Goal: Communication & Community: Answer question/provide support

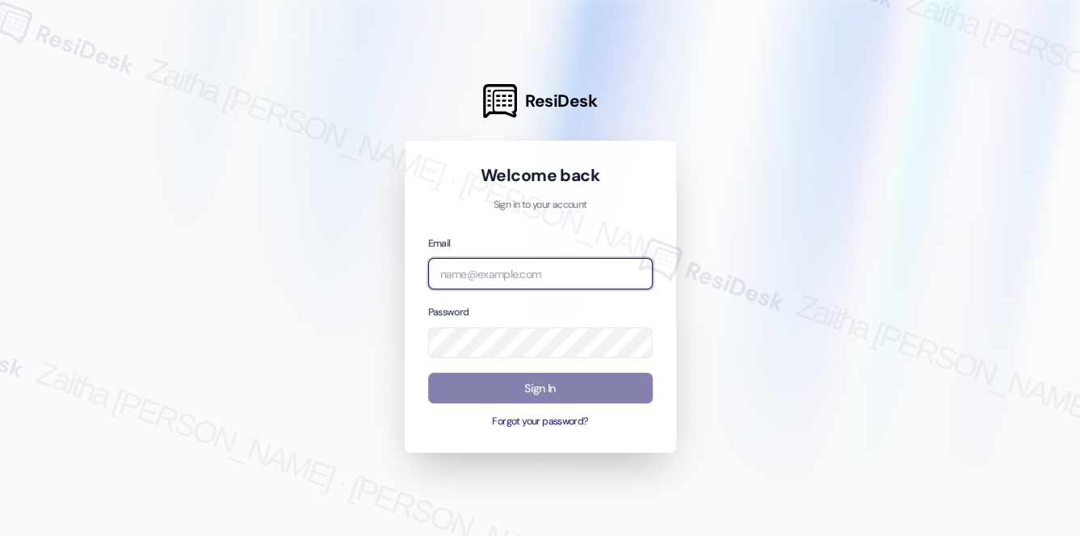
click at [504, 270] on input "email" at bounding box center [540, 274] width 225 height 32
type input "[EMAIL_ADDRESS][PERSON_NAME][DOMAIN_NAME]"
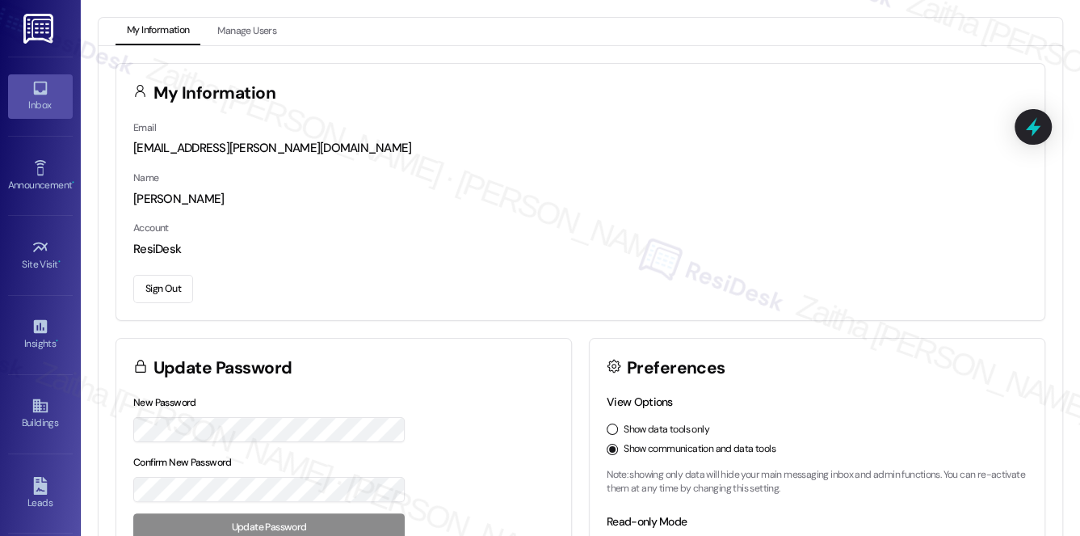
click at [29, 109] on div "Inbox" at bounding box center [40, 105] width 81 height 16
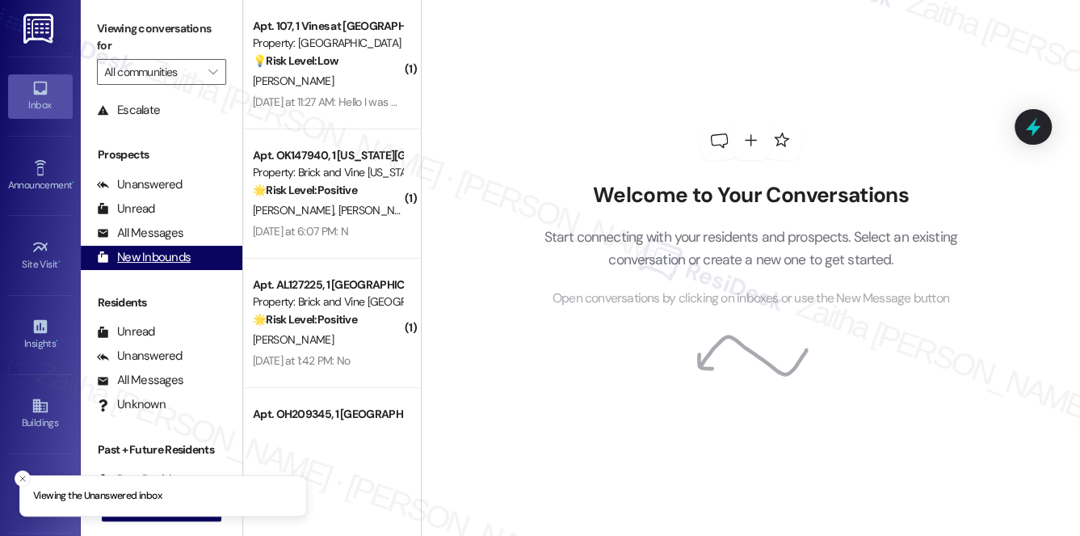
scroll to position [192, 0]
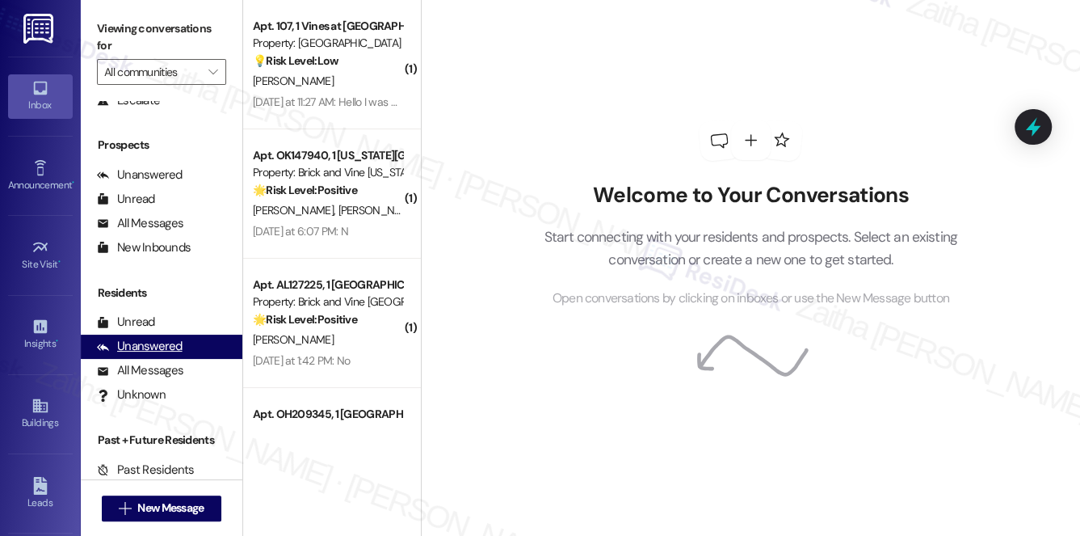
click at [170, 347] on div "Unanswered" at bounding box center [140, 346] width 86 height 17
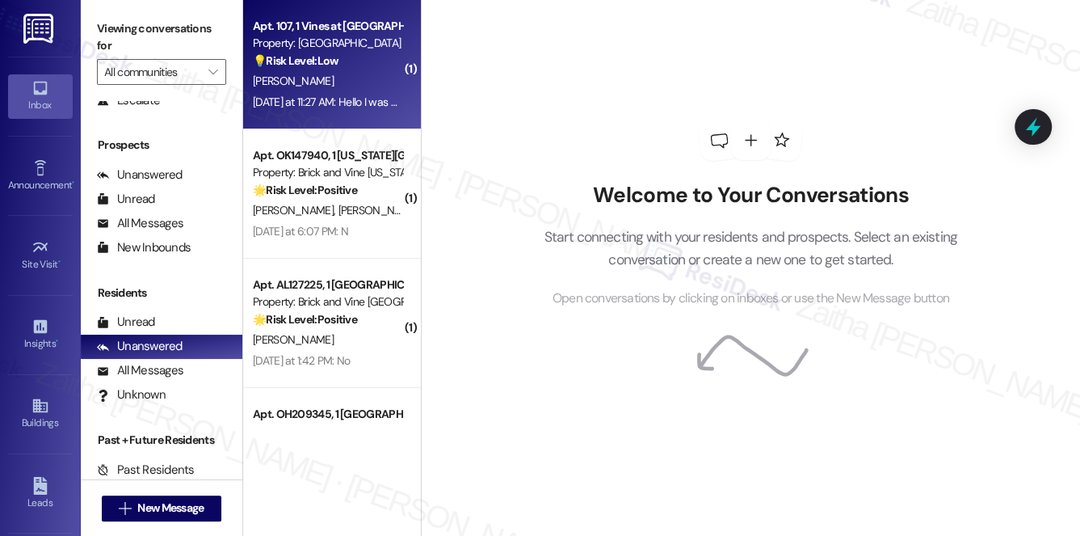
click at [388, 77] on div "[PERSON_NAME]" at bounding box center [327, 81] width 153 height 20
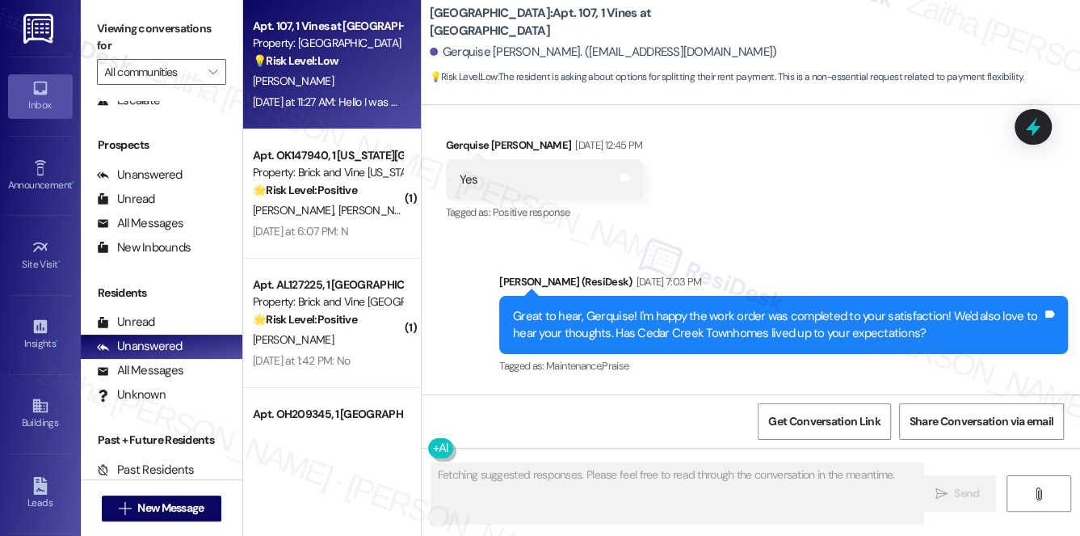
scroll to position [7559, 0]
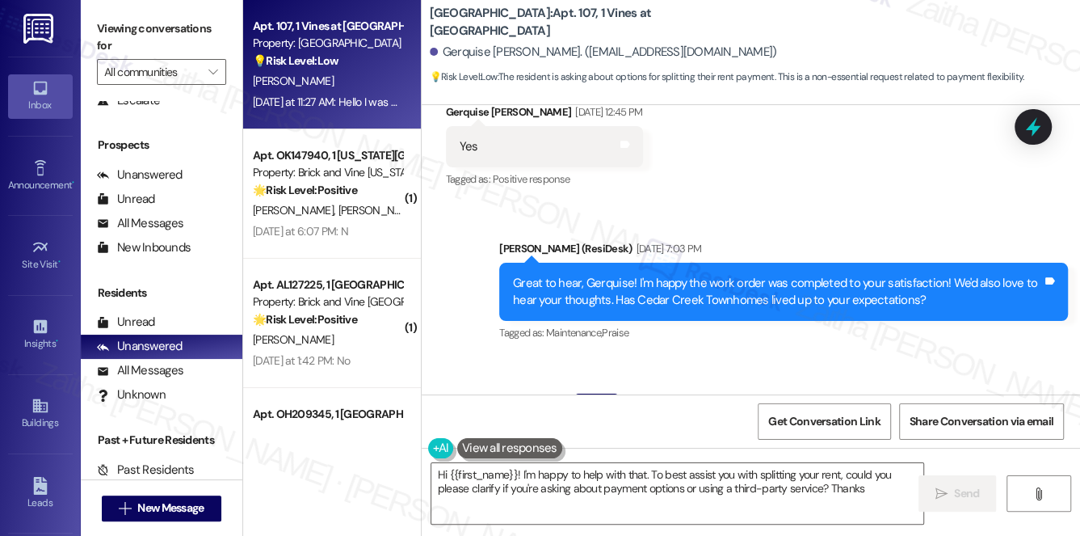
type textarea "Hi {{first_name}}! I'm happy to help with that. To best assist you with splitti…"
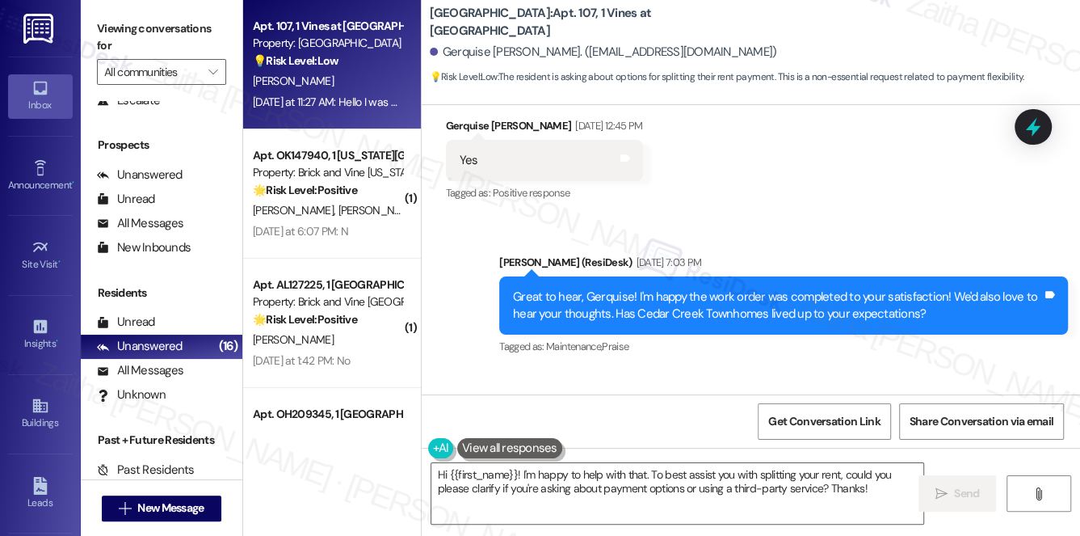
scroll to position [7579, 0]
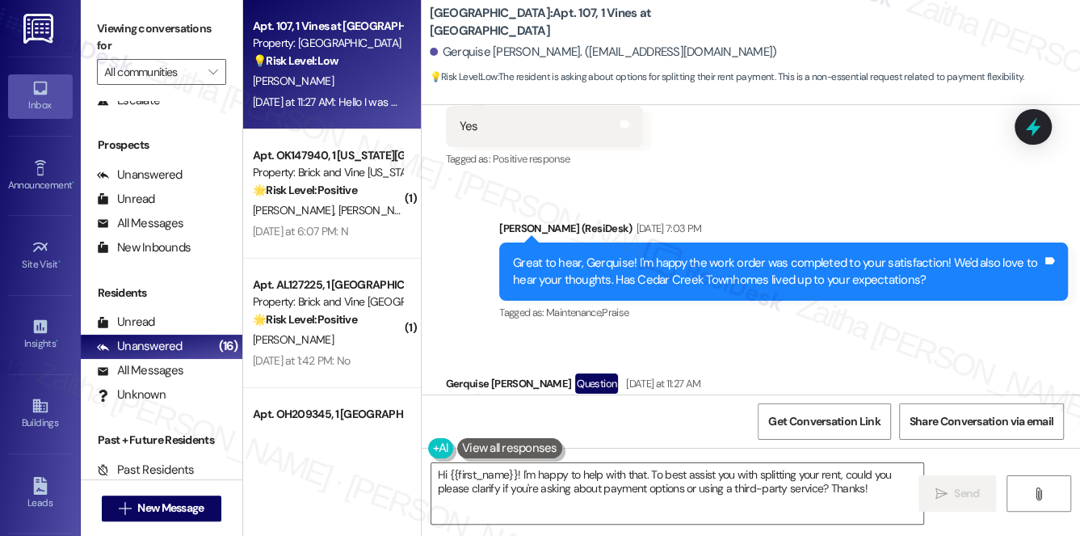
drag, startPoint x: 428, startPoint y: 13, endPoint x: 561, endPoint y: 8, distance: 133.4
click at [561, 8] on b "Cedar Creek Townhomes: Apt. 107, 1 Vines at Cedar Creek Townhomes" at bounding box center [591, 22] width 323 height 35
copy b "[GEOGRAPHIC_DATA]"
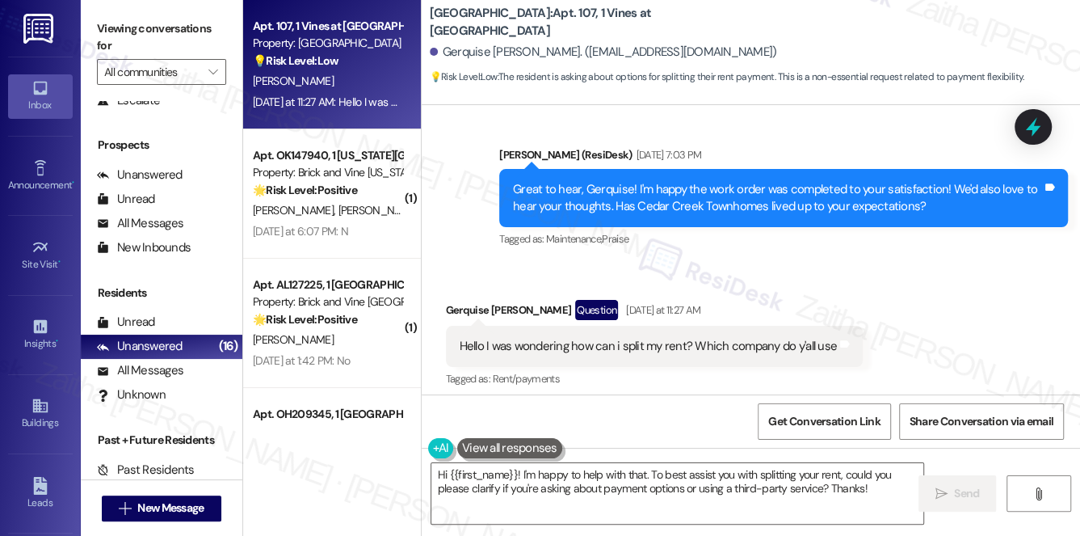
scroll to position [7725, 0]
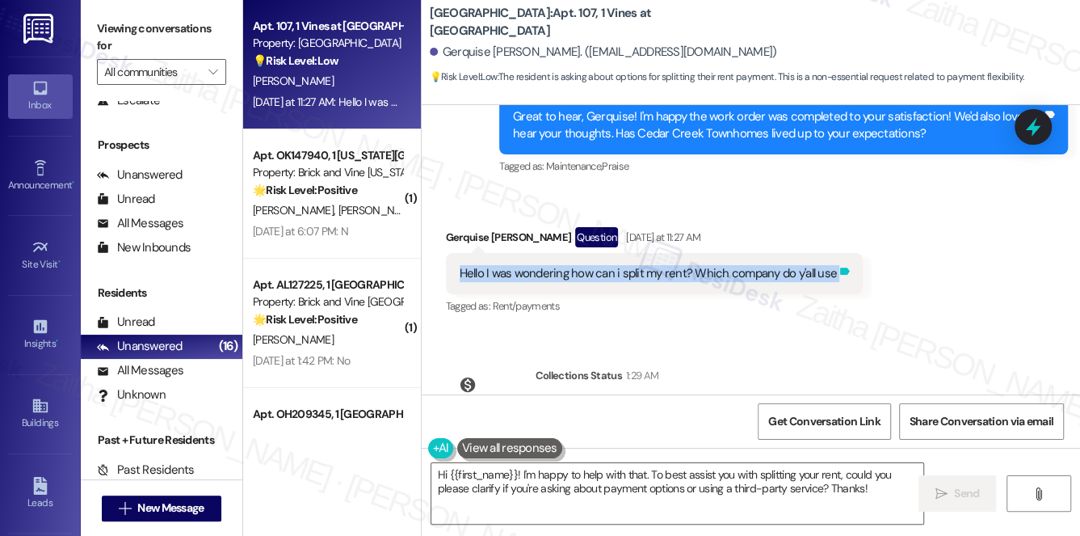
drag, startPoint x: 456, startPoint y: 168, endPoint x: 844, endPoint y: 178, distance: 387.8
click at [844, 253] on div "Hello I was wondering how can i split my rent? Which company do y'all use Tags …" at bounding box center [654, 273] width 417 height 41
copy div "Hello I was wondering how can i split my rent? Which company do y'all use Tags …"
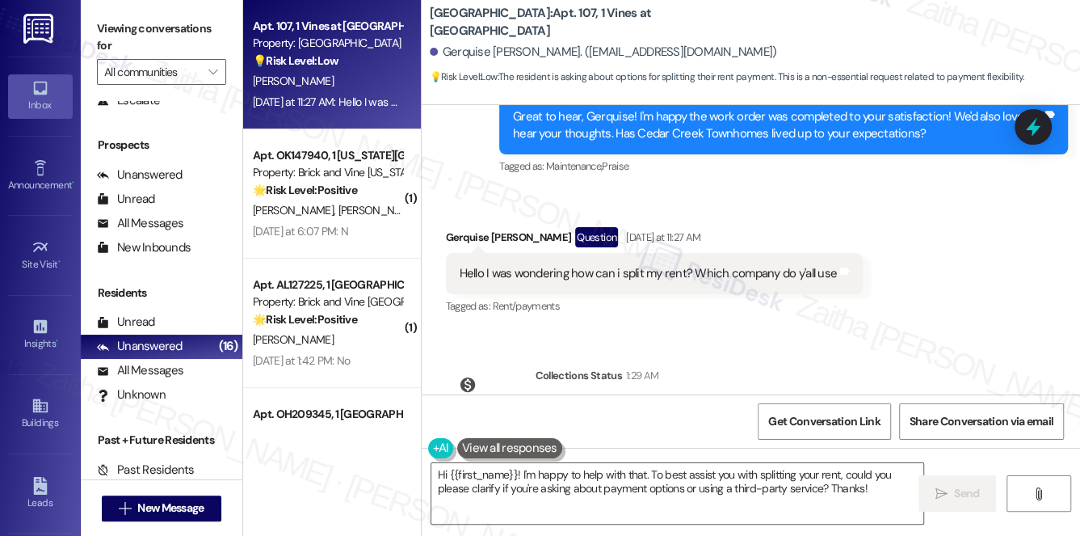
click at [803, 237] on div "Lease started Dec 09, 2024 at 7:00 PM Survey, sent via SMS Residesk Automated S…" at bounding box center [751, 249] width 658 height 289
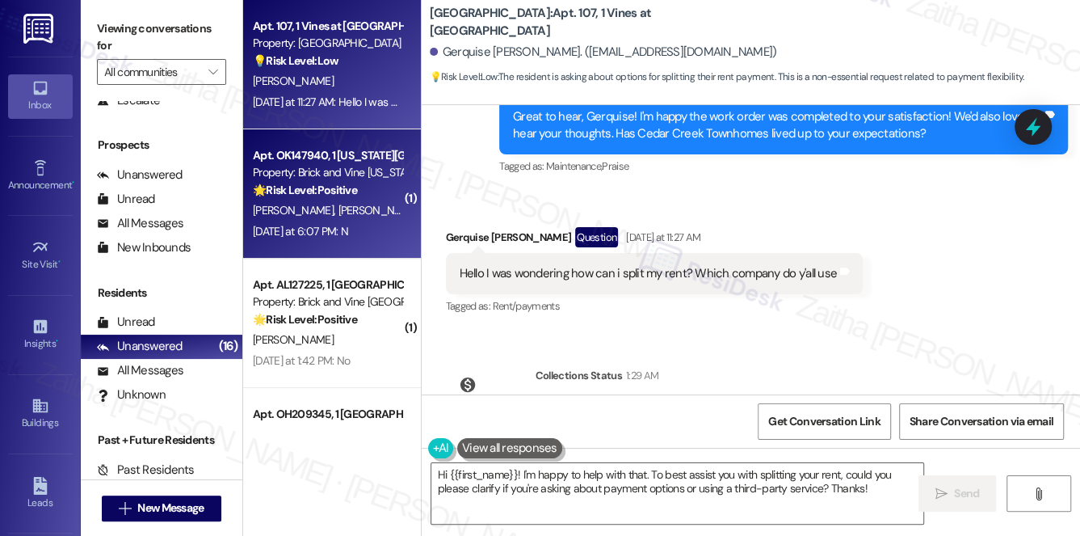
click at [325, 219] on div "S. Perez-Duran P. Perez-Duran" at bounding box center [327, 210] width 153 height 20
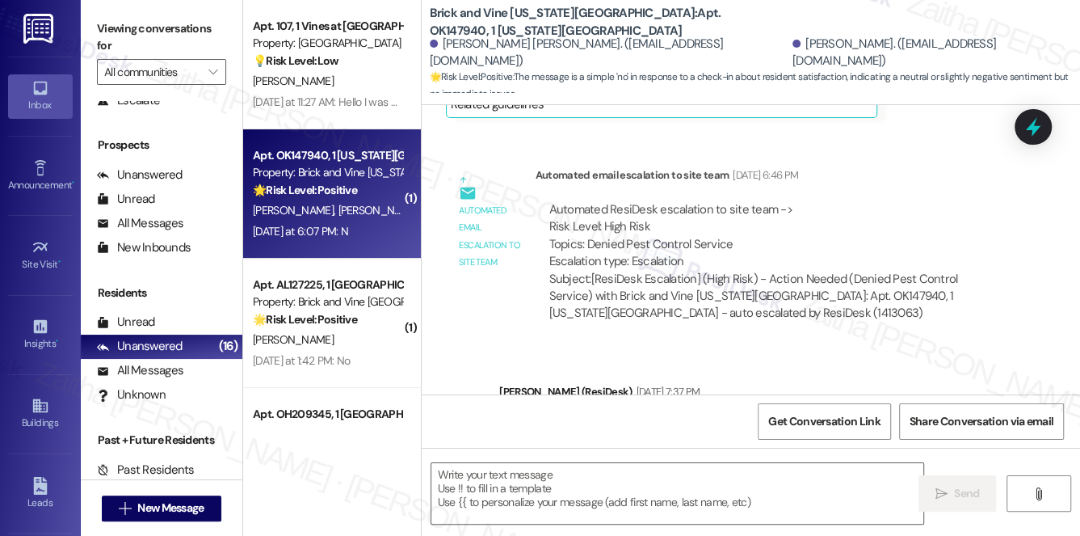
scroll to position [6119, 0]
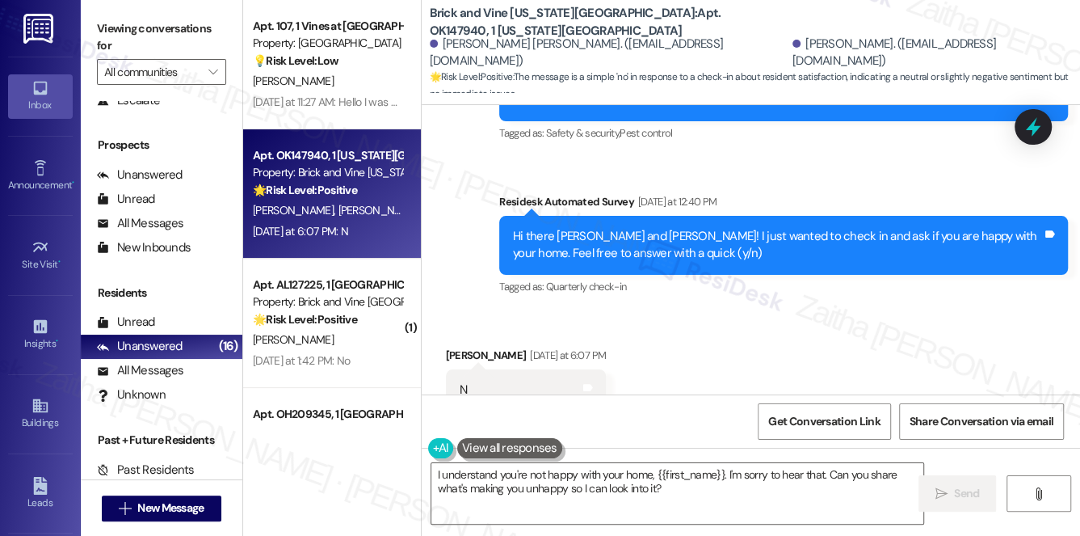
click at [460, 347] on div "Seth Perez-Duran Yesterday at 6:07 PM" at bounding box center [526, 358] width 161 height 23
copy div "Seth"
click at [695, 478] on textarea "I understand you're not happy with your home, {{first_name}}. I'm sorry to hear…" at bounding box center [677, 493] width 493 height 61
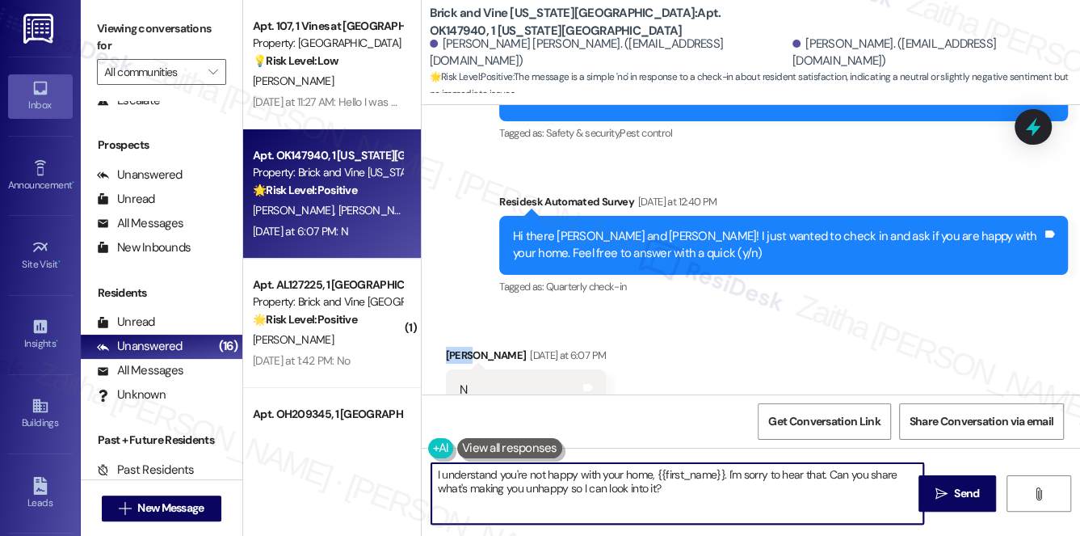
click at [695, 477] on textarea "I understand you're not happy with your home, {{first_name}}. I'm sorry to hear…" at bounding box center [677, 493] width 493 height 61
paste textarea "Seth"
click at [646, 488] on textarea "I understand you're not happy with your home, Seth. I'm sorry to hear that. Can…" at bounding box center [677, 493] width 493 height 61
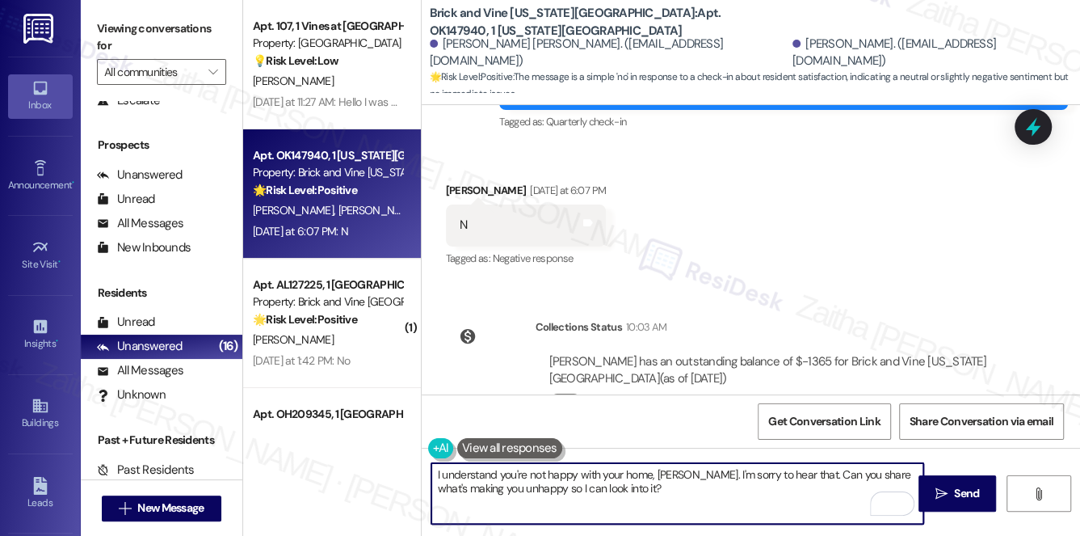
scroll to position [6285, 0]
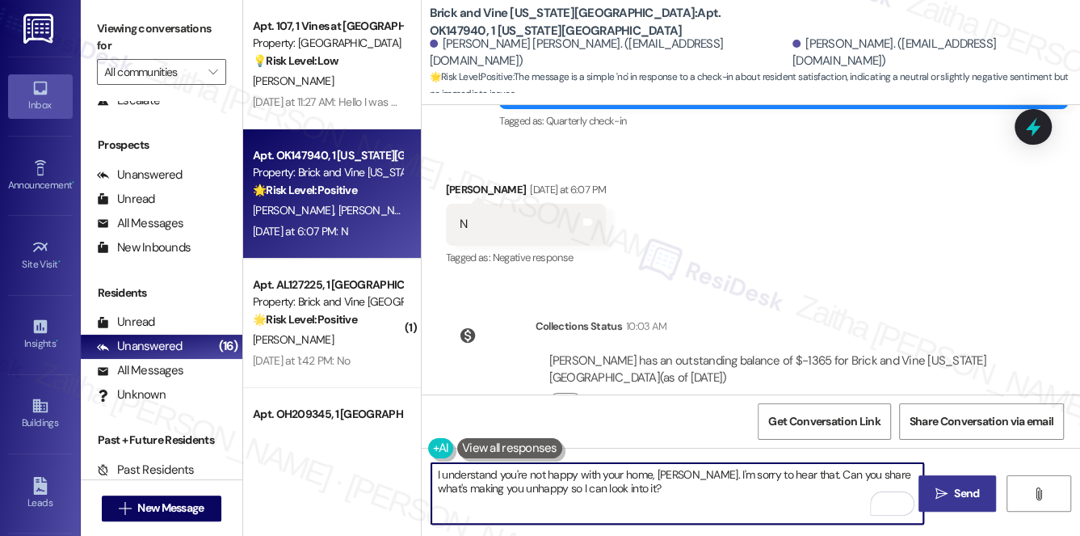
type textarea "I understand you're not happy with your home, Seth. I'm sorry to hear that. Can…"
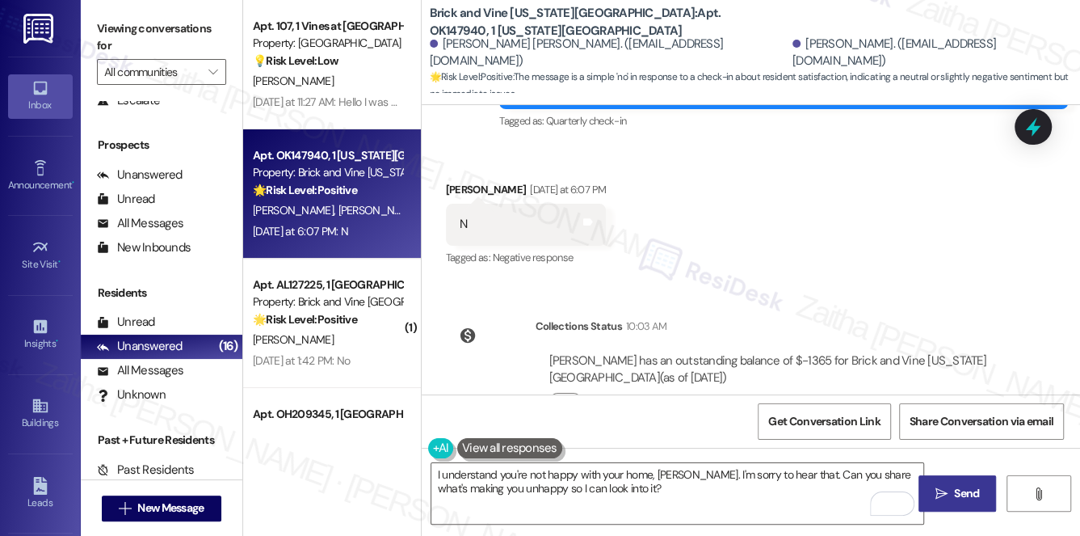
click at [947, 485] on span " Send" at bounding box center [957, 493] width 51 height 17
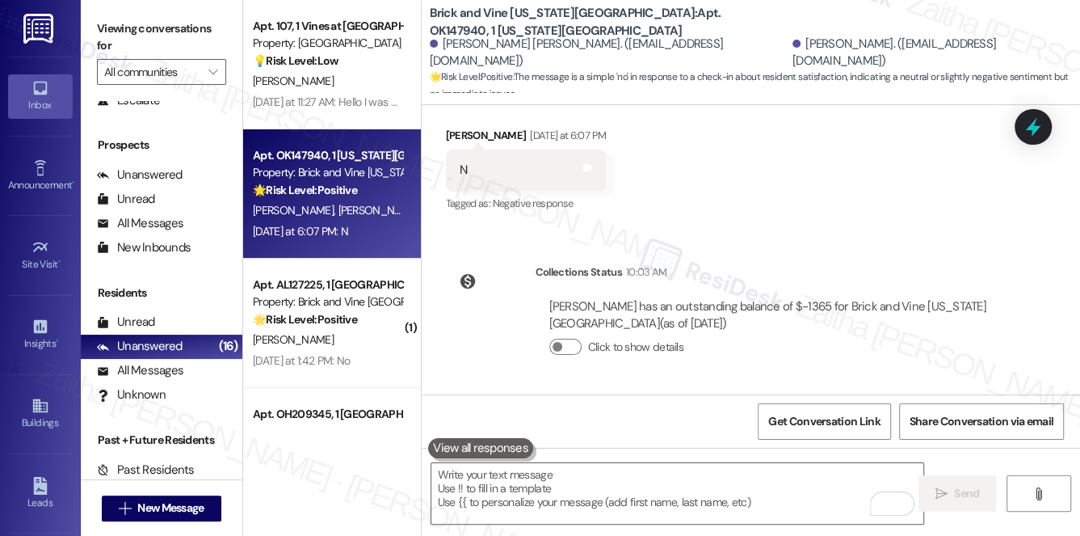
scroll to position [6415, 0]
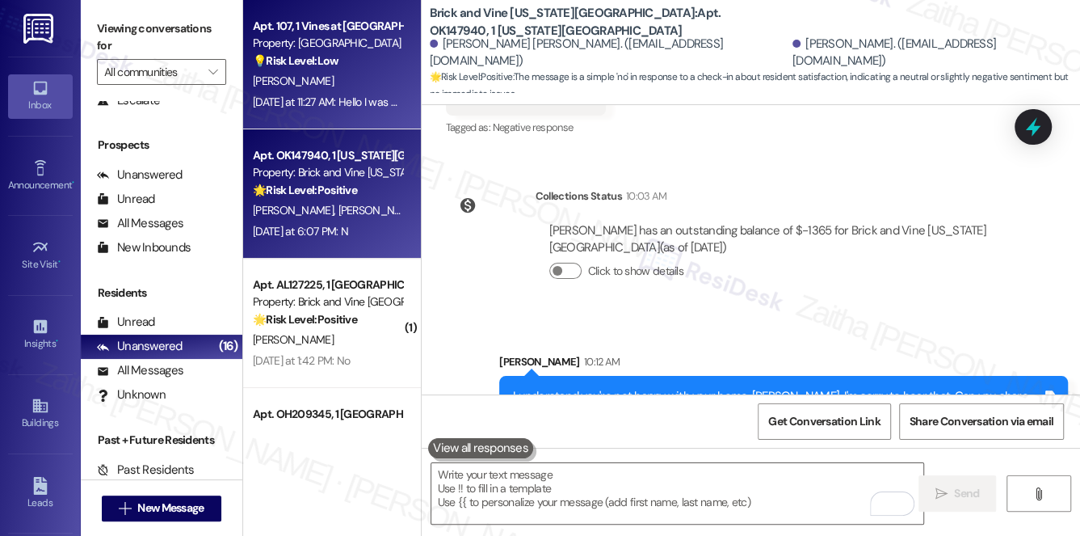
click at [366, 95] on div "Yesterday at 11:27 AM: Hello I was wondering how can i split my rent? Which com…" at bounding box center [471, 102] width 436 height 15
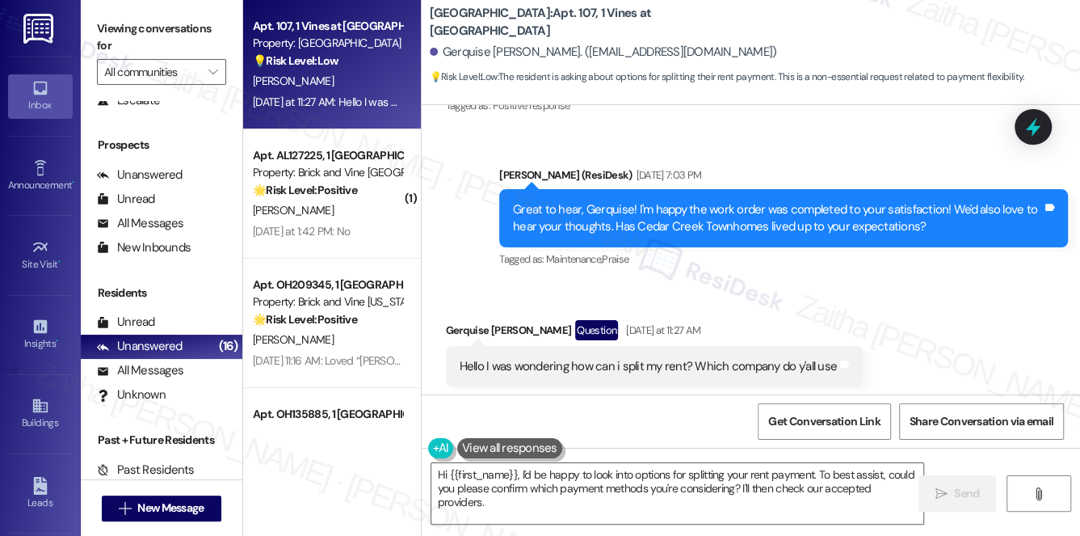
scroll to position [7725, 0]
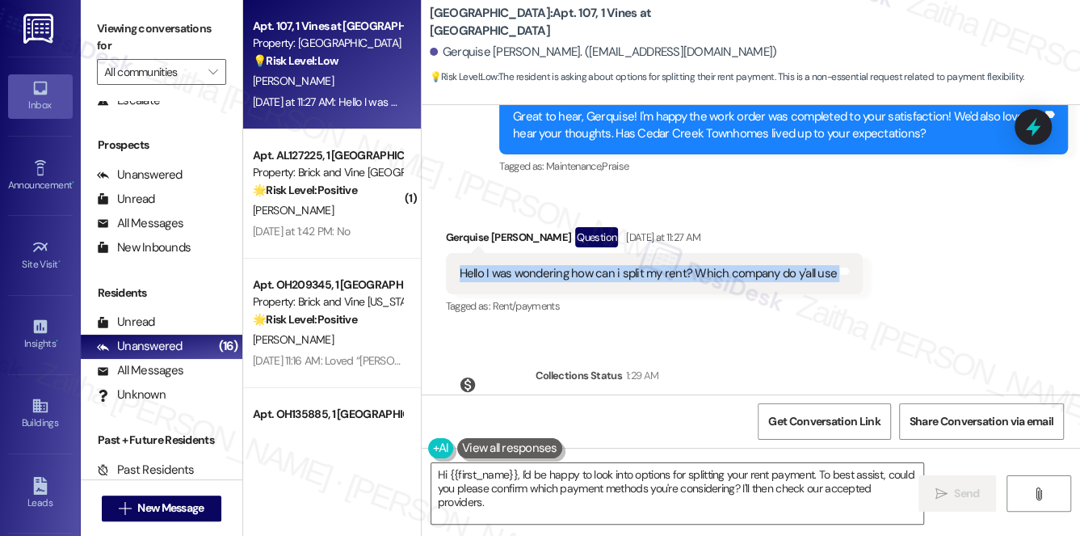
drag, startPoint x: 454, startPoint y: 167, endPoint x: 853, endPoint y: 173, distance: 399.0
click at [853, 253] on div "Hello I was wondering how can i split my rent? Which company do y'all use Tags …" at bounding box center [654, 273] width 417 height 41
copy div "Hello I was wondering how can i split my rent? Which company do y'all use Tags …"
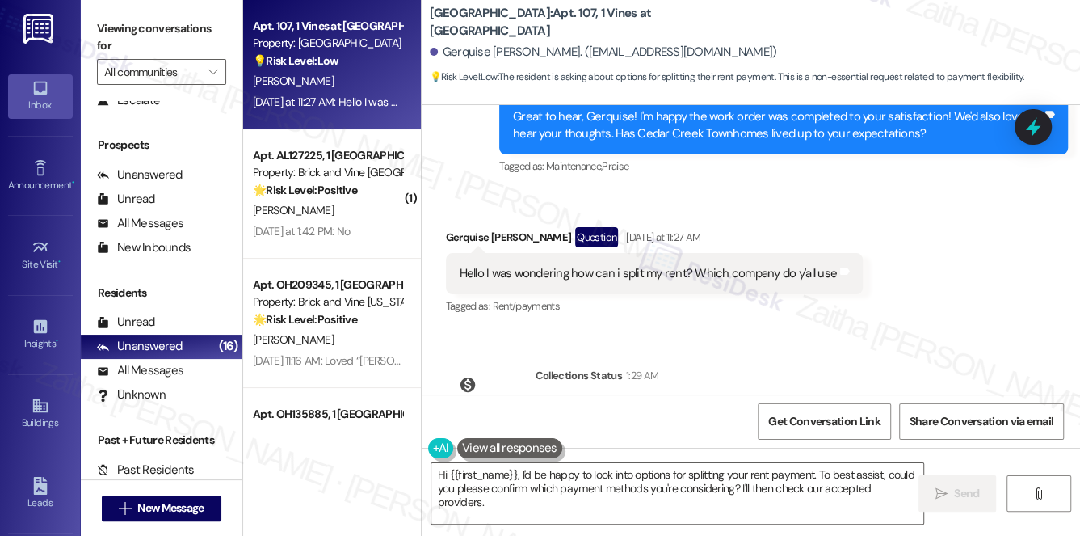
click at [819, 225] on div "Received via SMS Gerquise Riley Question Yesterday at 11:27 AM Hello I was wond…" at bounding box center [654, 273] width 441 height 116
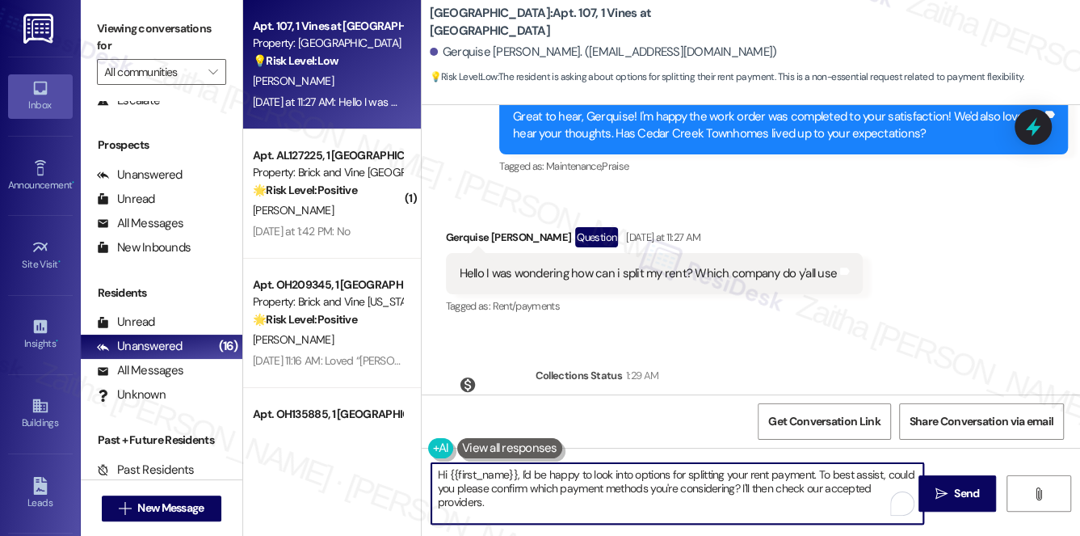
drag, startPoint x: 521, startPoint y: 474, endPoint x: 553, endPoint y: 515, distance: 52.4
click at [553, 515] on textarea "Hi {{first_name}}, I'd be happy to look into options for splitting your rent pa…" at bounding box center [677, 493] width 493 height 61
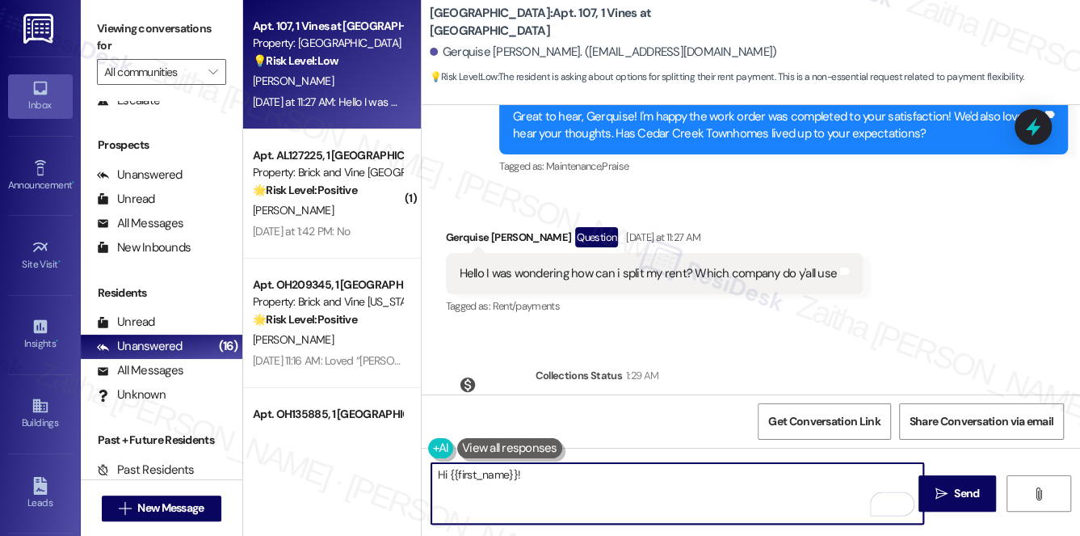
paste textarea "You can use Rent Splitter to divide up rent payments. I’ll also confirm with th…"
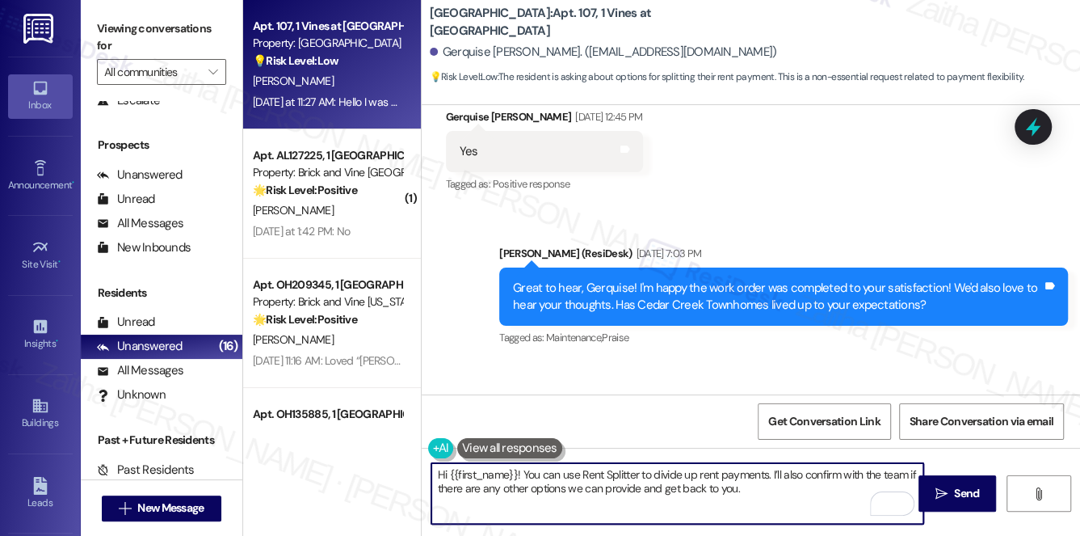
scroll to position [7578, 0]
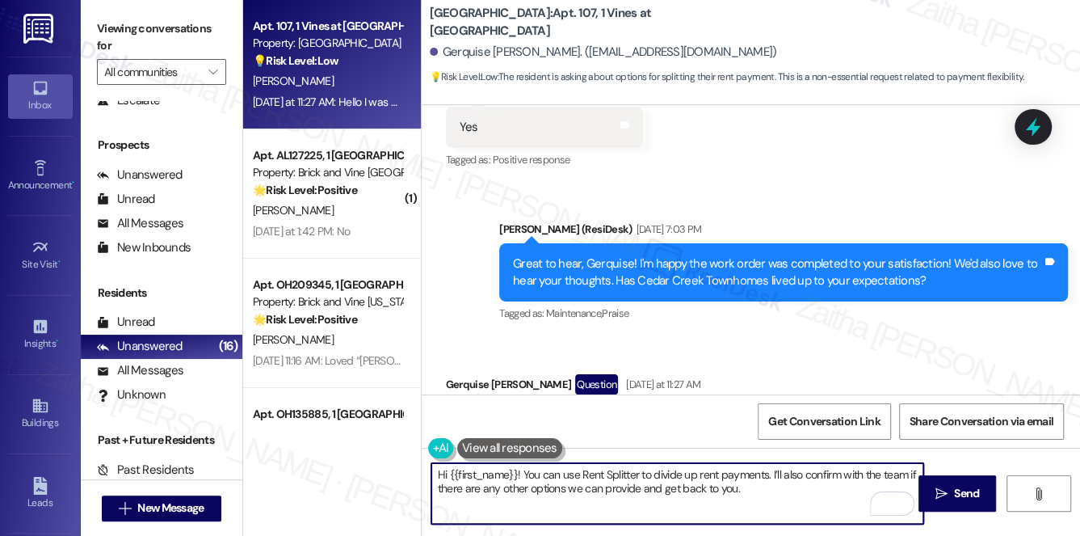
click at [517, 473] on textarea "Hi {{first_name}}! You can use Rent Splitter to divide up rent payments. I’ll a…" at bounding box center [677, 493] width 493 height 61
click at [821, 490] on textarea "Hi {{first_name}}, good morning! You can use Rent Splitter to divide up rent pa…" at bounding box center [677, 493] width 493 height 61
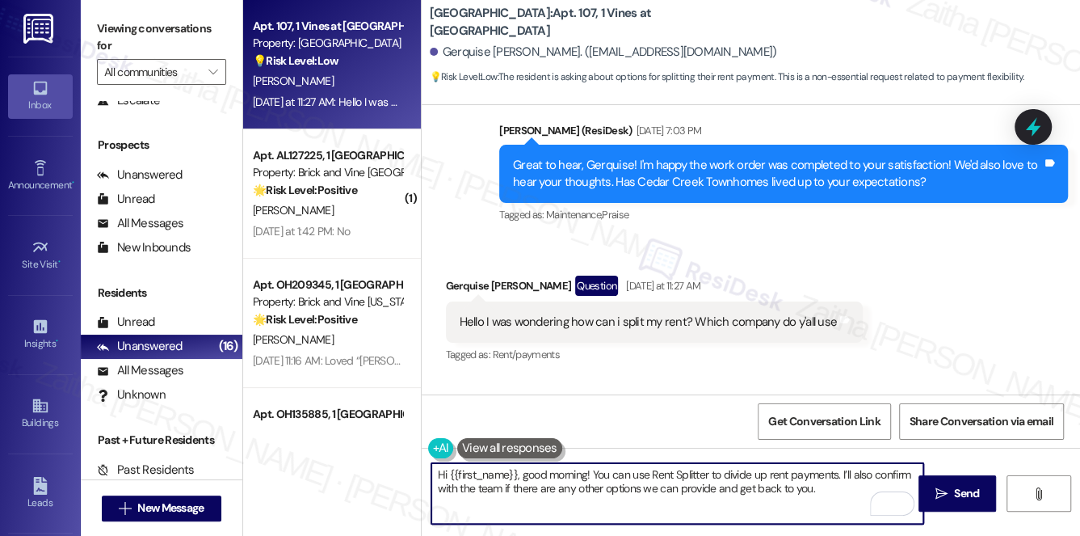
scroll to position [7651, 0]
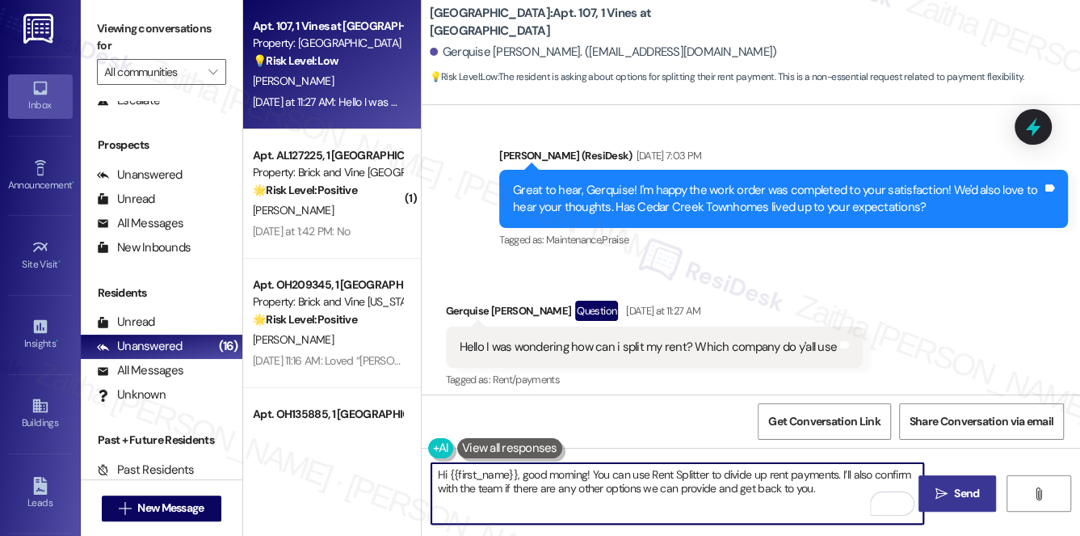
type textarea "Hi {{first_name}}, good morning! You can use Rent Splitter to divide up rent pa…"
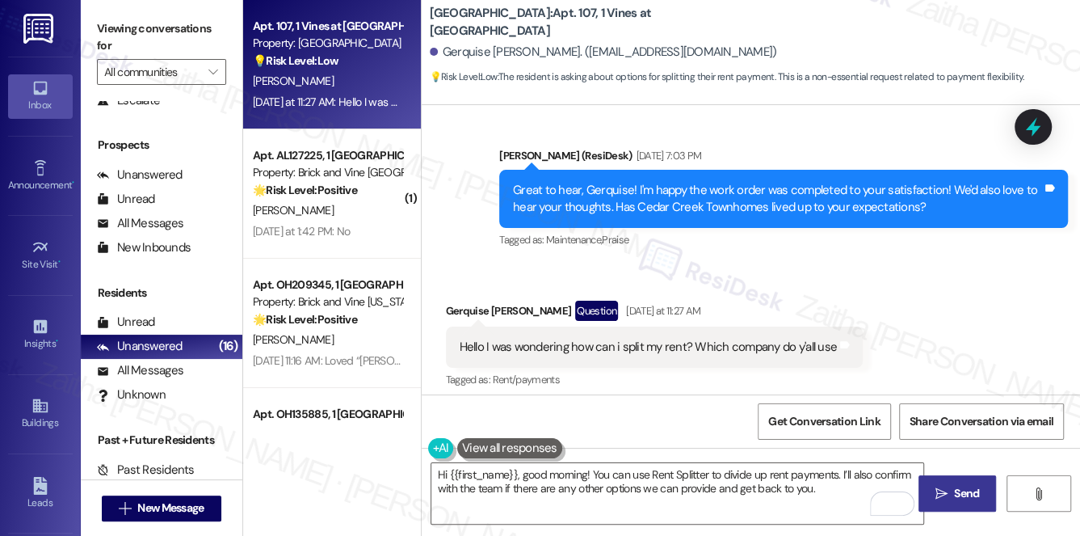
click at [958, 491] on span "Send" at bounding box center [966, 493] width 25 height 17
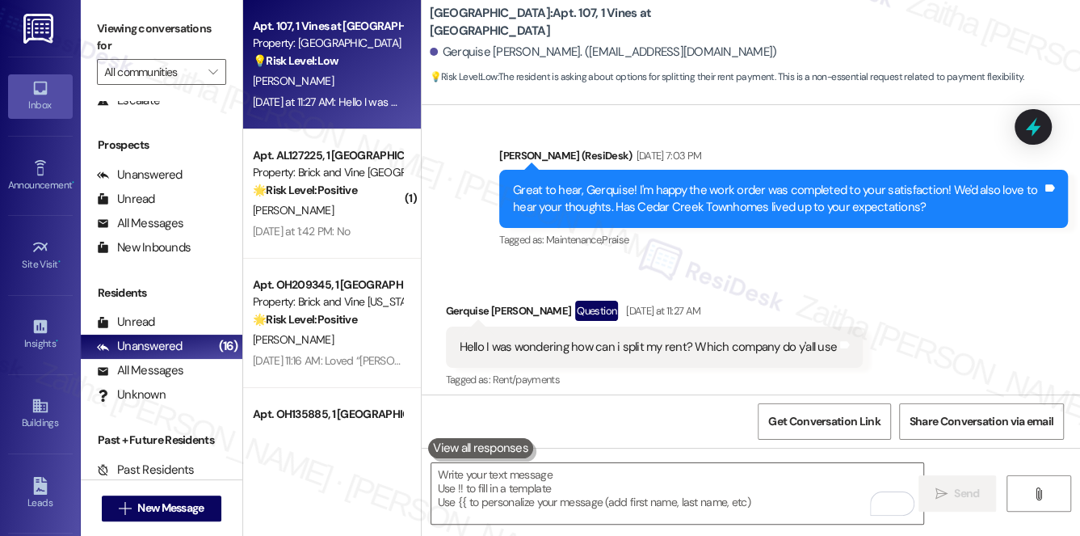
scroll to position [7559, 0]
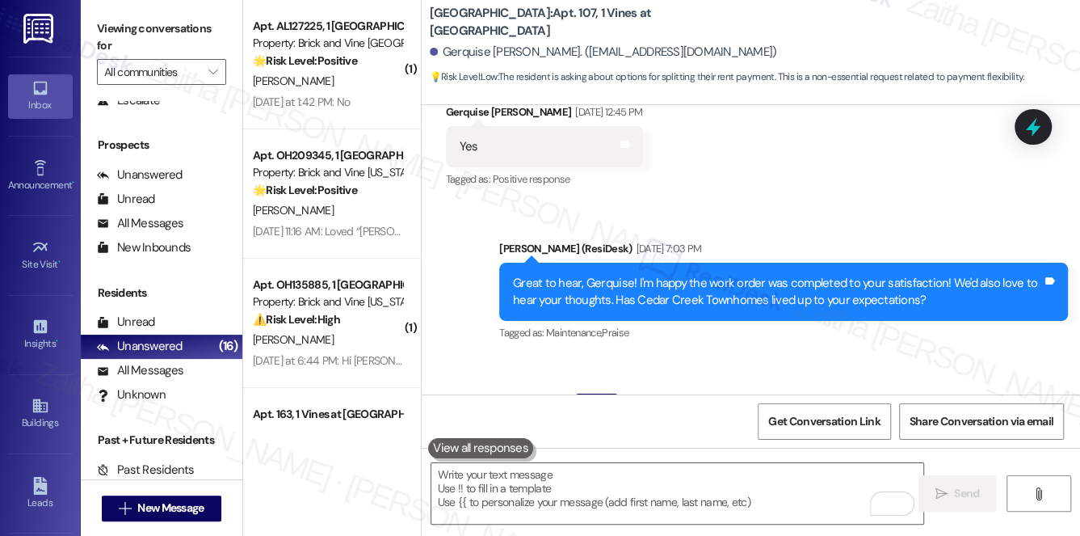
click at [796, 357] on div "Received via SMS Gerquise Riley Question Yesterday at 11:27 AM Hello I was wond…" at bounding box center [751, 427] width 658 height 140
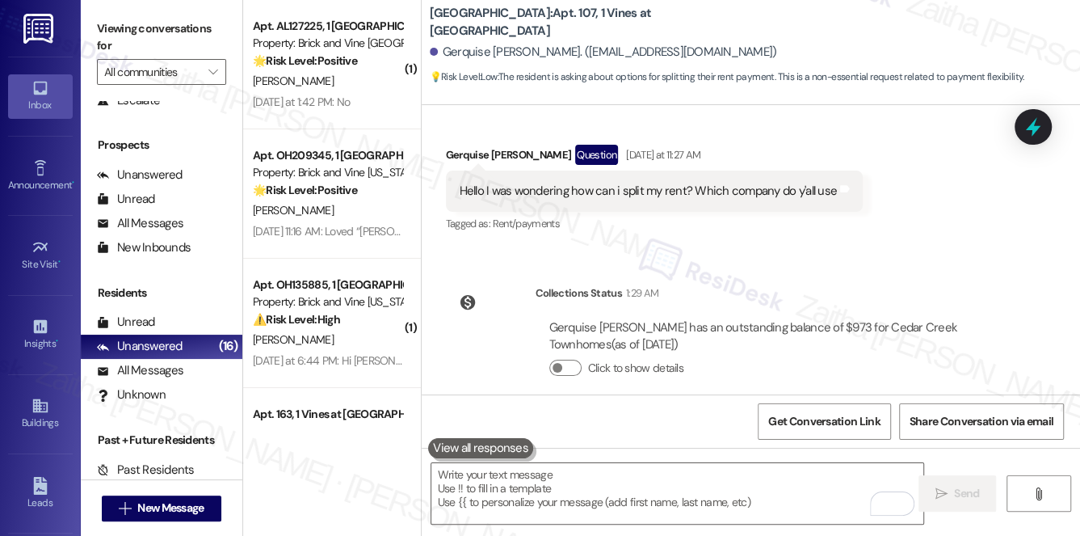
scroll to position [7781, 0]
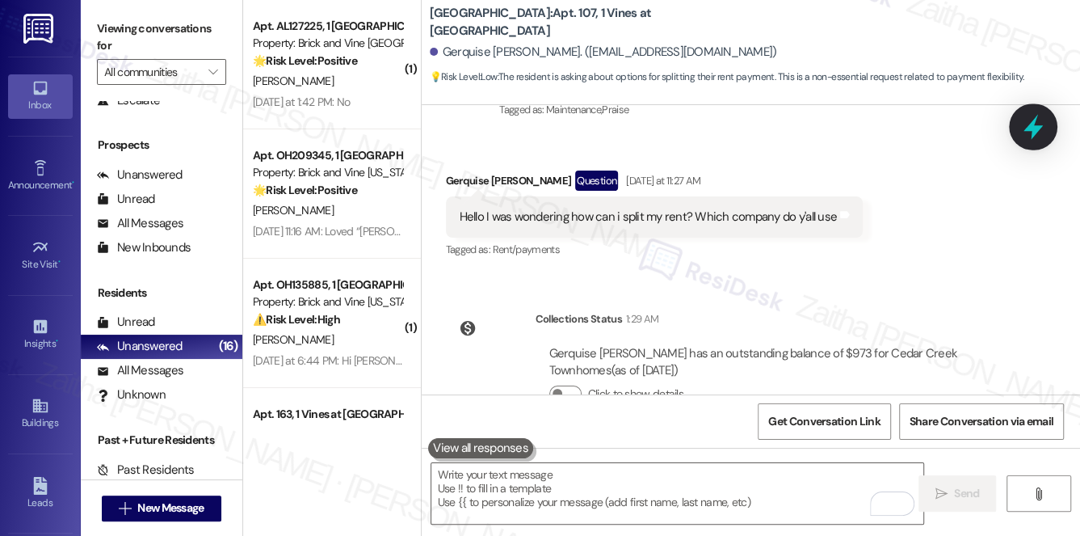
click at [1031, 129] on icon at bounding box center [1032, 127] width 19 height 25
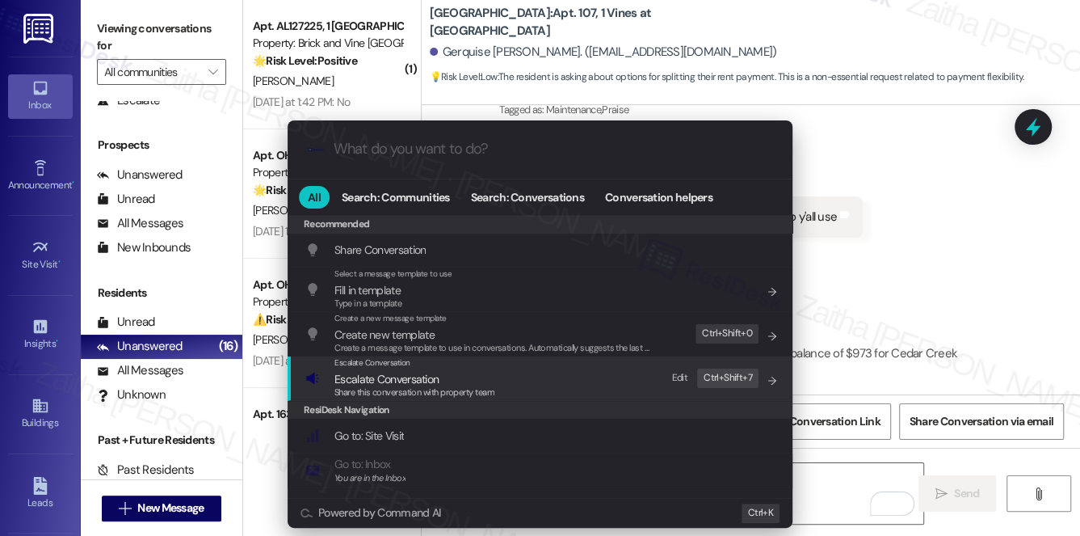
click at [359, 376] on span "Escalate Conversation" at bounding box center [386, 379] width 104 height 15
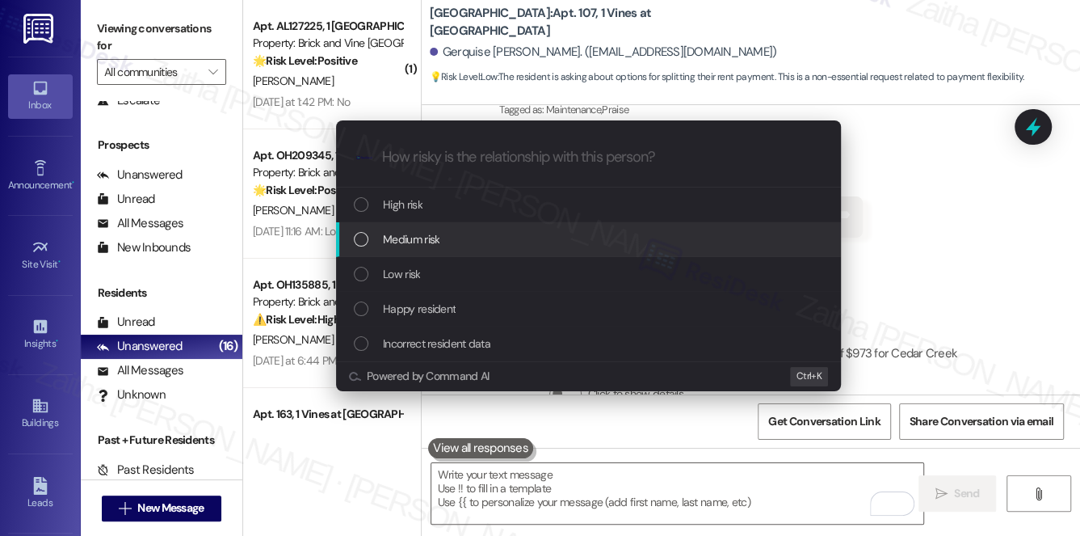
click at [412, 236] on span "Medium risk" at bounding box center [411, 239] width 57 height 18
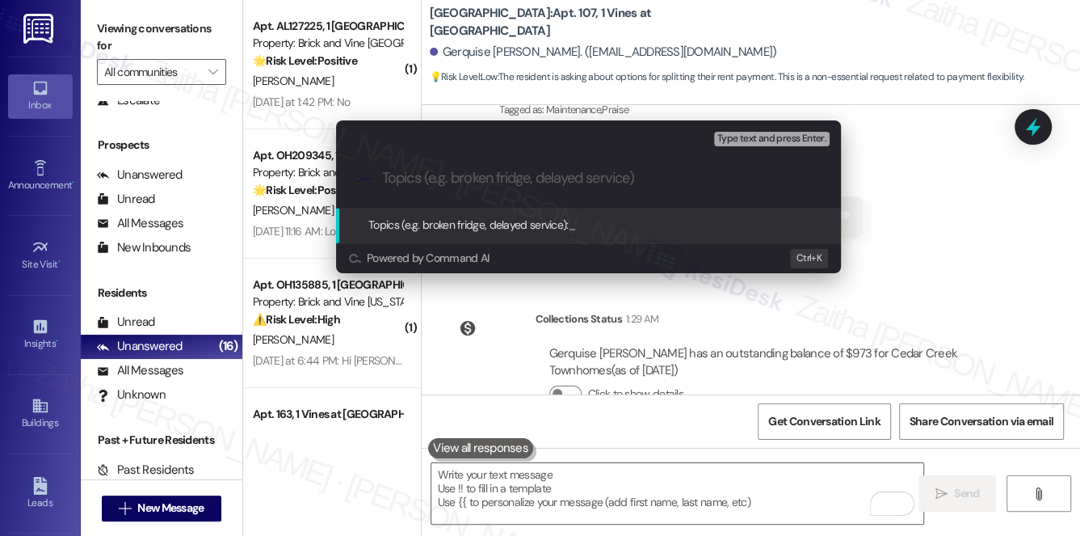
paste input "Rent Splitting Options"
type input "Rent Splitting Options"
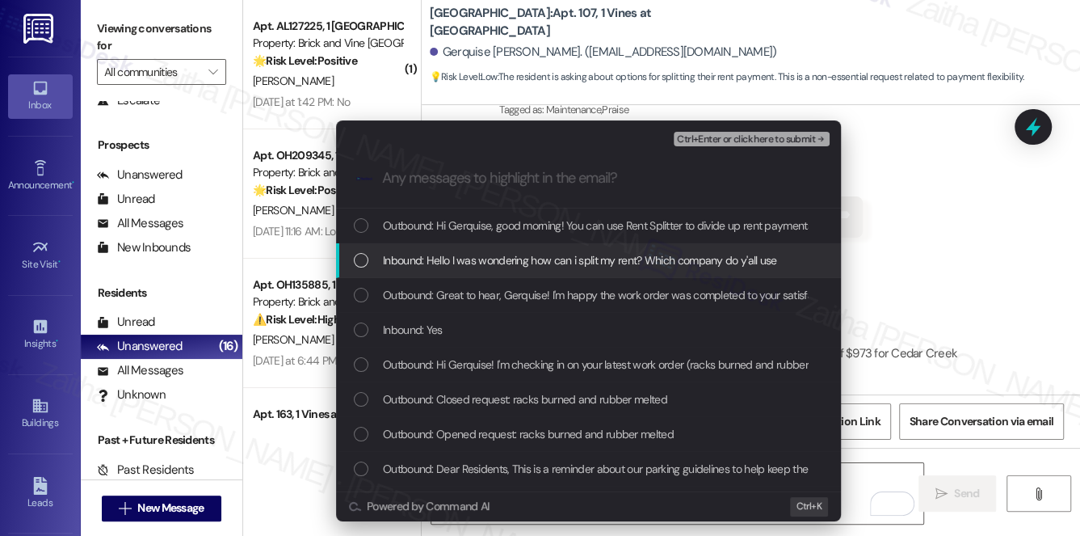
click at [468, 257] on span "Inbound: Hello I was wondering how can i split my rent? Which company do y'all …" at bounding box center [580, 260] width 394 height 18
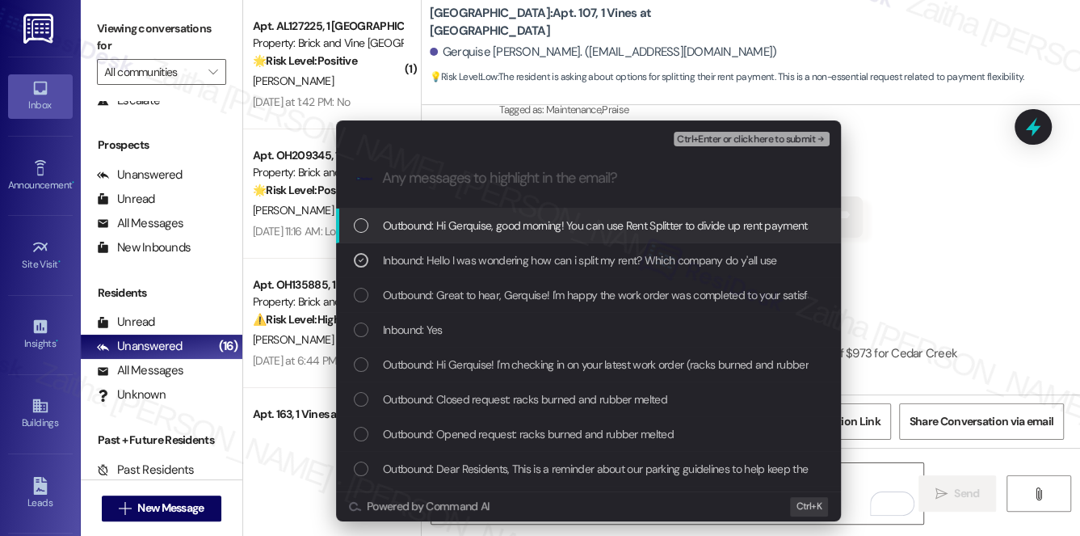
click at [771, 142] on span "Ctrl+Enter or click here to submit" at bounding box center [746, 139] width 138 height 11
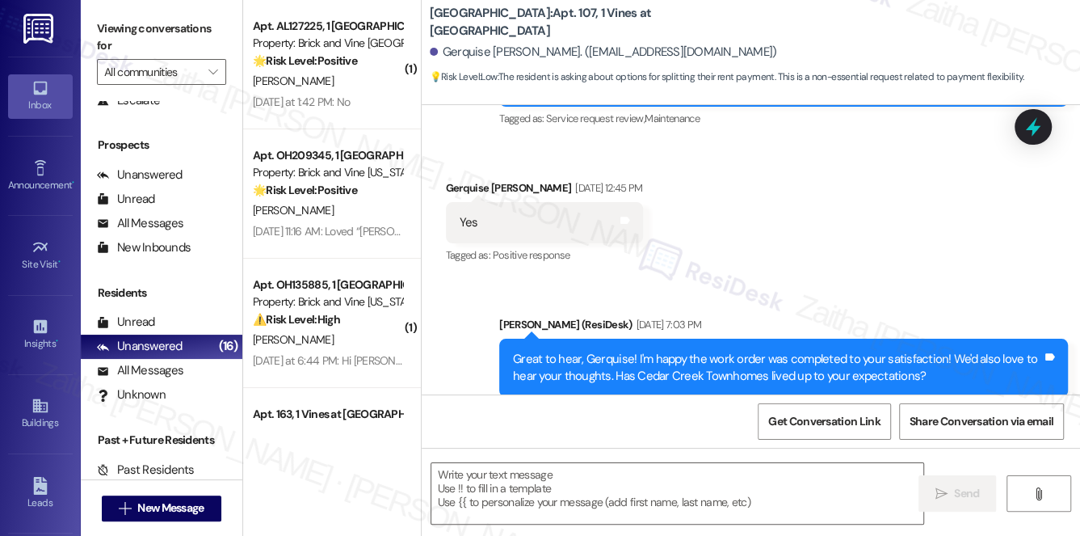
scroll to position [7559, 0]
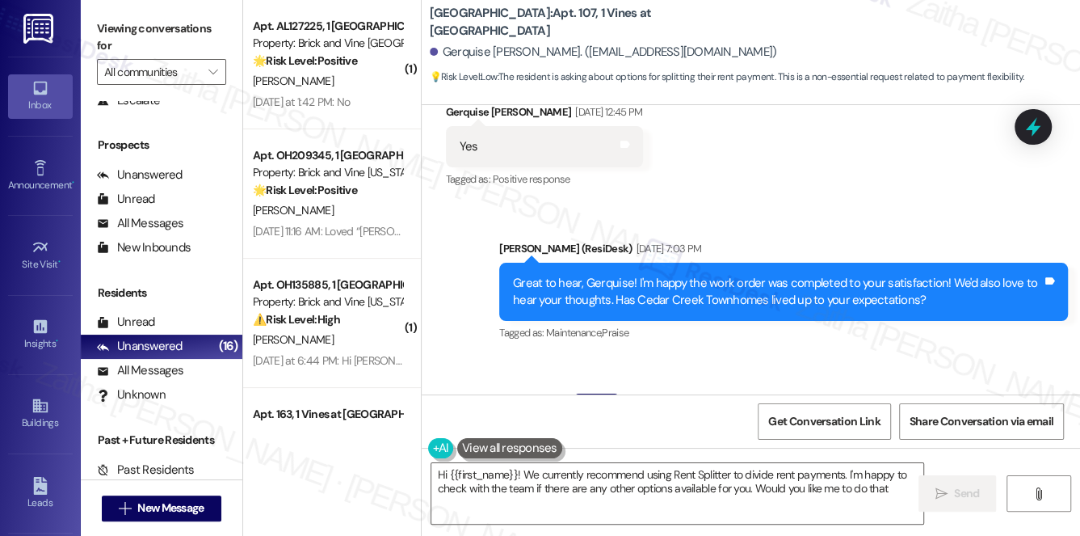
type textarea "Hi {{first_name}}! We currently recommend using Rent Splitter to divide rent pa…"
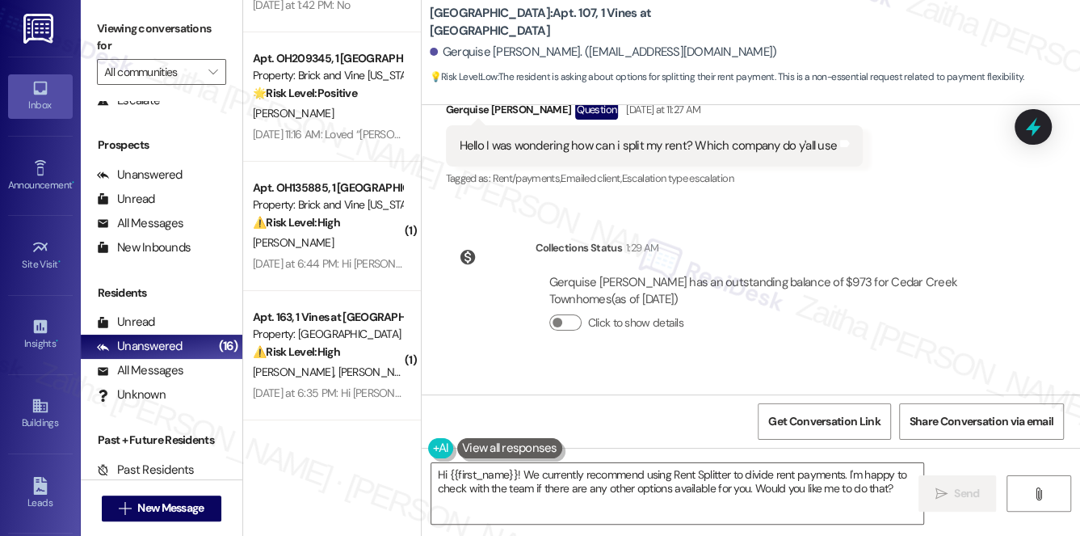
scroll to position [0, 0]
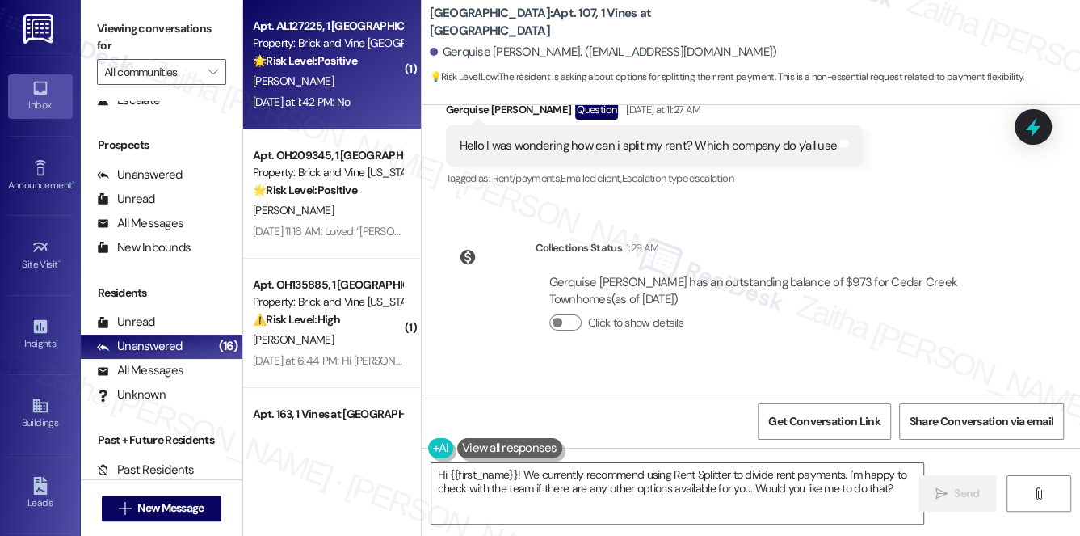
click at [366, 82] on div "[PERSON_NAME]" at bounding box center [327, 81] width 153 height 20
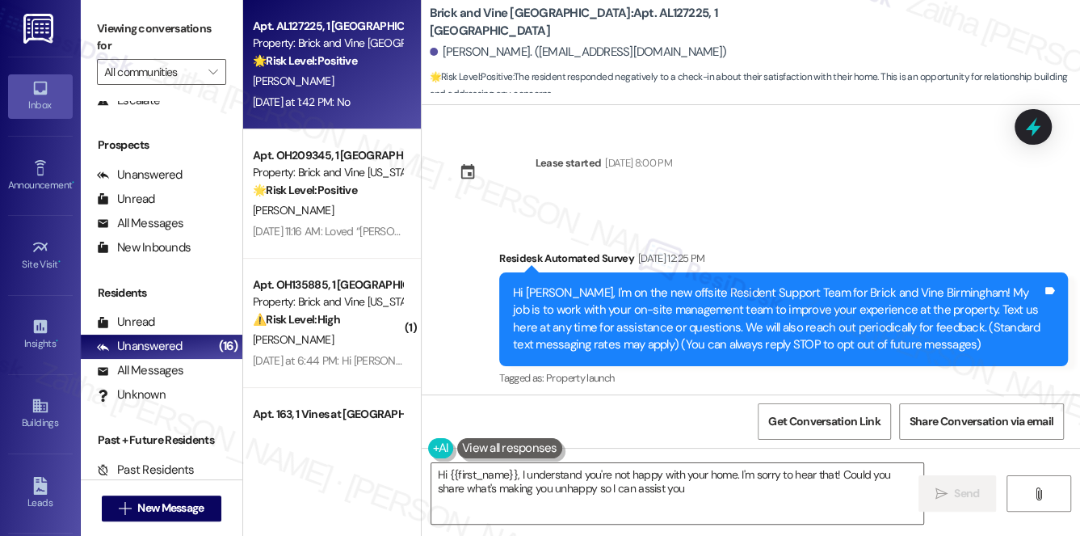
type textarea "Hi {{first_name}}, I understand you're not happy with your home. I'm sorry to h…"
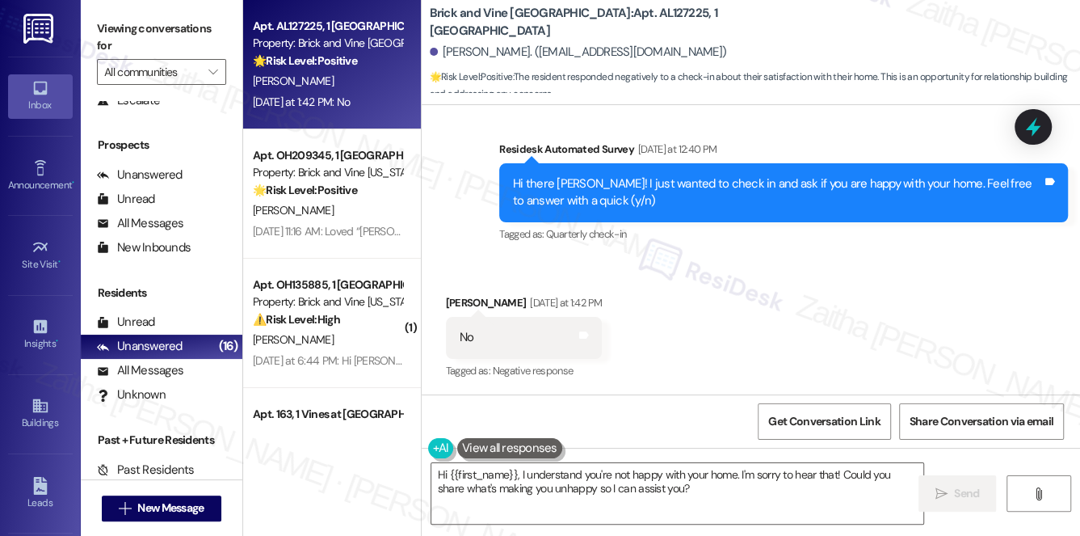
scroll to position [463, 0]
click at [771, 494] on textarea "Hi {{first_name}}, I understand you're not happy with your home. I'm sorry to h…" at bounding box center [677, 493] width 493 height 61
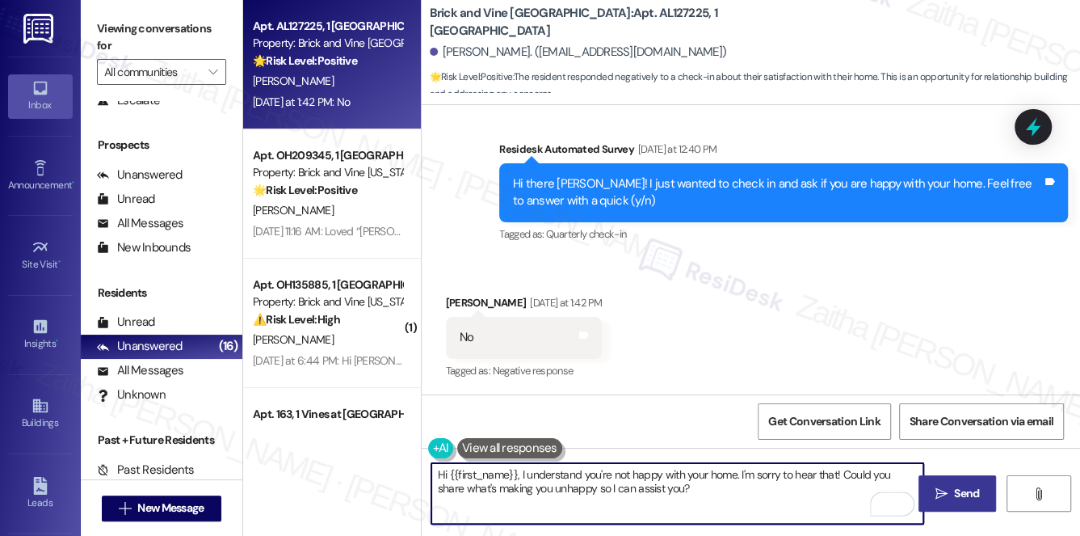
click at [947, 490] on span " Send" at bounding box center [957, 493] width 51 height 17
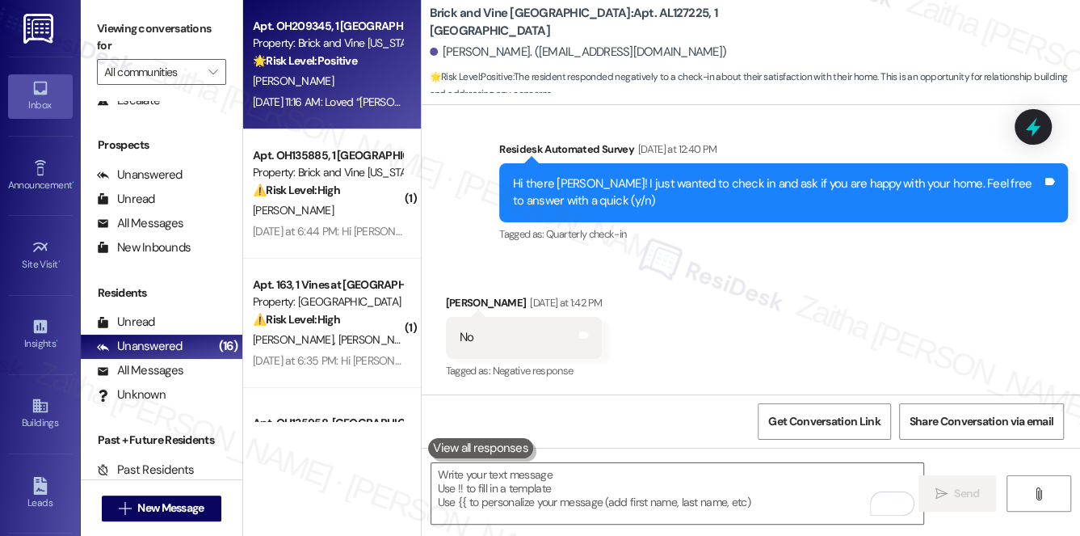
click at [368, 73] on div "[PERSON_NAME]" at bounding box center [327, 81] width 153 height 20
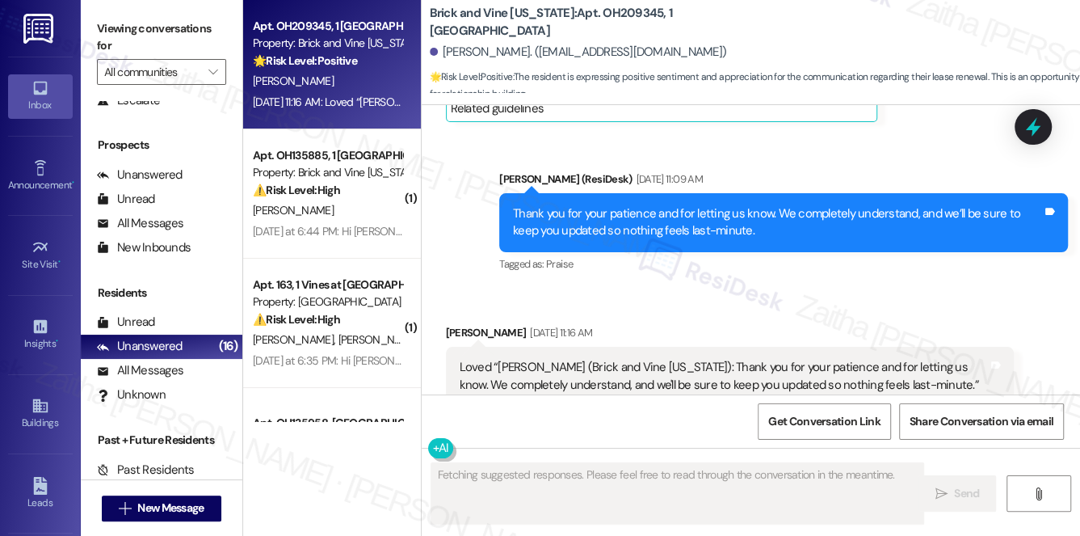
scroll to position [11377, 0]
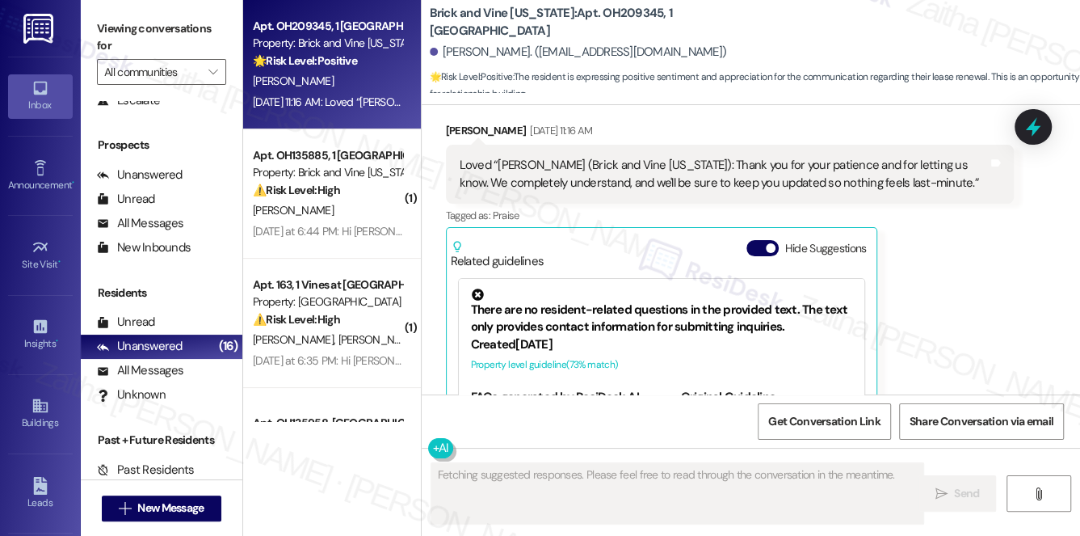
click at [757, 240] on button "Hide Suggestions" at bounding box center [762, 248] width 32 height 16
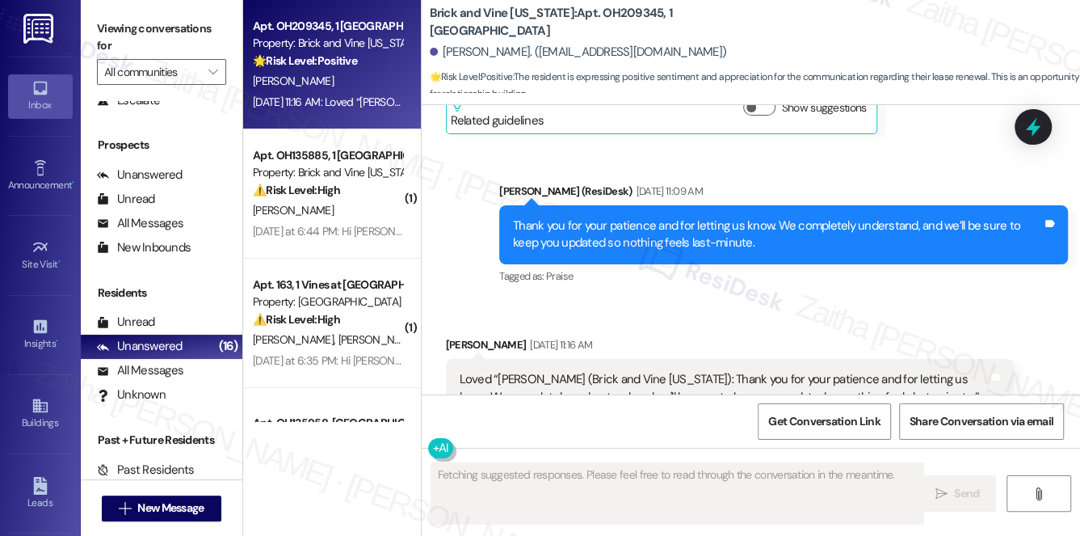
scroll to position [11090, 0]
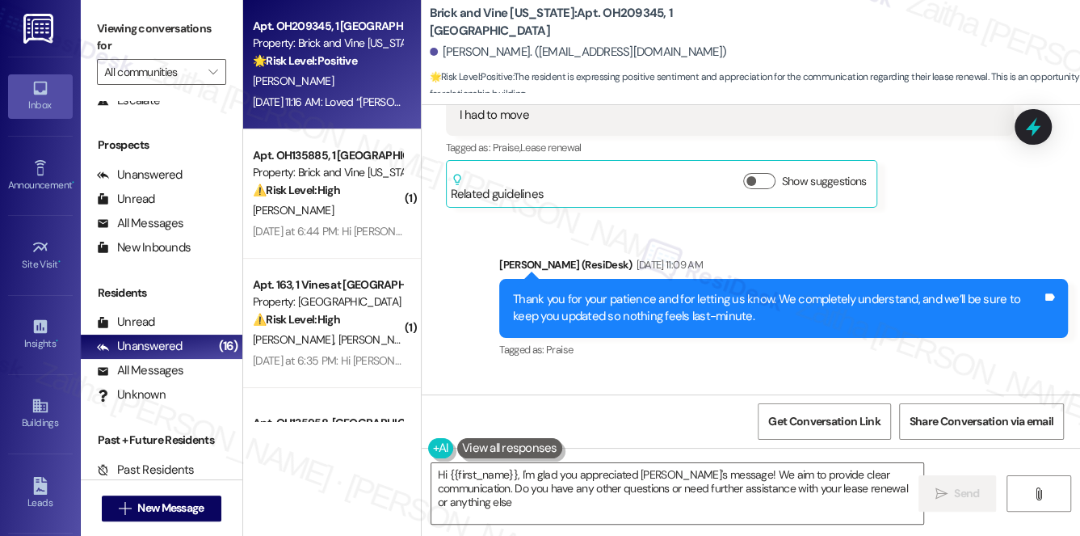
type textarea "Hi {{first_name}}, I'm glad you appreciated Sarah's message! We aim to provide …"
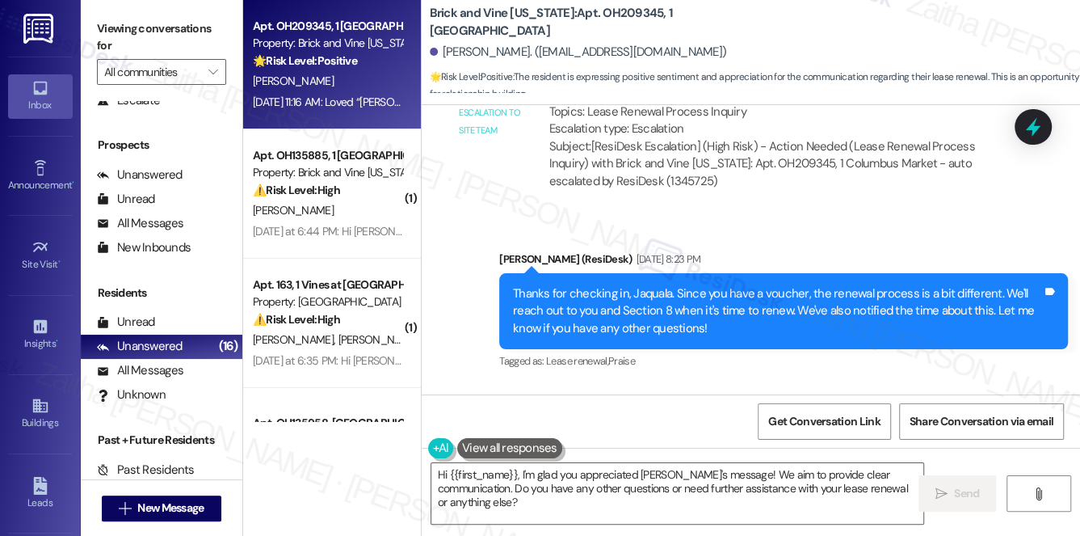
scroll to position [10356, 0]
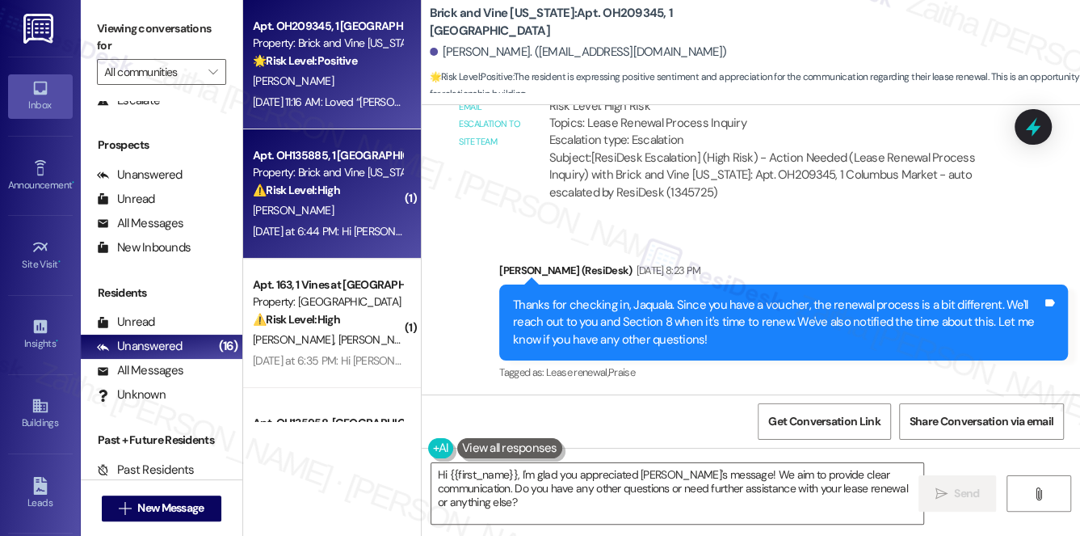
click at [351, 191] on div "⚠️ Risk Level: High The resident is awaiting resolution of an insurance charge …" at bounding box center [327, 190] width 149 height 17
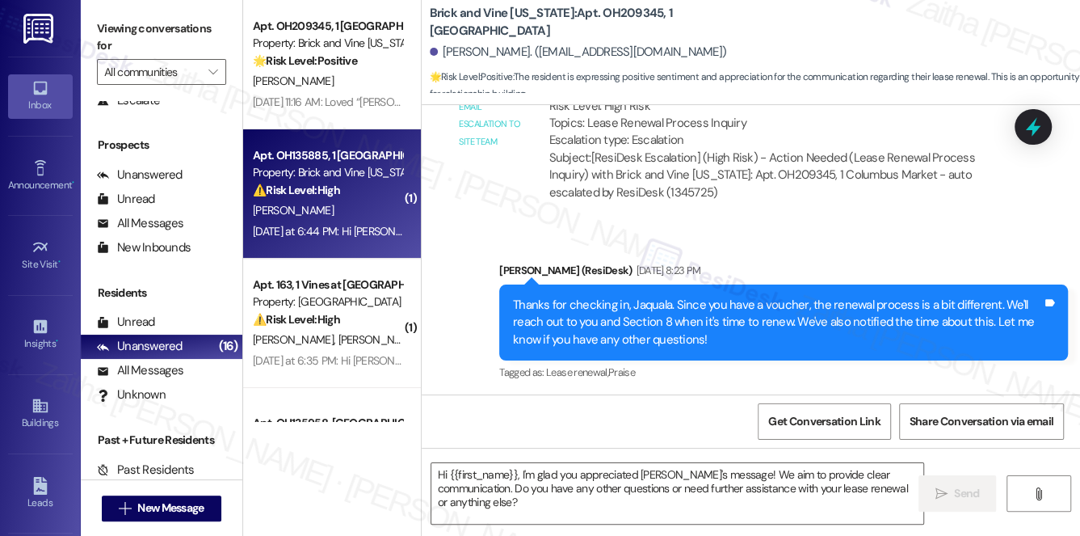
type textarea "Fetching suggested responses. Please feel free to read through the conversation…"
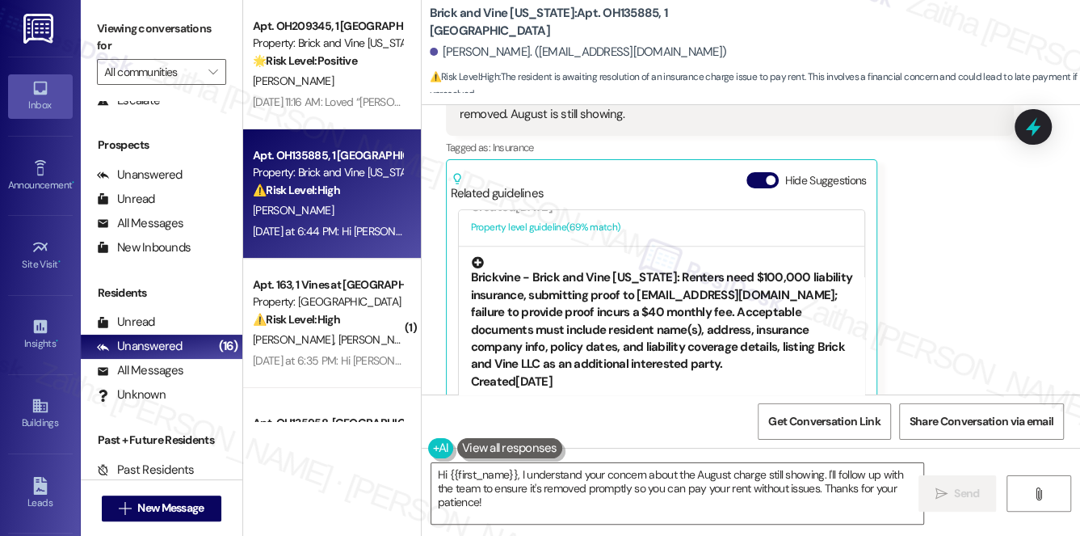
scroll to position [514, 0]
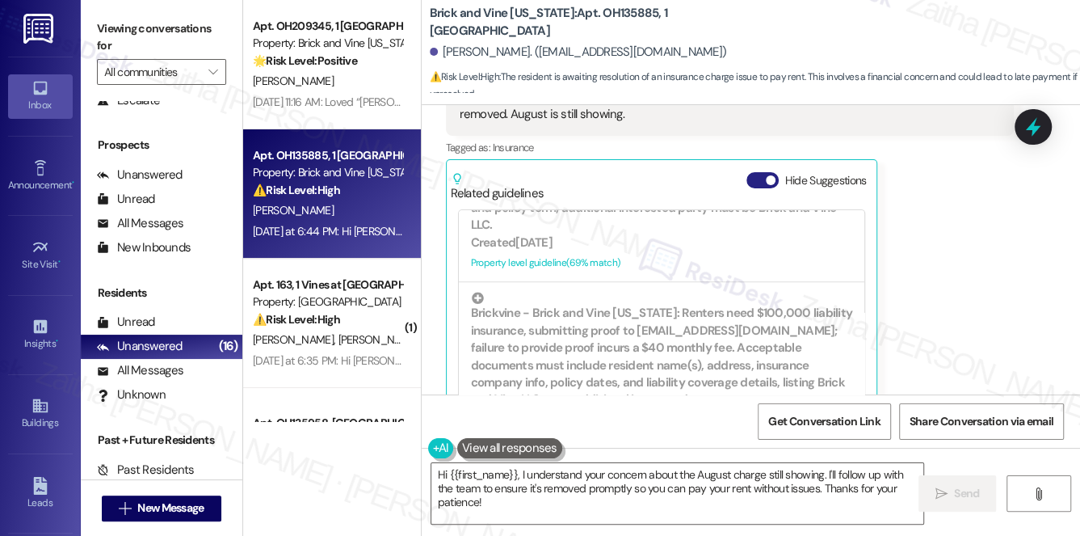
click at [760, 172] on button "Hide Suggestions" at bounding box center [762, 180] width 32 height 16
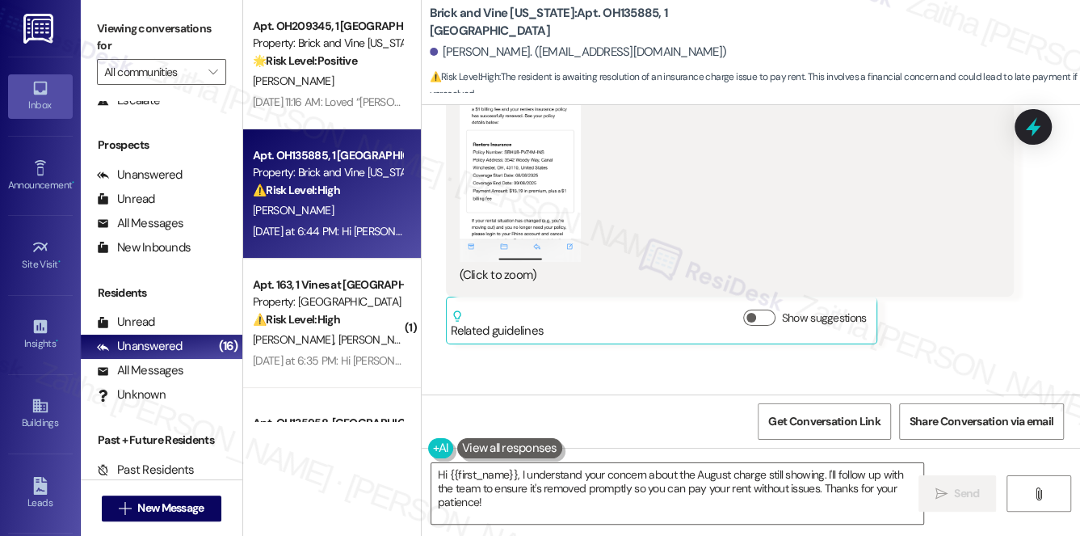
scroll to position [6608, 0]
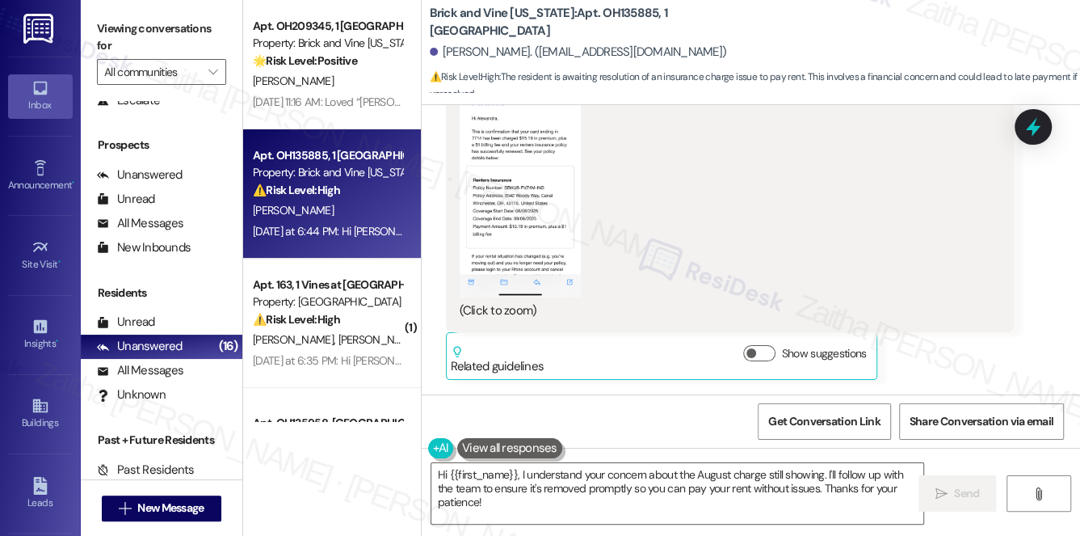
click at [480, 151] on button "Zoom image" at bounding box center [520, 165] width 121 height 263
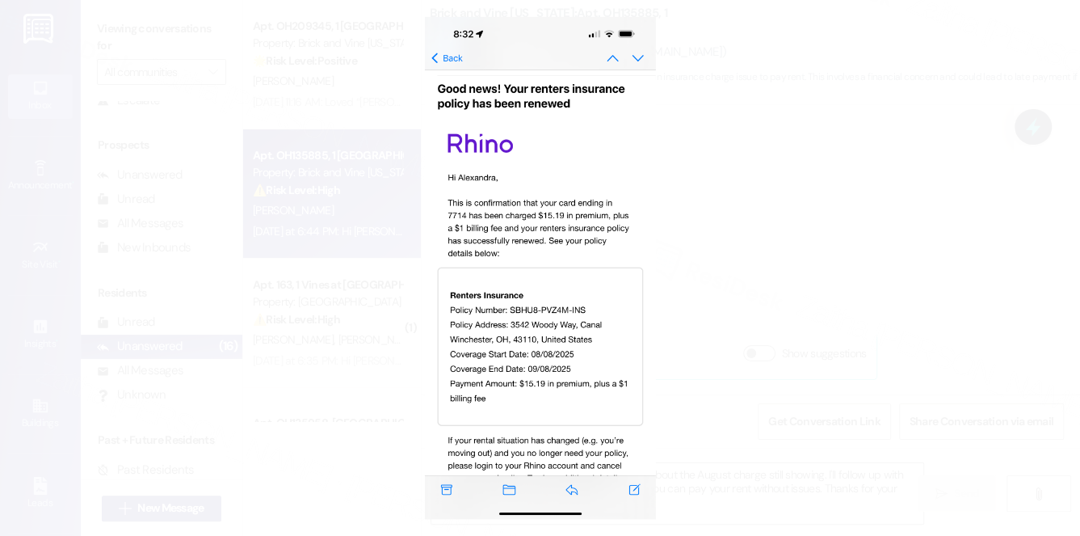
click at [769, 242] on button "Unzoom image" at bounding box center [540, 268] width 1080 height 536
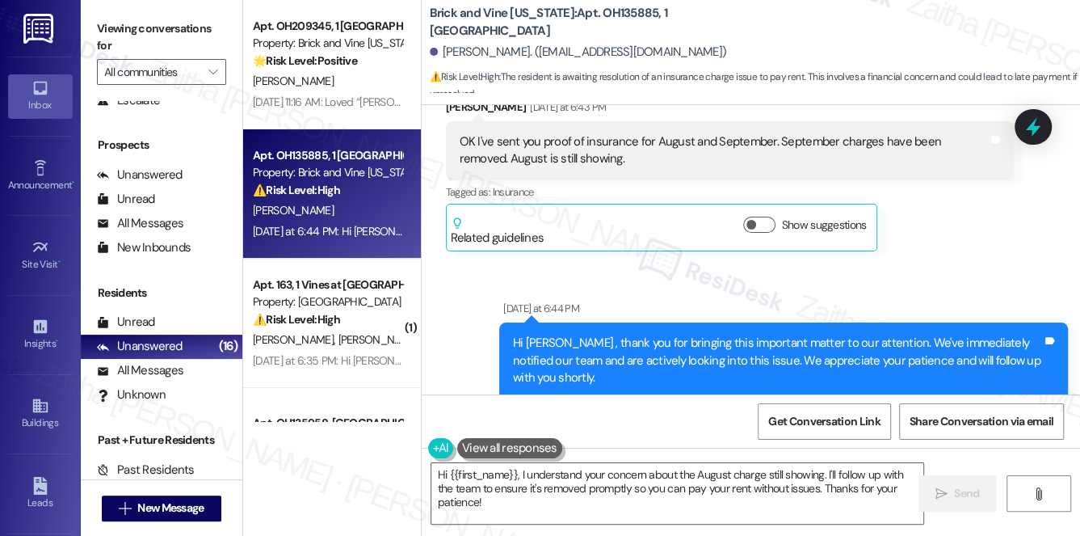
scroll to position [8743, 0]
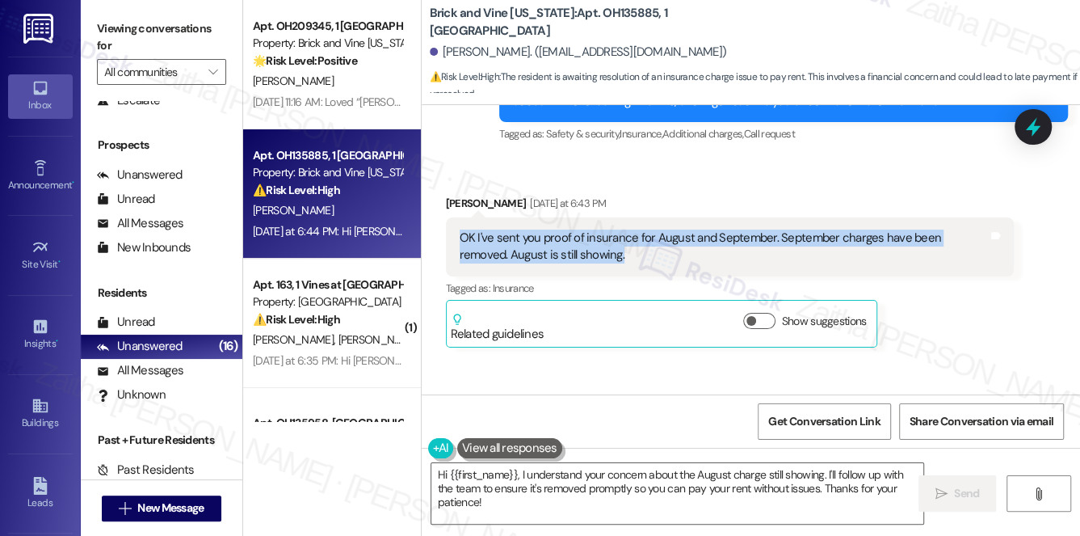
drag, startPoint x: 456, startPoint y: 235, endPoint x: 582, endPoint y: 256, distance: 128.5
click at [582, 256] on div "OK I've sent you proof of insurance for August and September. September charges…" at bounding box center [730, 246] width 569 height 59
copy div "OK I've sent you proof of insurance for August and September. September charges…"
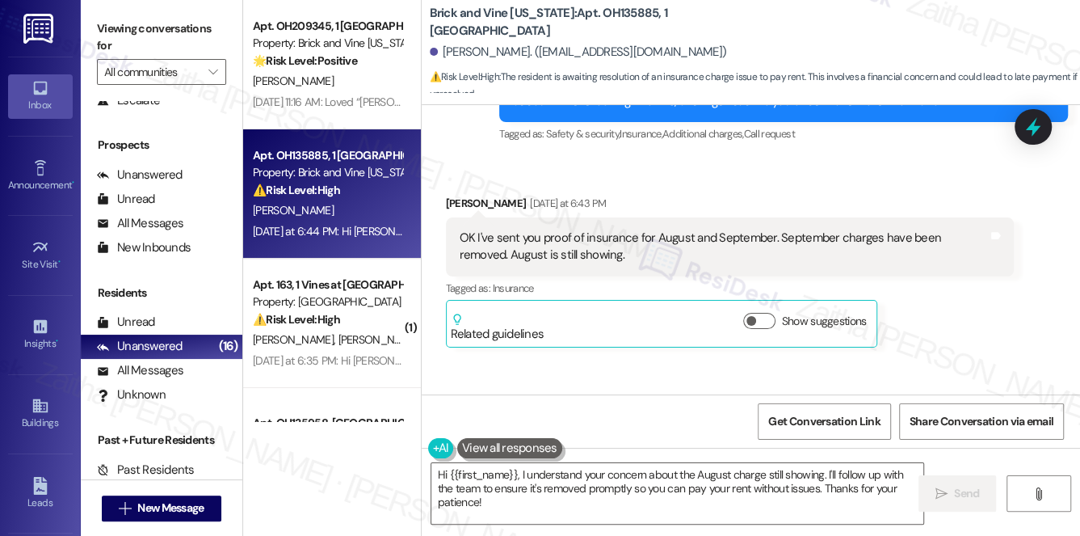
click at [725, 195] on div "Alexandra Davis Yesterday at 6:43 PM" at bounding box center [730, 206] width 569 height 23
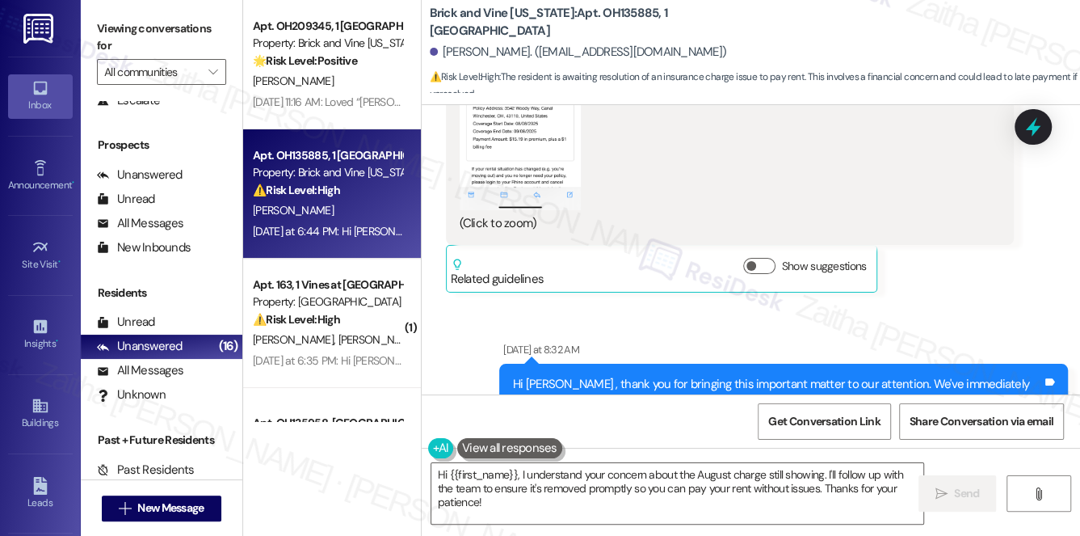
scroll to position [6688, 0]
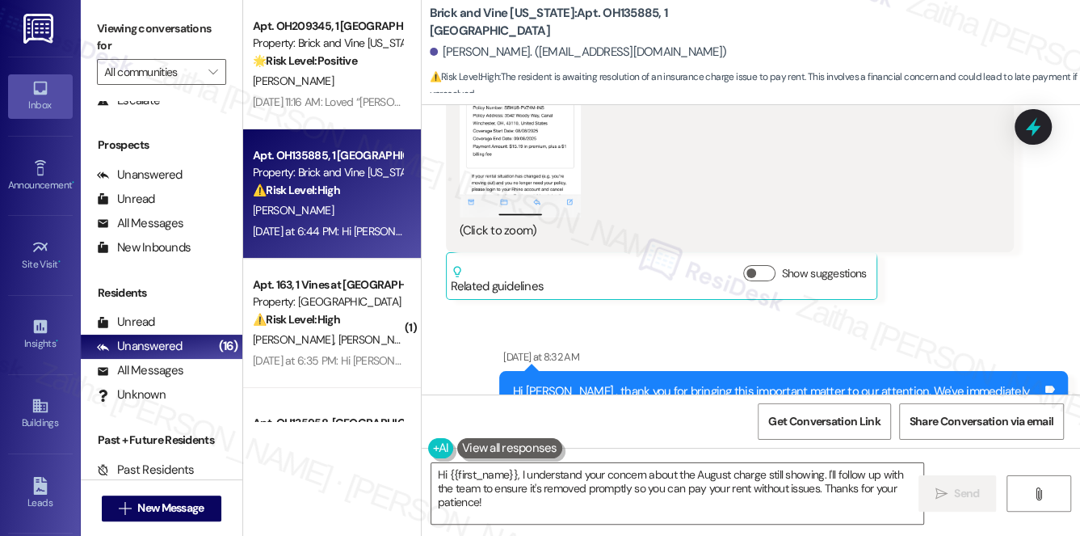
click at [538, 147] on button "Zoom image" at bounding box center [520, 85] width 121 height 263
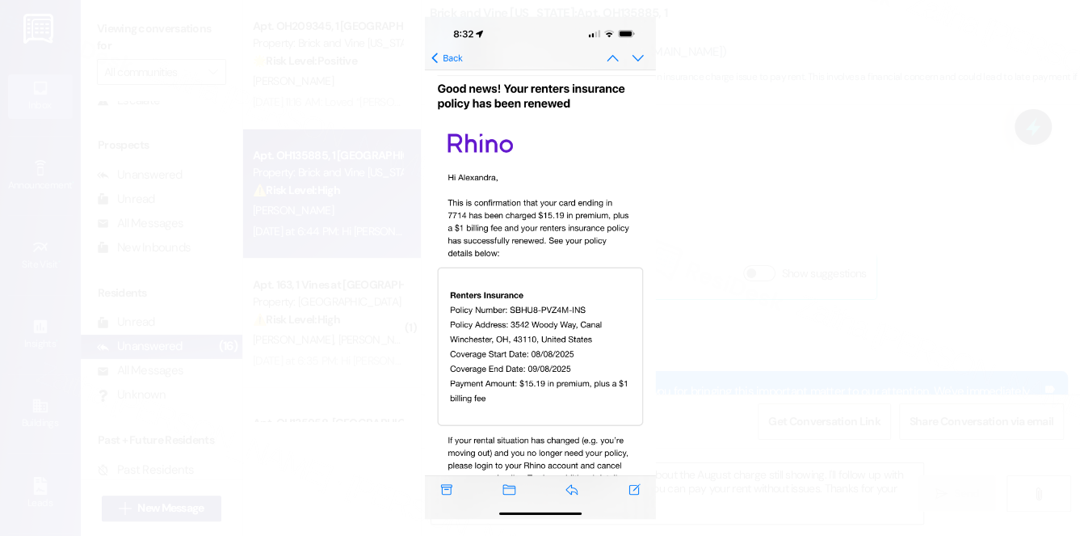
click at [758, 301] on button "Unzoom image" at bounding box center [540, 268] width 1080 height 536
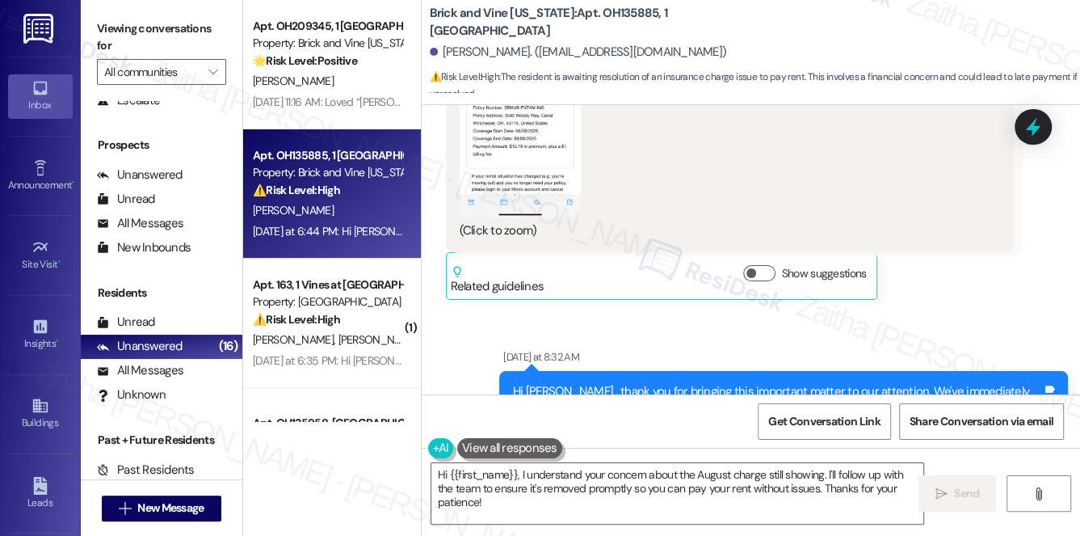
drag, startPoint x: 1006, startPoint y: 203, endPoint x: 872, endPoint y: 259, distance: 144.8
click at [1004, 203] on div "PNG attachment ResiDesk found written details in this image See details Alexand…" at bounding box center [730, 8] width 569 height 486
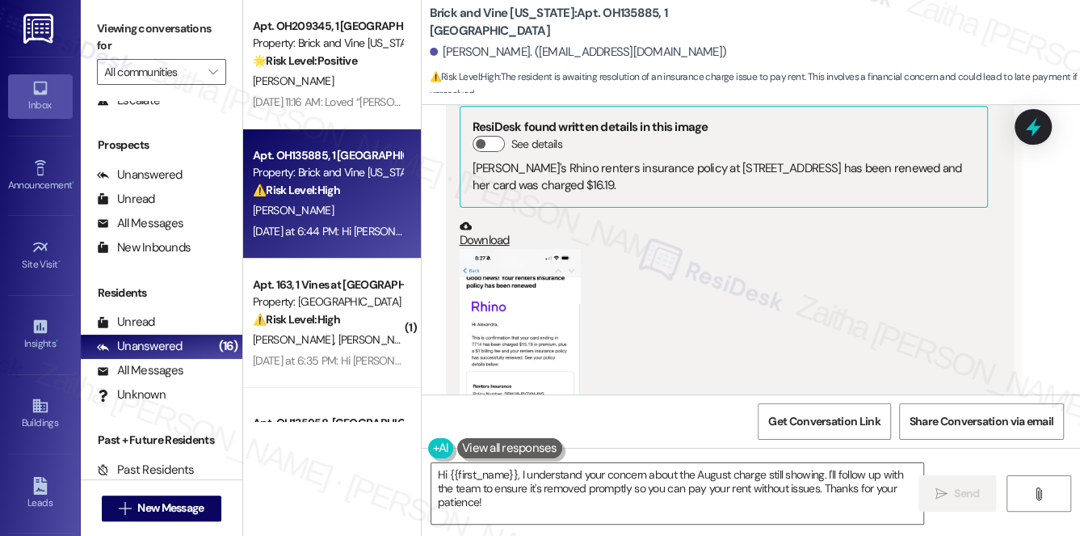
scroll to position [5660, 0]
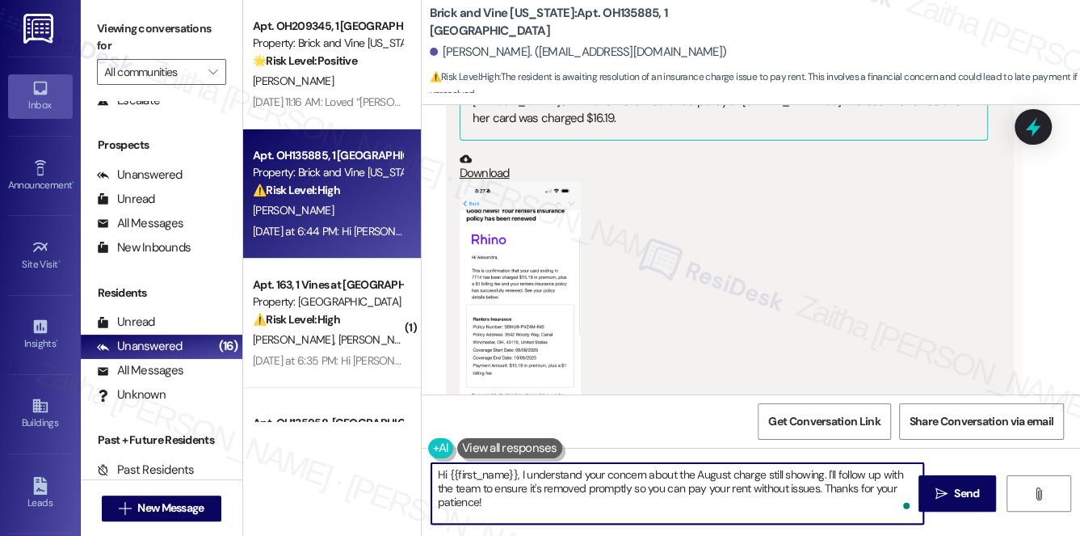
drag, startPoint x: 521, startPoint y: 472, endPoint x: 544, endPoint y: 506, distance: 41.9
click at [544, 506] on textarea "Hi {{first_name}}, I understand your concern about the August charge still show…" at bounding box center [677, 493] width 493 height 61
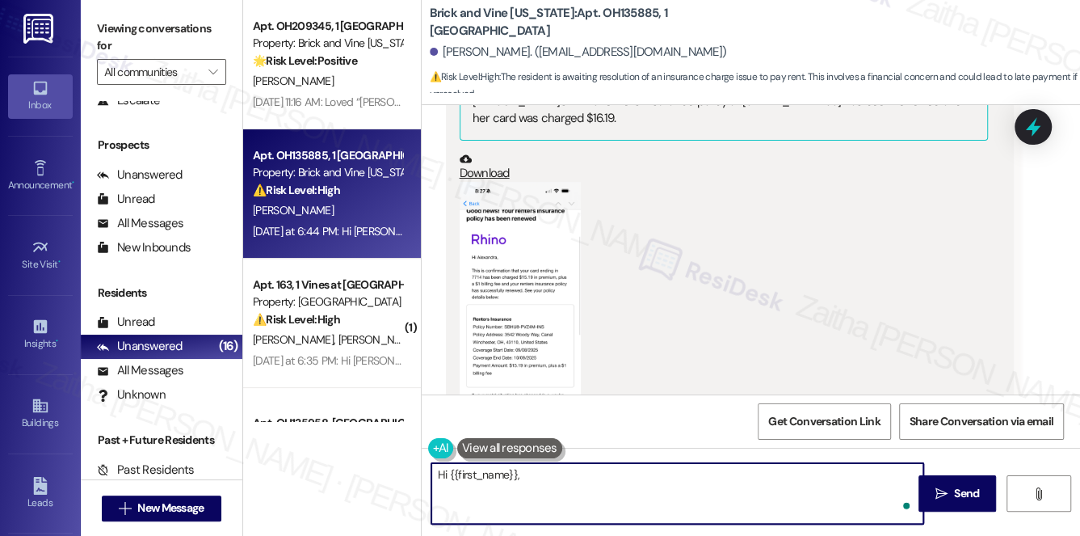
paste textarea "Thanks so much for sending over the proof! We’re looking into the August charge…"
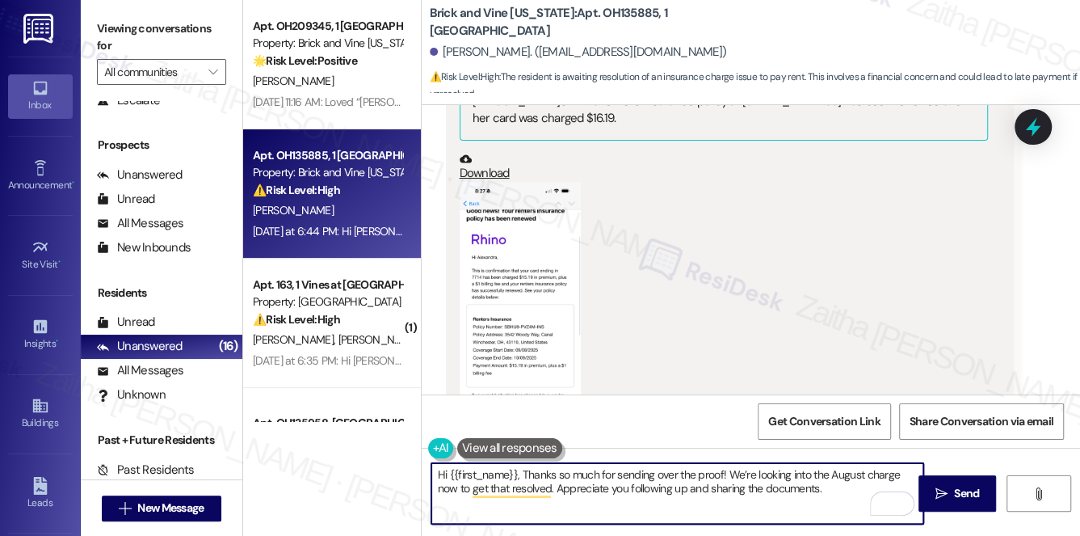
click at [527, 472] on textarea "Hi {{first_name}}, Thanks so much for sending over the proof! We’re looking int…" at bounding box center [677, 493] width 493 height 61
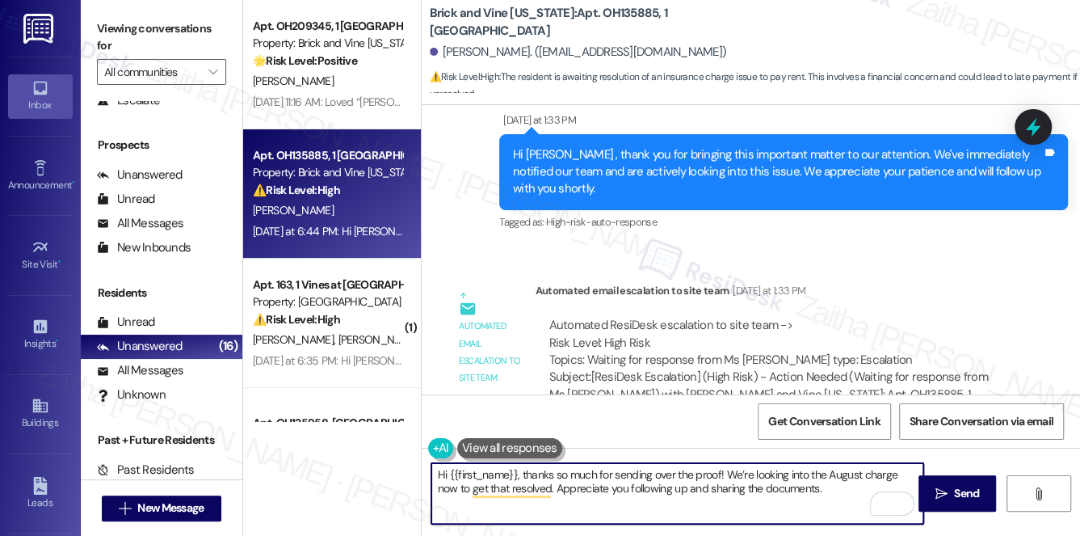
scroll to position [8376, 0]
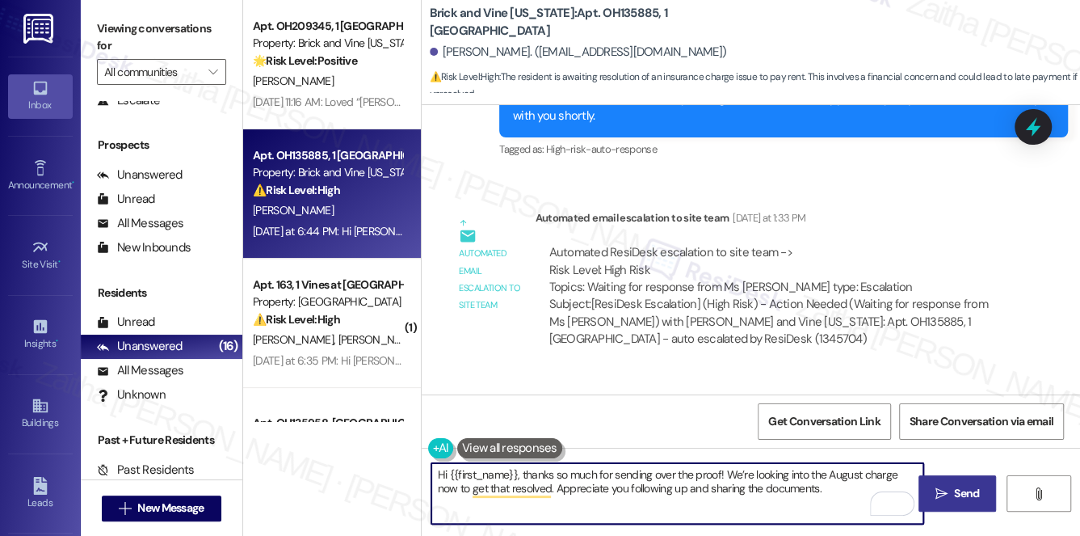
type textarea "Hi {{first_name}}, thanks so much for sending over the proof! We’re looking int…"
click at [964, 498] on span "Send" at bounding box center [966, 493] width 25 height 17
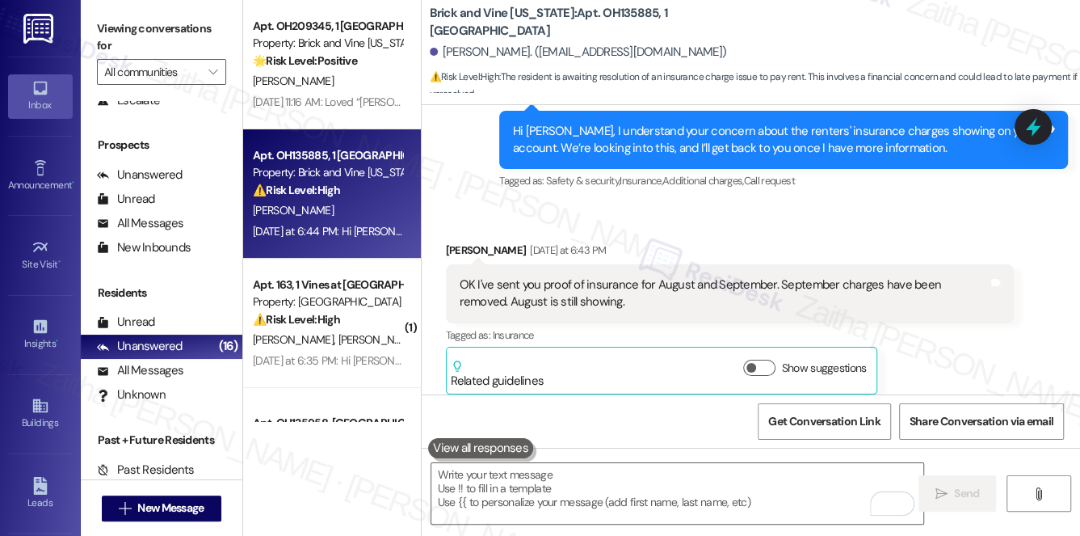
scroll to position [8705, 0]
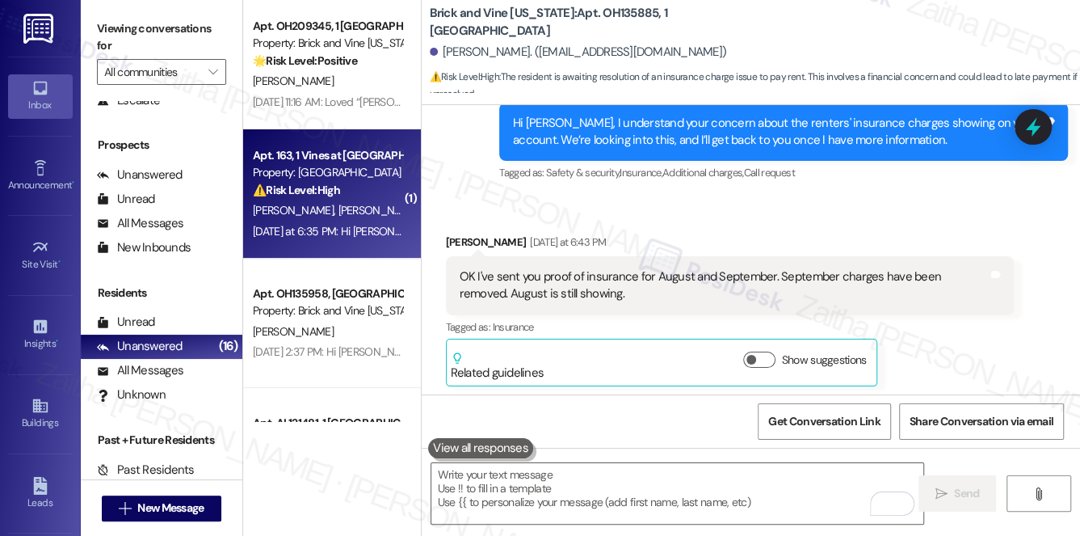
click at [372, 196] on div "⚠️ Risk Level: High The resident reports that the AC is still leaking condensat…" at bounding box center [327, 190] width 149 height 17
type textarea "Fetching suggested responses. Please feel free to read through the conversation…"
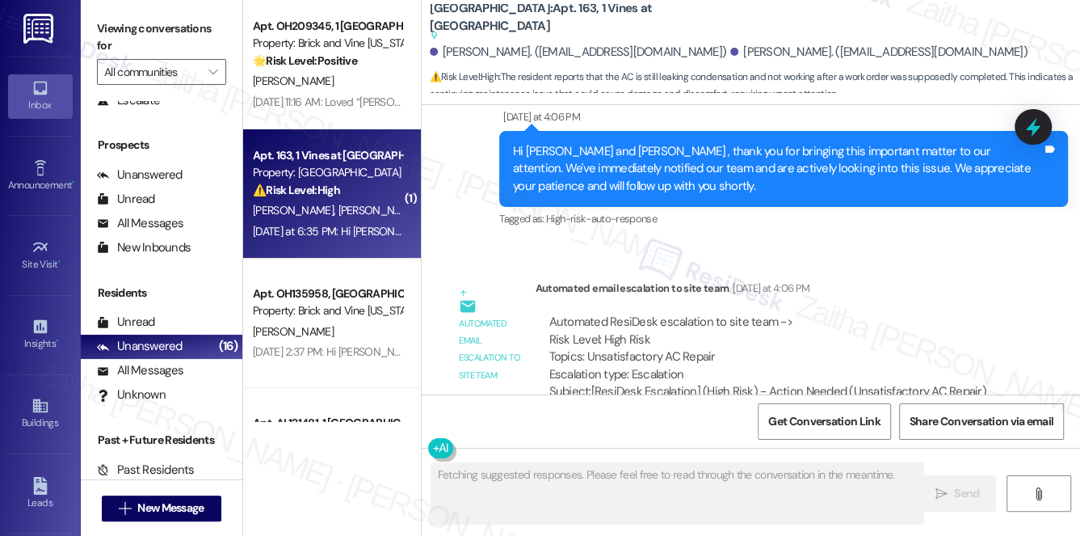
scroll to position [17095, 0]
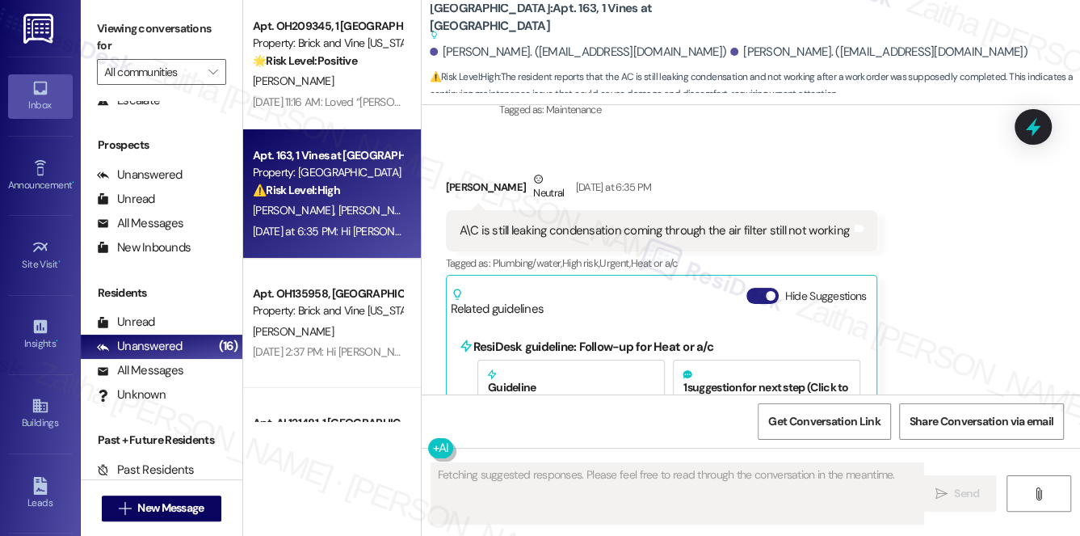
click at [756, 288] on button "Hide Suggestions" at bounding box center [762, 296] width 32 height 16
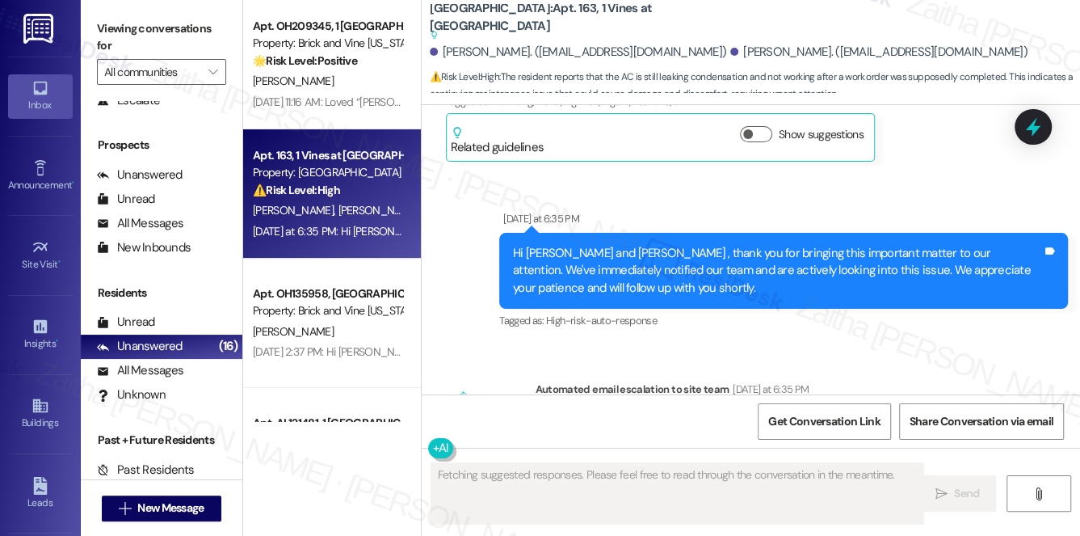
scroll to position [17269, 0]
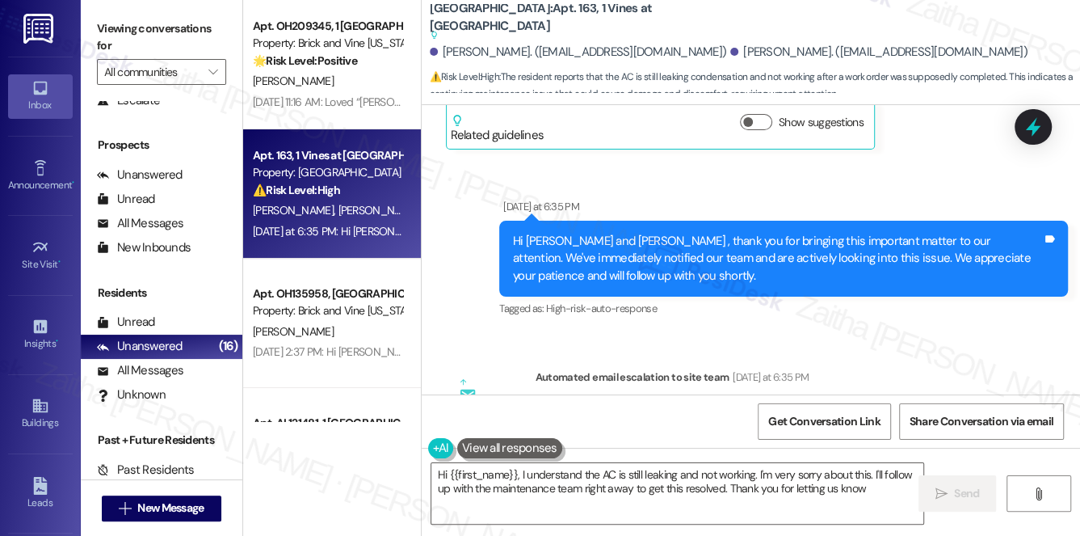
type textarea "Hi {{first_name}}, I understand the AC is still leaking and not working. I'm ve…"
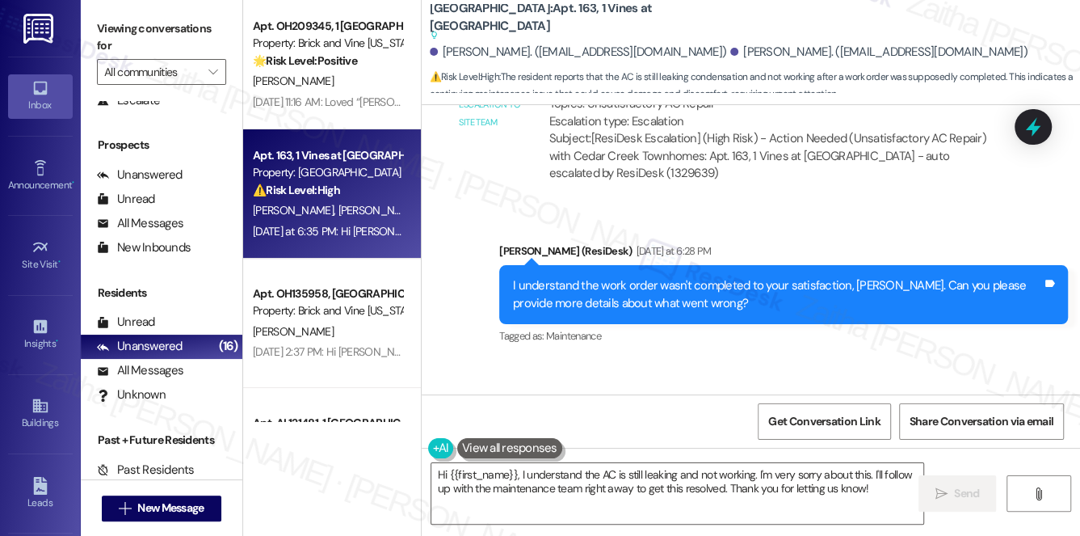
scroll to position [16902, 0]
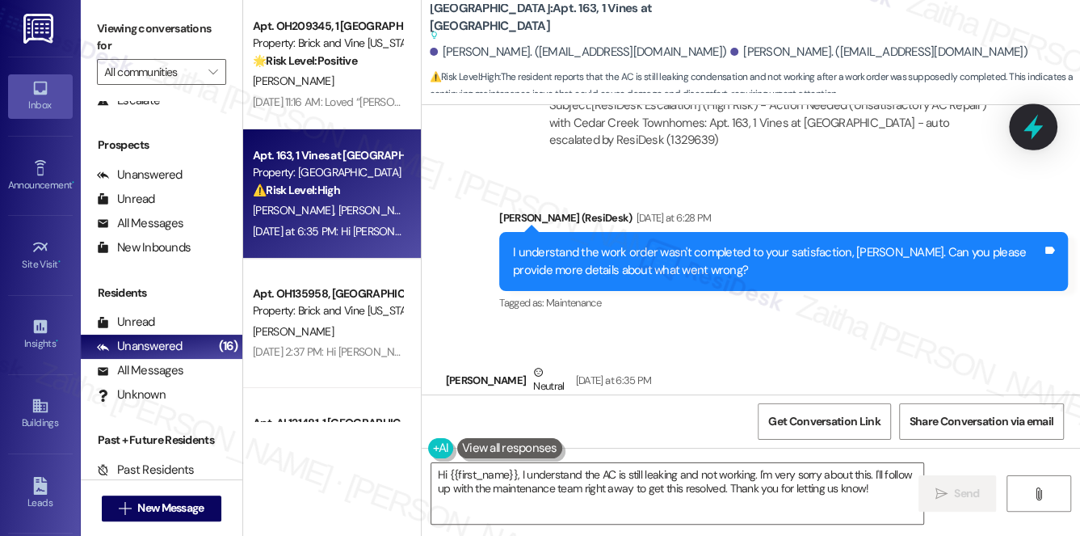
click at [1030, 116] on icon at bounding box center [1032, 126] width 27 height 27
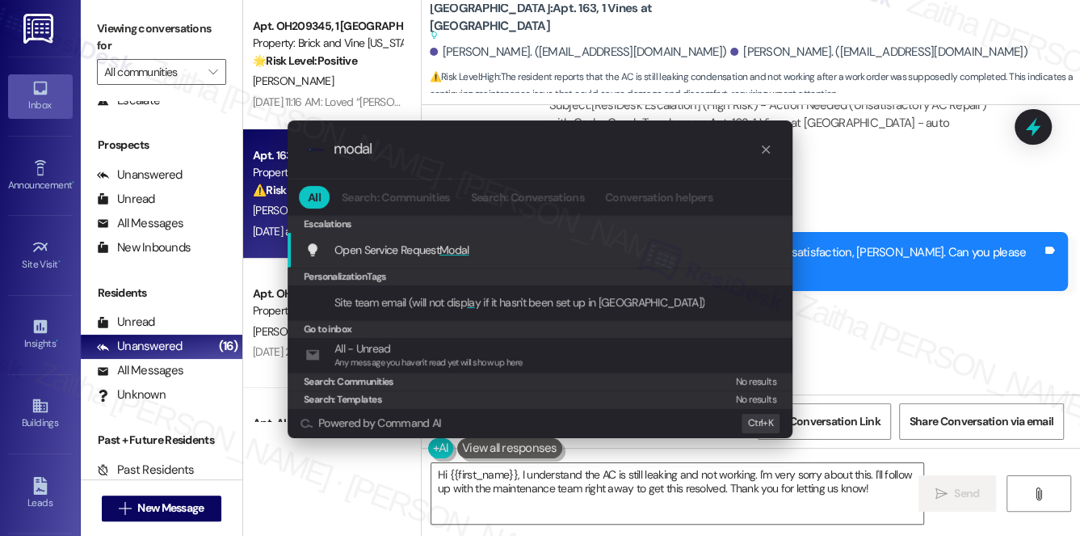
click at [454, 245] on span "Modal" at bounding box center [454, 249] width 30 height 15
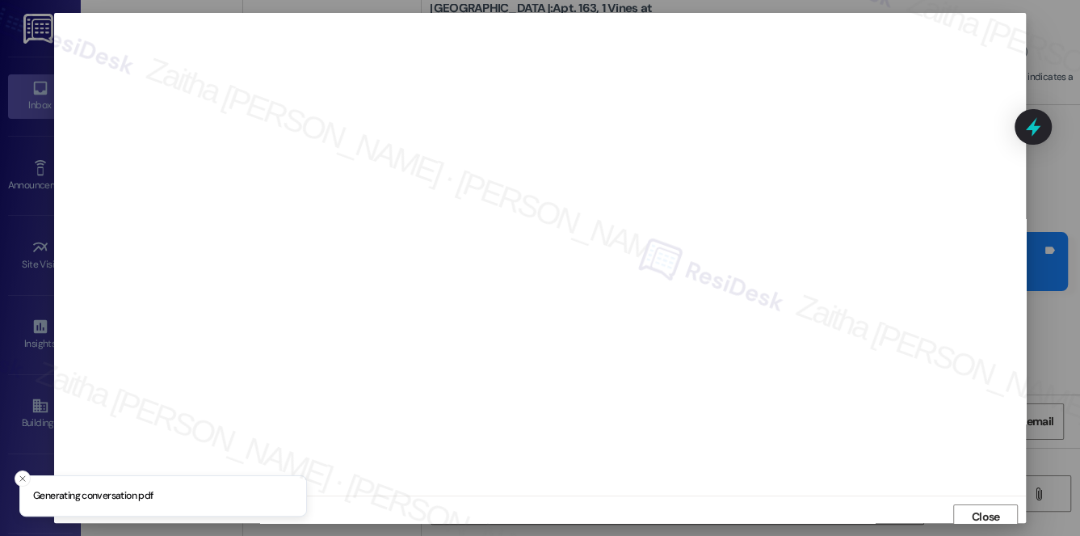
scroll to position [6, 0]
click at [977, 509] on span "Close" at bounding box center [986, 510] width 28 height 17
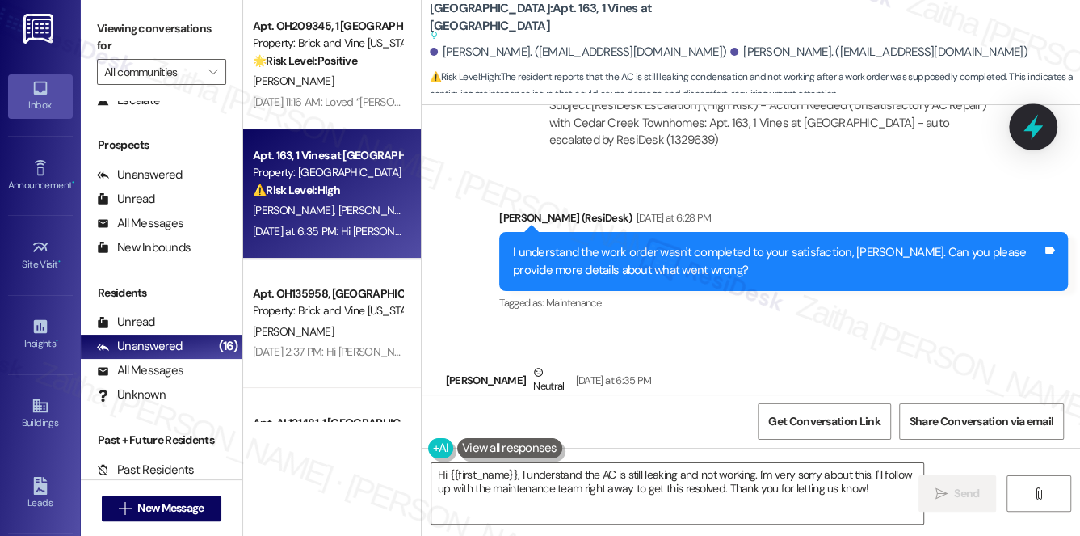
click at [1035, 142] on div at bounding box center [1033, 126] width 48 height 46
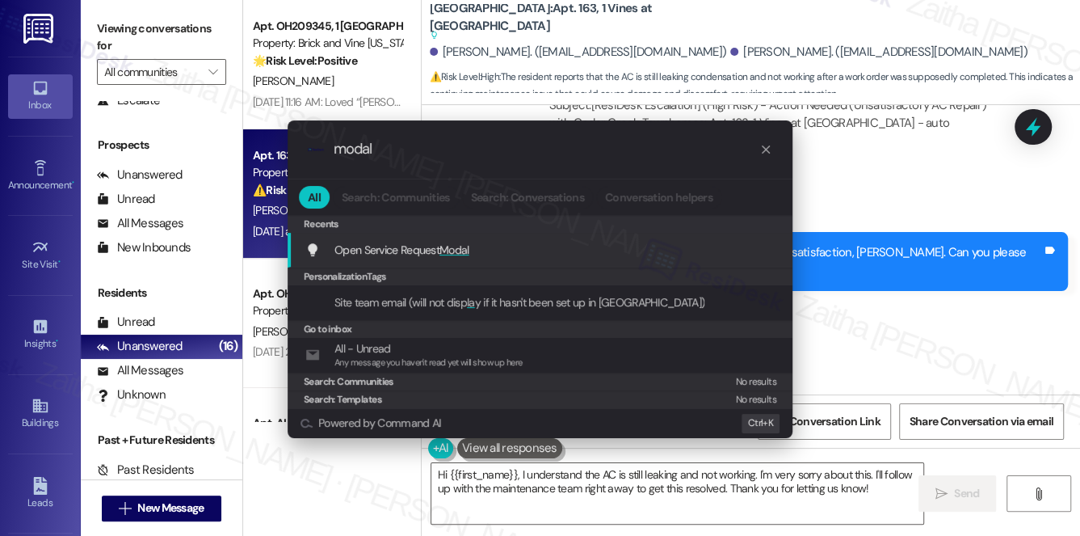
type input "modal"
click at [459, 244] on span "Modal" at bounding box center [454, 249] width 30 height 15
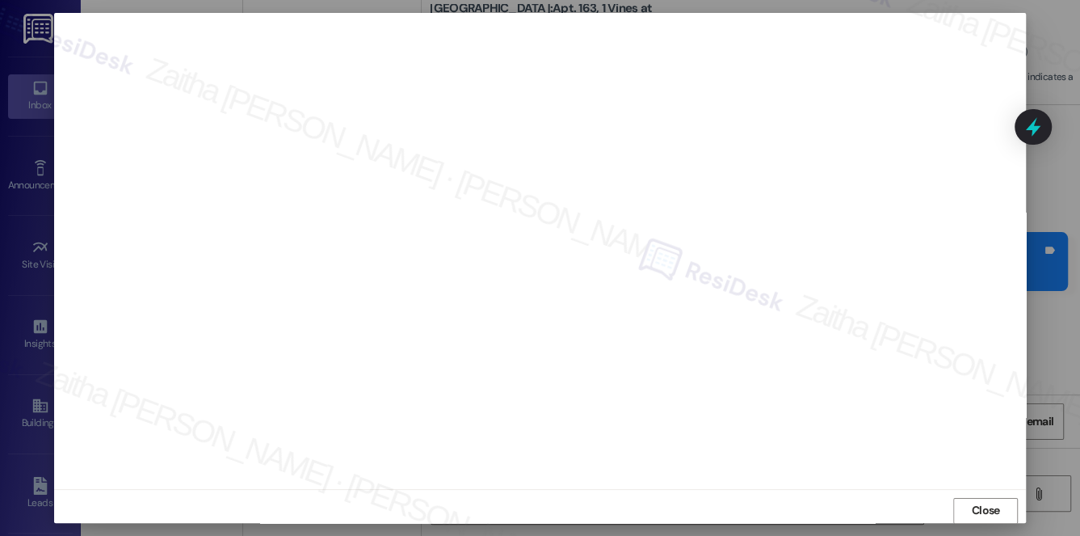
click at [968, 509] on span "Close" at bounding box center [985, 510] width 35 height 17
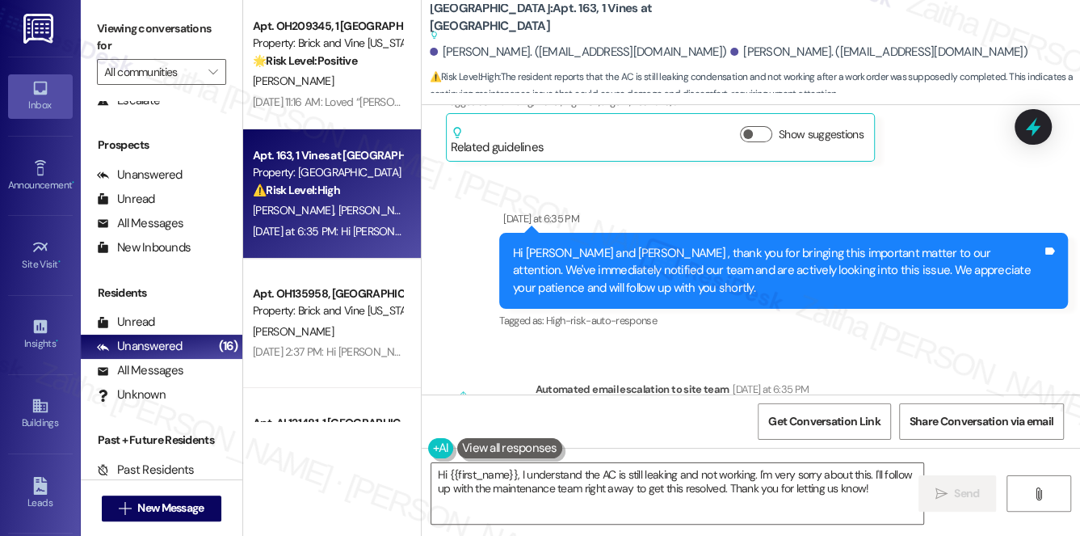
scroll to position [17269, 0]
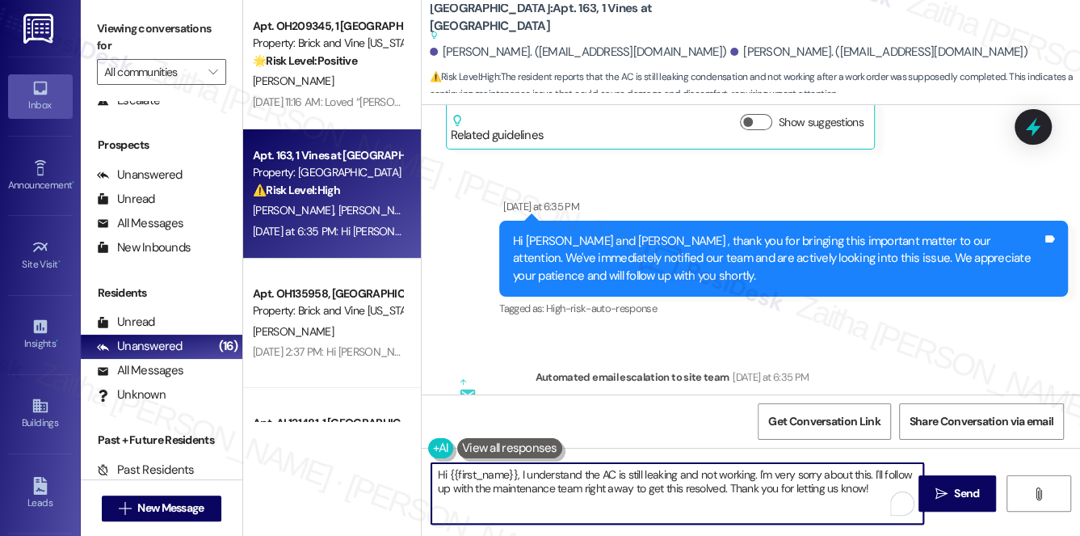
drag, startPoint x: 874, startPoint y: 474, endPoint x: 879, endPoint y: 494, distance: 20.8
click at [879, 494] on textarea "Hi {{first_name}}, I understand the AC is still leaking and not working. I'm ve…" at bounding box center [677, 493] width 493 height 61
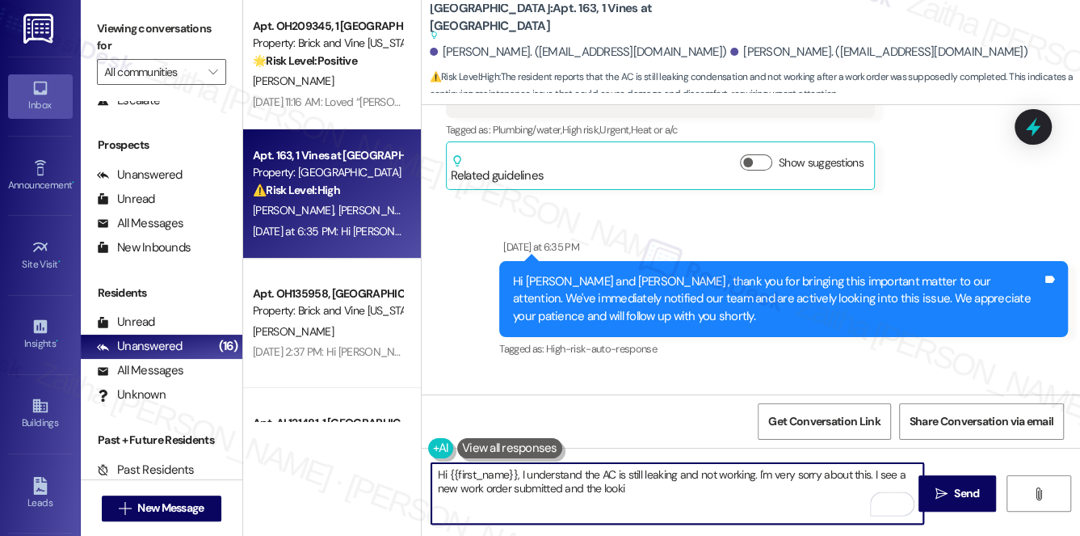
scroll to position [17195, 0]
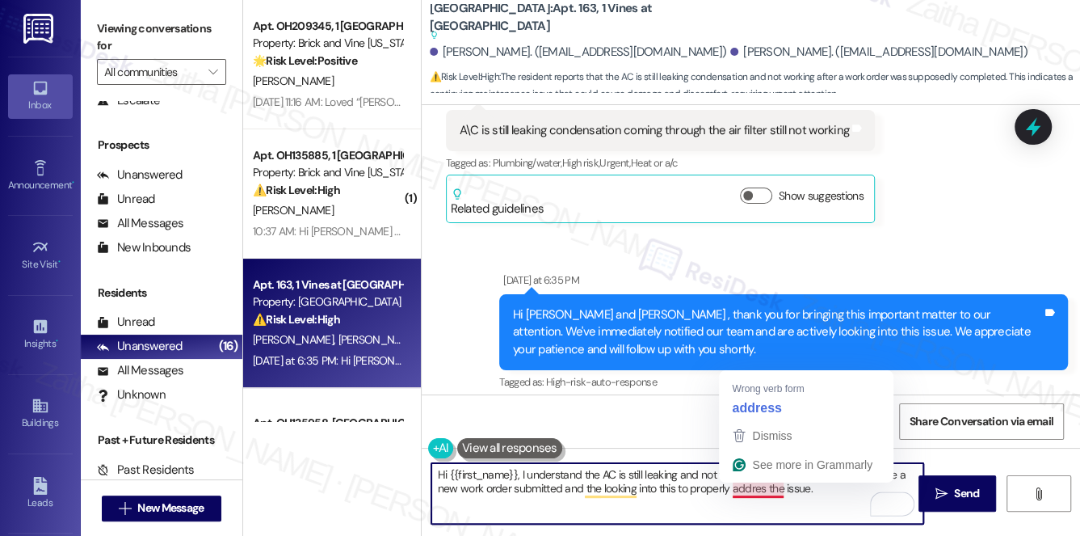
type textarea "Hi {{first_name}}, I understand the AC is still leaking and not working. I'm ve…"
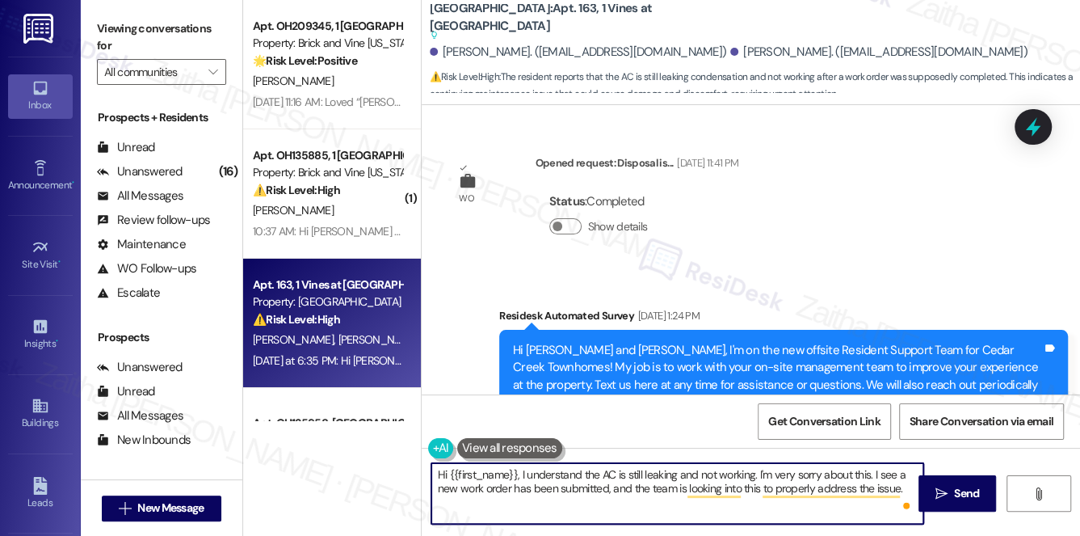
scroll to position [17195, 0]
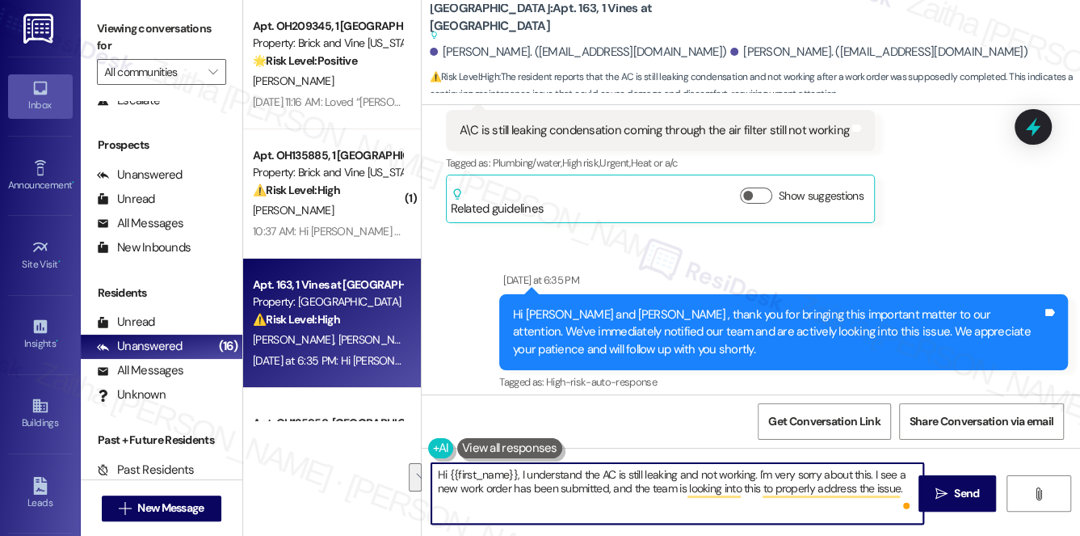
drag, startPoint x: 432, startPoint y: 472, endPoint x: 908, endPoint y: 488, distance: 476.0
click at [908, 488] on textarea "Hi {{first_name}}, I understand the AC is still leaking and not working. I'm ve…" at bounding box center [677, 493] width 493 height 61
type textarea "Hi {{first_name}}, I understand the AC is still leaking and not working. I'm ve…"
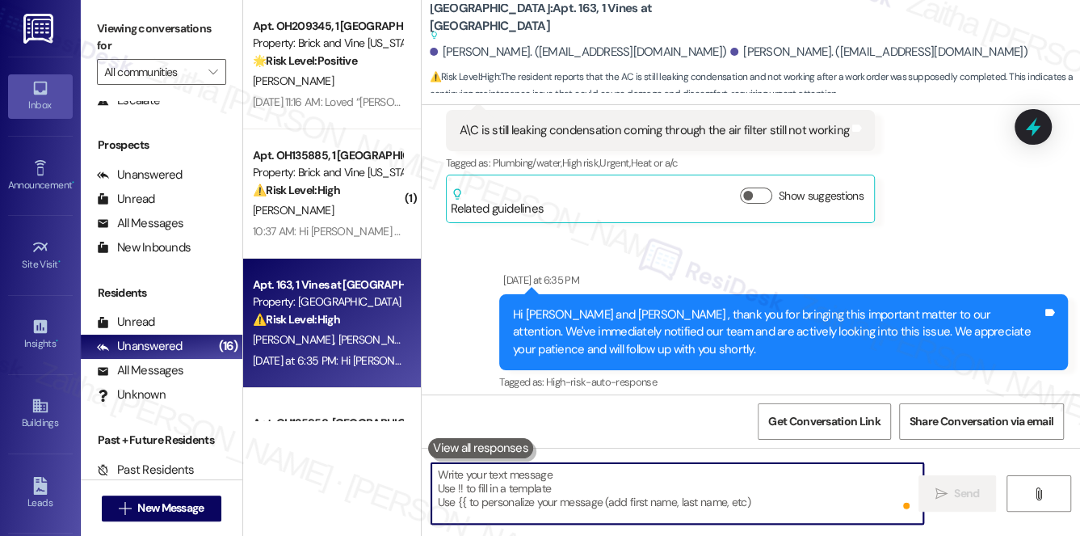
paste textarea "Hi {{first_name}}, I’m really sorry to hear the AC is still leaking and not wor…"
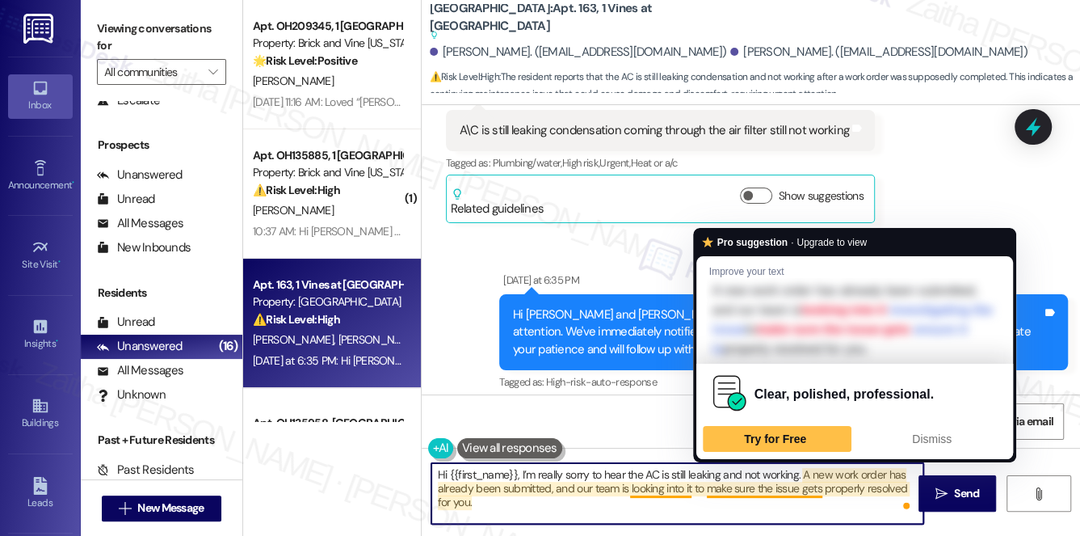
click at [734, 485] on textarea "Hi {{first_name}}, I’m really sorry to hear the AC is still leaking and not wor…" at bounding box center [677, 493] width 493 height 61
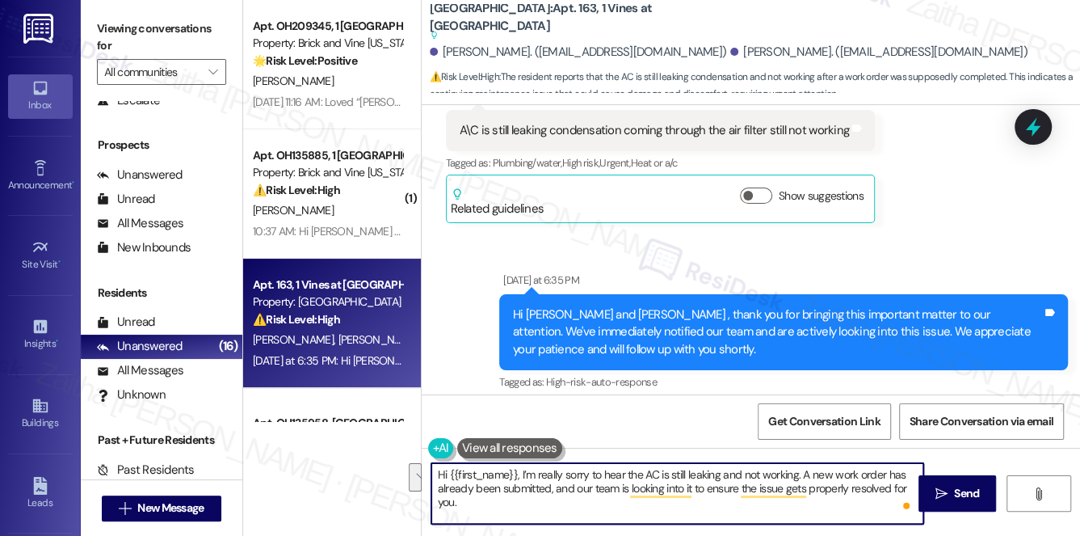
drag, startPoint x: 890, startPoint y: 489, endPoint x: 894, endPoint y: 496, distance: 8.3
click at [894, 496] on textarea "Hi {{first_name}}, I’m really sorry to hear the AC is still leaking and not wor…" at bounding box center [677, 493] width 493 height 61
type textarea "Hi {{first_name}}, I’m really sorry to hear the AC is still leaking and not wor…"
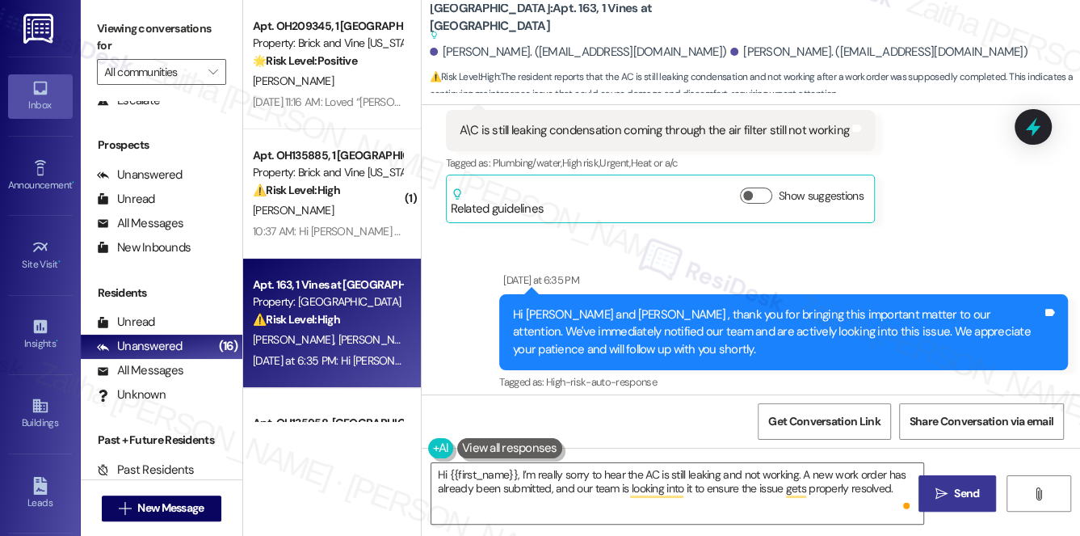
click at [964, 498] on span "Send" at bounding box center [966, 493] width 25 height 17
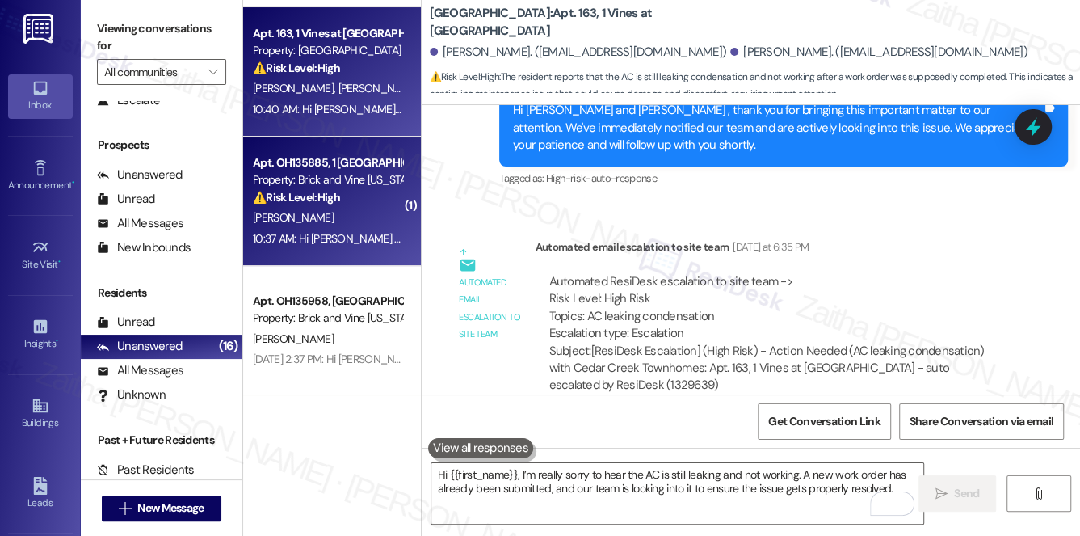
scroll to position [146, 0]
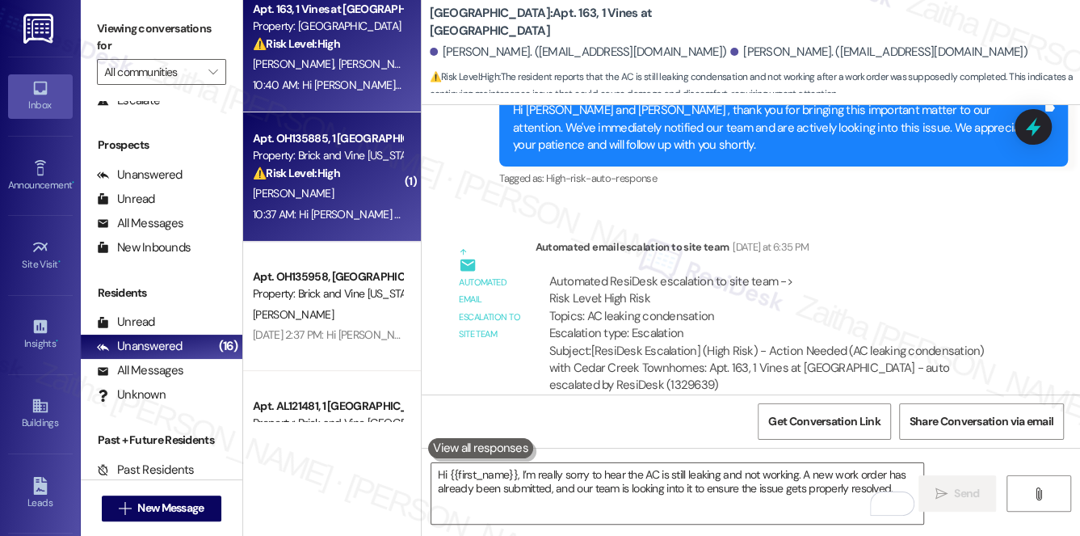
click at [366, 179] on div "⚠️ Risk Level: High The resident is disputing a renter's insurance charge and h…" at bounding box center [327, 173] width 149 height 17
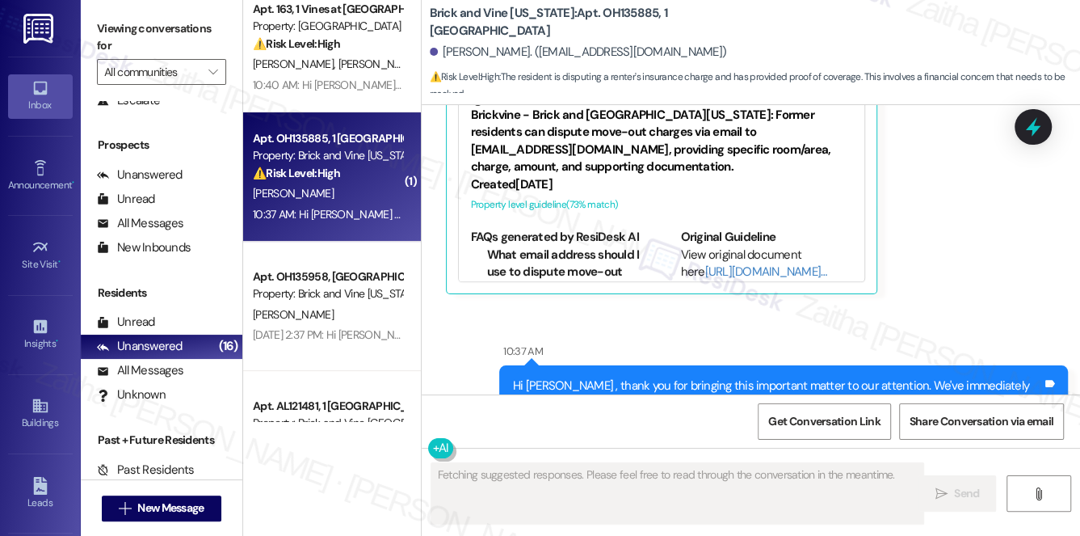
scroll to position [9843, 0]
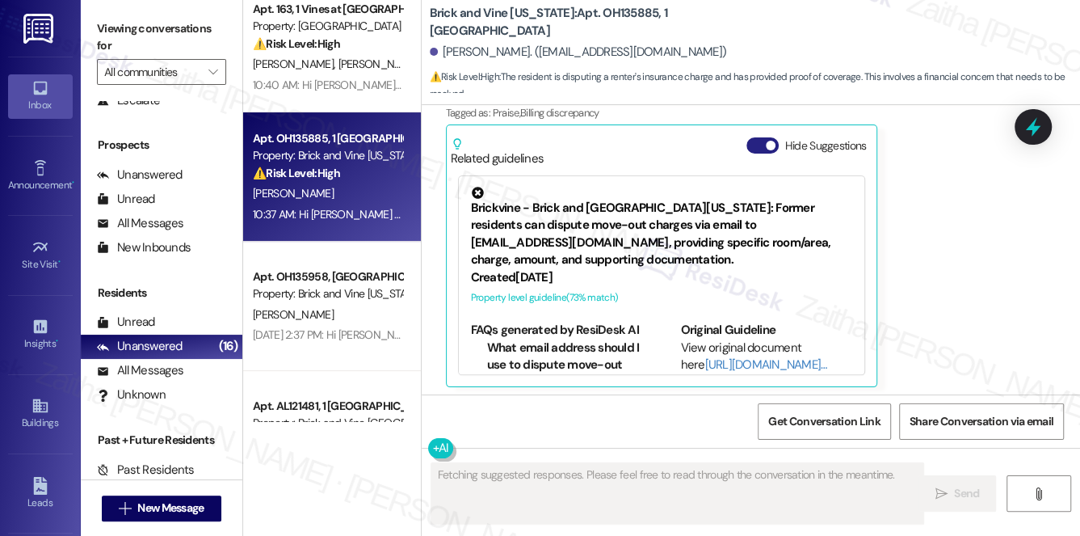
click at [757, 137] on button "Hide Suggestions" at bounding box center [762, 145] width 32 height 16
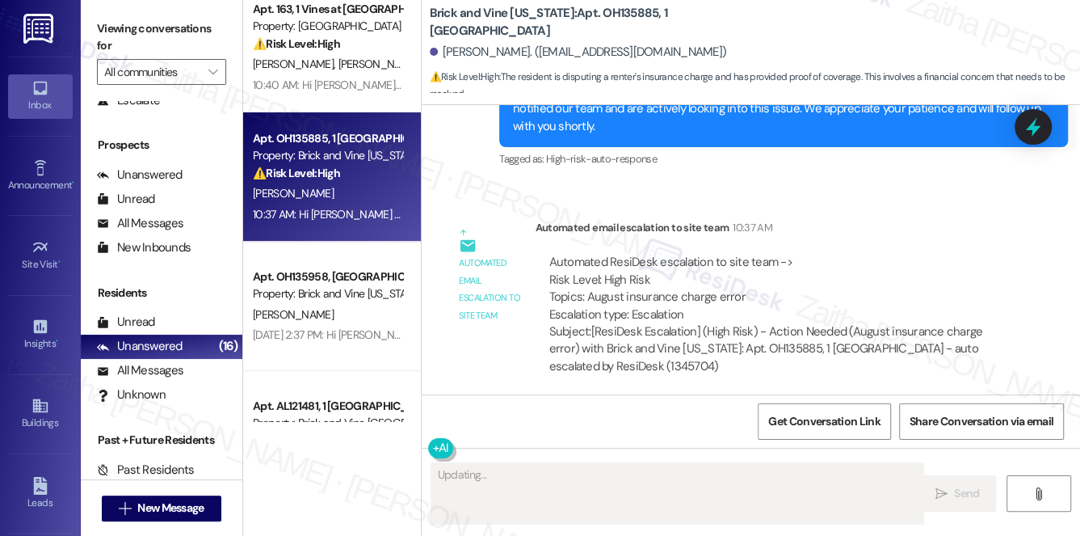
scroll to position [10017, 0]
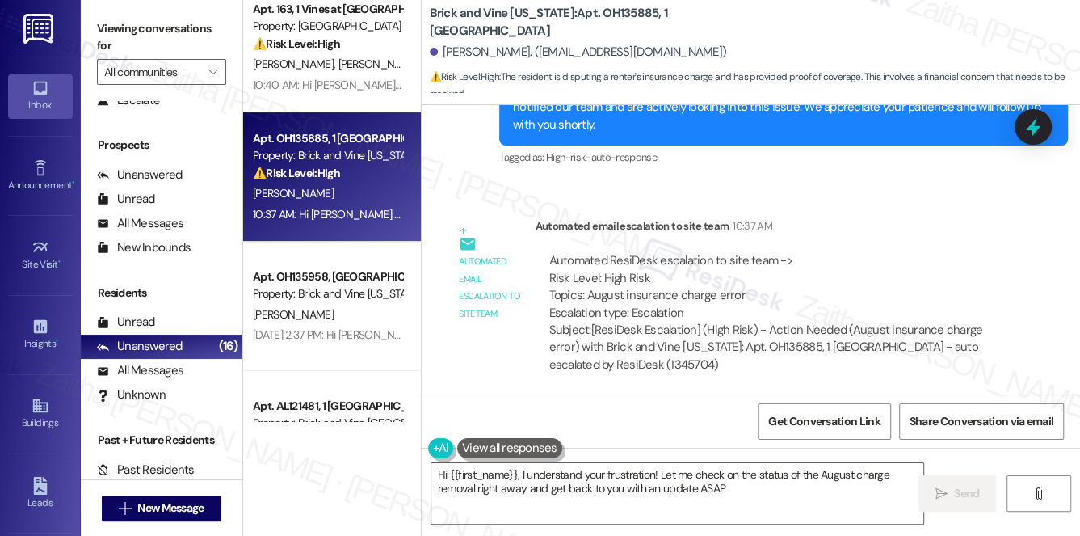
type textarea "Hi {{first_name}}, I understand your frustration! Let me check on the status of…"
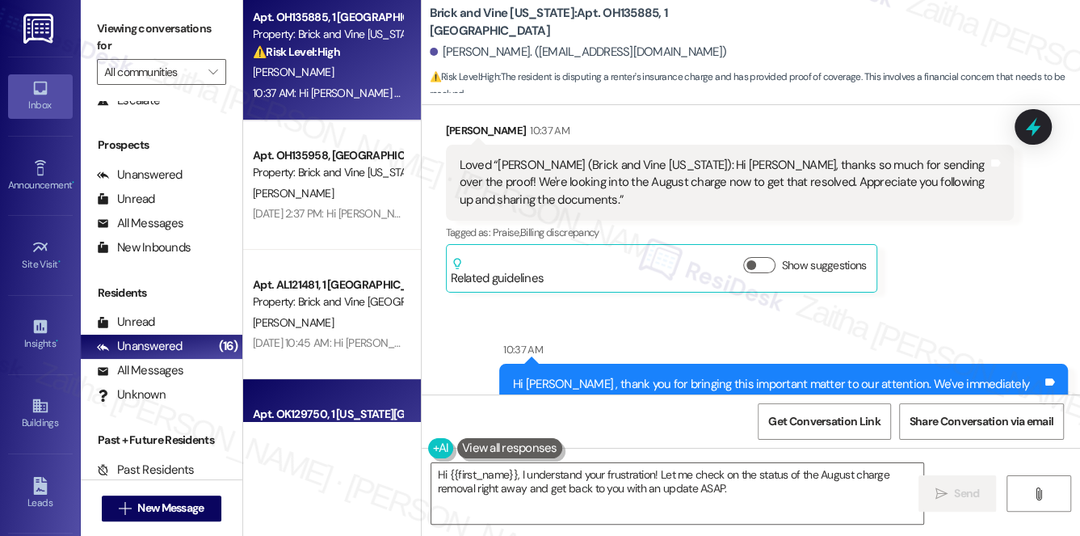
scroll to position [220, 0]
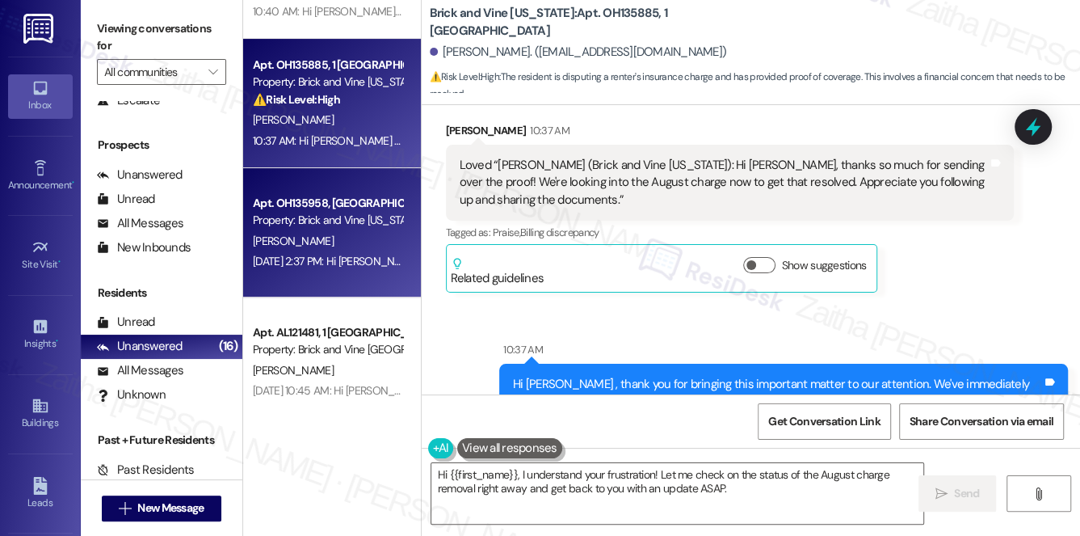
click at [362, 233] on div "[PERSON_NAME]" at bounding box center [327, 241] width 153 height 20
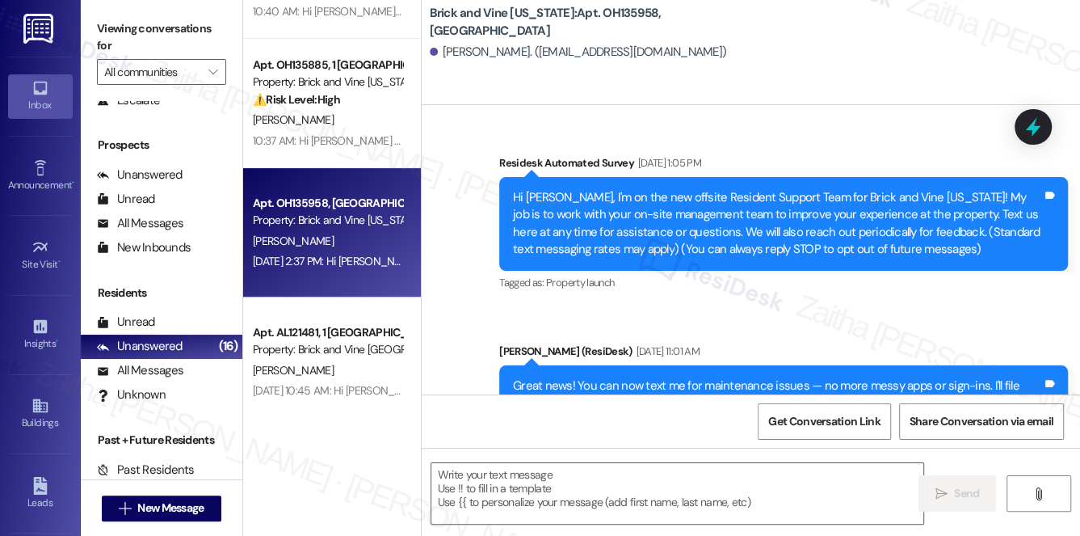
scroll to position [13925, 0]
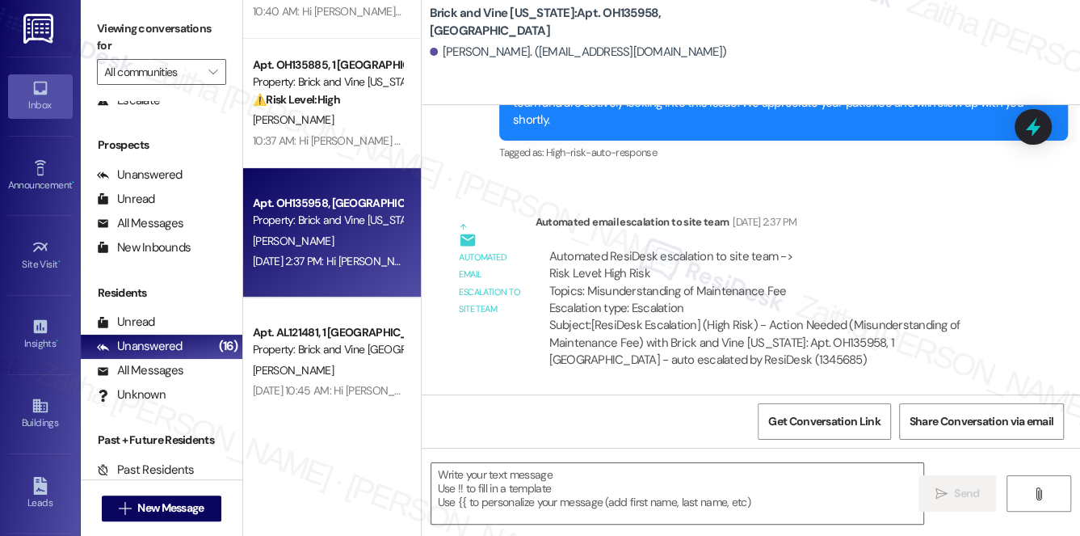
type textarea "Fetching suggested responses. Please feel free to read through the conversation…"
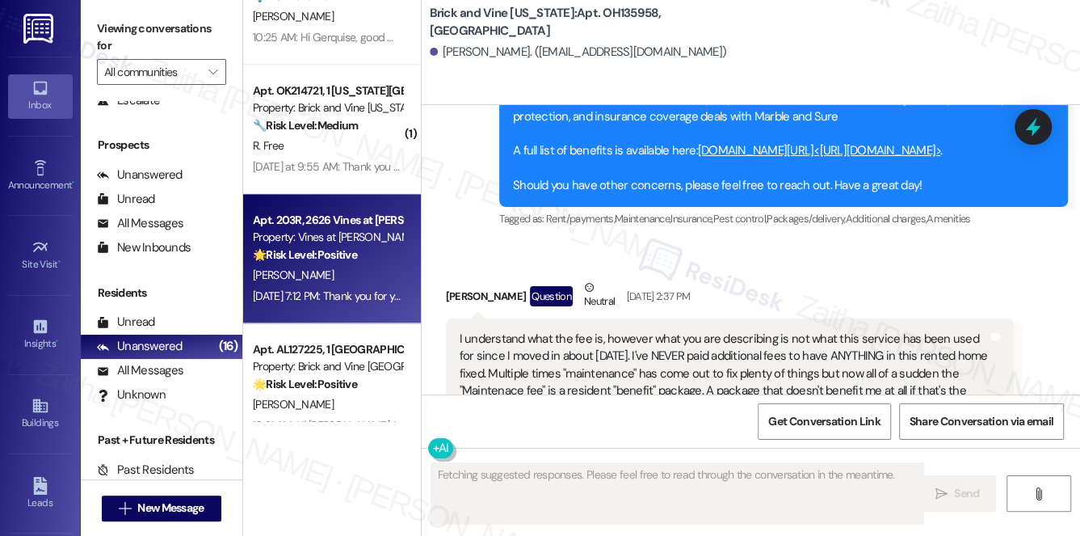
scroll to position [1101, 0]
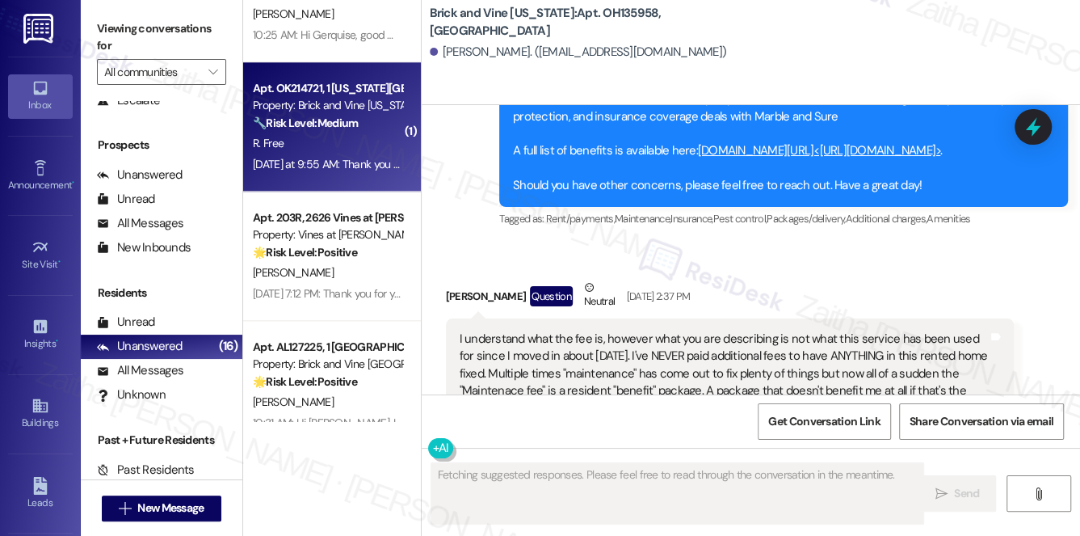
click at [352, 149] on div "R. Free" at bounding box center [327, 143] width 153 height 20
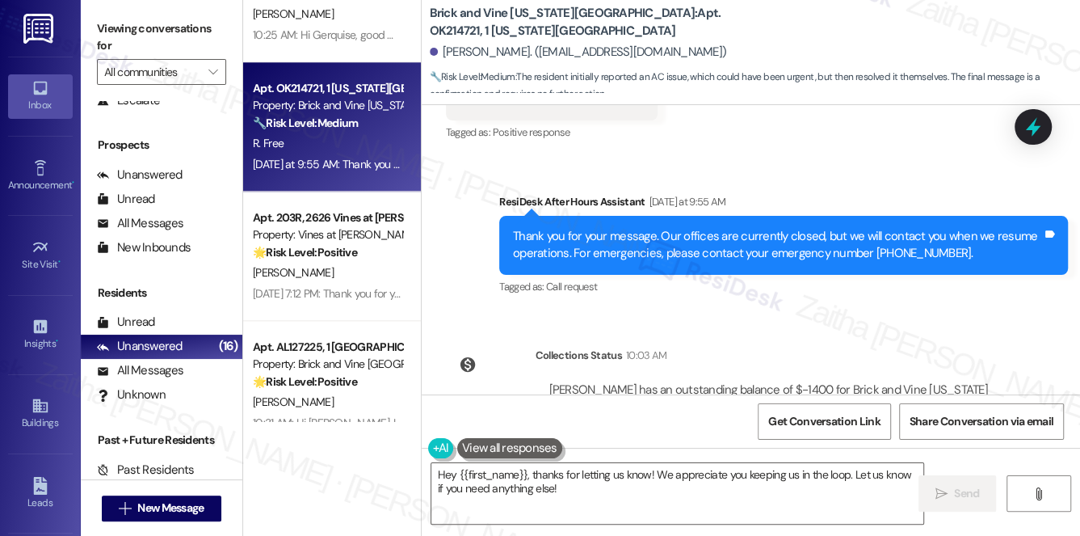
scroll to position [8805, 0]
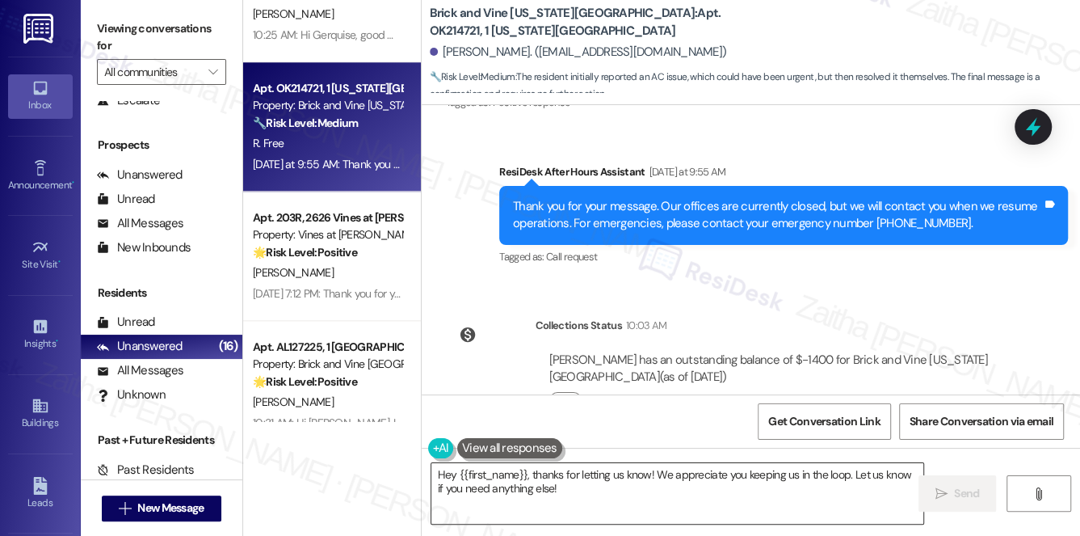
click at [446, 472] on textarea "Hey {{first_name}}, thanks for letting us know! We appreciate you keeping us in…" at bounding box center [677, 493] width 493 height 61
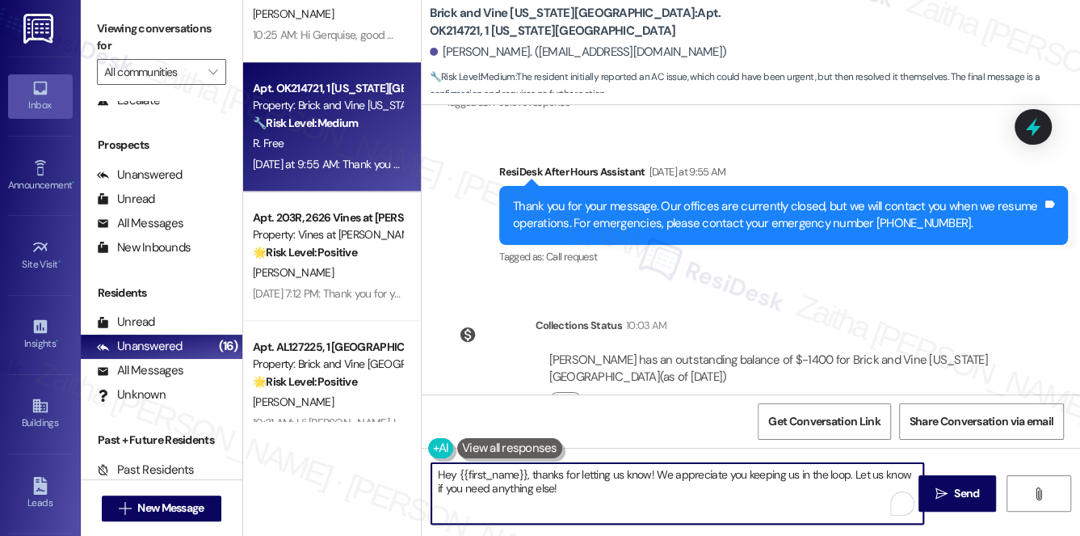
click at [446, 472] on textarea "Hey {{first_name}}, thanks for letting us know! We appreciate you keeping us in…" at bounding box center [677, 493] width 493 height 61
drag, startPoint x: 553, startPoint y: 476, endPoint x: 607, endPoint y: 504, distance: 60.3
click at [607, 504] on textarea "Thank ou, {{first_name}}, thanks for letting us know! We appreciate you keeping…" at bounding box center [677, 493] width 493 height 61
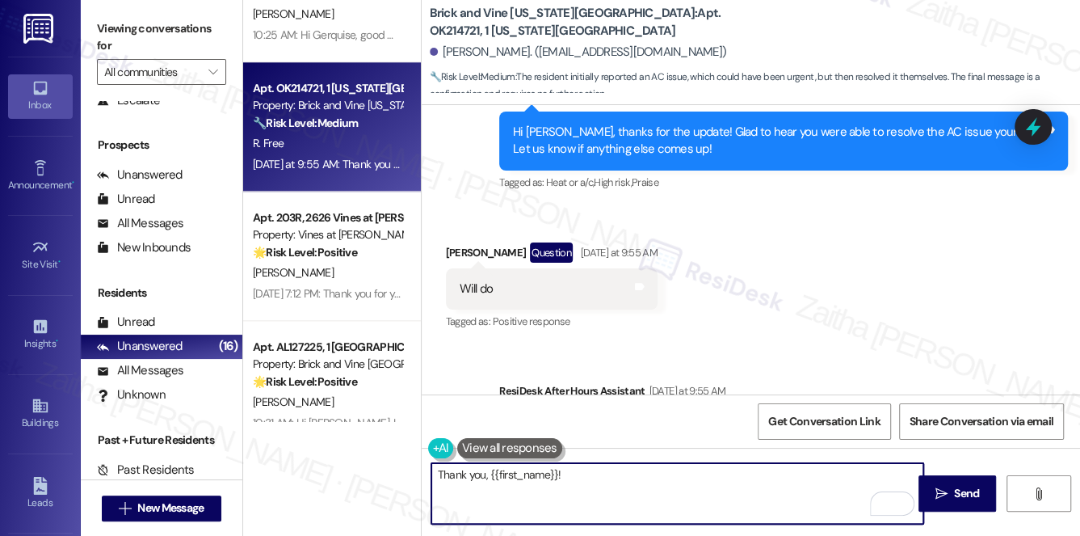
scroll to position [8585, 0]
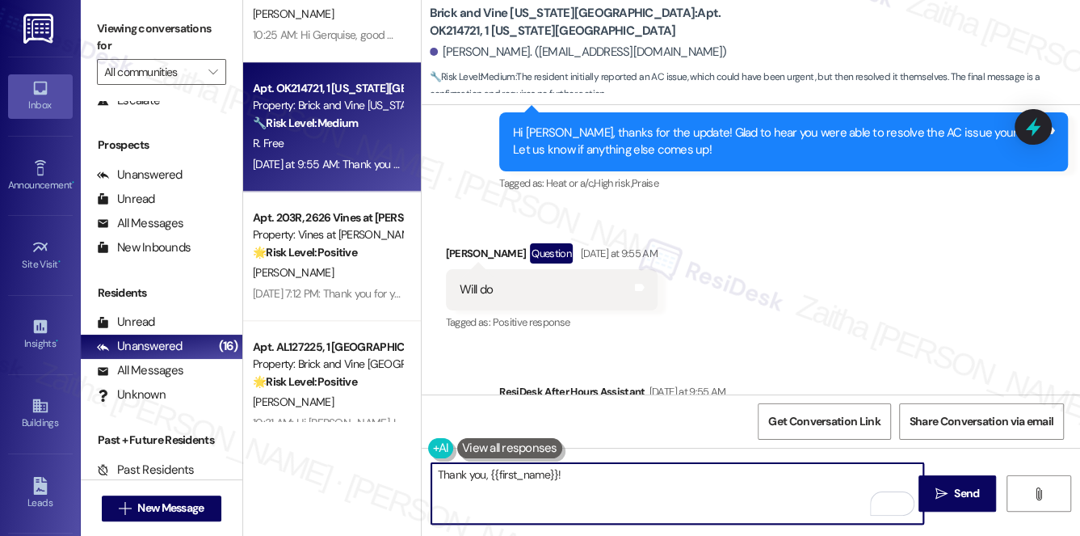
click at [634, 470] on textarea "Thank you, {{first_name}}!" at bounding box center [677, 493] width 493 height 61
type textarea "Thank you, {{first_name}}!"
click at [948, 489] on span " Send" at bounding box center [957, 493] width 51 height 17
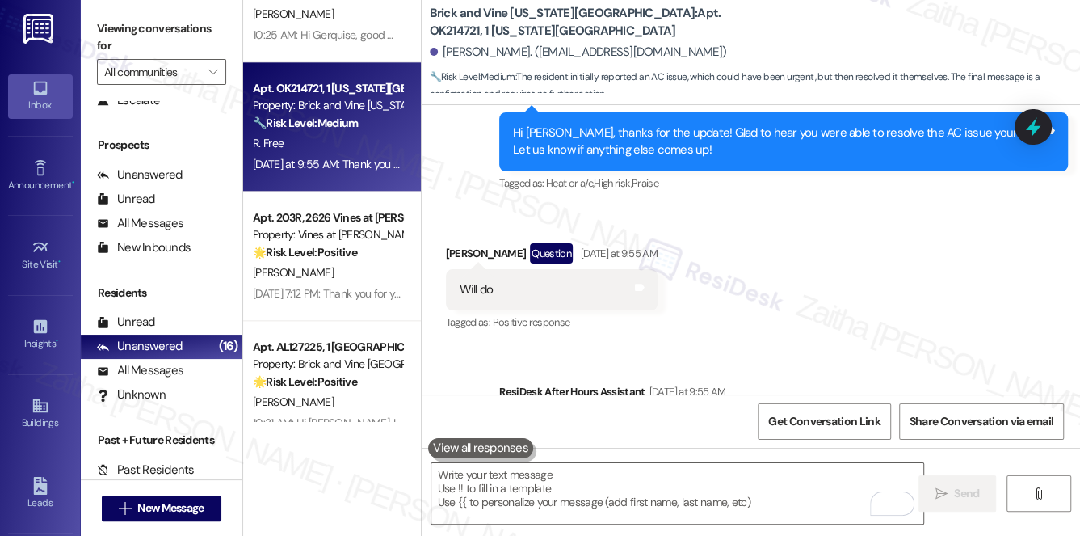
scroll to position [8485, 0]
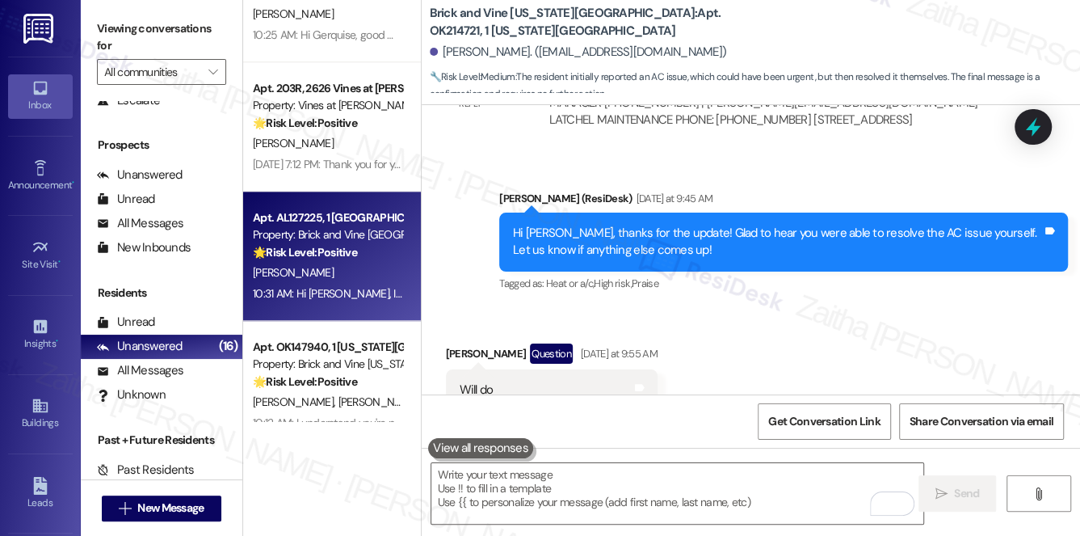
click at [338, 284] on div "10:31 AM: Hi [PERSON_NAME], I understand you're not happy with your home. I'm s…" at bounding box center [327, 294] width 153 height 20
type textarea "Fetching suggested responses. Please feel free to read through the conversation…"
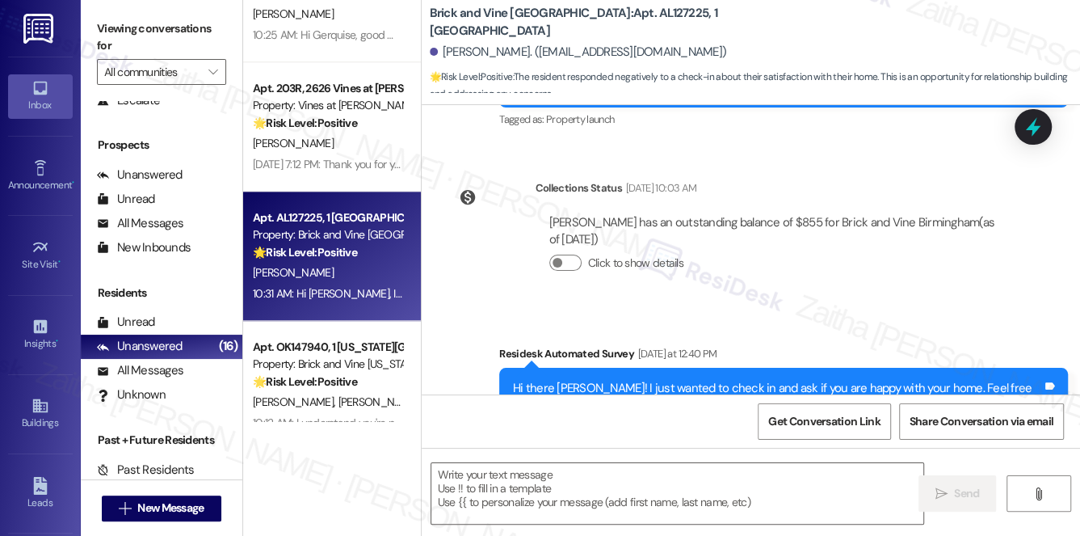
type textarea "Fetching suggested responses. Please feel free to read through the conversation…"
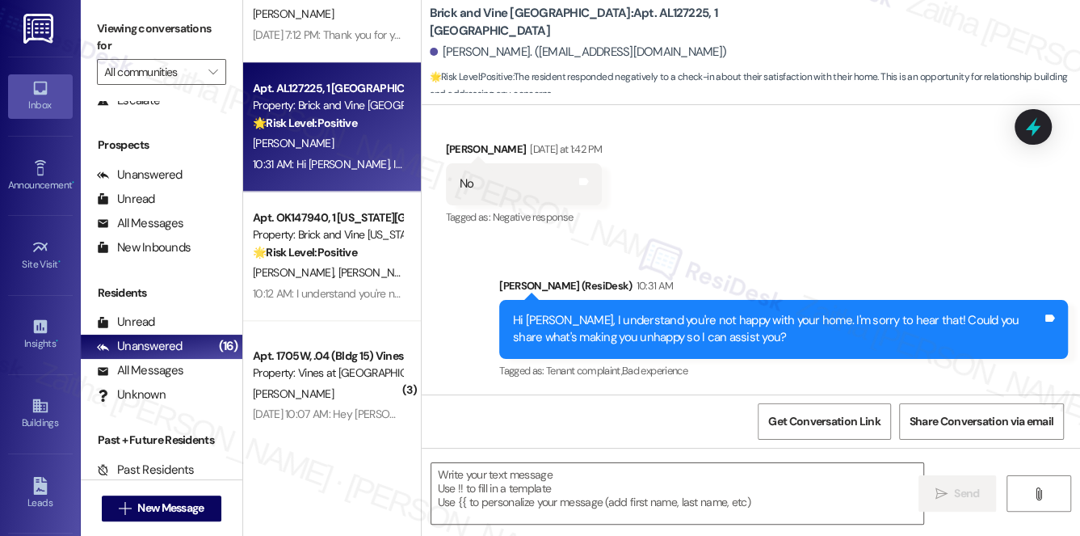
scroll to position [1321, 0]
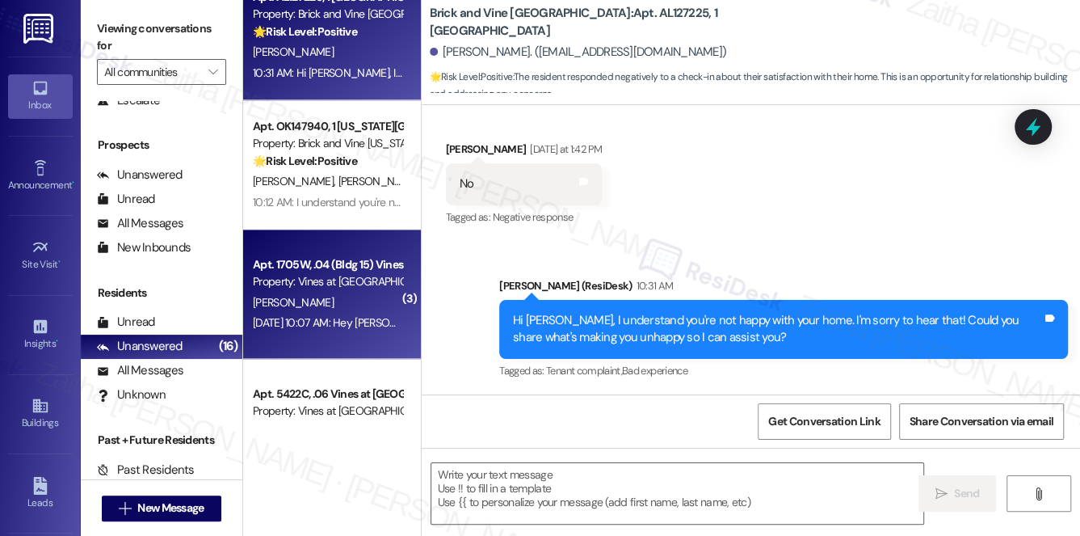
click at [381, 300] on div "[PERSON_NAME]" at bounding box center [327, 302] width 153 height 20
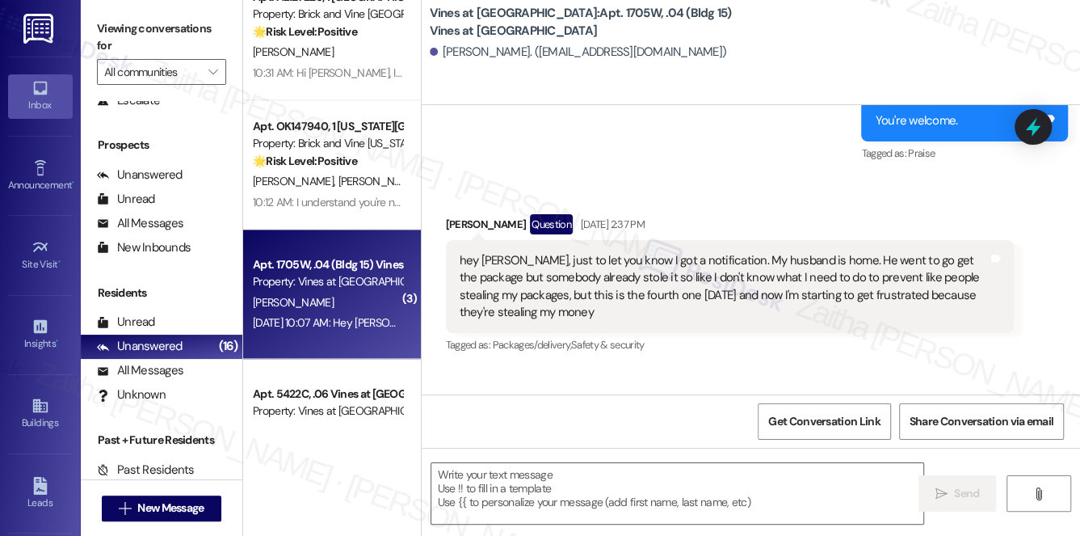
type textarea "Fetching suggested responses. Please feel free to read through the conversation…"
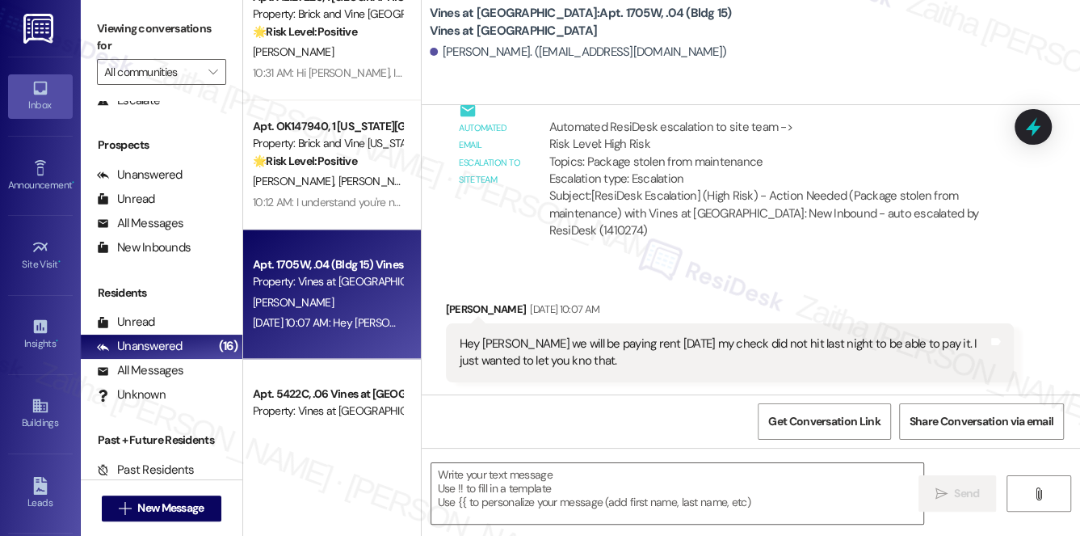
scroll to position [2640, 0]
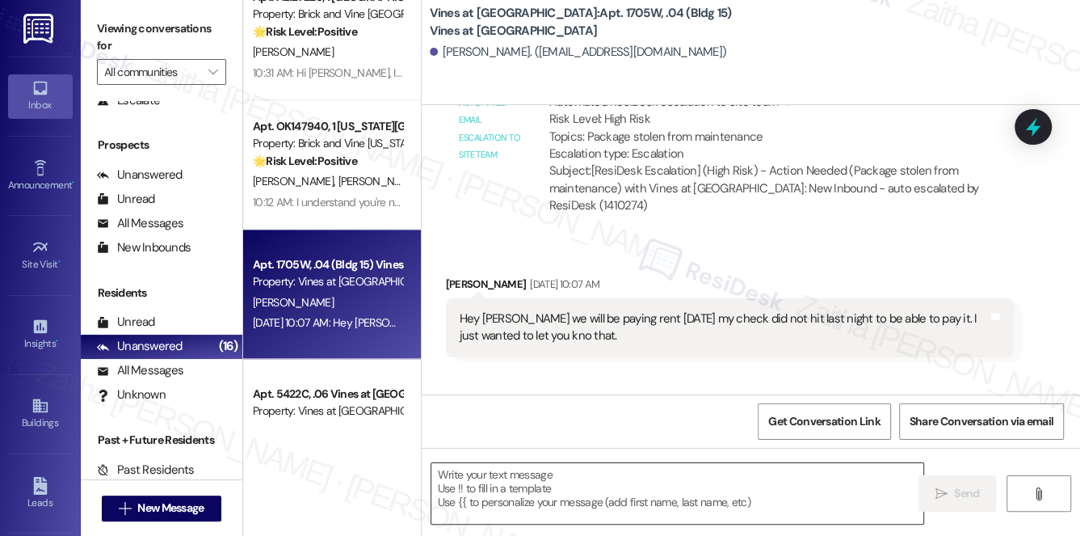
click at [557, 490] on textarea at bounding box center [677, 493] width 493 height 61
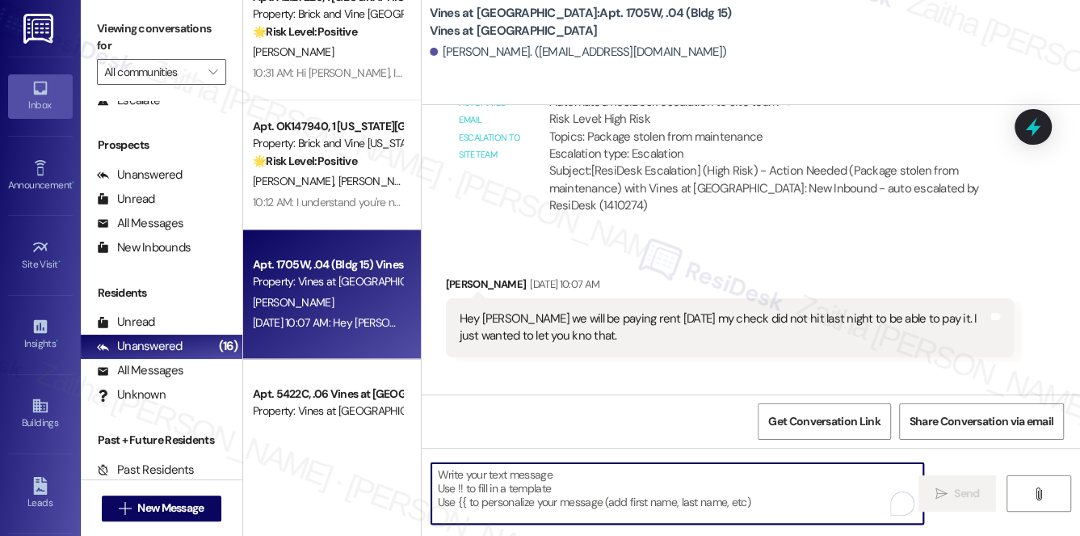
paste textarea "Hi {{first_name}}, just checking in to see how you're doing. Please don't hesit…"
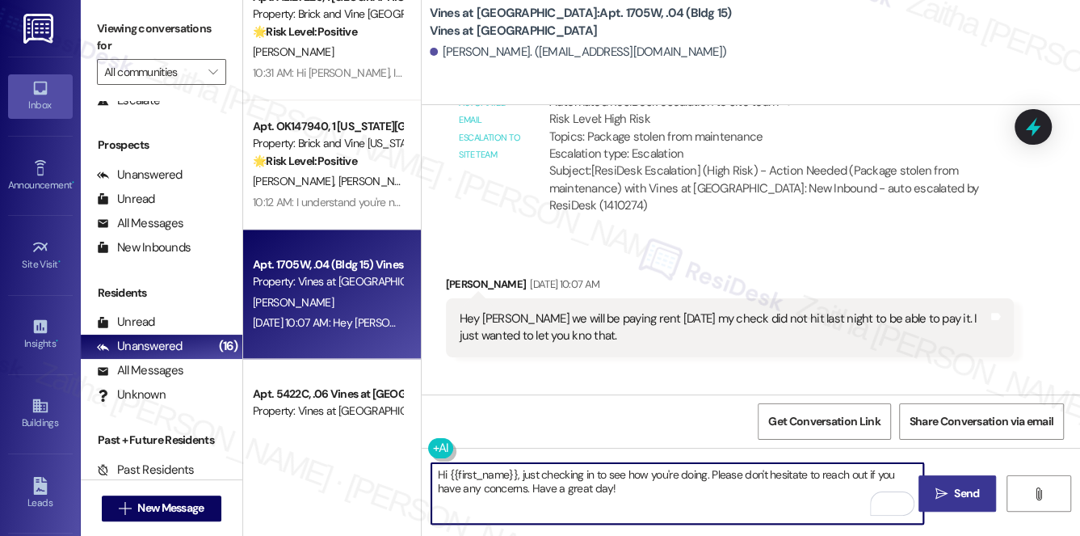
type textarea "Hi {{first_name}}, just checking in to see how you're doing. Please don't hesit…"
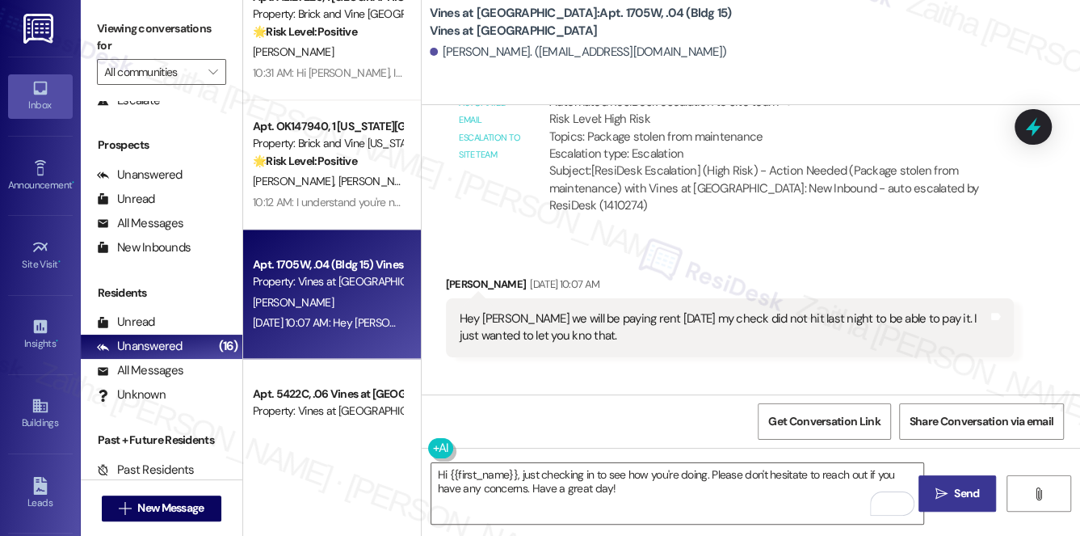
click at [957, 489] on span "Send" at bounding box center [966, 493] width 25 height 17
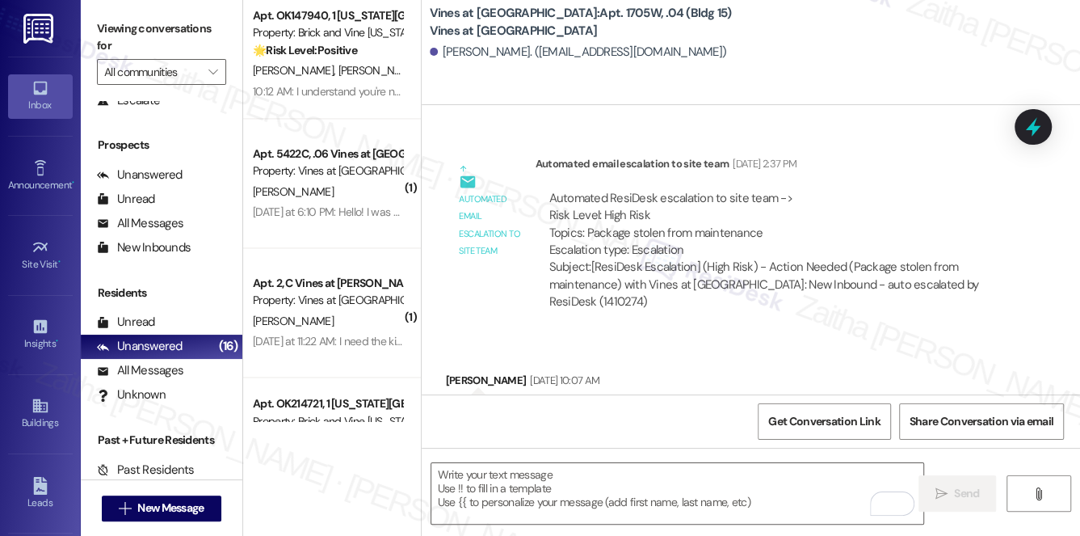
scroll to position [1542, 0]
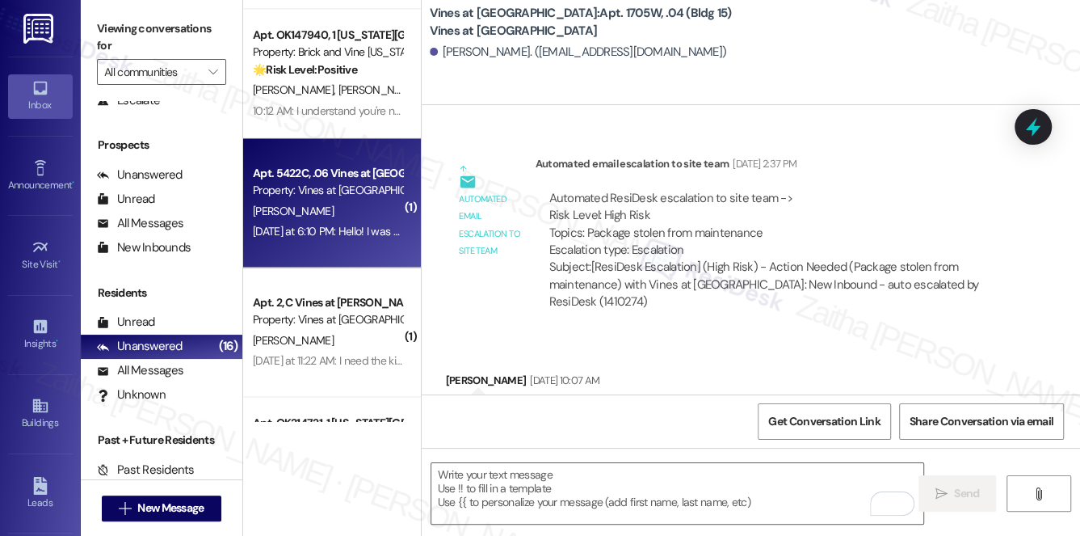
click at [379, 209] on div "[PERSON_NAME]" at bounding box center [327, 211] width 153 height 20
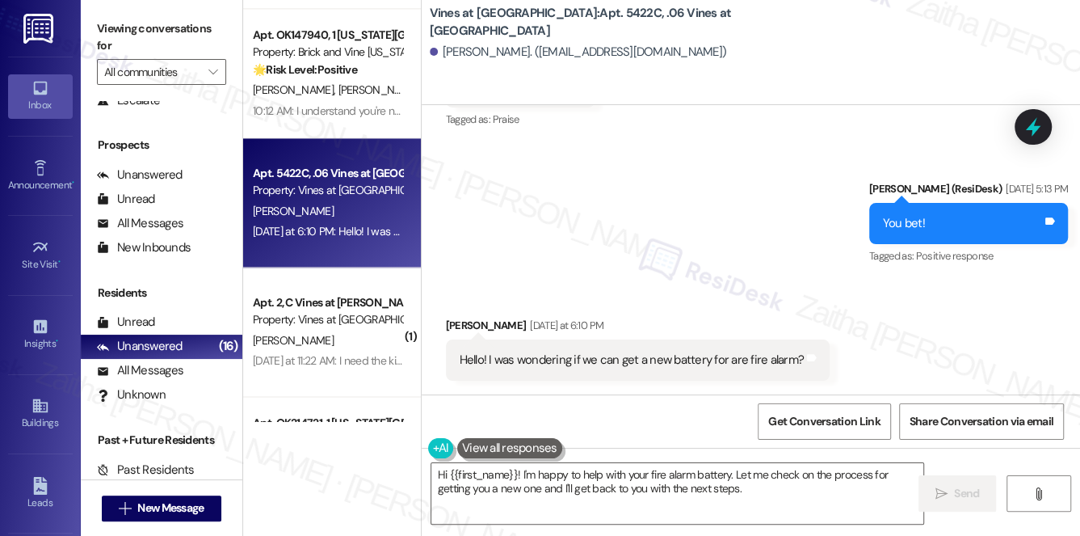
scroll to position [29727, 0]
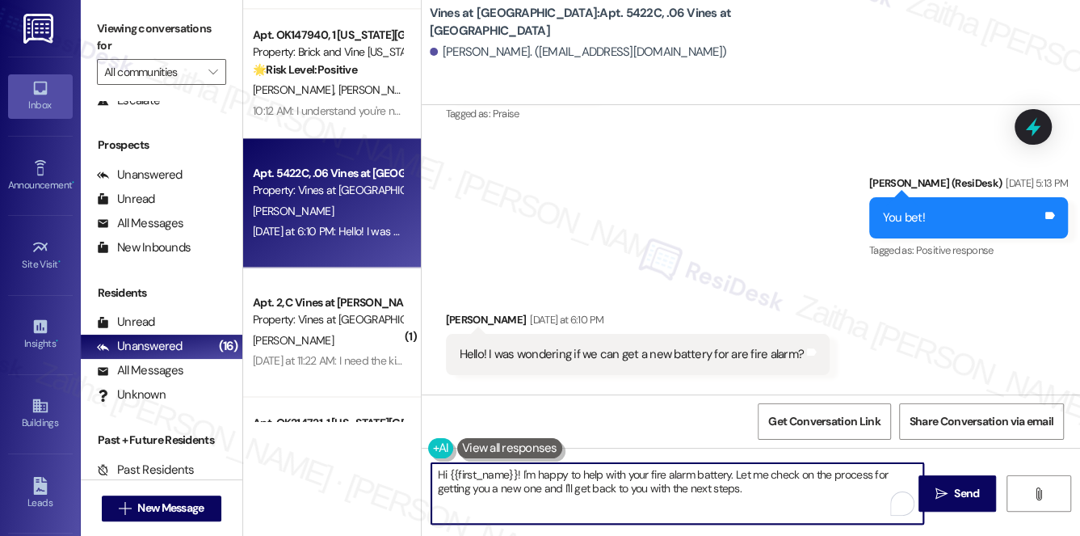
drag, startPoint x: 771, startPoint y: 476, endPoint x: 771, endPoint y: 498, distance: 21.8
click at [771, 498] on textarea "Hi {{first_name}}! I'm happy to help with your fire alarm battery. Let me check…" at bounding box center [677, 493] width 493 height 61
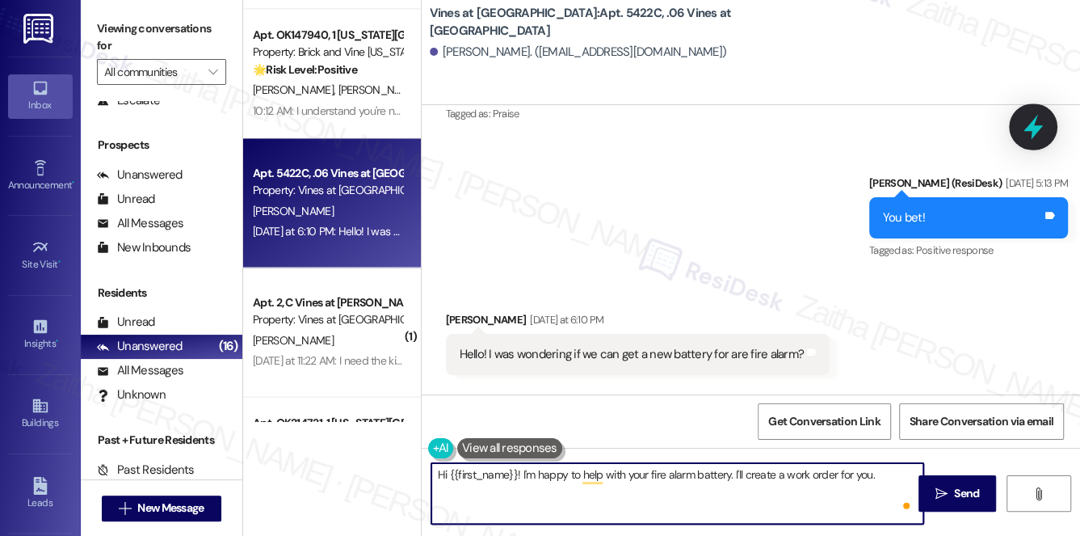
type textarea "Hi {{first_name}}! I'm happy to help with your fire alarm battery. I'll create …"
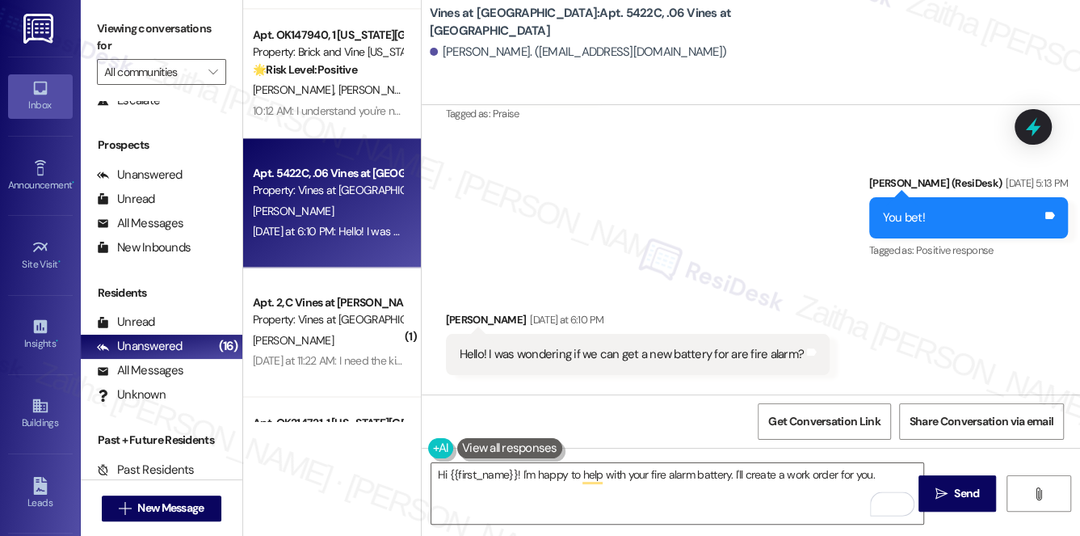
drag, startPoint x: 1035, startPoint y: 121, endPoint x: 661, endPoint y: 157, distance: 375.7
click at [1035, 121] on icon at bounding box center [1033, 126] width 15 height 19
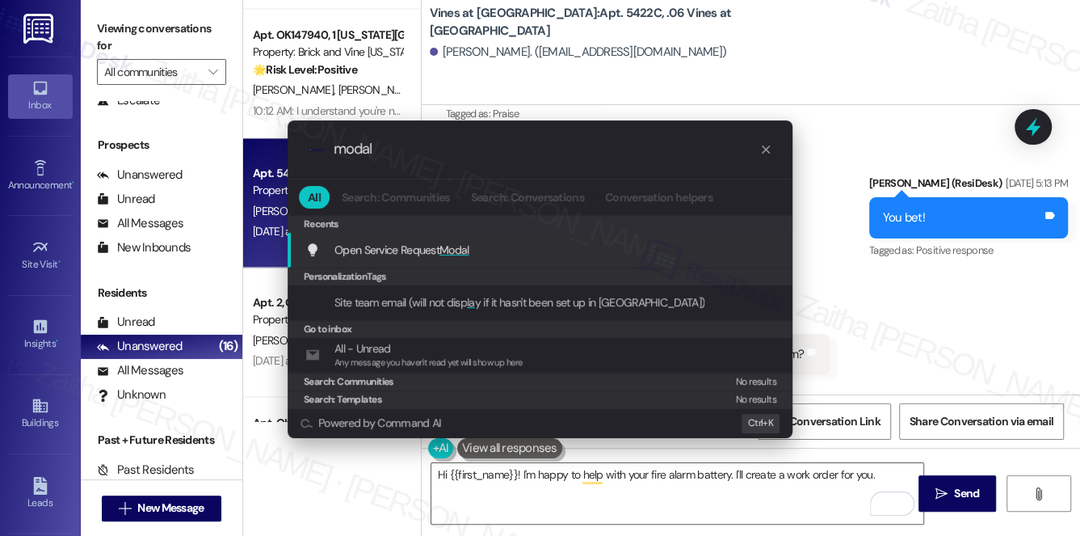
type input "modal"
click at [452, 246] on span "Modal" at bounding box center [454, 249] width 30 height 15
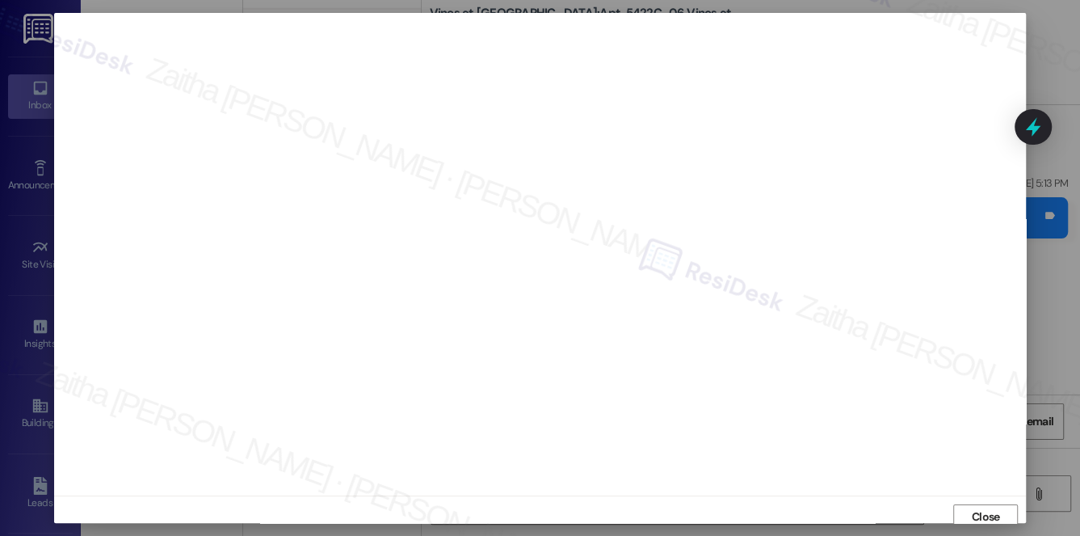
scroll to position [6, 0]
click at [964, 512] on button "Close" at bounding box center [985, 511] width 65 height 26
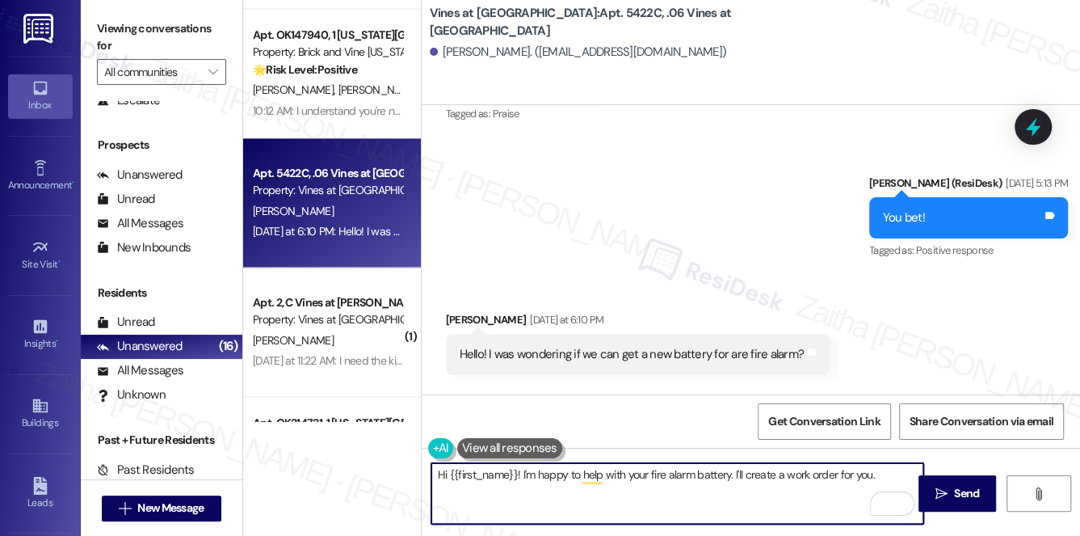
click at [888, 476] on textarea "Hi {{first_name}}! I'm happy to help with your fire alarm battery. I'll create …" at bounding box center [677, 493] width 493 height 61
paste textarea "Do we have your permission to enter during your absence? Do you have pets that …"
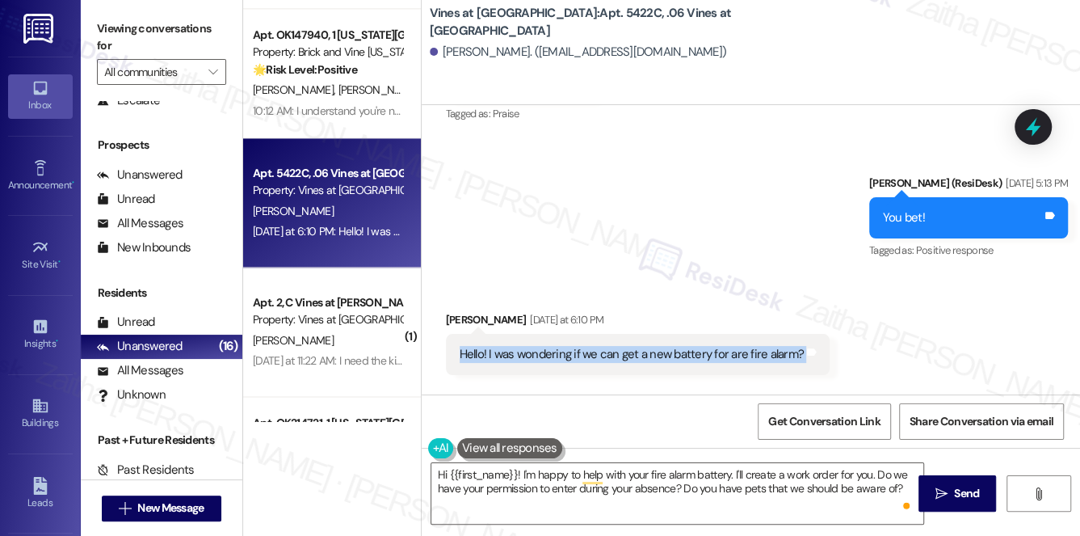
drag, startPoint x: 455, startPoint y: 195, endPoint x: 810, endPoint y: 185, distance: 355.5
click at [810, 334] on div "Hello! I was wondering if we can get a new battery for are fire alarm? Tags and…" at bounding box center [638, 354] width 384 height 41
copy div "Hello! I was wondering if we can get a new battery for are fire alarm? Tags and…"
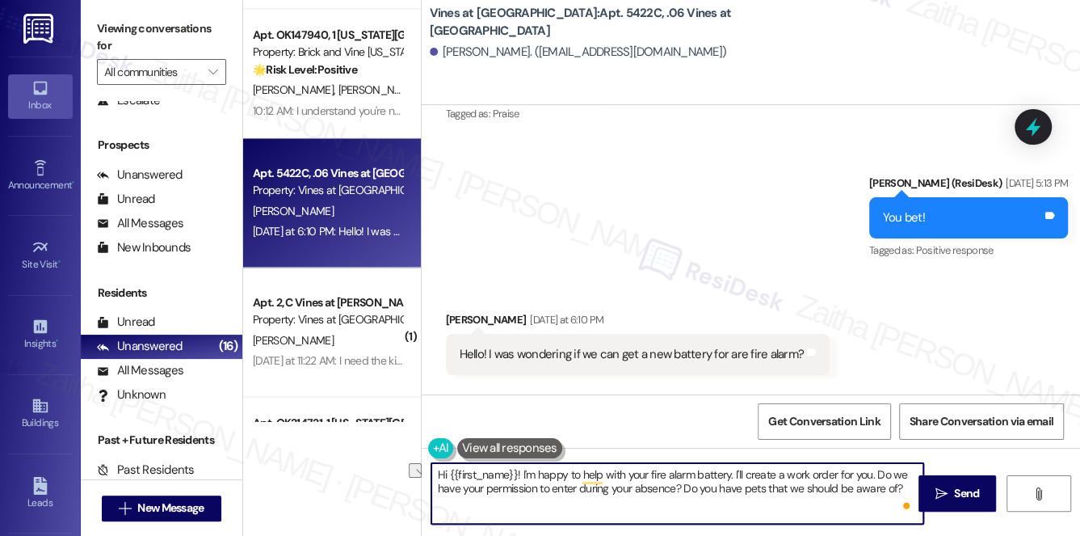
drag, startPoint x: 743, startPoint y: 474, endPoint x: 870, endPoint y: 472, distance: 126.8
click at [870, 477] on textarea "Hi {{first_name}}! I'm happy to help with your fire alarm battery. I'll create …" at bounding box center [677, 493] width 493 height 61
paste textarea "go ahead and create a work order to get the fire alarm battery replaced.”"
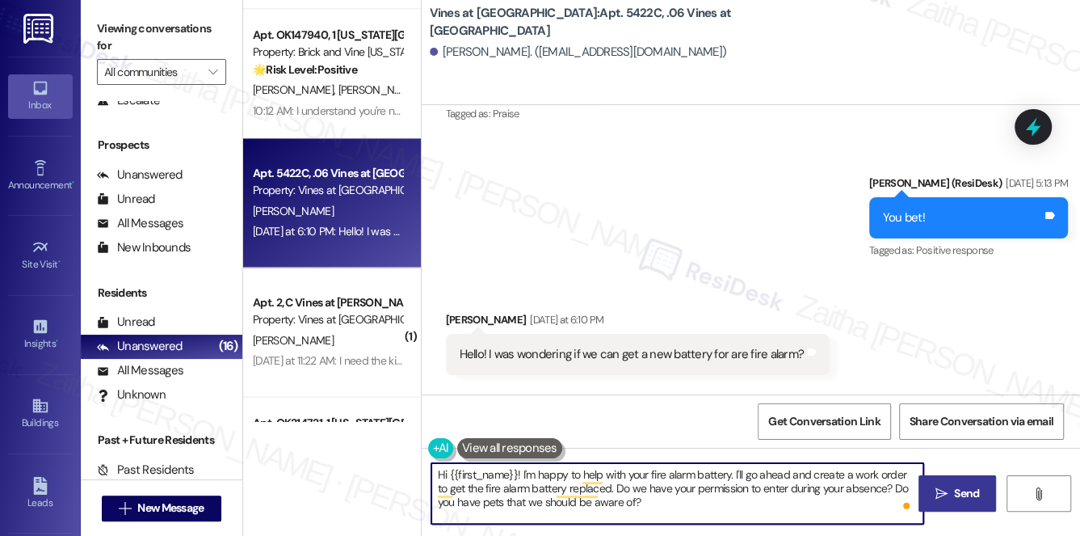
type textarea "Hi {{first_name}}! I'm happy to help with your fire alarm battery. I'll go ahea…"
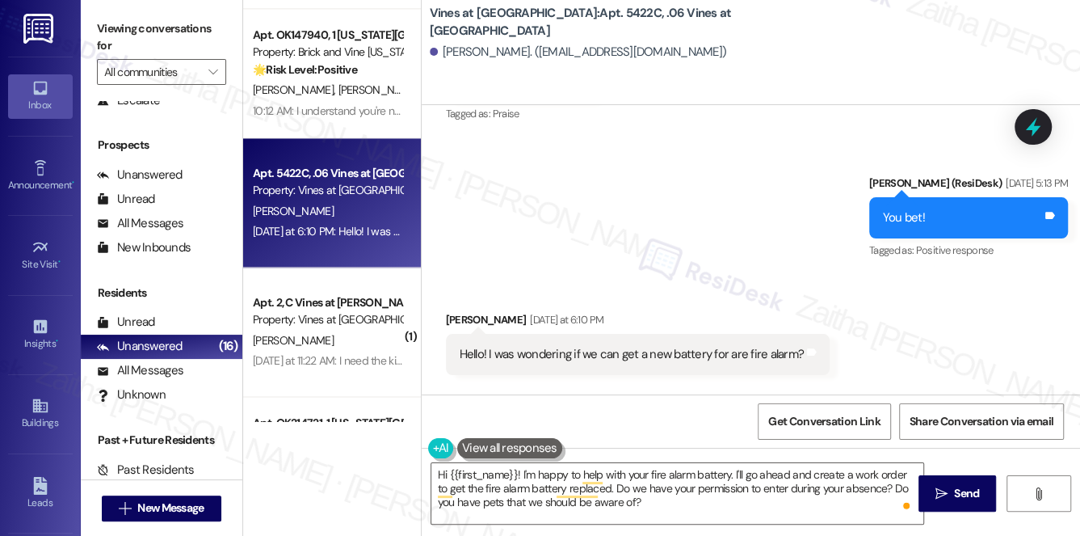
drag, startPoint x: 954, startPoint y: 487, endPoint x: 911, endPoint y: 460, distance: 50.4
click at [954, 487] on span "Send" at bounding box center [966, 493] width 25 height 17
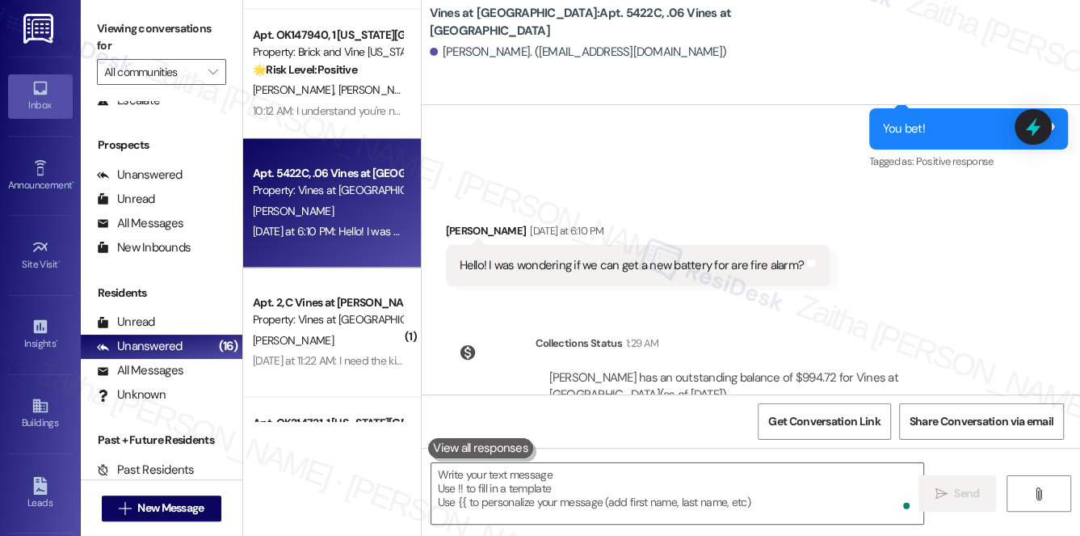
scroll to position [29874, 0]
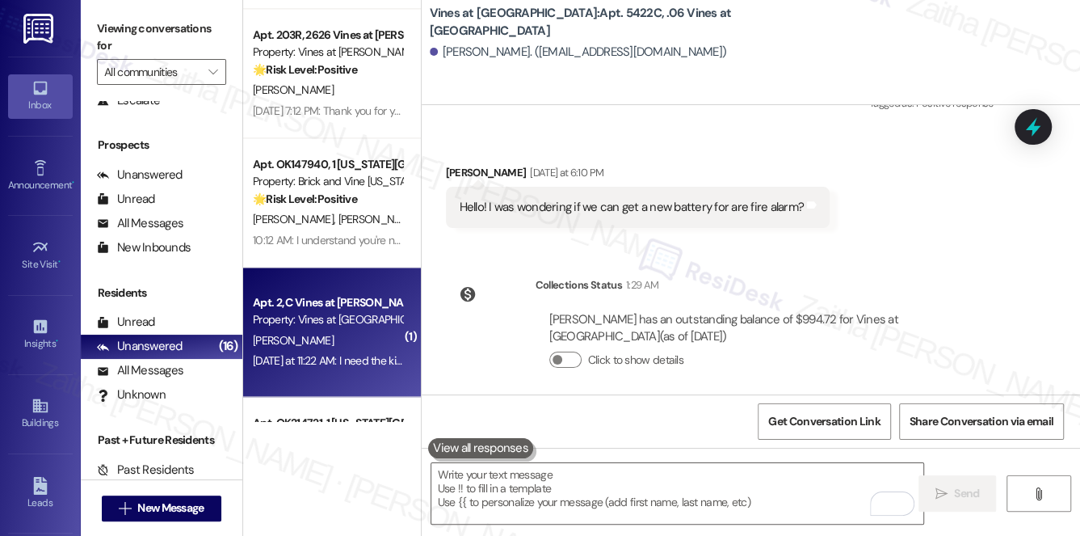
click at [380, 338] on div "[PERSON_NAME]" at bounding box center [327, 340] width 153 height 20
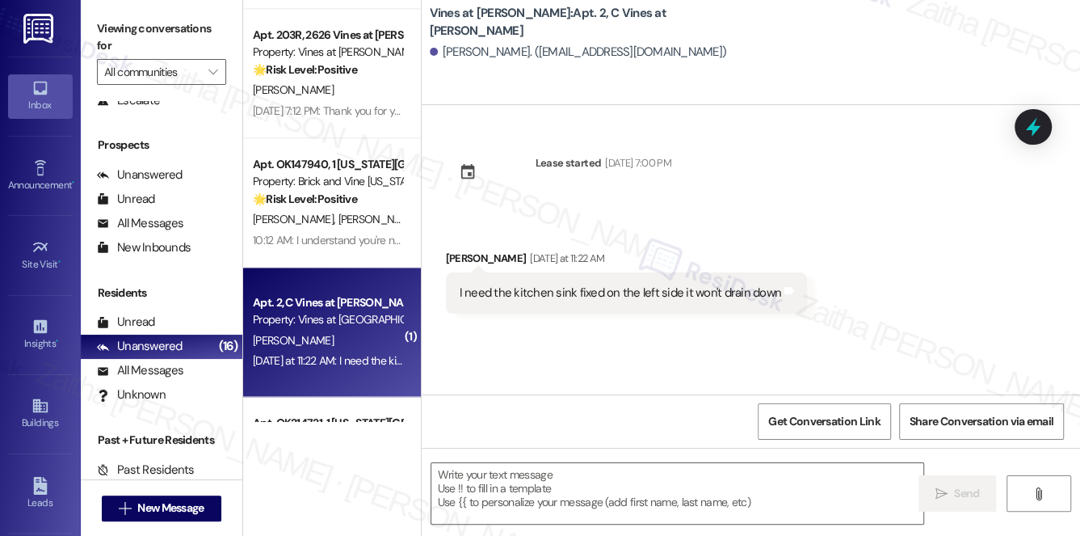
type textarea "Fetching suggested responses. Please feel free to read through the conversation…"
drag, startPoint x: 1040, startPoint y: 111, endPoint x: 1031, endPoint y: 117, distance: 10.5
click at [1040, 111] on div at bounding box center [1032, 127] width 37 height 36
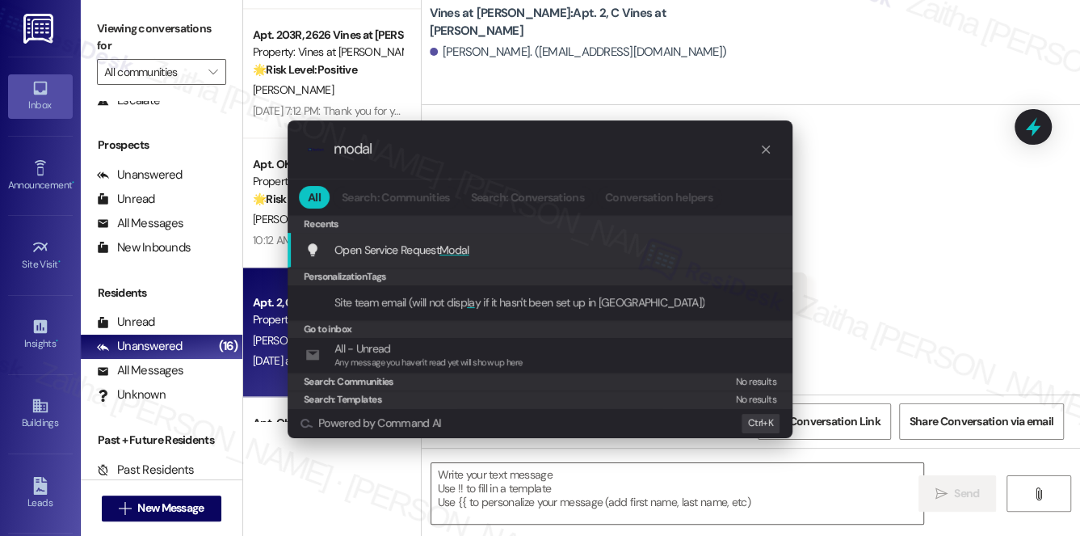
type input "modal"
click at [468, 244] on span "Modal" at bounding box center [454, 249] width 30 height 15
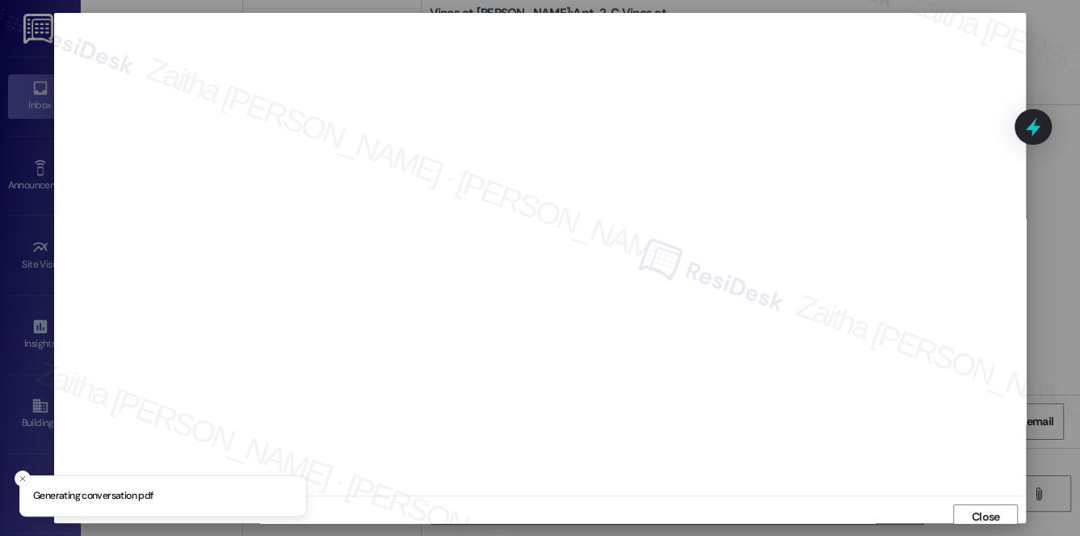
scroll to position [6, 0]
click at [972, 508] on span "Close" at bounding box center [986, 510] width 28 height 17
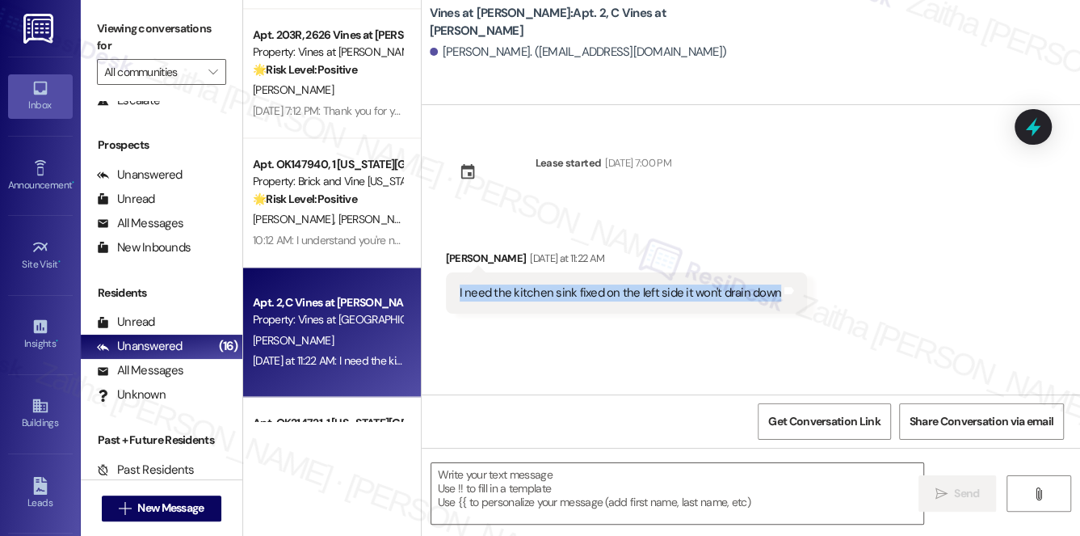
drag, startPoint x: 453, startPoint y: 289, endPoint x: 840, endPoint y: 309, distance: 387.4
click at [840, 309] on div "Received via SMS [PERSON_NAME] [DATE] at 11:22 AM I need the kitchen sink fixed…" at bounding box center [751, 269] width 658 height 112
copy div "I need the kitchen sink fixed on the left side it won't drain down Tags and not…"
click at [880, 284] on div "Received via SMS [PERSON_NAME] [DATE] at 11:22 AM I need the kitchen sink fixed…" at bounding box center [751, 269] width 658 height 112
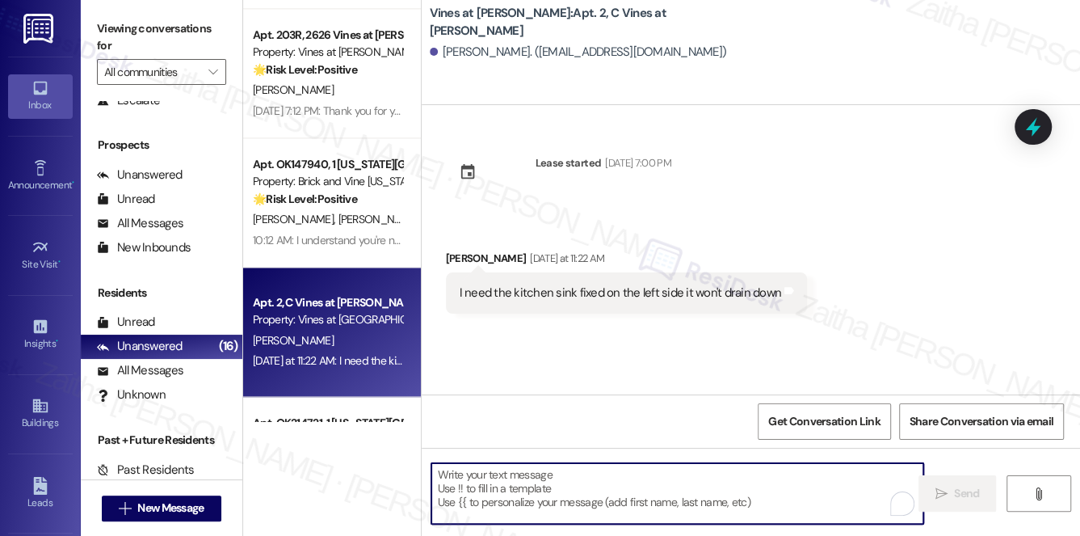
click at [562, 487] on textarea "To enrich screen reader interactions, please activate Accessibility in Grammarl…" at bounding box center [677, 493] width 493 height 61
paste textarea "Hi {{first_name}}, thanks for letting us know about the sink issue. I’ll create…"
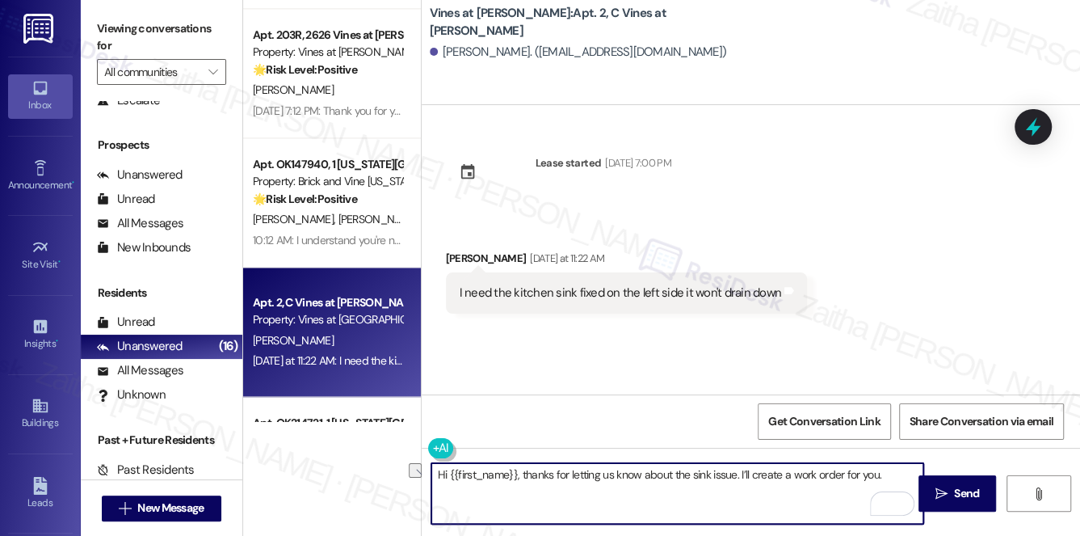
drag, startPoint x: 443, startPoint y: 470, endPoint x: 881, endPoint y: 486, distance: 438.9
click at [880, 488] on textarea "Hi {{first_name}}, thanks for letting us know about the sink issue. I’ll create…" at bounding box center [677, 493] width 493 height 61
type textarea "H"
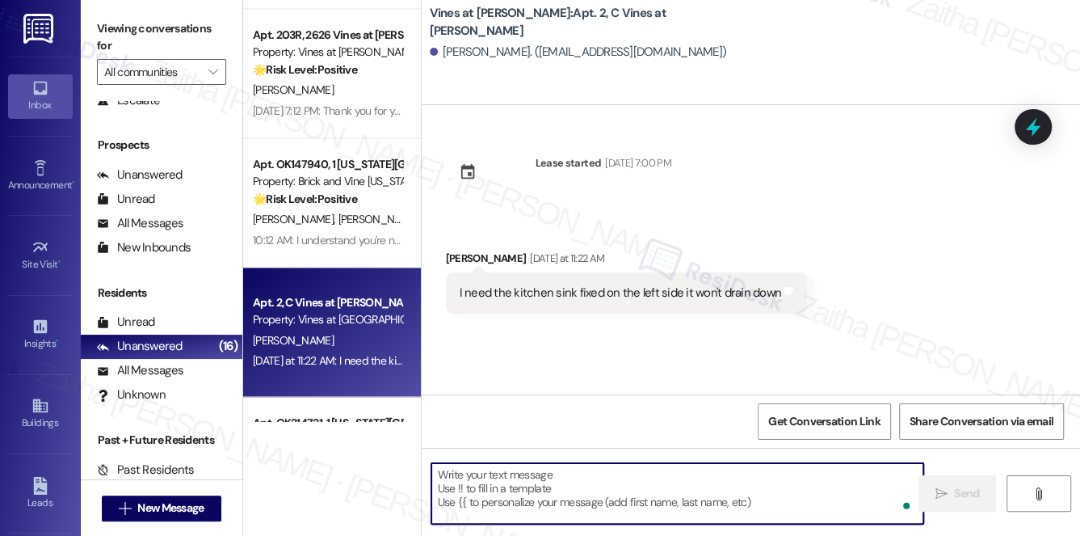
paste textarea "Hi {{first_name}}, thanks for letting us know about the sink issue. I’ll create…"
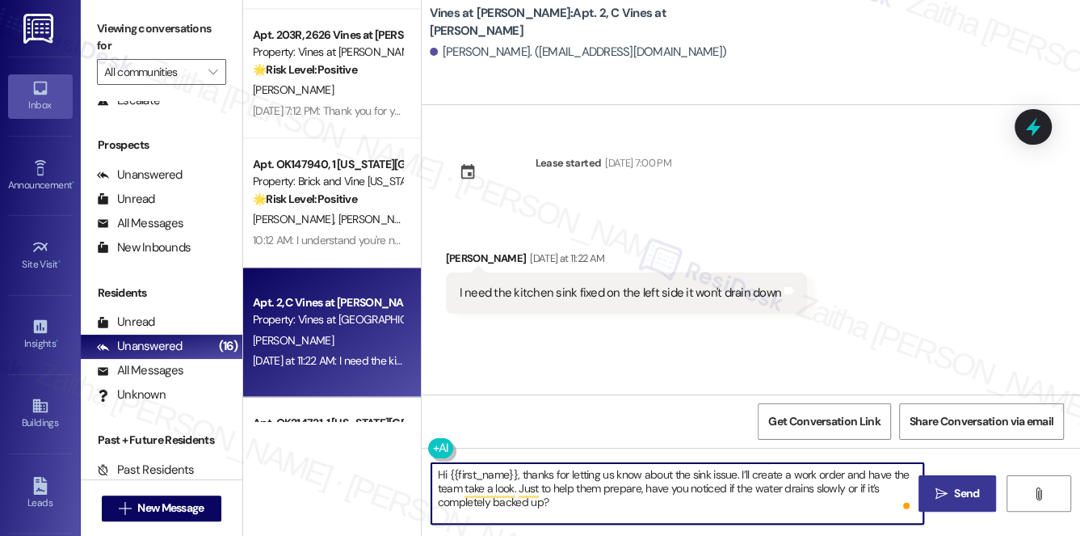
type textarea "Hi {{first_name}}, thanks for letting us know about the sink issue. I’ll create…"
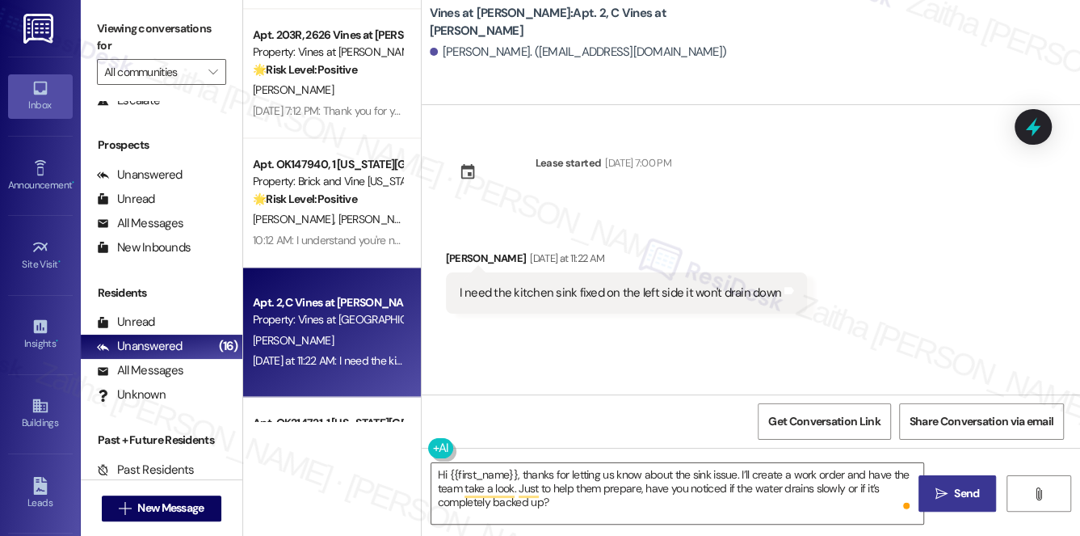
click at [968, 487] on span "Send" at bounding box center [966, 493] width 25 height 17
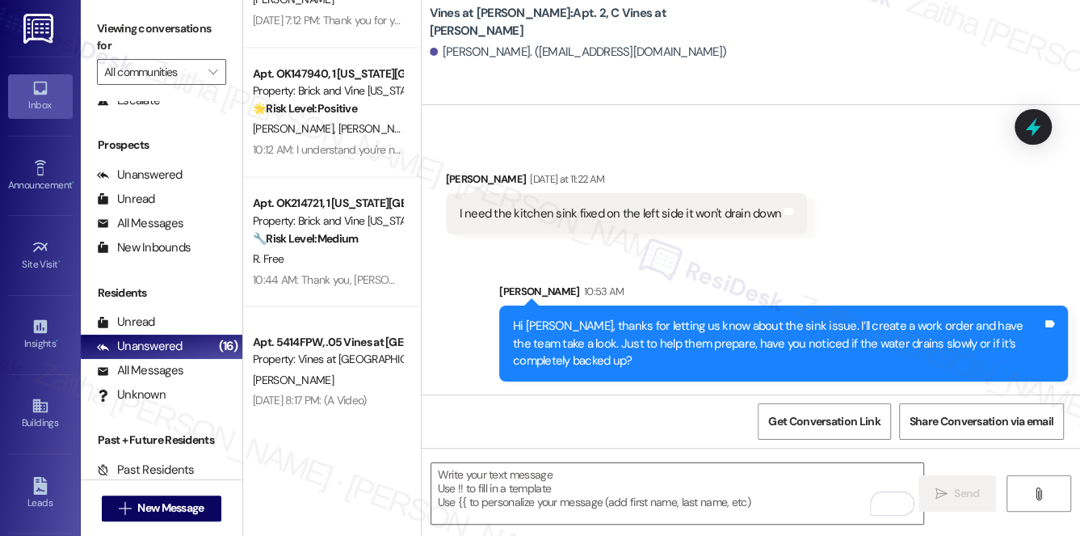
scroll to position [1776, 0]
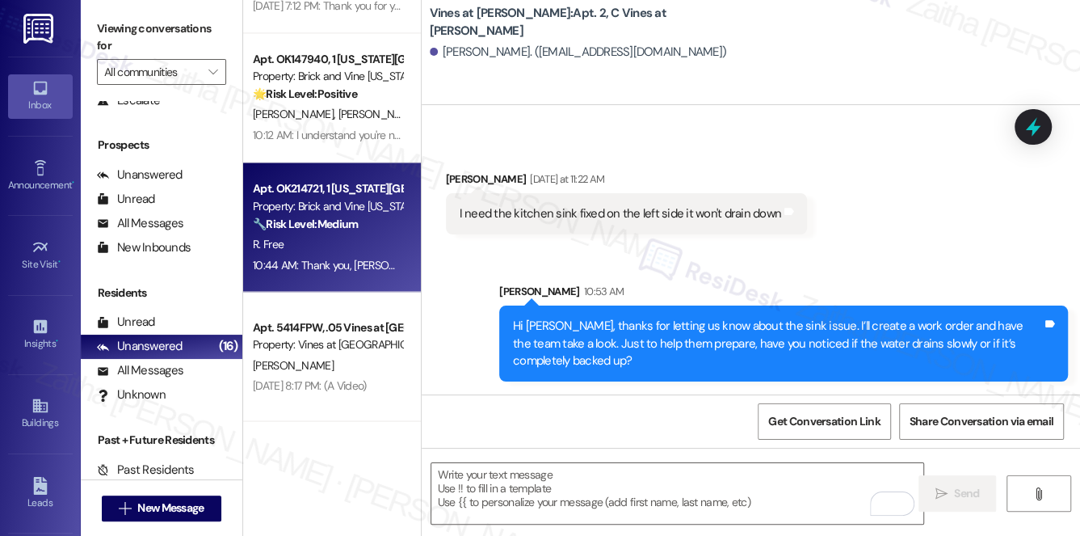
click at [351, 247] on div "R. Free" at bounding box center [327, 243] width 153 height 20
type textarea "Fetching suggested responses. Please feel free to read through the conversation…"
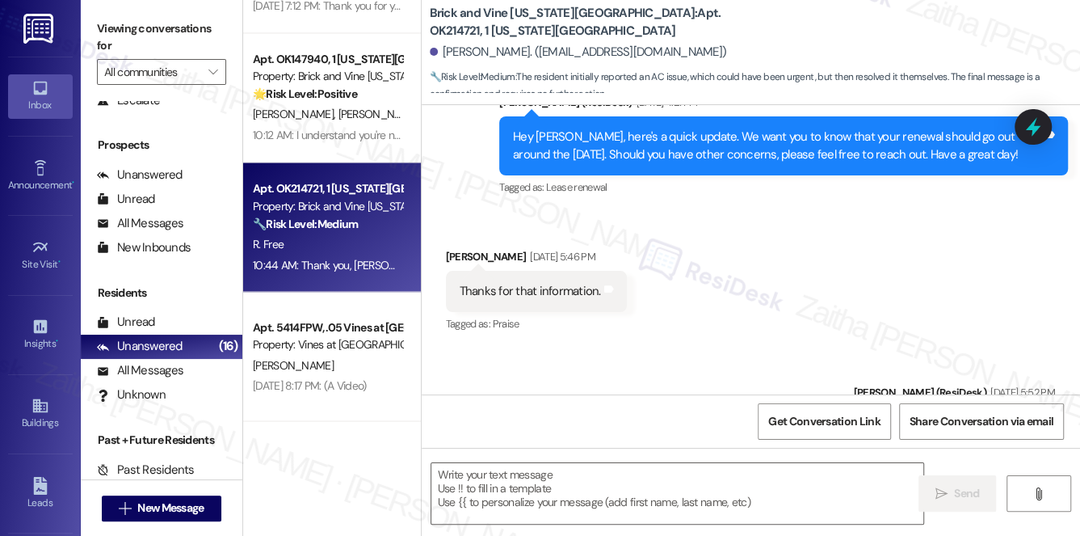
type textarea "Fetching suggested responses. Please feel free to read through the conversation…"
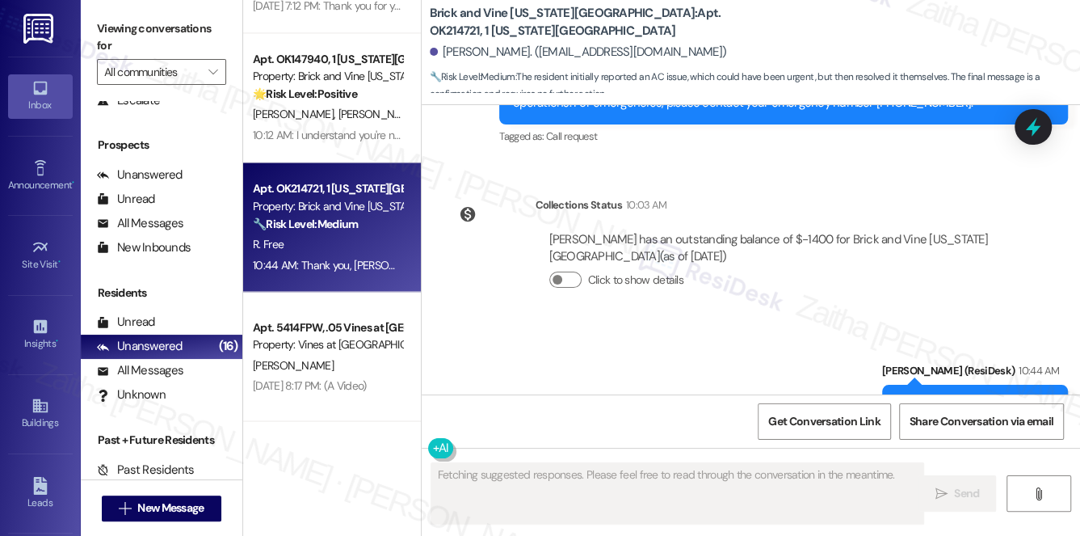
scroll to position [8941, 0]
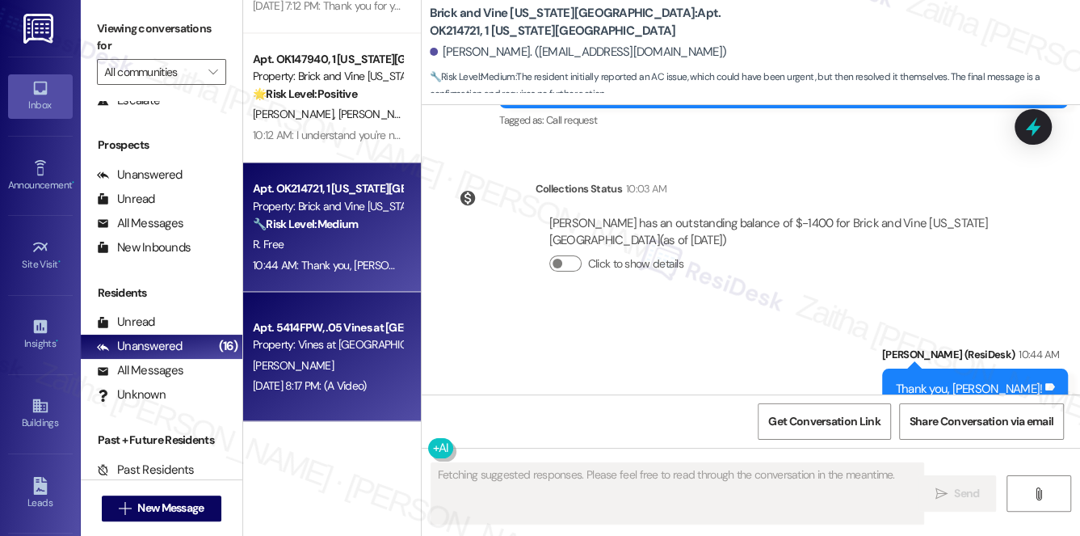
click at [334, 359] on div "[PERSON_NAME]" at bounding box center [327, 365] width 153 height 20
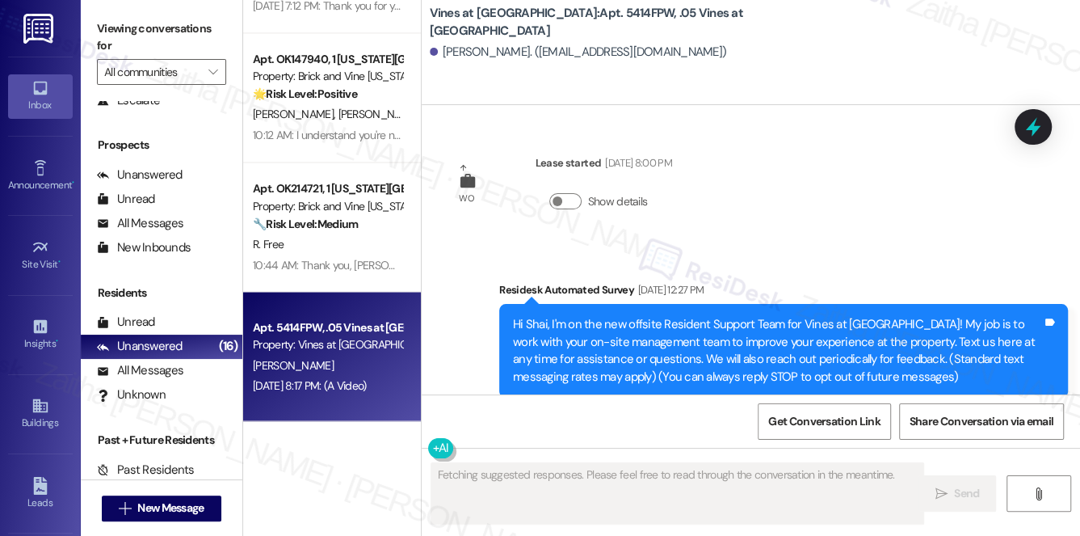
scroll to position [46114, 0]
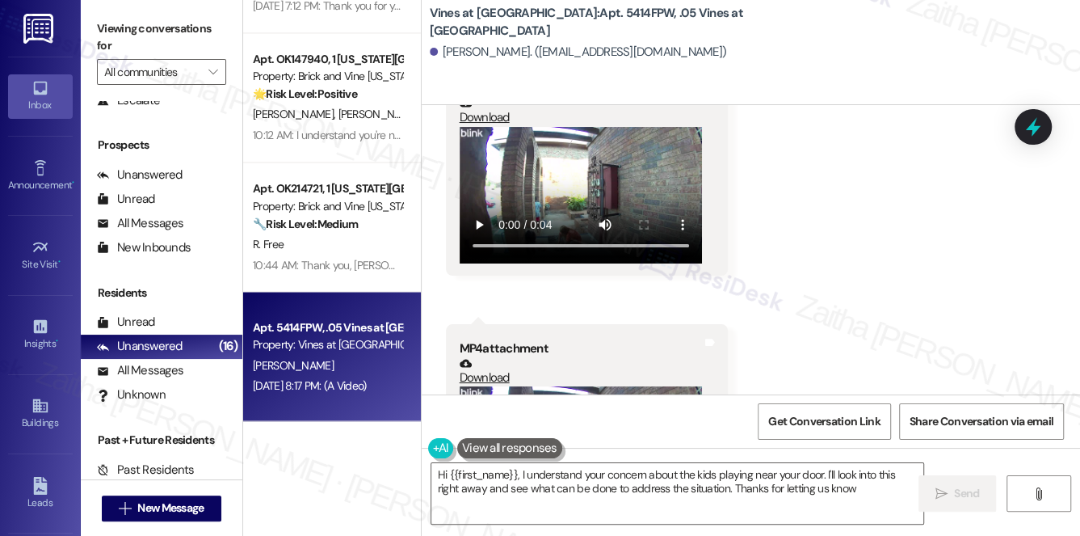
type textarea "Hi {{first_name}}, I understand your concern about the kids playing near your d…"
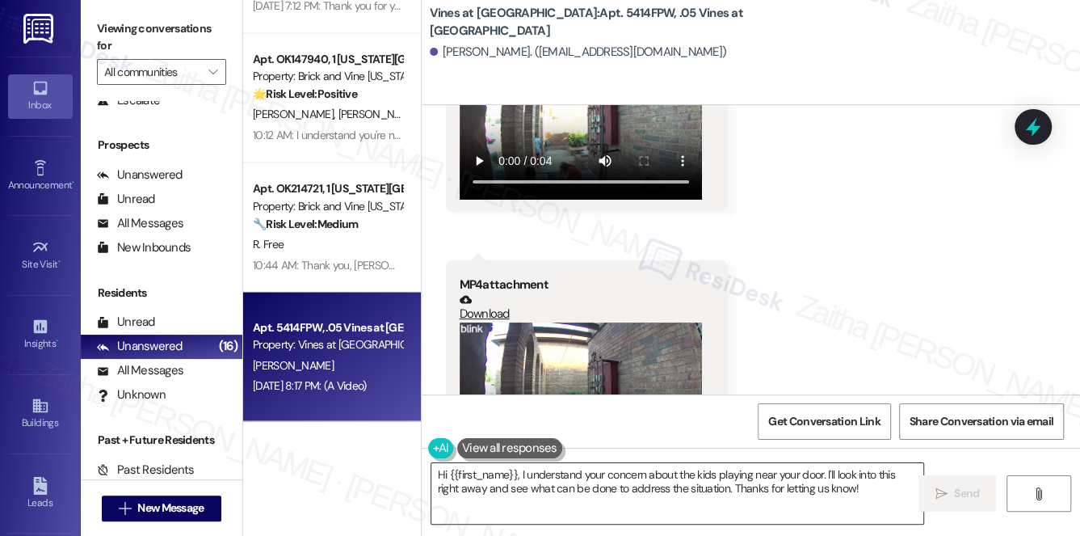
scroll to position [46958, 0]
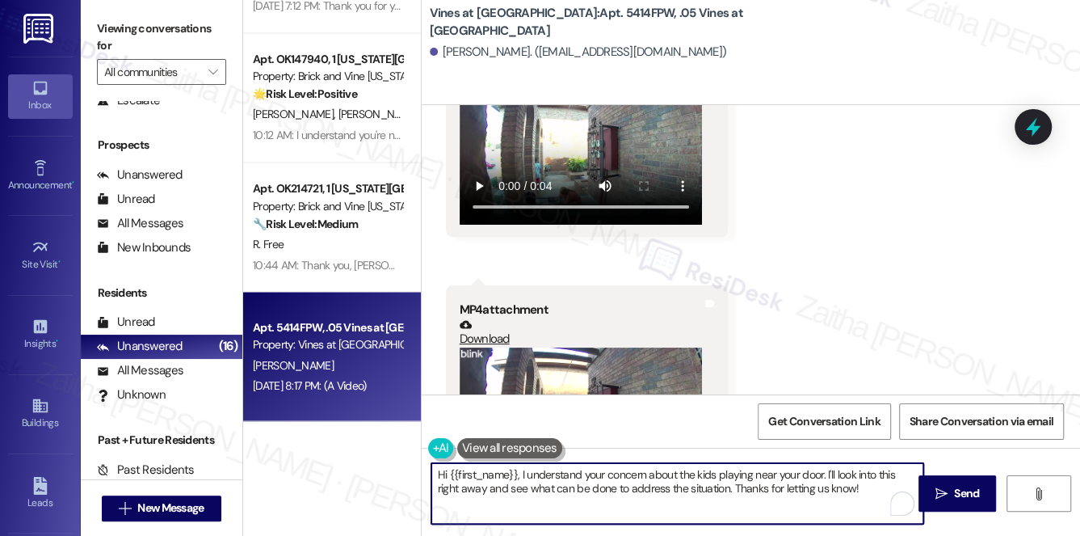
drag, startPoint x: 439, startPoint y: 476, endPoint x: 888, endPoint y: 491, distance: 448.5
click at [888, 491] on textarea "Hi {{first_name}}, I understand your concern about the kids playing near your d…" at bounding box center [677, 493] width 493 height 61
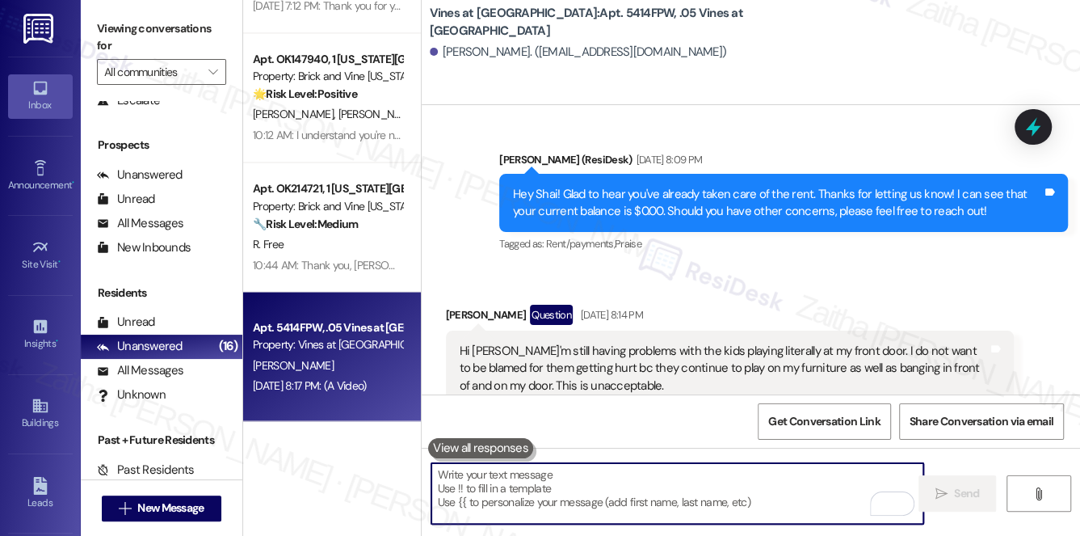
scroll to position [46297, 0]
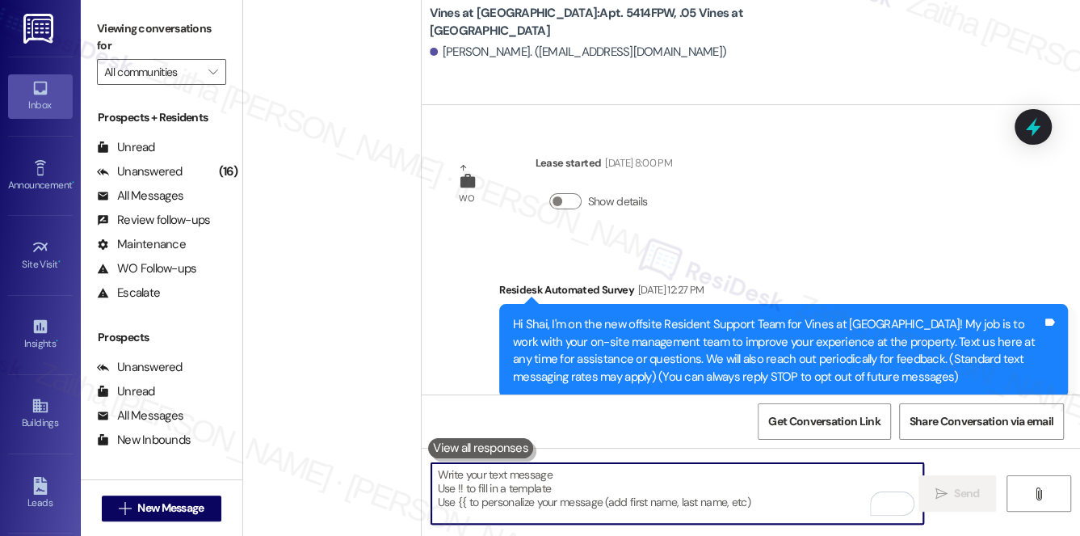
scroll to position [46297, 0]
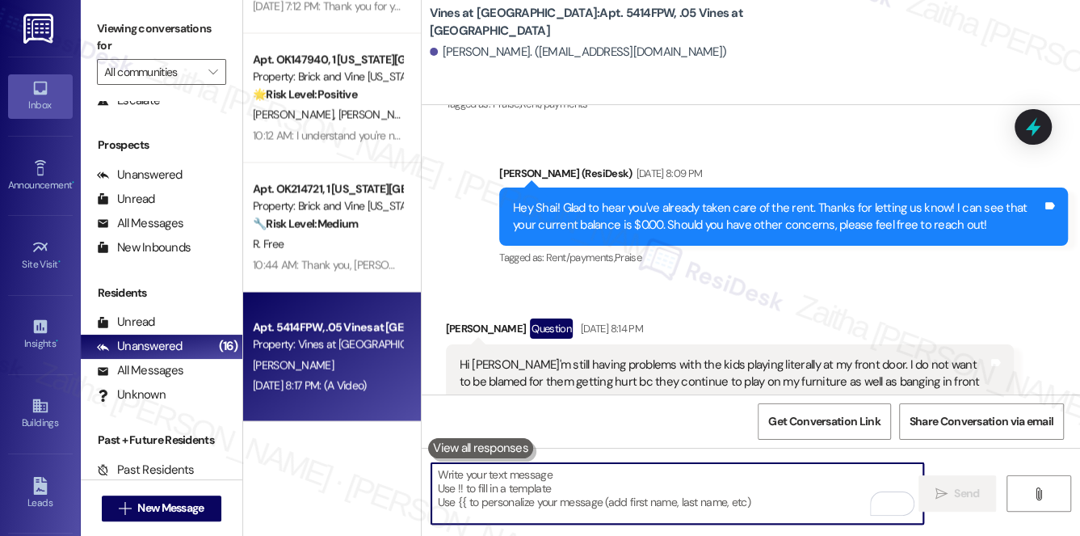
paste textarea "Hi {{first_name}}, just checking in to see how you're doing. Please don't hesit…"
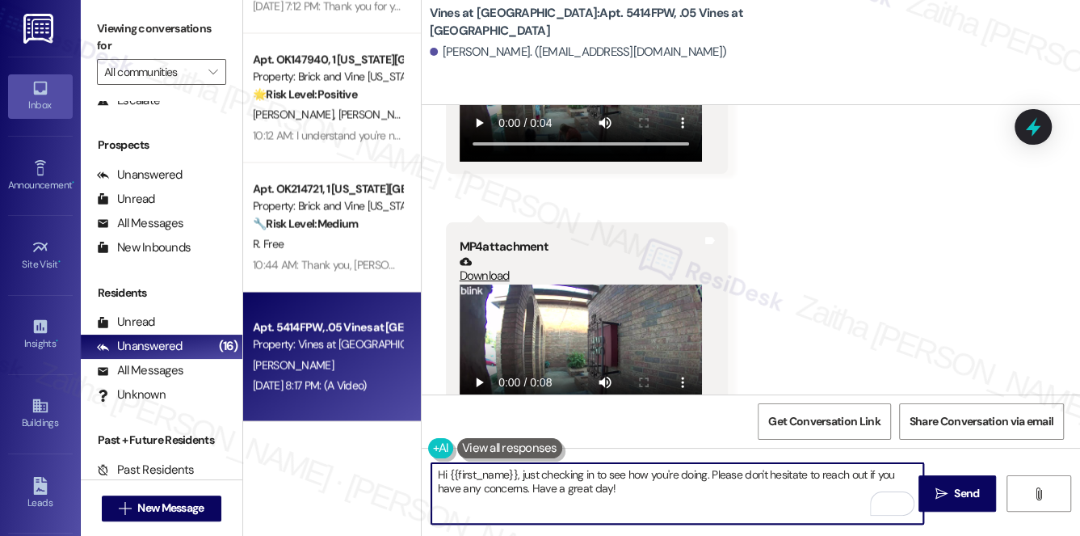
scroll to position [47030, 0]
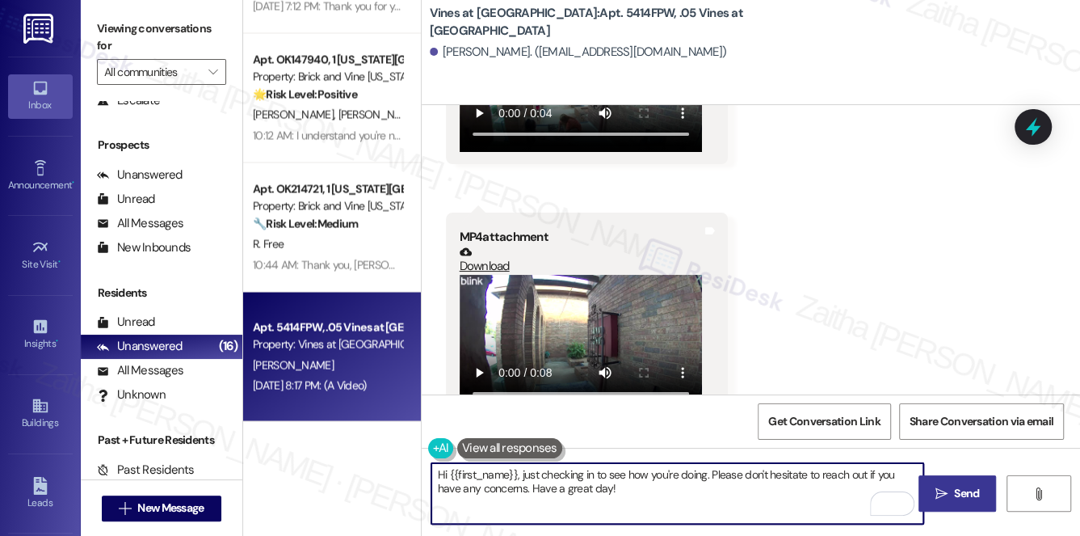
type textarea "Hi {{first_name}}, just checking in to see how you're doing. Please don't hesit…"
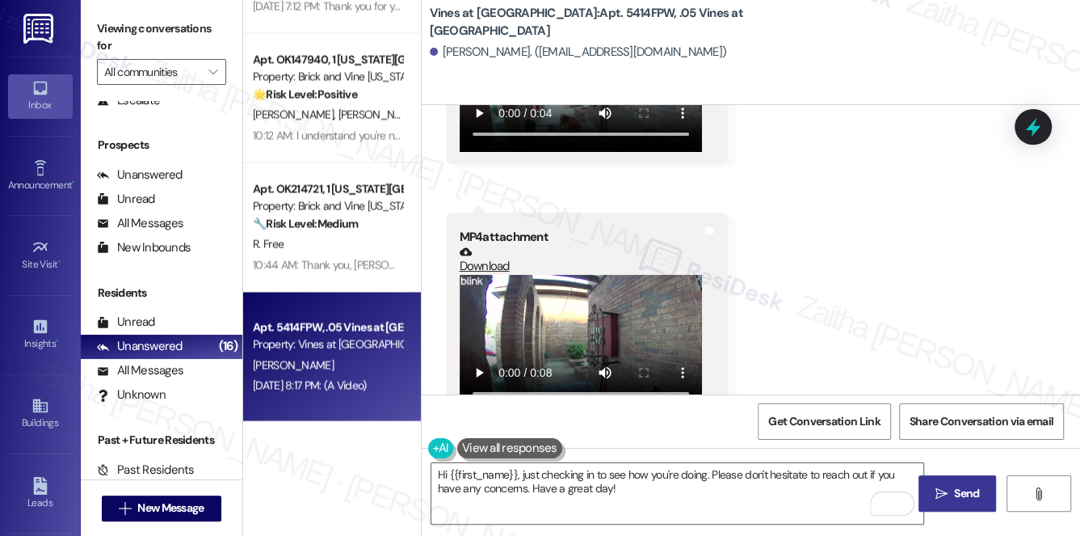
click at [971, 490] on span "Send" at bounding box center [966, 493] width 25 height 17
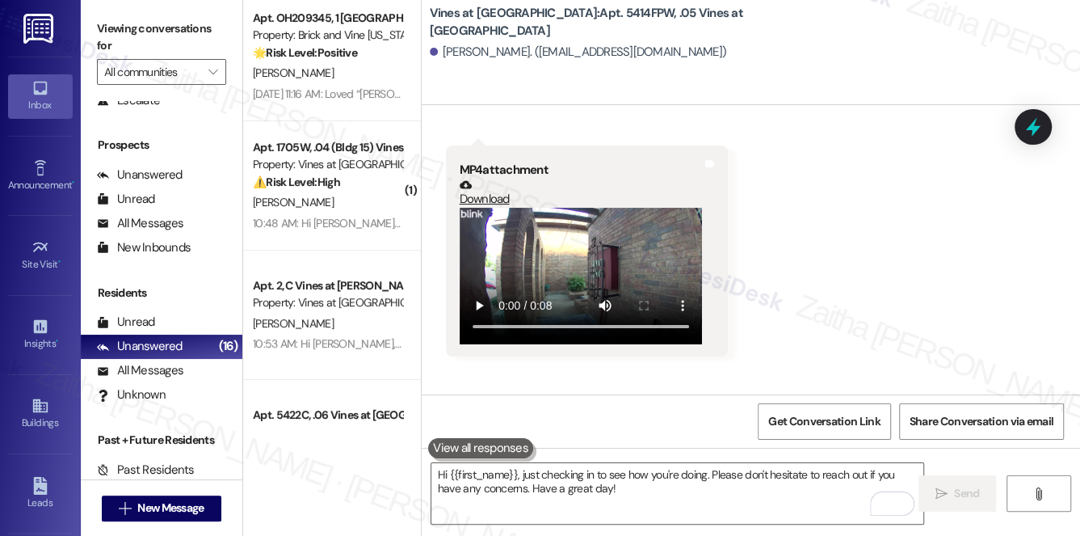
scroll to position [0, 0]
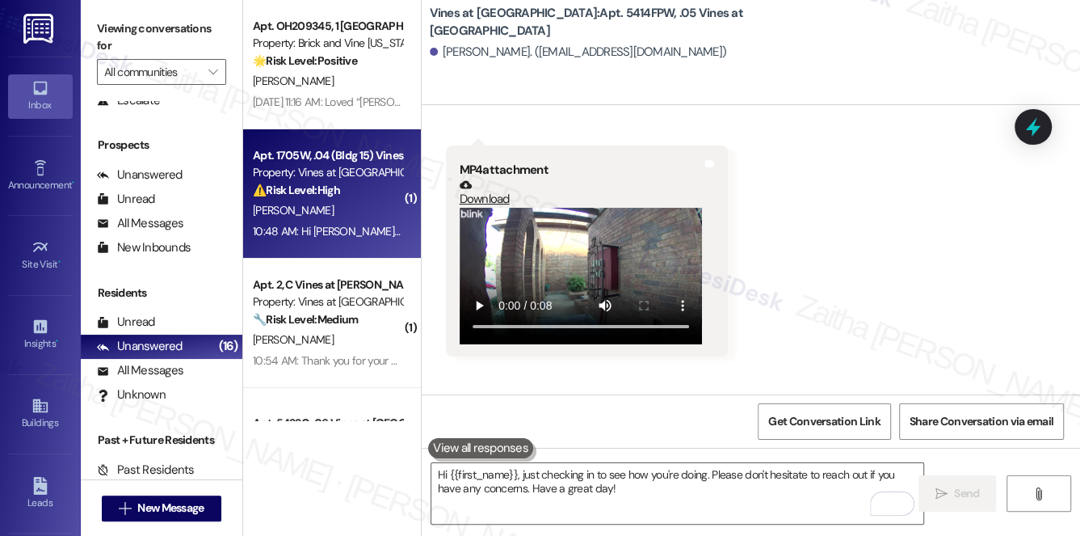
click at [364, 194] on div "⚠️ Risk Level: High The resident is expressing concern about a potential late r…" at bounding box center [327, 190] width 149 height 17
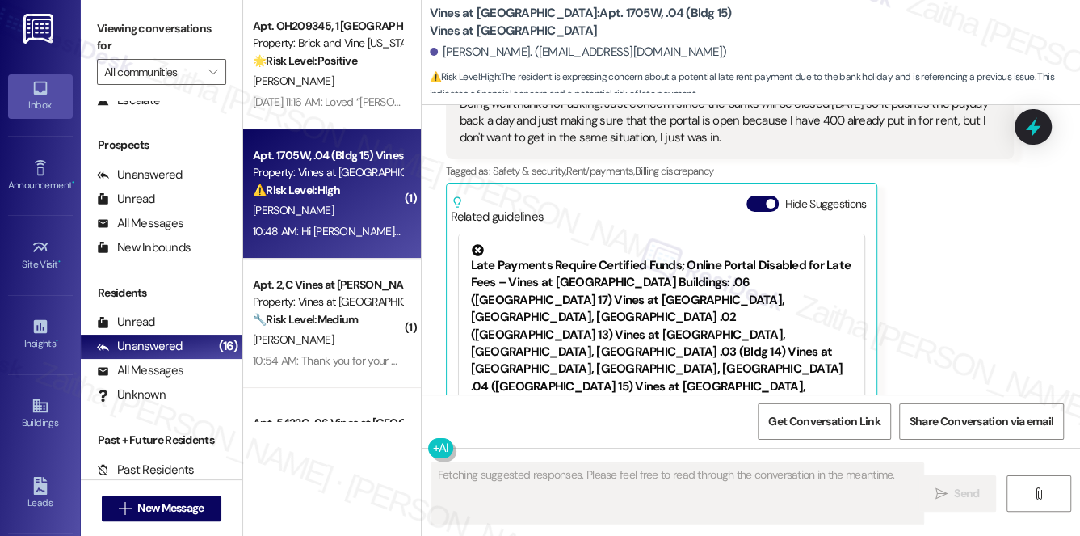
scroll to position [3228, 0]
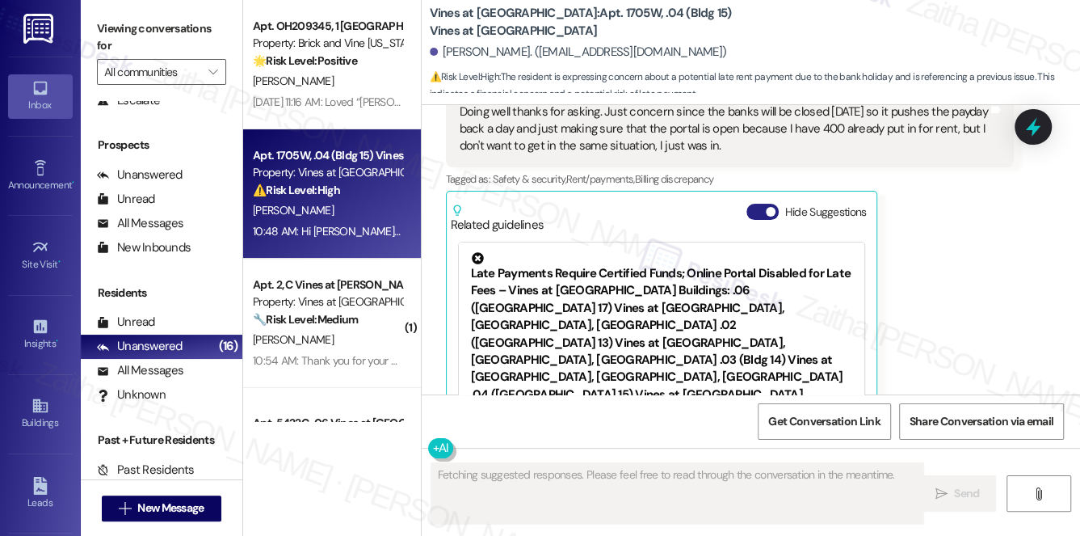
click at [753, 204] on button "Hide Suggestions" at bounding box center [762, 212] width 32 height 16
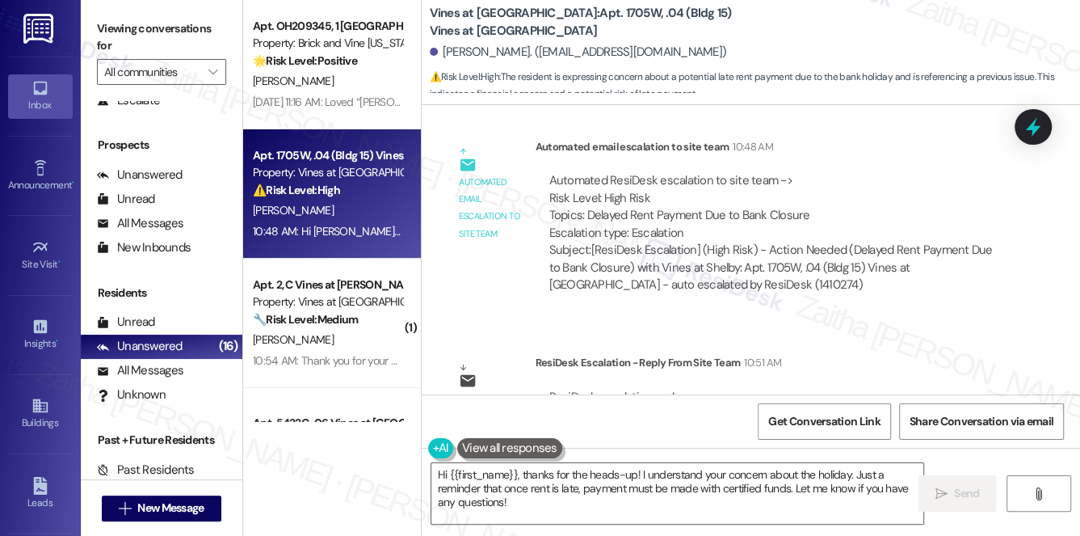
scroll to position [3602, 0]
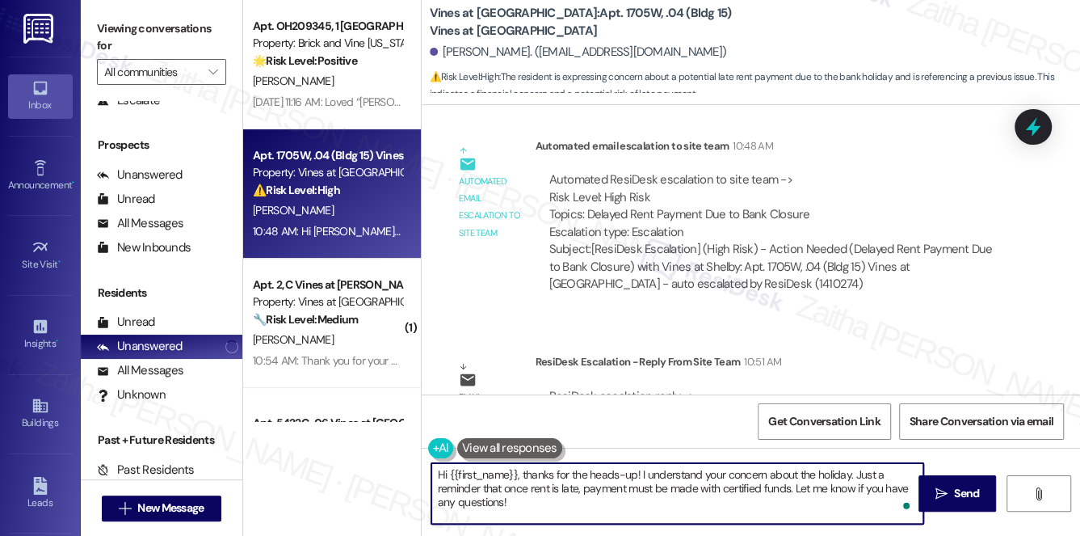
drag, startPoint x: 854, startPoint y: 473, endPoint x: 855, endPoint y: 497, distance: 24.2
click at [855, 497] on textarea "Hi {{first_name}}, thanks for the heads-up! I understand your concern about the…" at bounding box center [677, 493] width 493 height 61
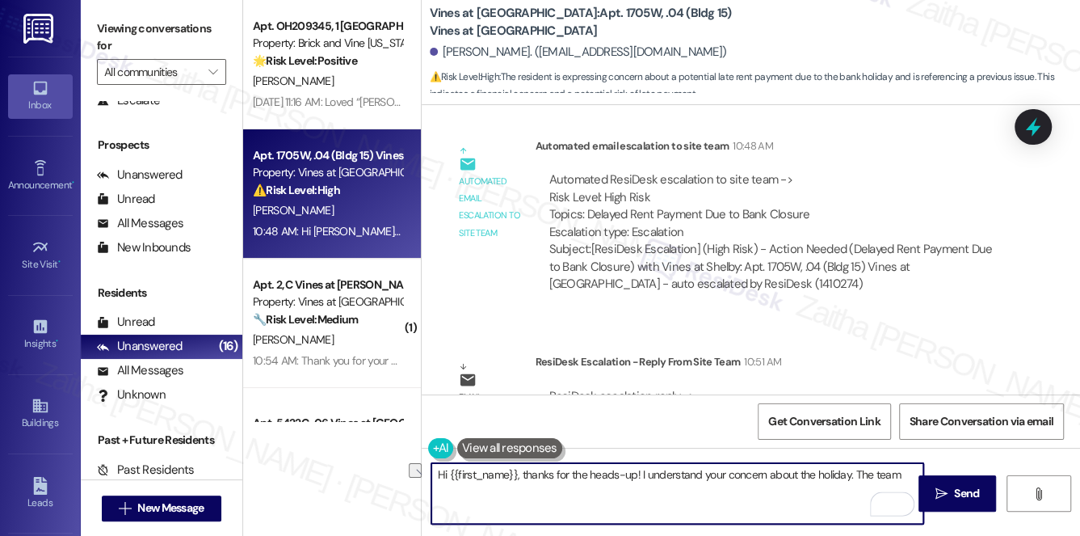
drag, startPoint x: 523, startPoint y: 471, endPoint x: 422, endPoint y: 472, distance: 100.2
click at [422, 472] on div "Hi {{first_name}}, thanks for the heads-up! I understand your concern about the…" at bounding box center [669, 493] width 494 height 62
click at [825, 477] on textarea "Thanks for the heads-up! I understand your concern about the holiday. The team" at bounding box center [677, 493] width 493 height 61
paste textarea "Yes the portal will be open for payments. Thank you,"
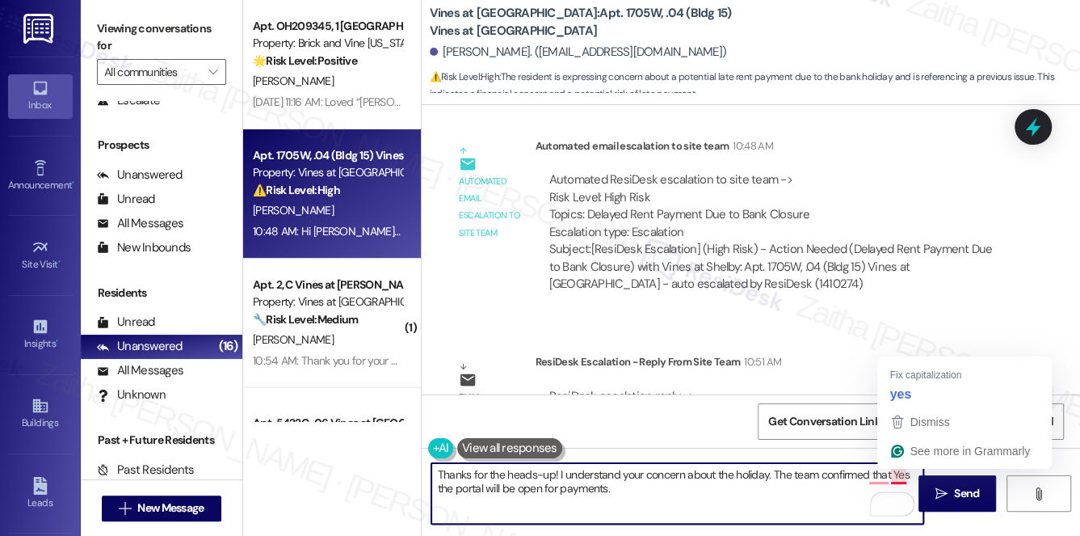
click at [893, 473] on textarea "Thanks for the heads-up! I understand your concern about the holiday. The team …" at bounding box center [677, 493] width 493 height 61
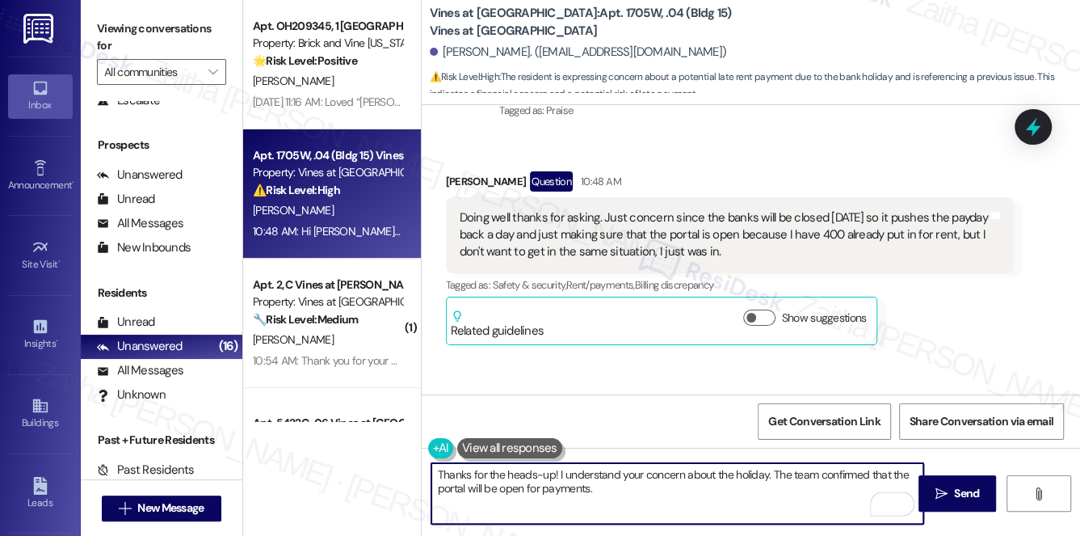
scroll to position [3088, 0]
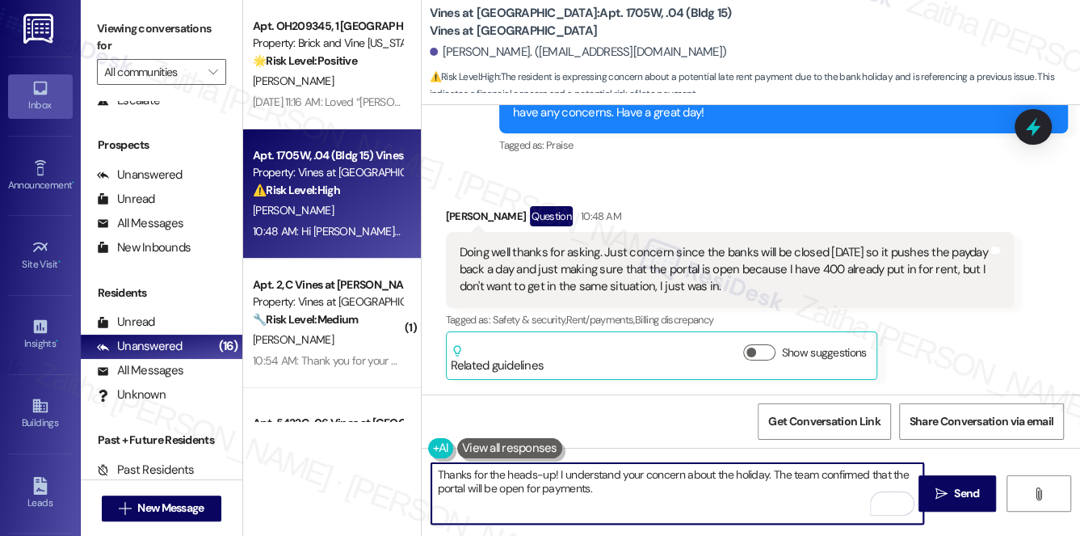
click at [464, 206] on div "Victoria Hughes Question 10:48 AM" at bounding box center [730, 219] width 569 height 26
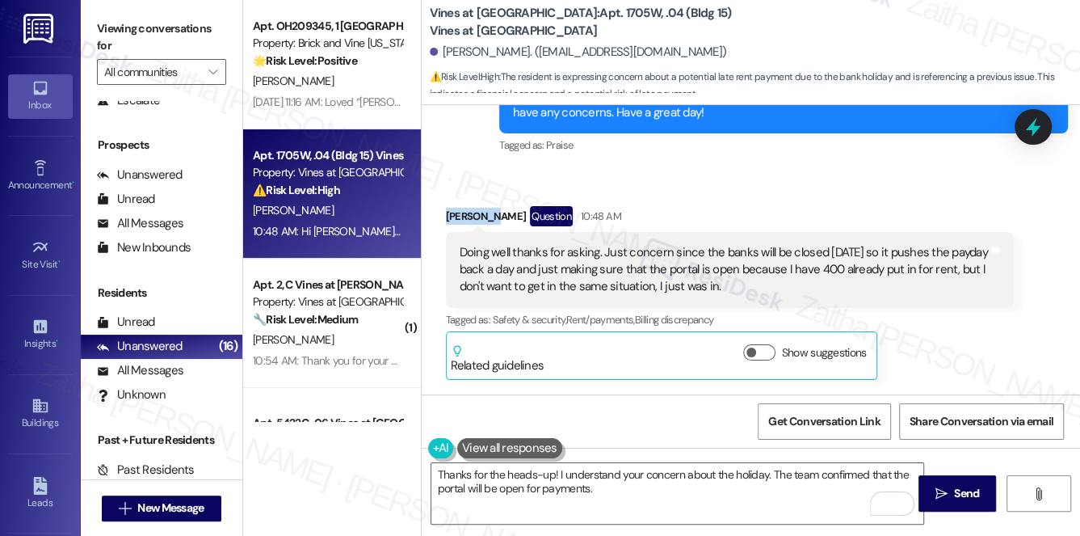
click at [464, 206] on div "Victoria Hughes Question 10:48 AM" at bounding box center [730, 219] width 569 height 26
copy div "Victoria"
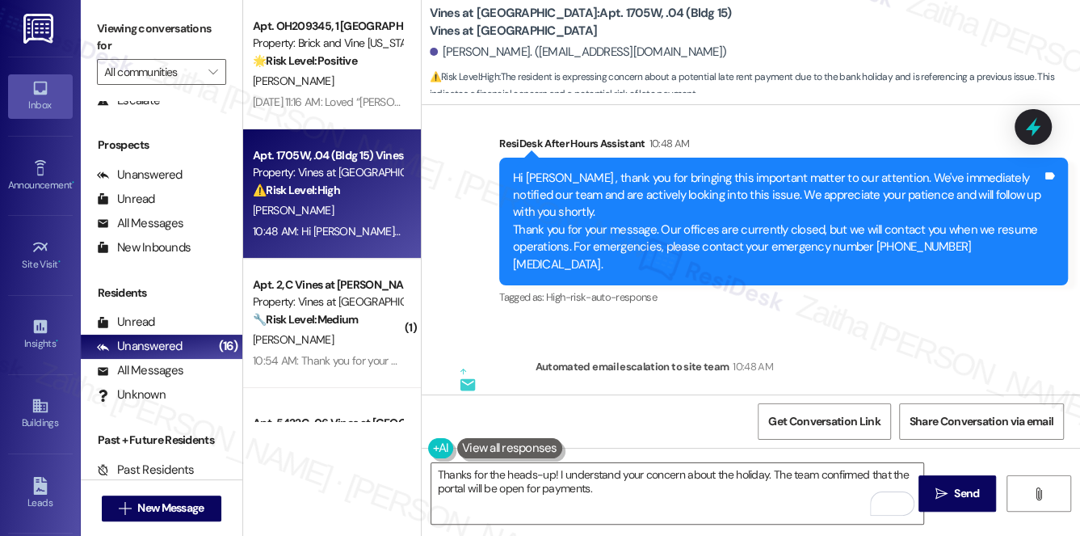
scroll to position [3455, 0]
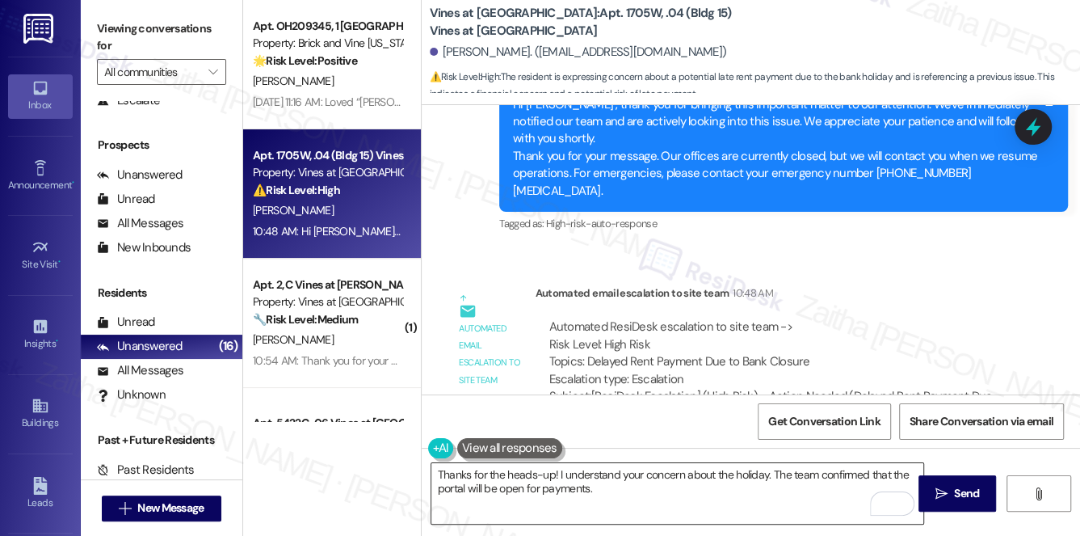
click at [549, 472] on textarea "Thanks for the heads-up! I understand your concern about the holiday. The team …" at bounding box center [677, 493] width 493 height 61
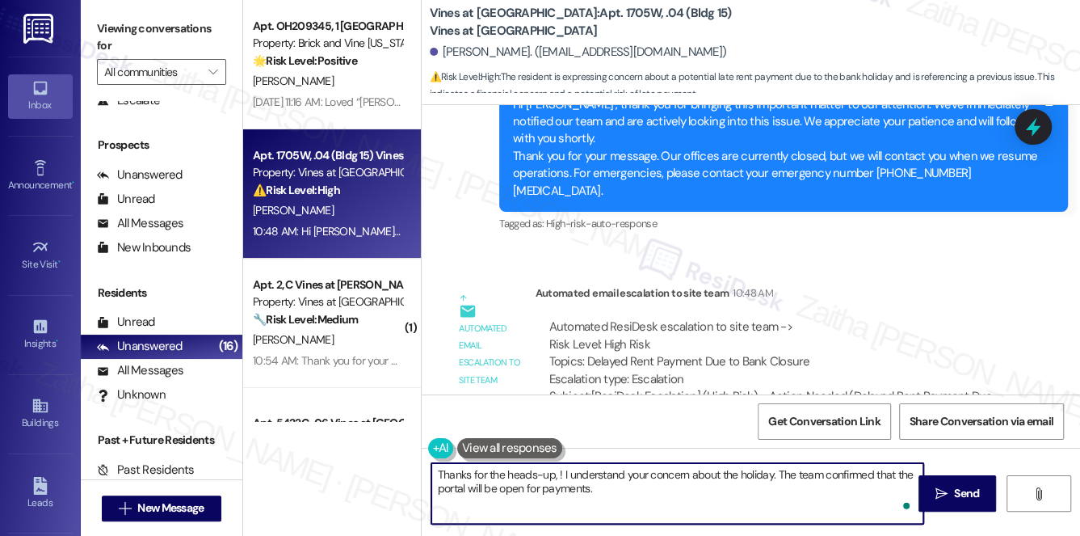
paste textarea "Victoria"
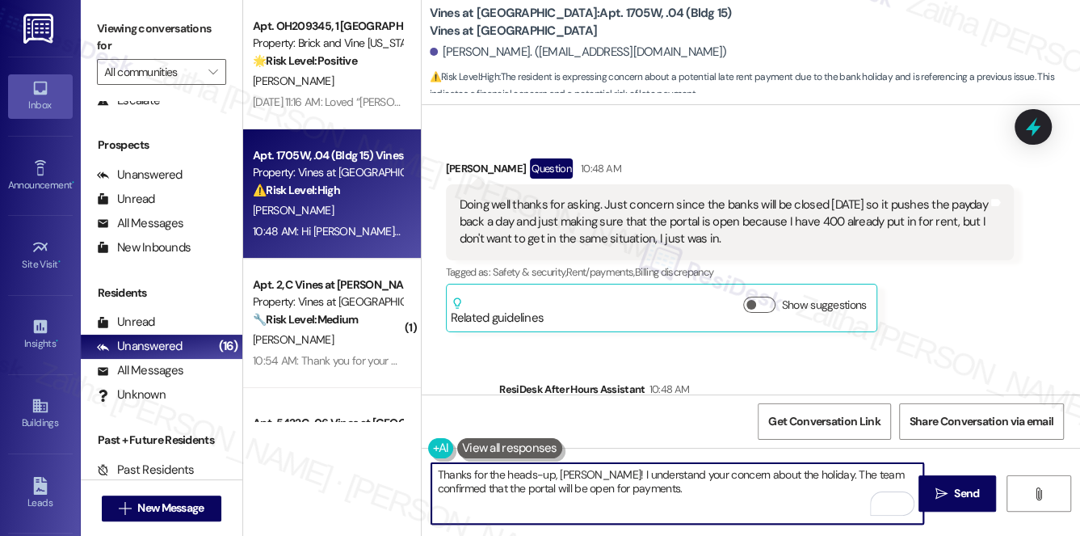
scroll to position [3161, 0]
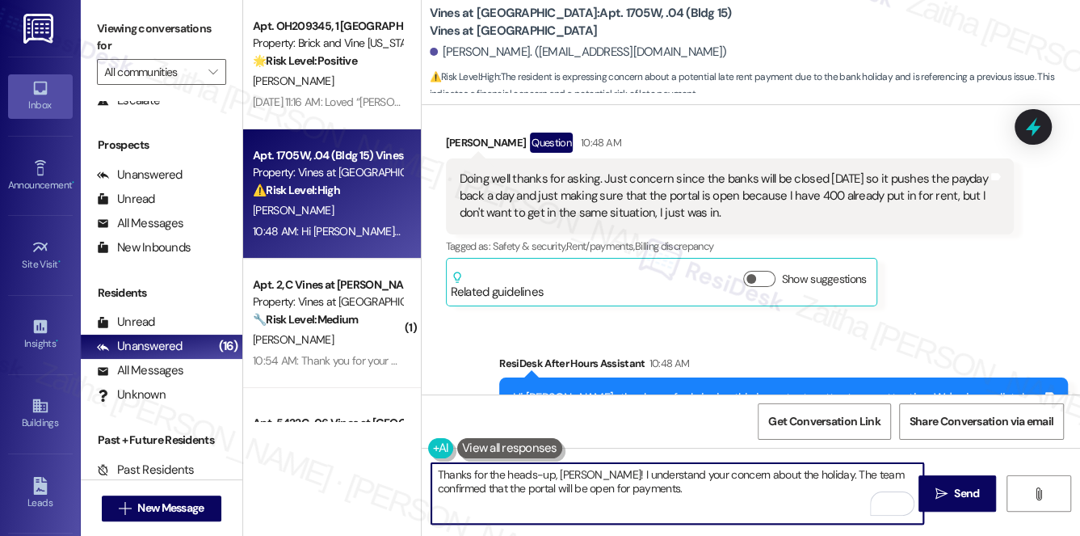
type textarea "Thanks for the heads-up, Victoria! I understand your concern about the holiday.…"
click at [646, 489] on textarea "Thanks for the heads-up, Victoria! I understand your concern about the holiday.…" at bounding box center [677, 493] width 493 height 61
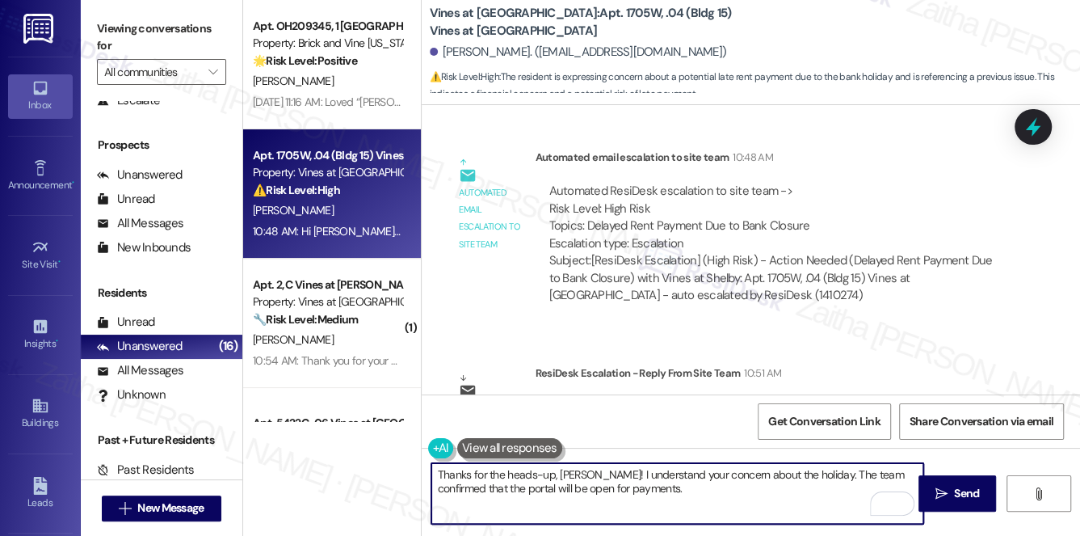
scroll to position [3602, 0]
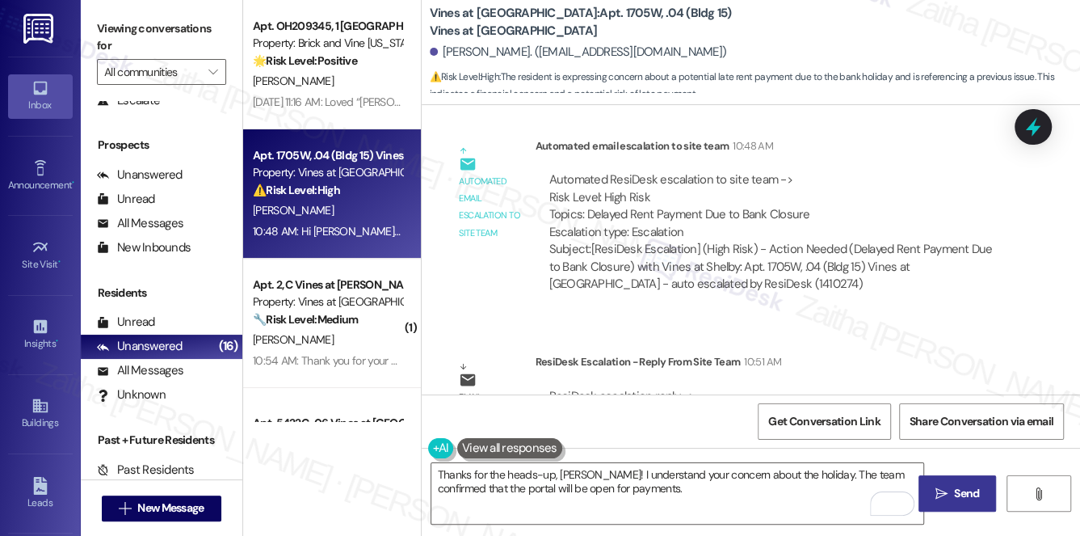
drag, startPoint x: 945, startPoint y: 493, endPoint x: 859, endPoint y: 426, distance: 109.4
click at [945, 491] on icon "" at bounding box center [941, 493] width 12 height 13
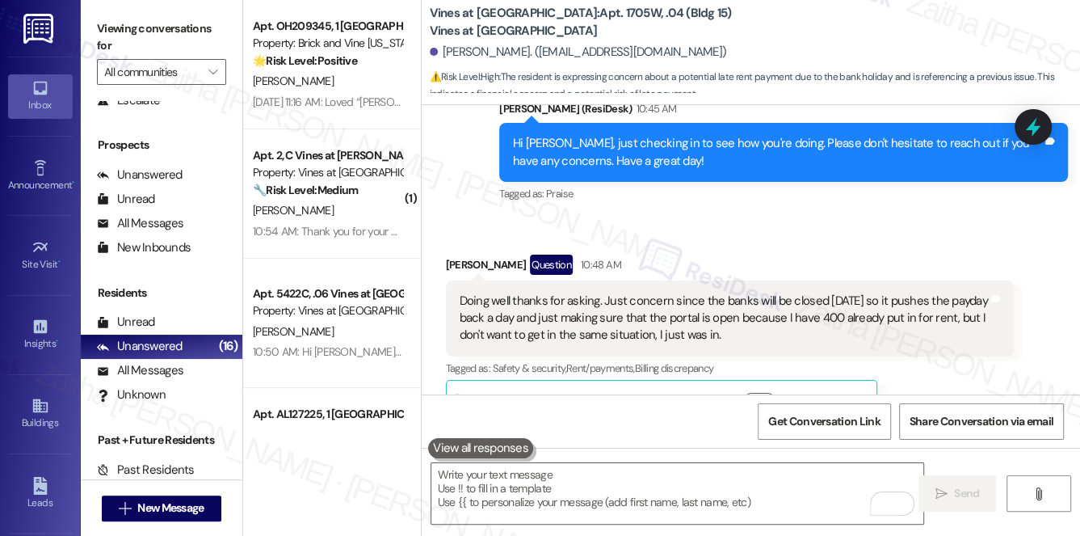
scroll to position [3014, 0]
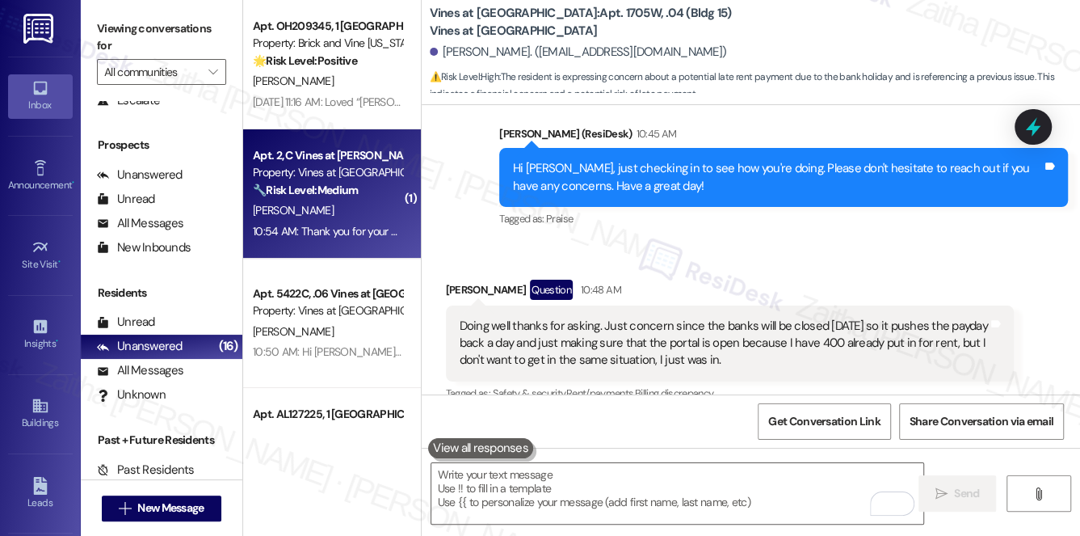
click at [388, 217] on div "[PERSON_NAME]" at bounding box center [327, 210] width 153 height 20
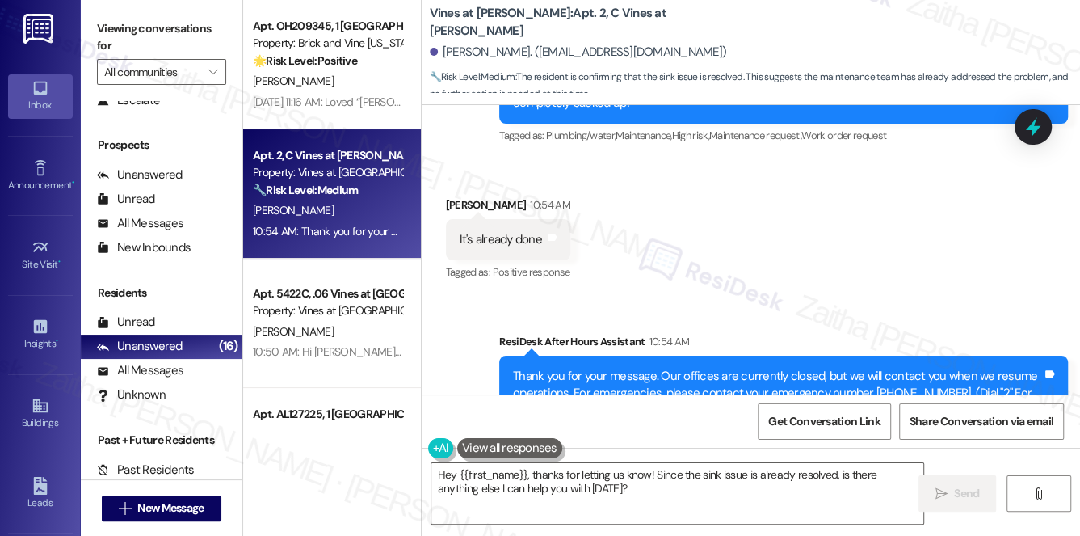
scroll to position [410, 0]
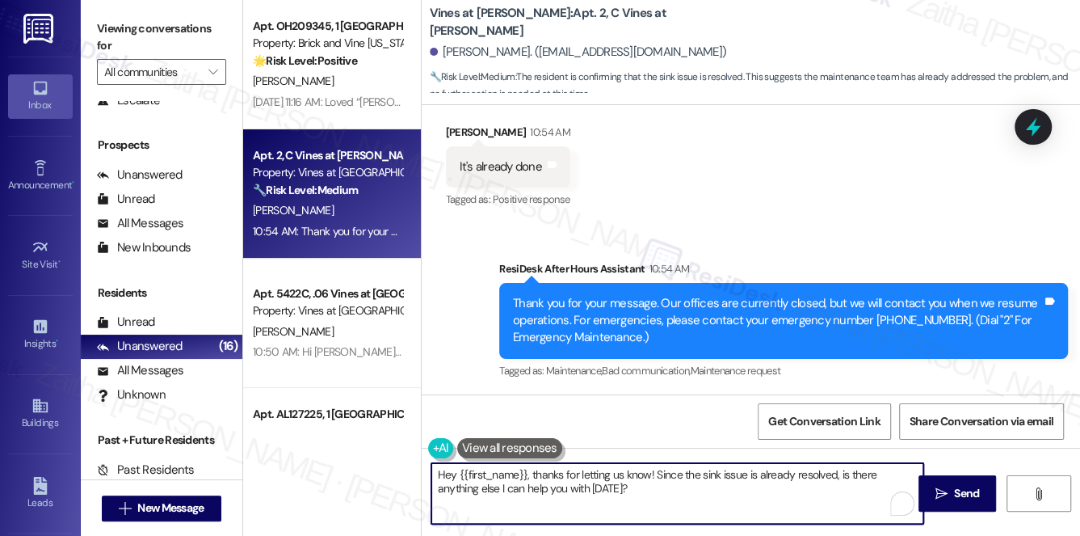
drag, startPoint x: 533, startPoint y: 476, endPoint x: 433, endPoint y: 476, distance: 100.2
click at [433, 476] on textarea "Hey {{first_name}}, thanks for letting us know! Since the sink issue is already…" at bounding box center [677, 493] width 493 height 61
click at [521, 473] on textarea "Thanks for letting us know! Since the sink issue is already resolved, is there …" at bounding box center [677, 493] width 493 height 61
drag, startPoint x: 568, startPoint y: 472, endPoint x: 592, endPoint y: 500, distance: 37.2
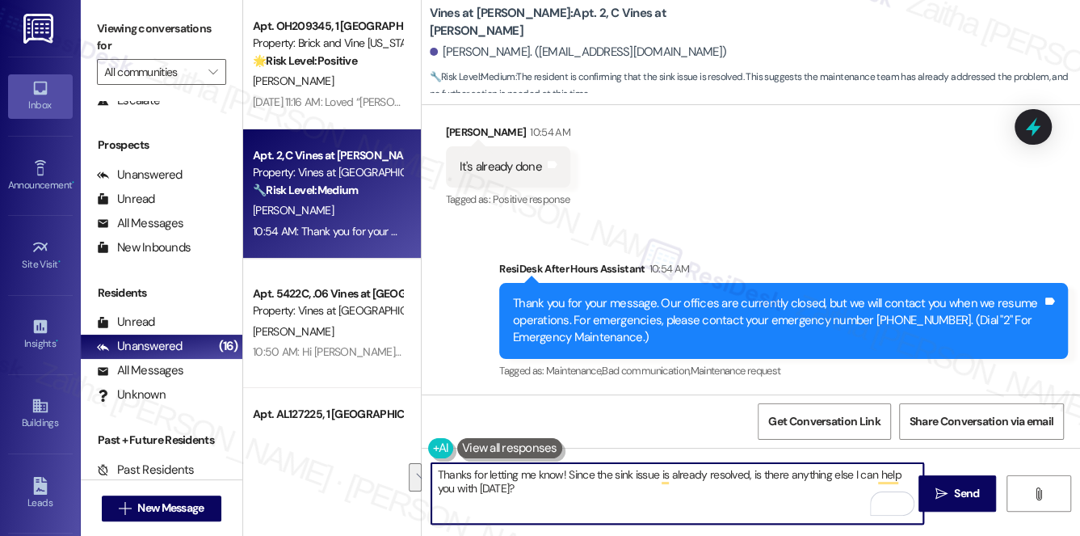
click at [592, 500] on textarea "Thanks for letting me know! Since the sink issue is already resolved, is there …" at bounding box center [677, 493] width 493 height 61
type textarea "Thanks for letting me know! I'm glad to hear"
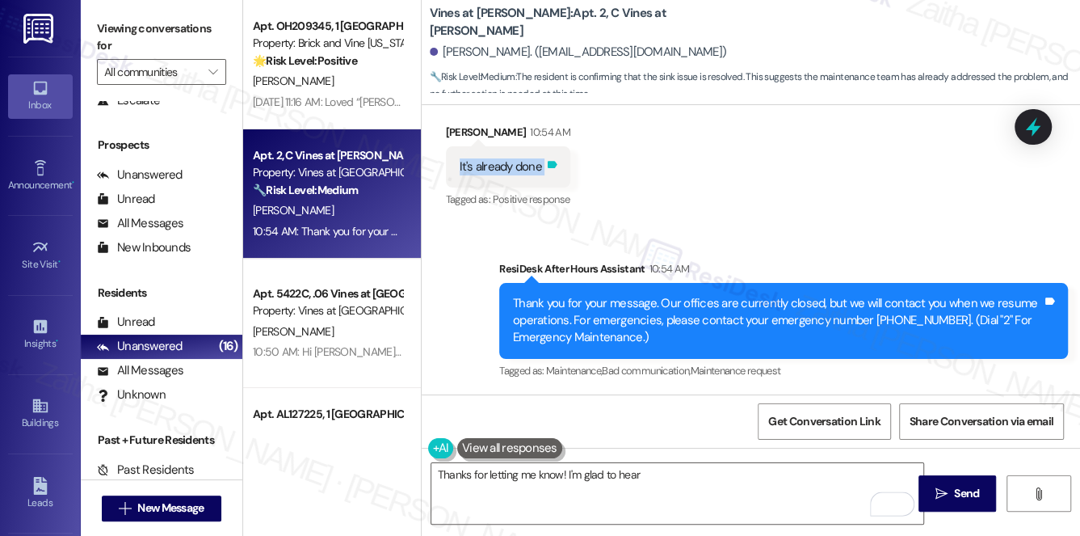
drag, startPoint x: 450, startPoint y: 162, endPoint x: 555, endPoint y: 162, distance: 105.0
click at [555, 162] on div "It's already done Tags and notes" at bounding box center [508, 166] width 124 height 41
copy div "It's already done Tags and notes"
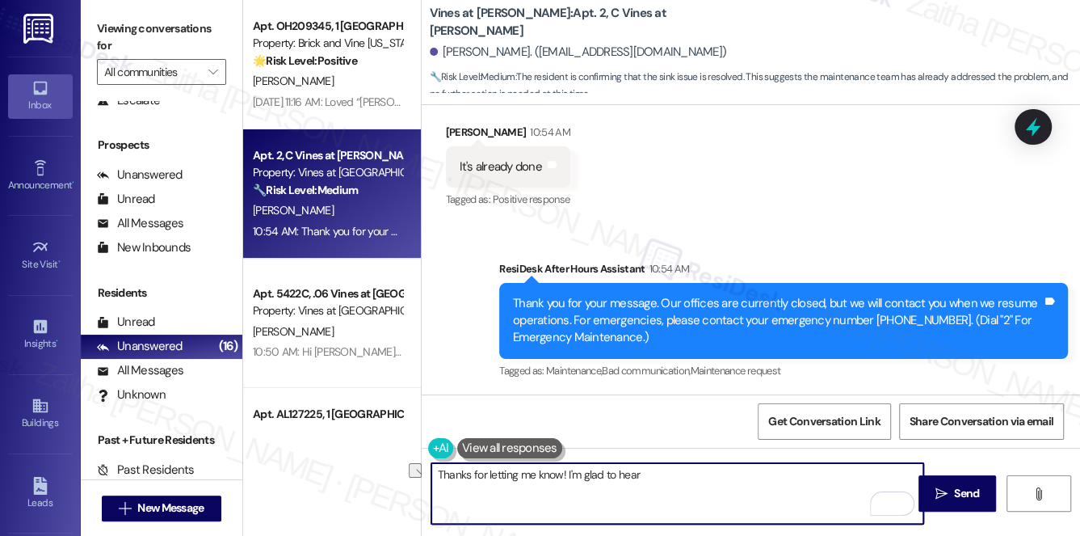
drag, startPoint x: 436, startPoint y: 470, endPoint x: 651, endPoint y: 481, distance: 215.1
click at [650, 481] on textarea "Thanks for letting me know! I'm glad to hear" at bounding box center [677, 493] width 493 height 61
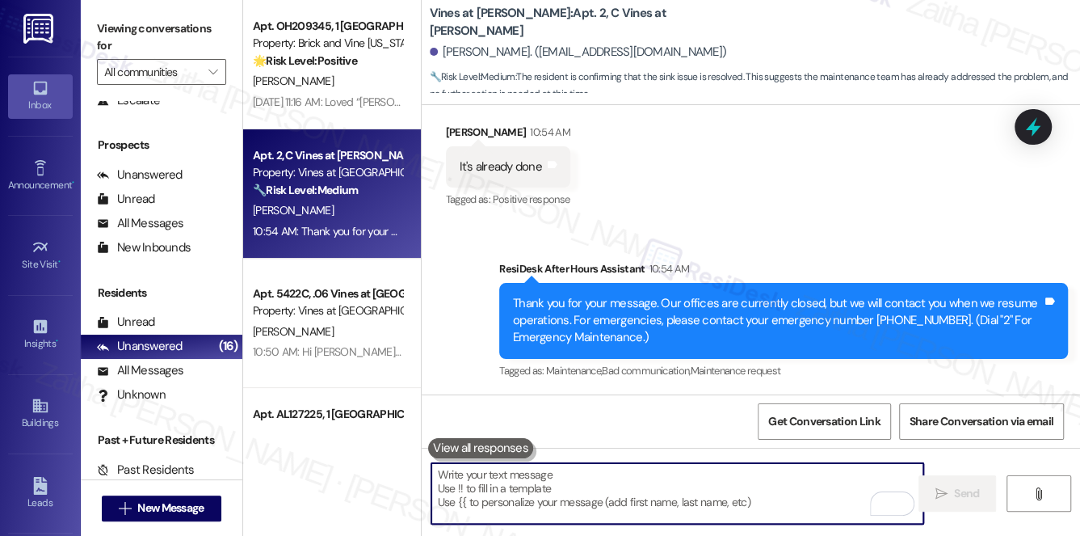
paste textarea "Thanks for confirming, {{first_name}}! Glad to hear the sink issue is already t…"
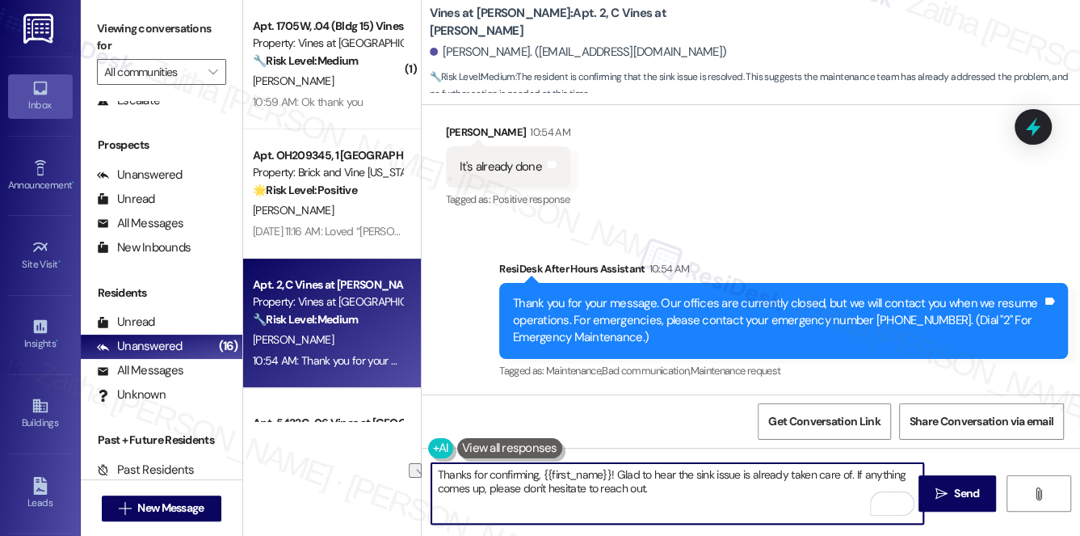
drag, startPoint x: 465, startPoint y: 469, endPoint x: 536, endPoint y: 469, distance: 70.3
click at [536, 469] on textarea "Thanks for confirming, {{first_name}}! Glad to hear the sink issue is already t…" at bounding box center [677, 493] width 493 height 61
type textarea "Thank you for letting me know, {{first_name}}! Glad to hear the sink issue is a…"
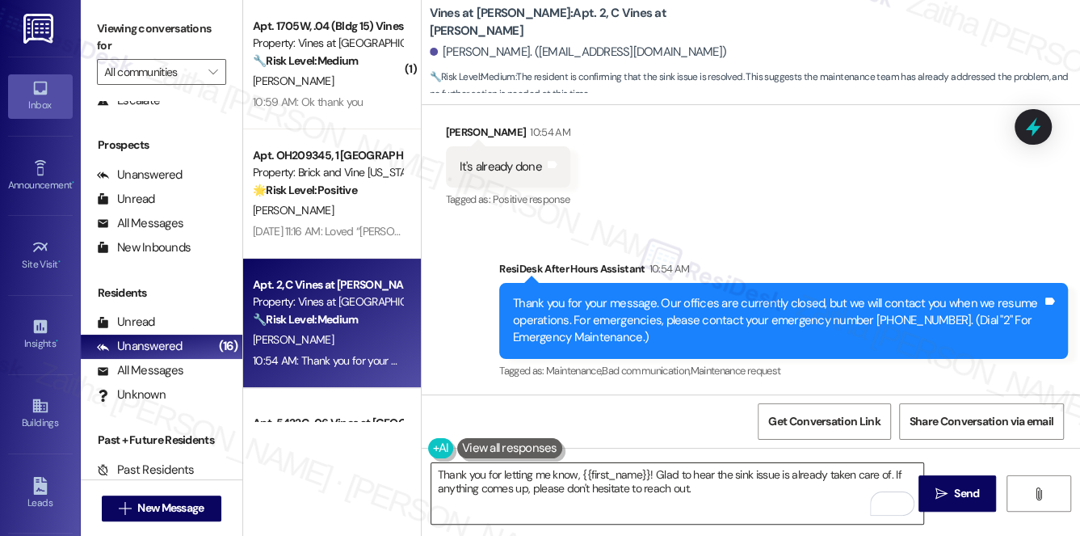
drag, startPoint x: 954, startPoint y: 490, endPoint x: 924, endPoint y: 473, distance: 34.4
click at [954, 490] on span "Send" at bounding box center [966, 493] width 25 height 17
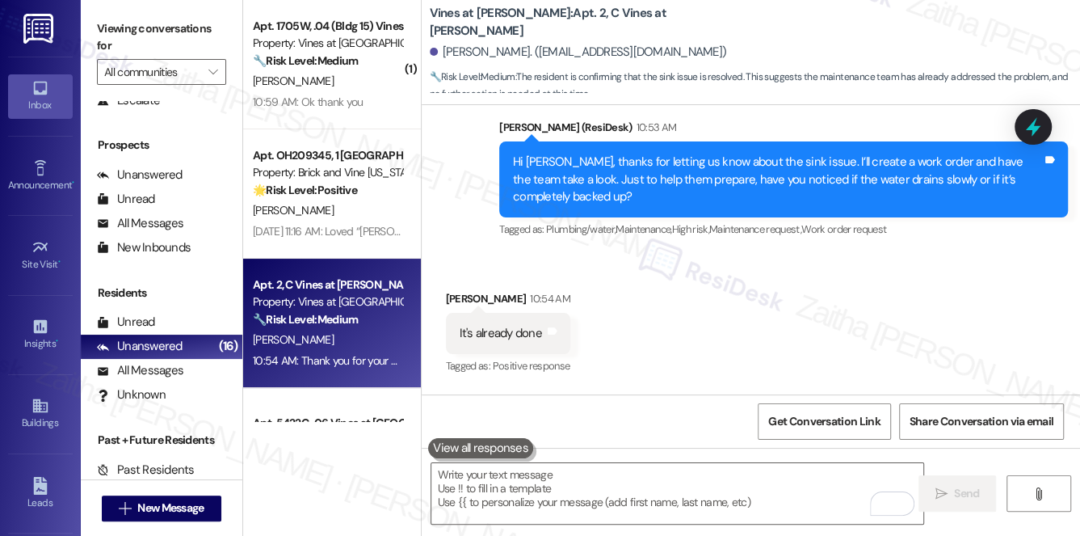
scroll to position [238, 0]
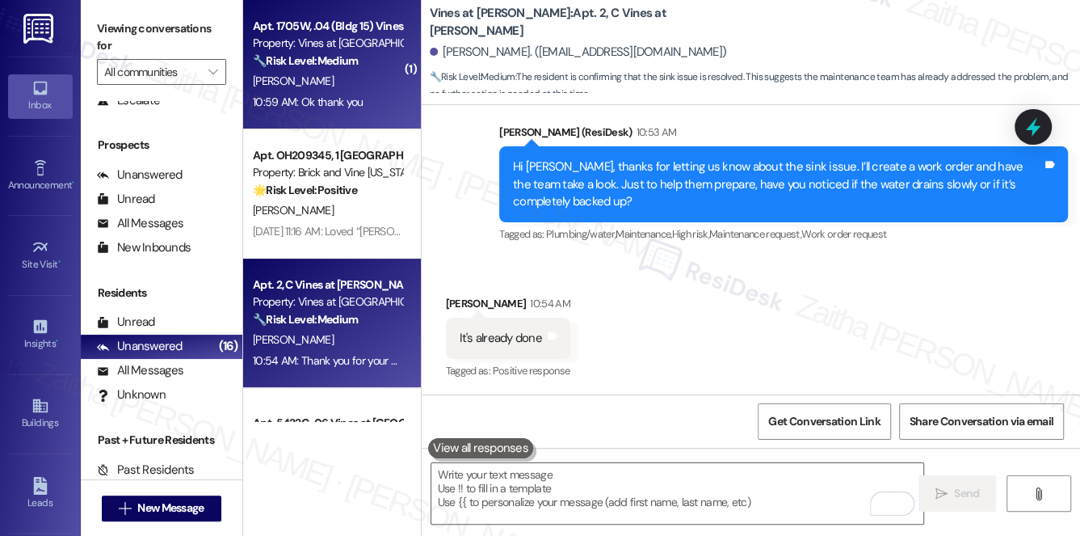
click at [384, 86] on div "[PERSON_NAME]" at bounding box center [327, 81] width 153 height 20
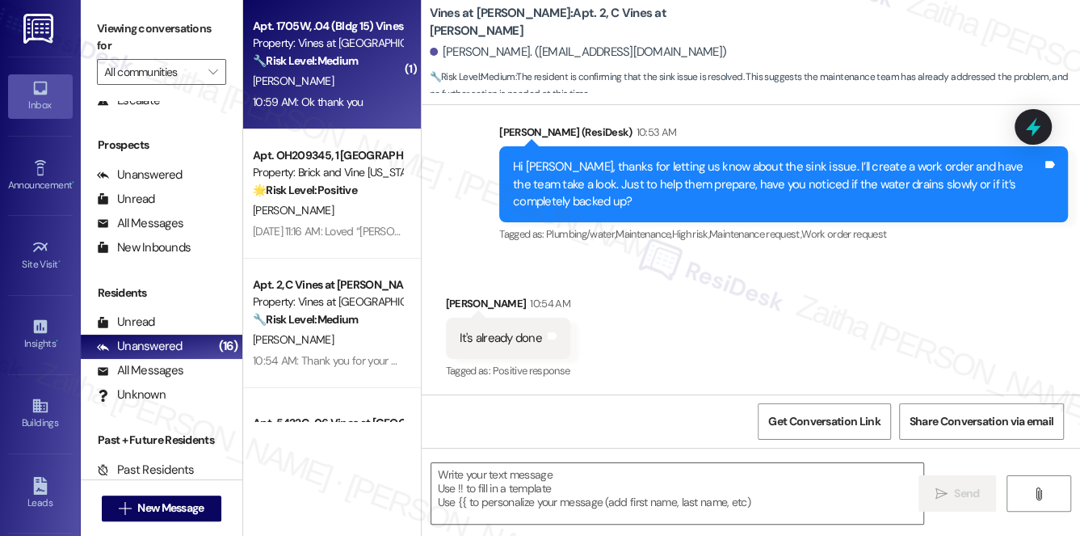
type textarea "Fetching suggested responses. Please feel free to read through the conversation…"
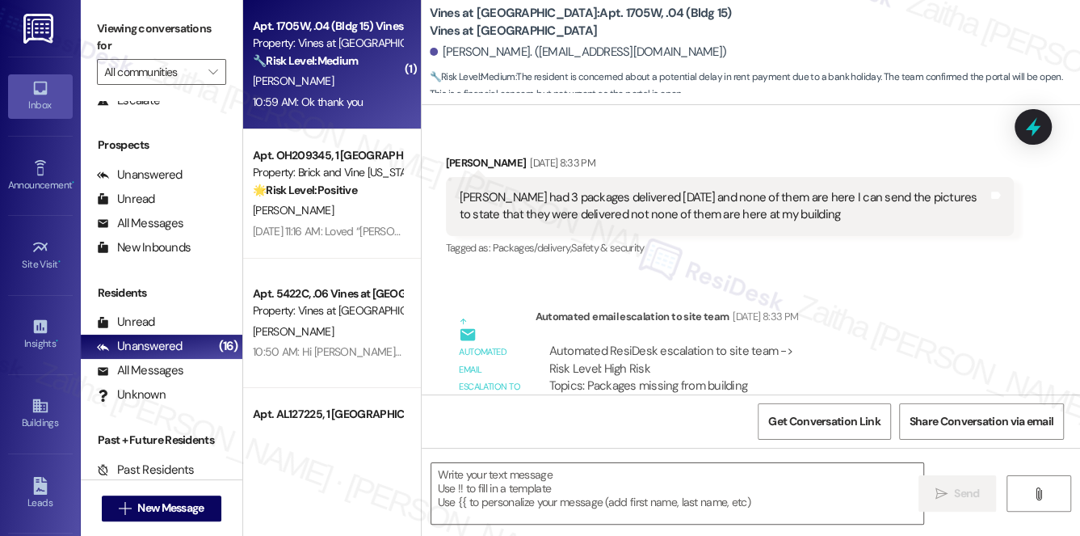
scroll to position [3891, 0]
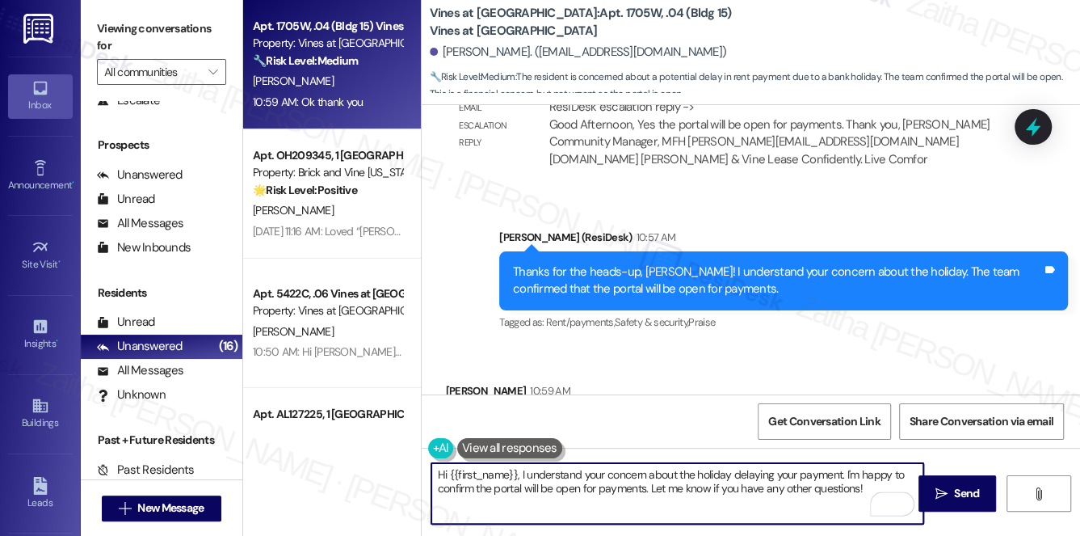
drag, startPoint x: 437, startPoint y: 472, endPoint x: 862, endPoint y: 519, distance: 427.4
click at [862, 519] on textarea "Hi {{first_name}}, I understand your concern about the holiday delaying your pa…" at bounding box center [677, 493] width 493 height 61
click at [435, 472] on textarea "Hi {{first_name}}, I understand your concern about the holiday delaying your pa…" at bounding box center [677, 493] width 493 height 61
drag, startPoint x: 647, startPoint y: 486, endPoint x: 421, endPoint y: 477, distance: 226.4
click at [422, 477] on div "Hi {{first_name}}, I understand your concern about the holiday delaying your pa…" at bounding box center [669, 493] width 494 height 62
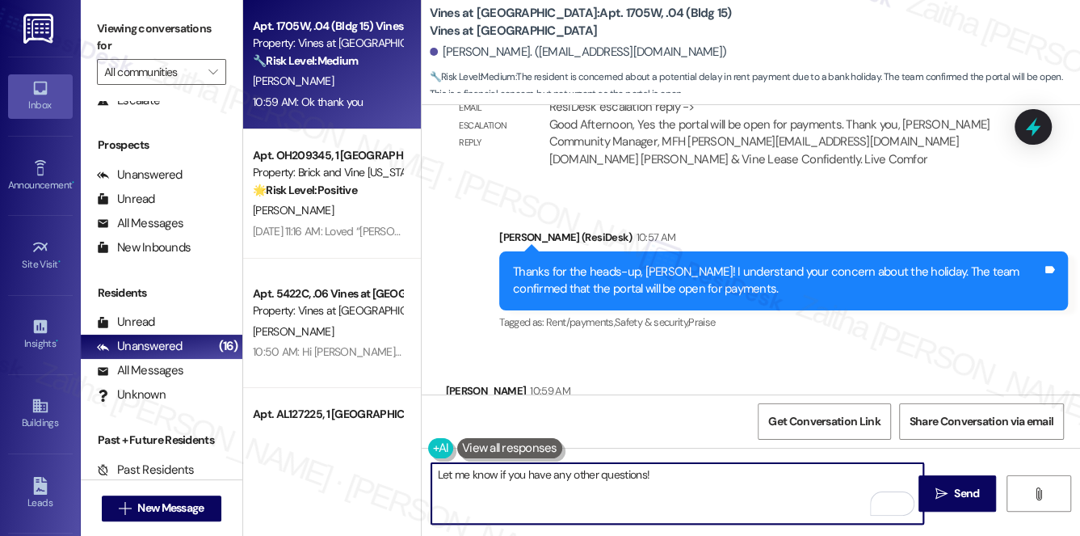
drag, startPoint x: 438, startPoint y: 473, endPoint x: 695, endPoint y: 477, distance: 257.7
click at [695, 477] on textarea "Let me know if you have any other questions!" at bounding box center [677, 493] width 493 height 61
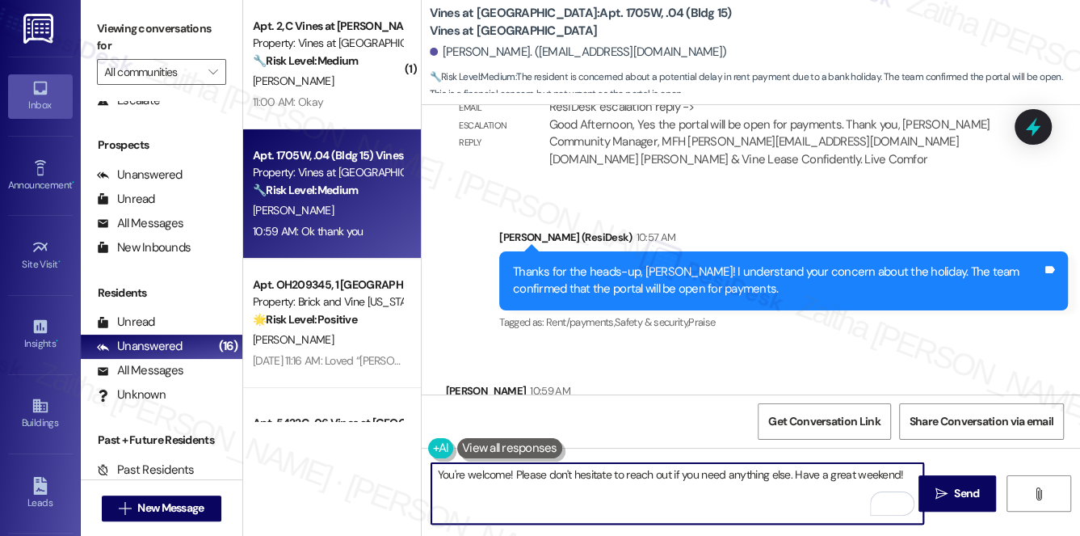
type textarea "You're welcome! Please don't hesitate to reach out if you need anything else. H…"
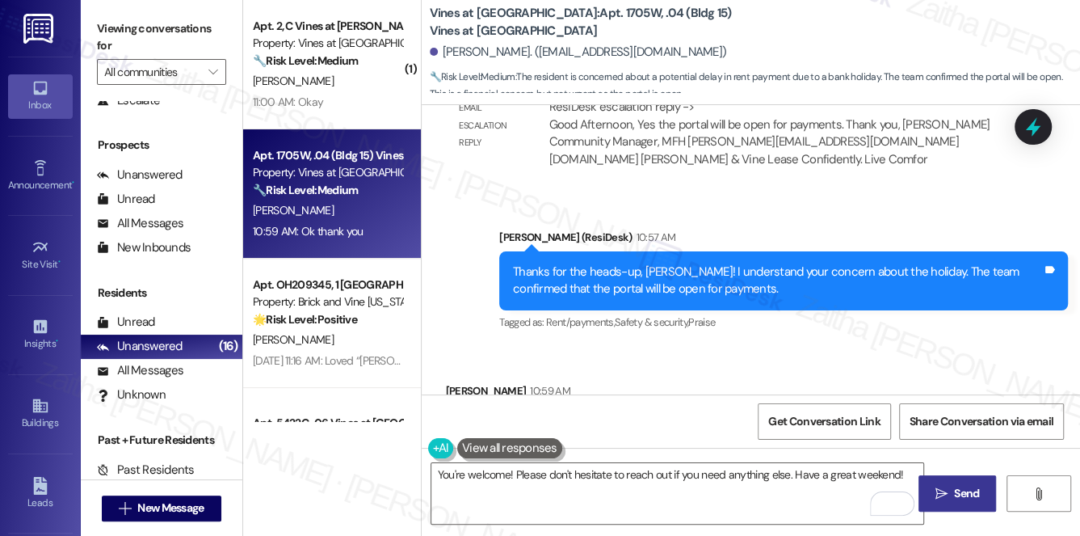
click at [958, 491] on span "Send" at bounding box center [966, 493] width 25 height 17
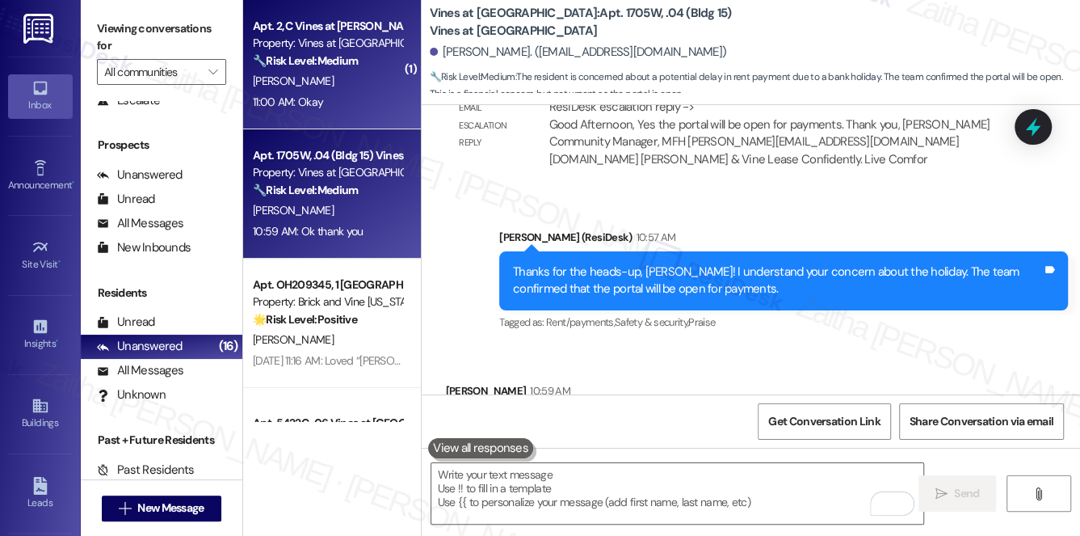
click at [331, 98] on div "11:00 AM: Okay 11:00 AM: Okay" at bounding box center [327, 102] width 153 height 20
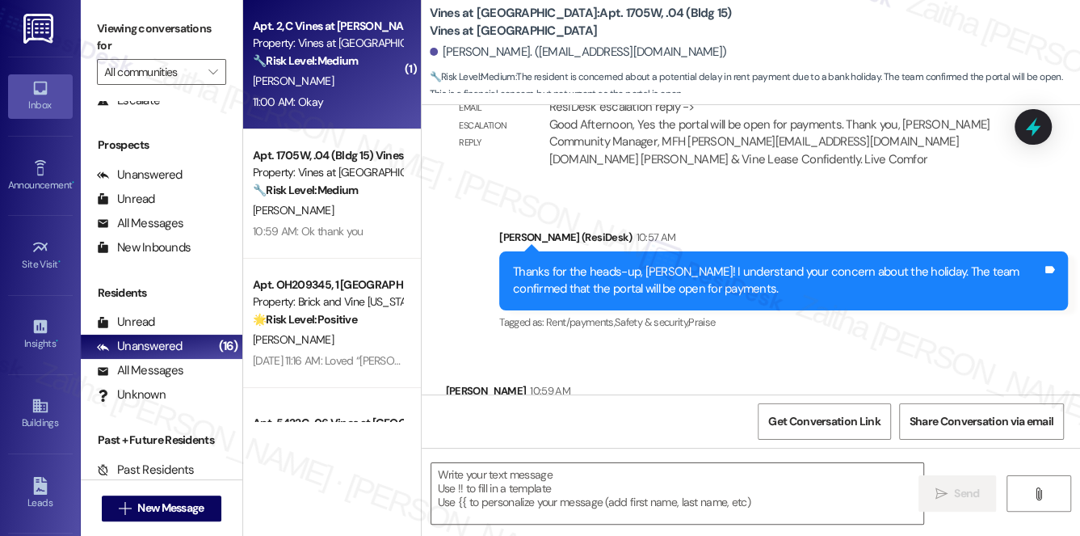
type textarea "Fetching suggested responses. Please feel free to read through the conversation…"
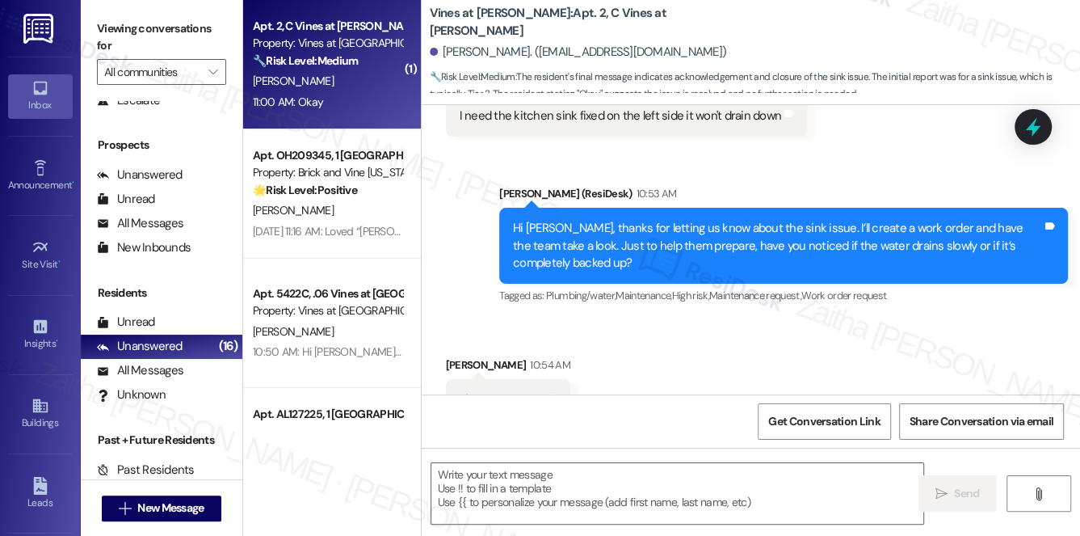
type textarea "Fetching suggested responses. Please feel free to read through the conversation…"
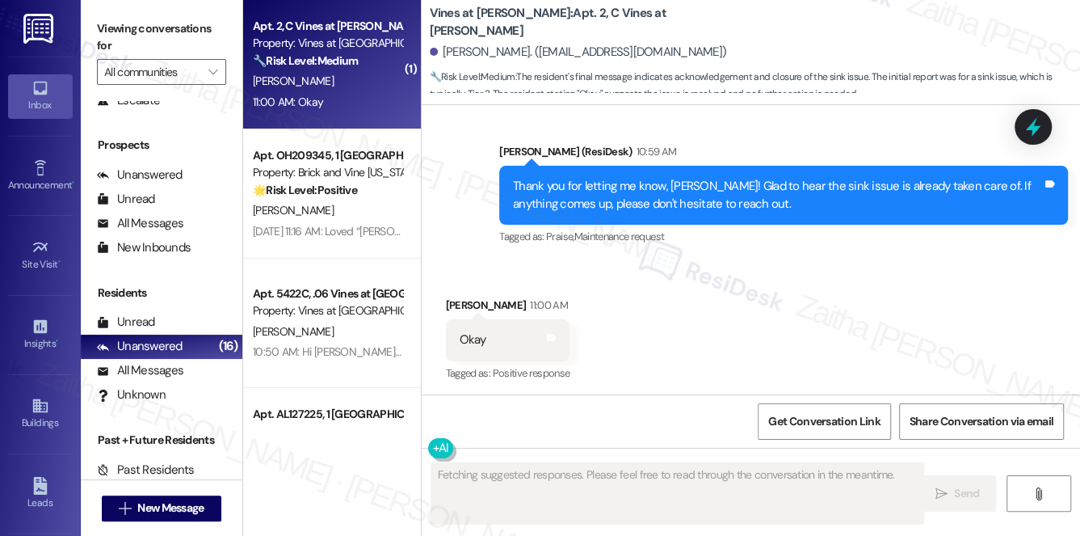
scroll to position [699, 0]
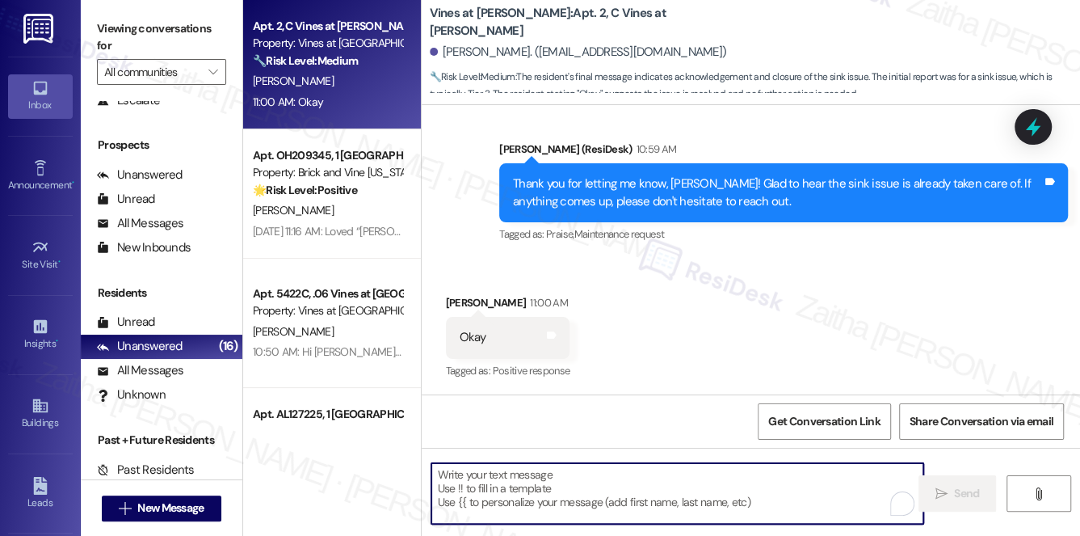
click at [550, 498] on textarea "To enrich screen reader interactions, please activate Accessibility in Grammarl…" at bounding box center [677, 493] width 493 height 61
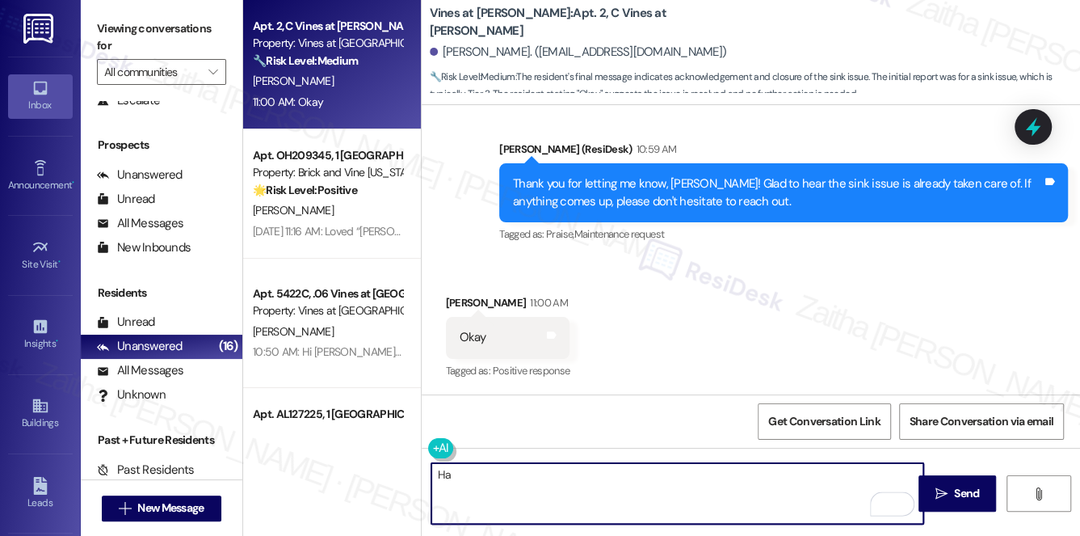
type textarea "H"
type textarea "Great! Wishing you a wonderful weekend!"
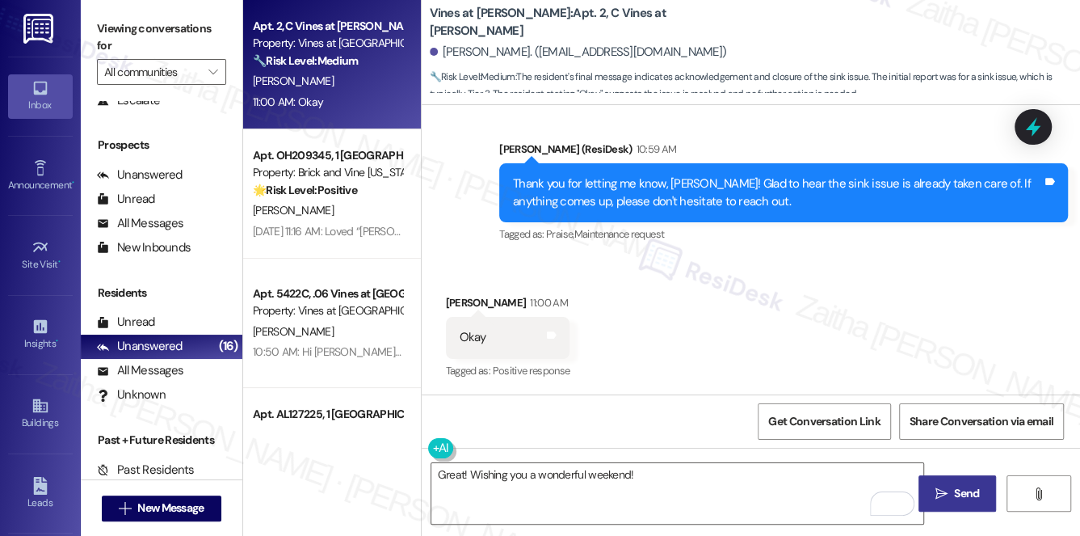
click at [939, 489] on icon "" at bounding box center [941, 493] width 12 height 13
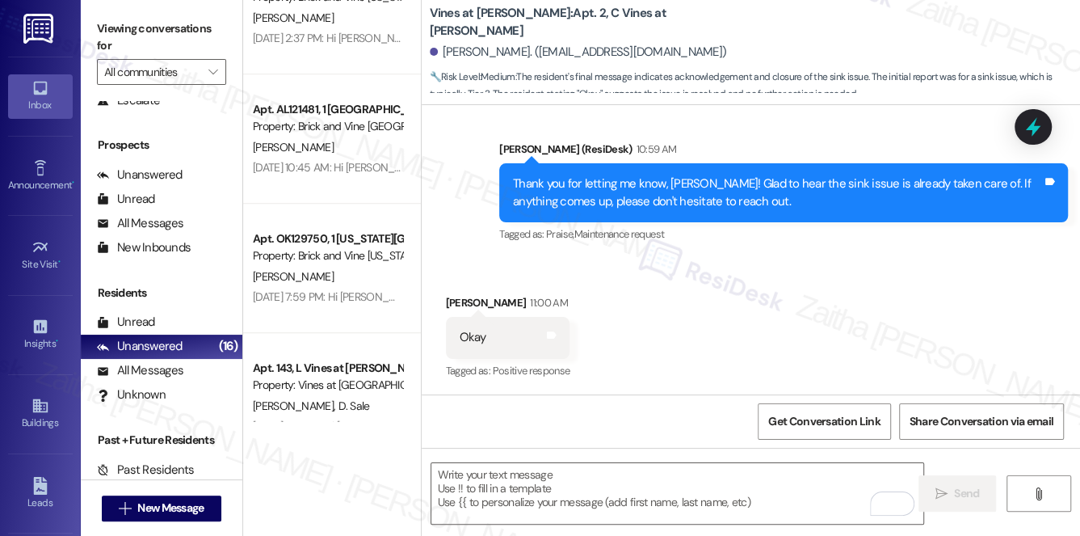
scroll to position [734, 0]
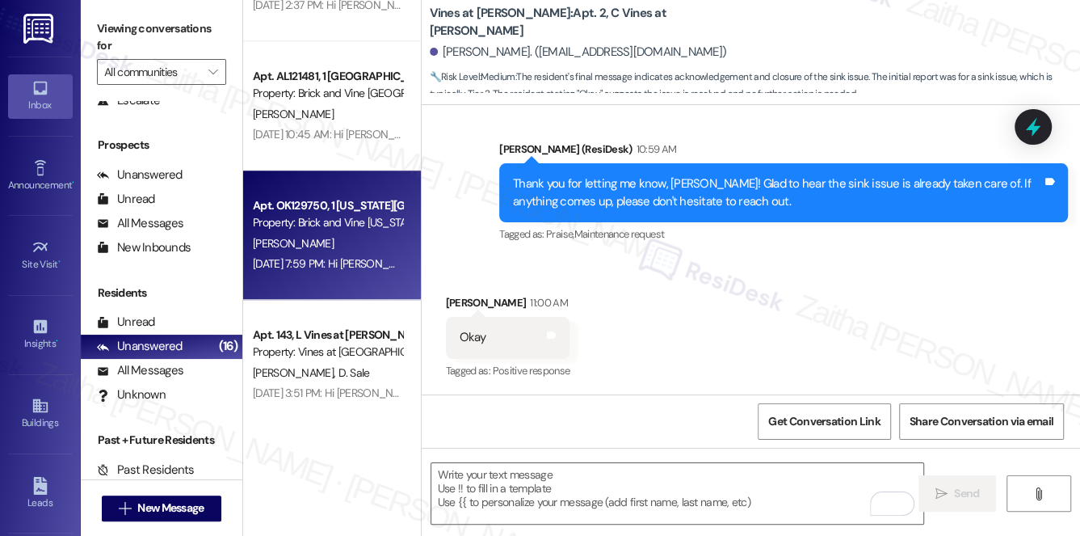
click at [359, 242] on div "[PERSON_NAME]" at bounding box center [327, 243] width 153 height 20
type textarea "Fetching suggested responses. Please feel free to read through the conversation…"
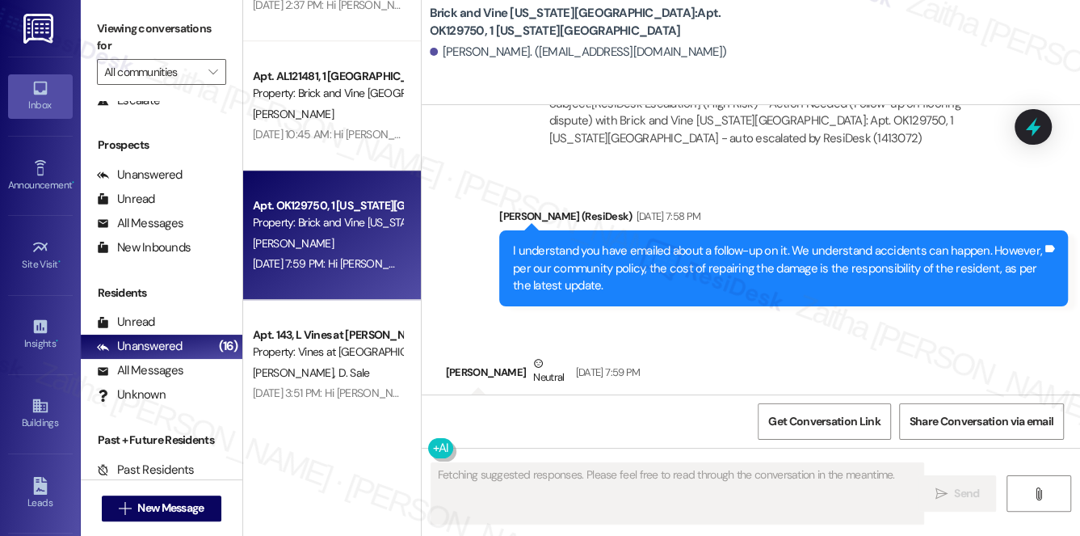
scroll to position [8420, 0]
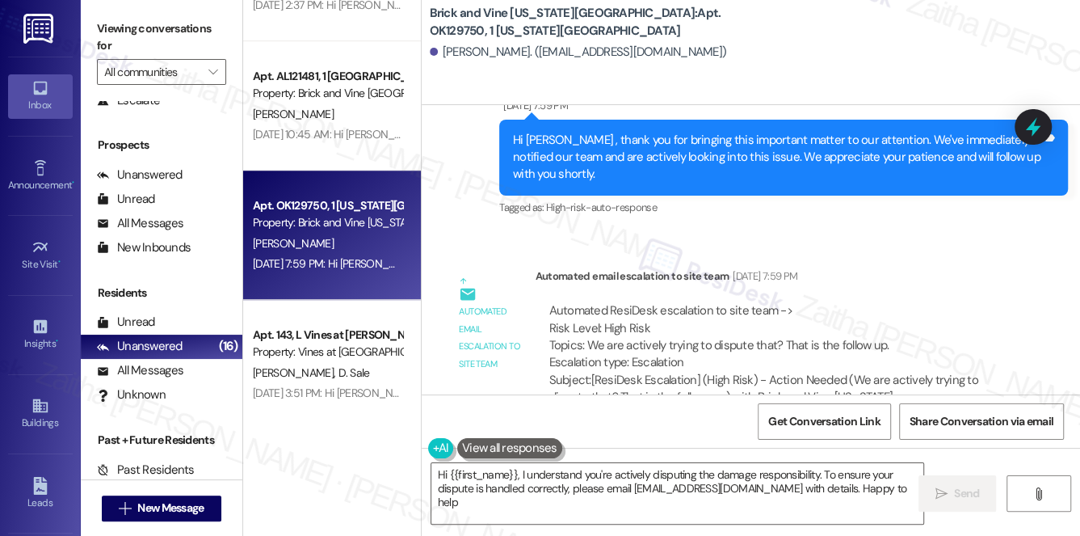
type textarea "Hi {{first_name}}, I understand you're actively disputing the damage responsibi…"
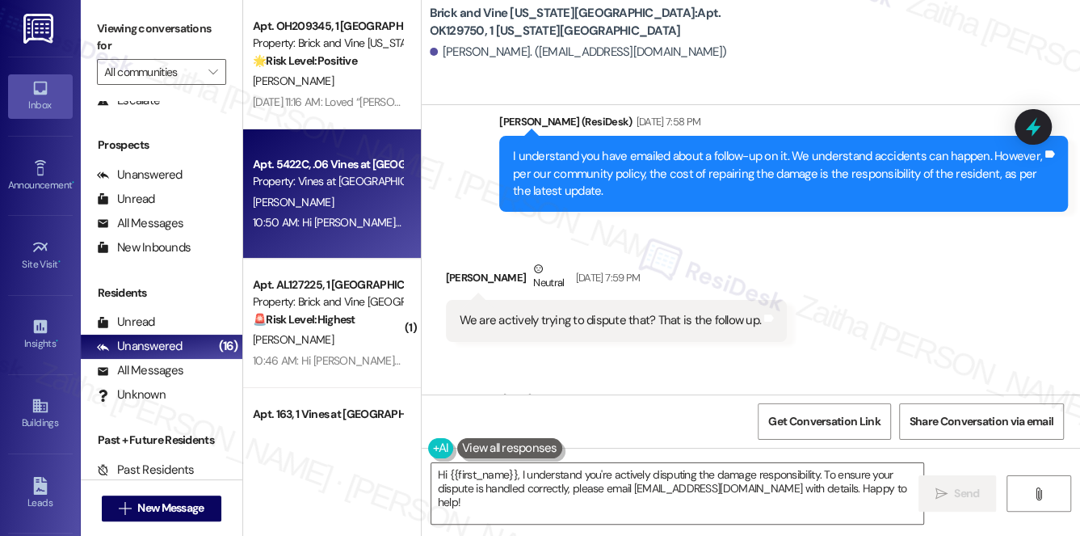
scroll to position [73, 0]
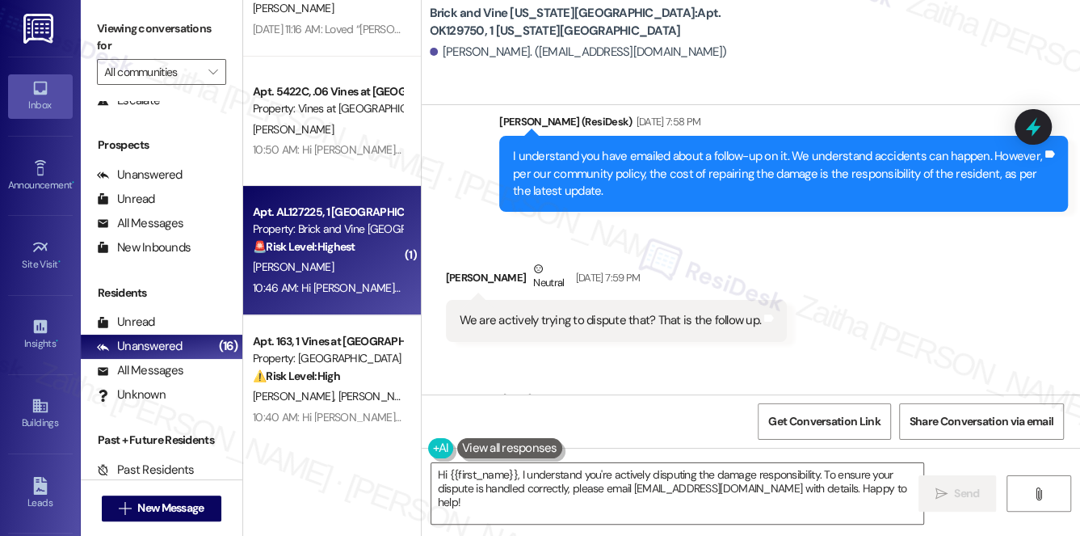
click at [371, 269] on div "[PERSON_NAME]" at bounding box center [327, 267] width 153 height 20
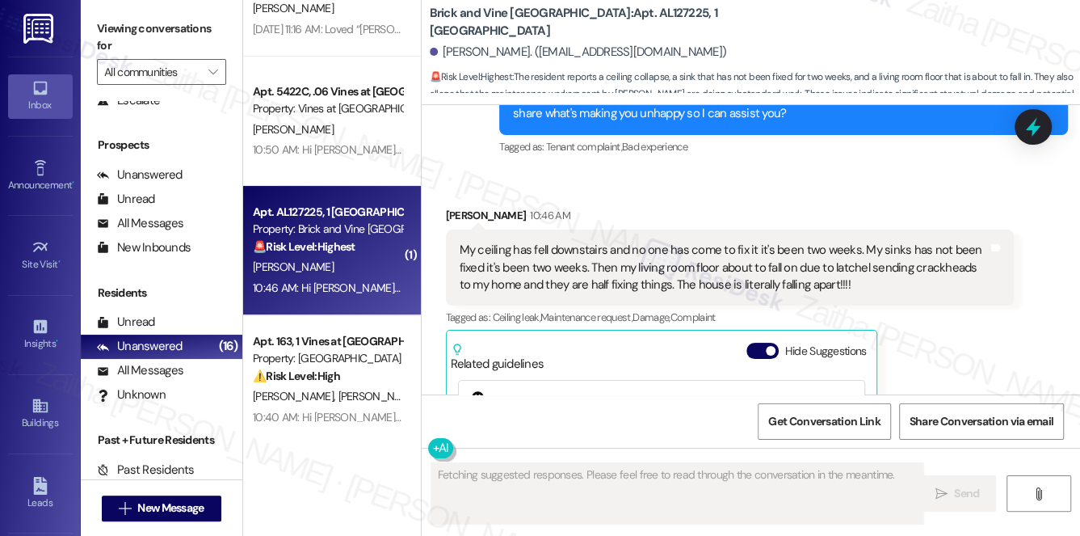
scroll to position [1048, 0]
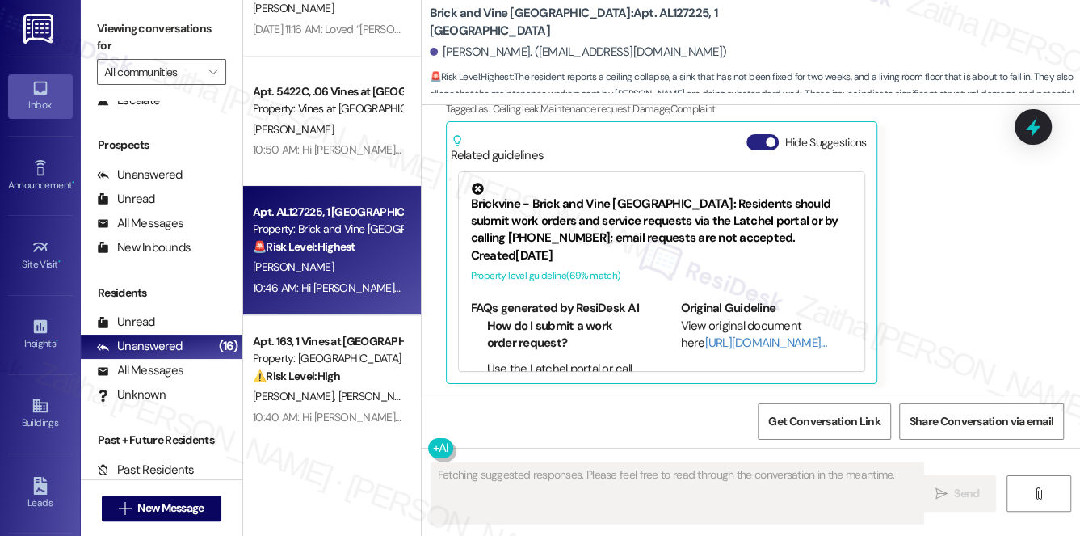
click at [758, 145] on button "Hide Suggestions" at bounding box center [762, 142] width 32 height 16
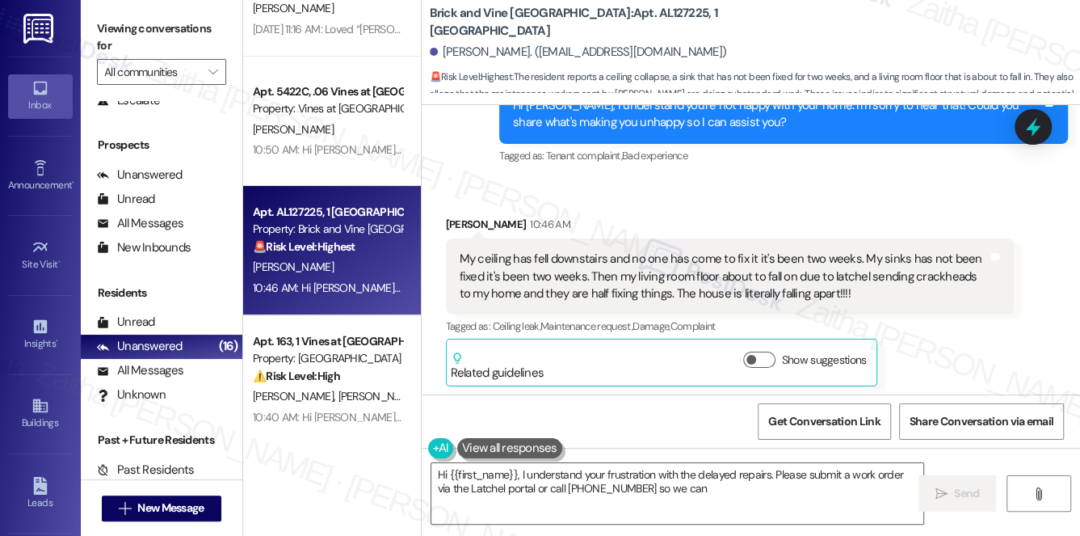
scroll to position [829, 0]
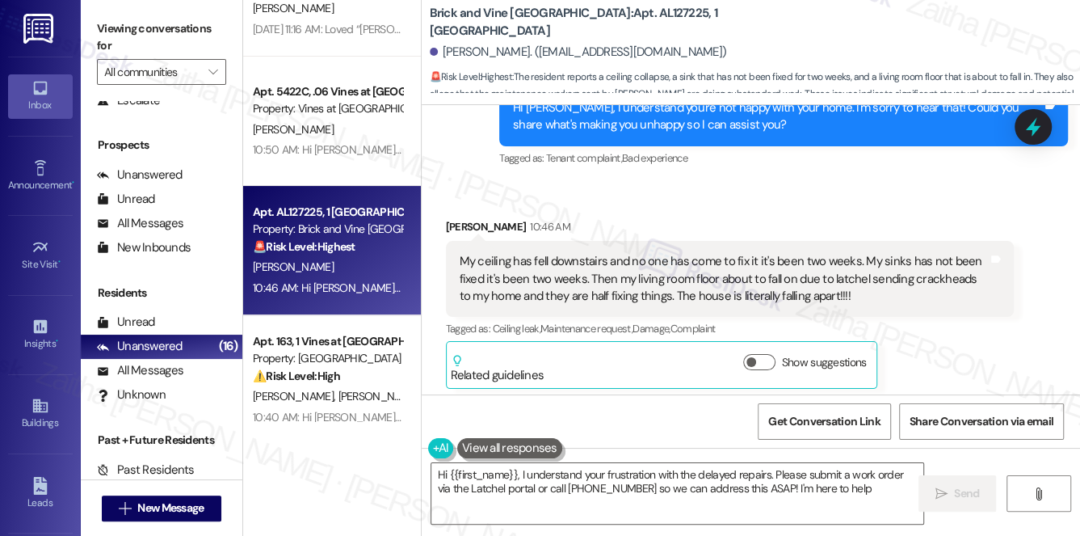
type textarea "Hi {{first_name}}, I understand your frustration with the delayed repairs. Plea…"
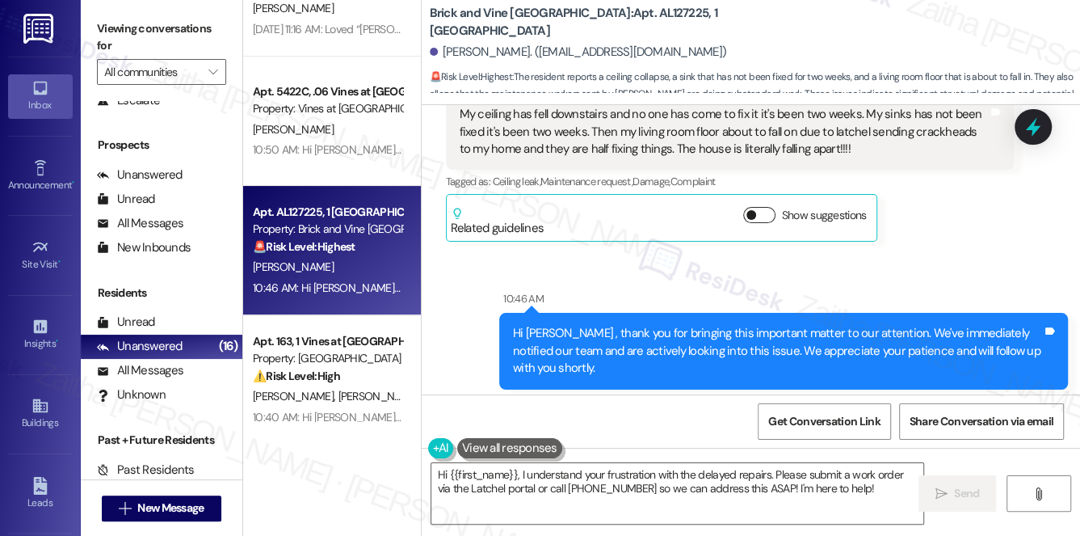
click at [762, 210] on button "Show suggestions" at bounding box center [759, 215] width 32 height 16
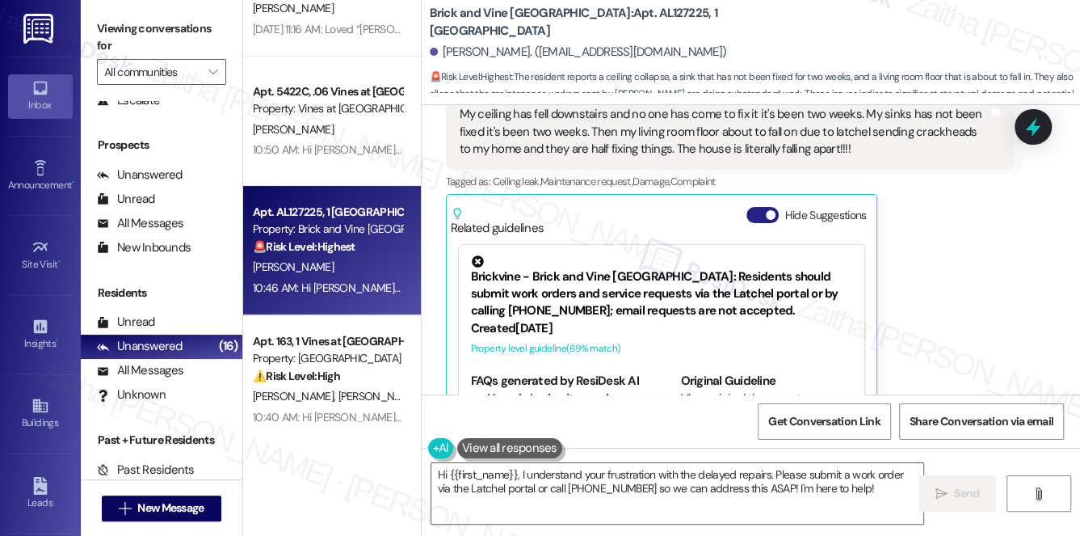
click at [755, 213] on button "Hide Suggestions" at bounding box center [762, 215] width 32 height 16
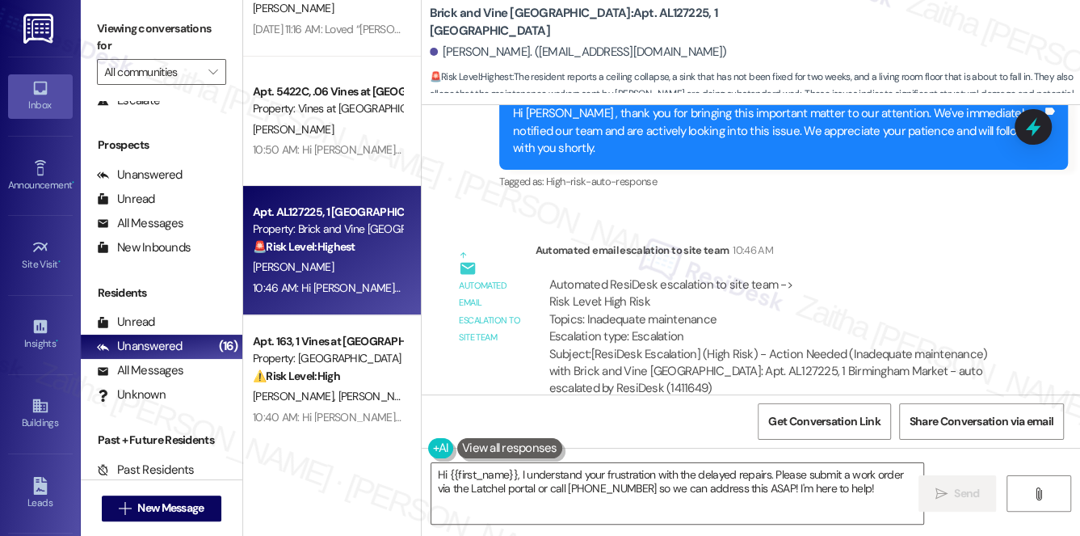
scroll to position [1223, 0]
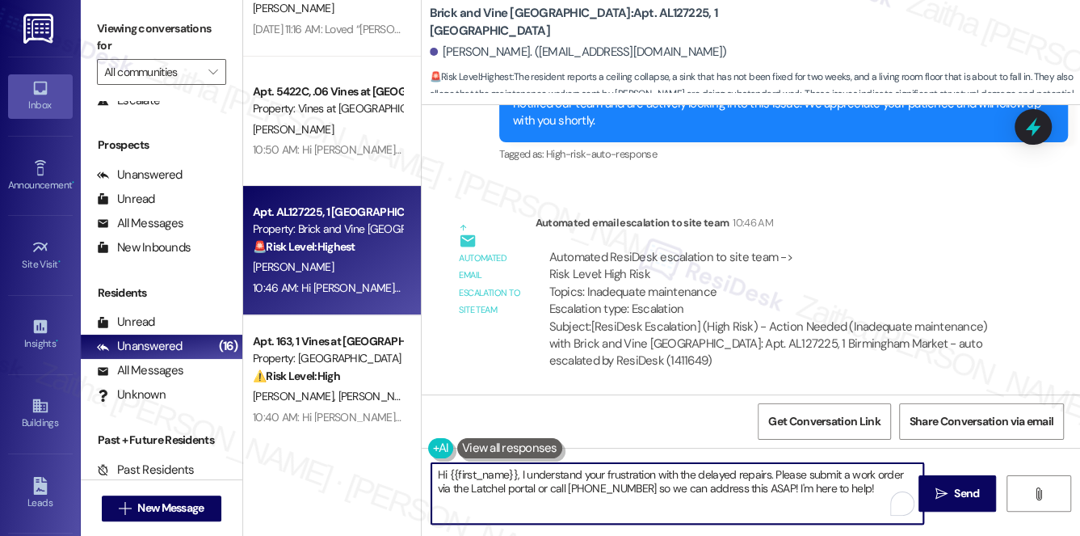
click at [440, 475] on textarea "Hi {{first_name}}, I understand your frustration with the delayed repairs. Plea…" at bounding box center [677, 493] width 493 height 61
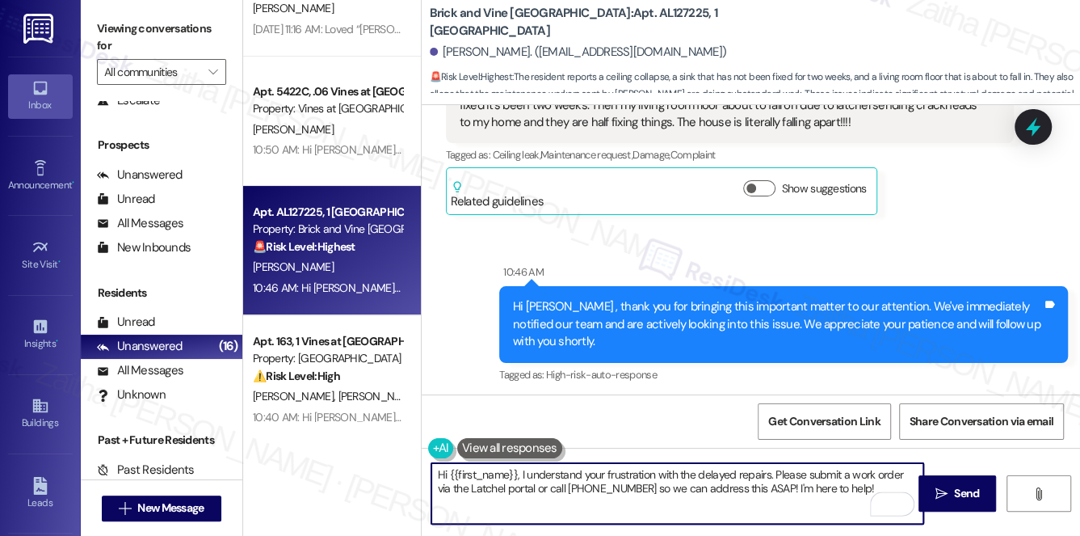
scroll to position [929, 0]
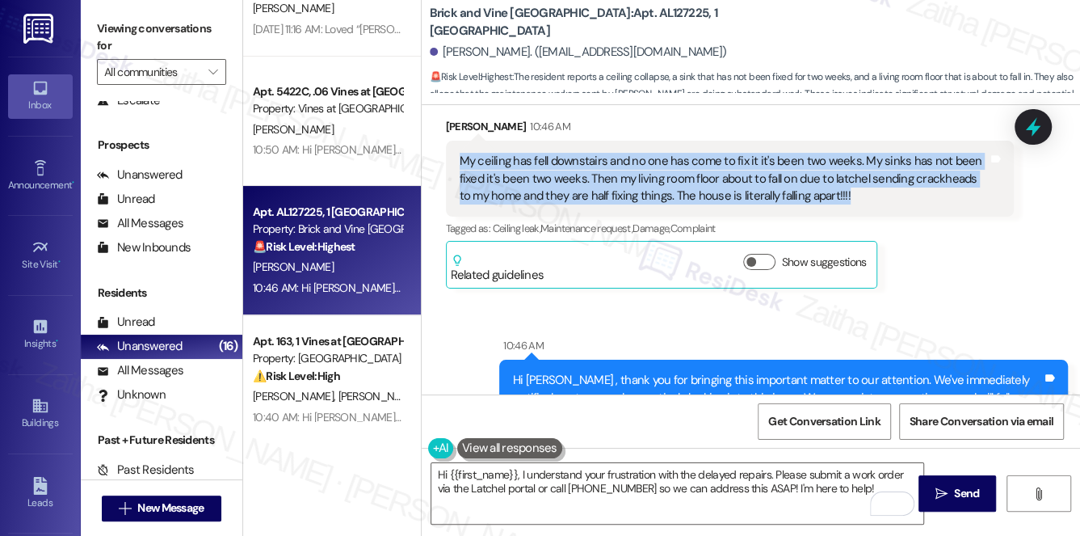
drag, startPoint x: 460, startPoint y: 156, endPoint x: 842, endPoint y: 205, distance: 386.0
click at [842, 205] on div "My ceiling has fell downstairs and no one has come to fix it it's been two week…" at bounding box center [730, 179] width 569 height 76
copy div "My ceiling has fell downstairs and no one has come to fix it it's been two week…"
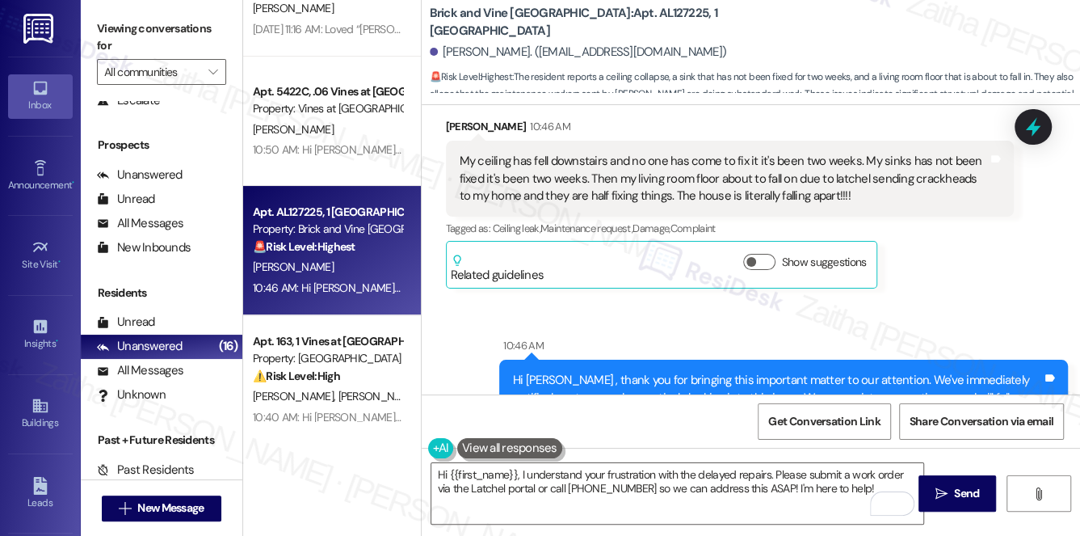
click at [442, 54] on div "[PERSON_NAME]. ([EMAIL_ADDRESS][DOMAIN_NAME])" at bounding box center [578, 52] width 297 height 17
drag, startPoint x: 442, startPoint y: 54, endPoint x: 503, endPoint y: 41, distance: 62.7
click at [503, 41] on div "[PERSON_NAME]. ([EMAIL_ADDRESS][DOMAIN_NAME])" at bounding box center [755, 52] width 650 height 32
copy div "[PERSON_NAME]"
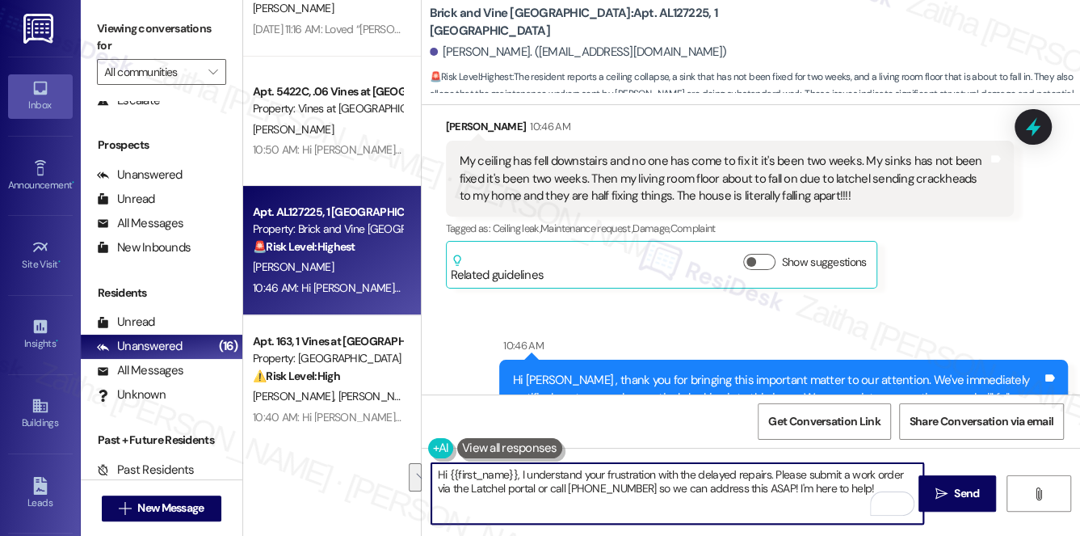
drag, startPoint x: 438, startPoint y: 470, endPoint x: 842, endPoint y: 491, distance: 404.4
click at [840, 491] on textarea "Hi {{first_name}}, I understand your frustration with the delayed repairs. Plea…" at bounding box center [677, 493] width 493 height 61
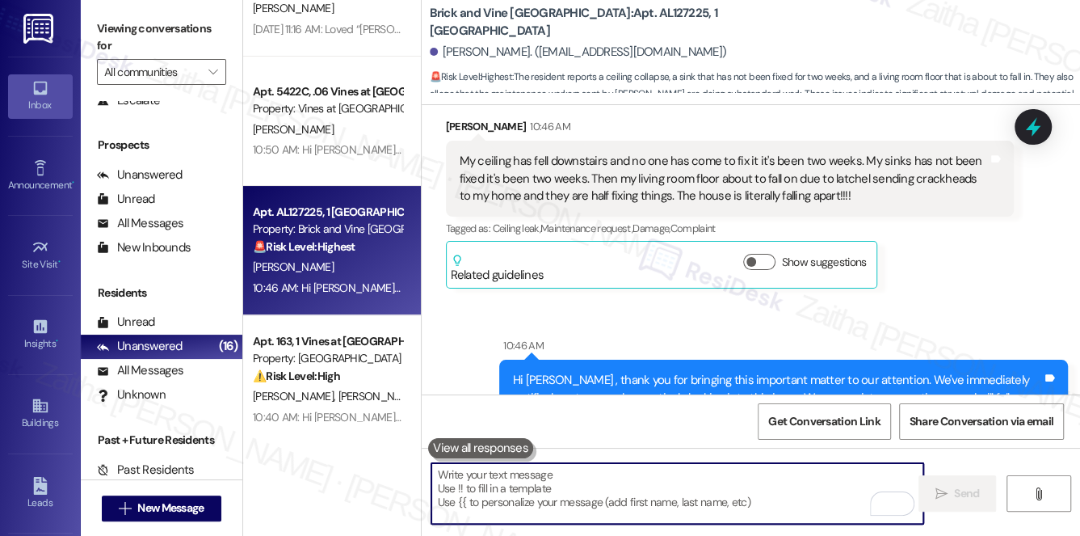
paste textarea "Hi {{first_name}}, I’m really sorry to hear about the condition of your home an…"
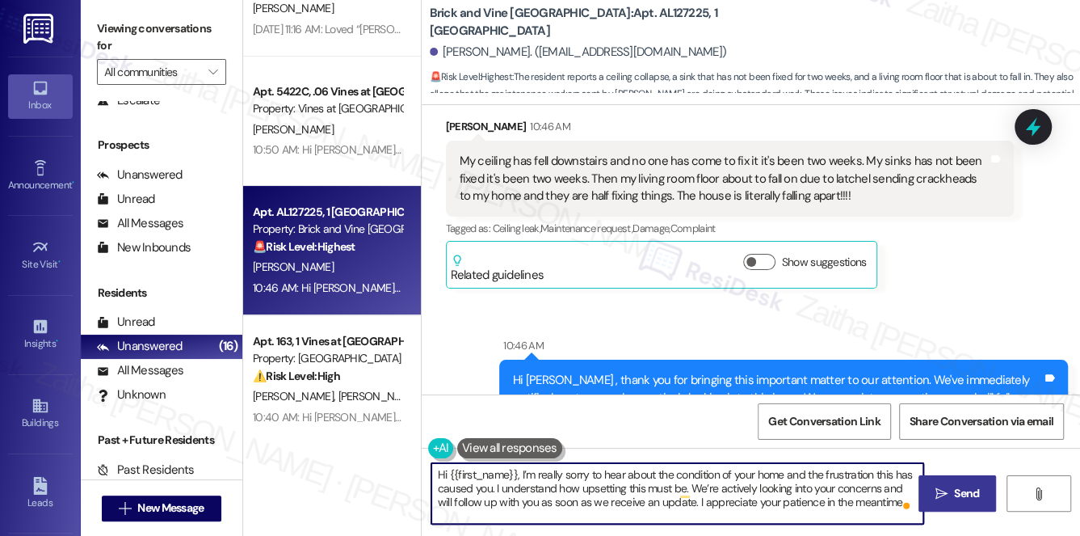
type textarea "Hi {{first_name}}, I’m really sorry to hear about the condition of your home an…"
click at [968, 492] on span "Send" at bounding box center [966, 493] width 25 height 17
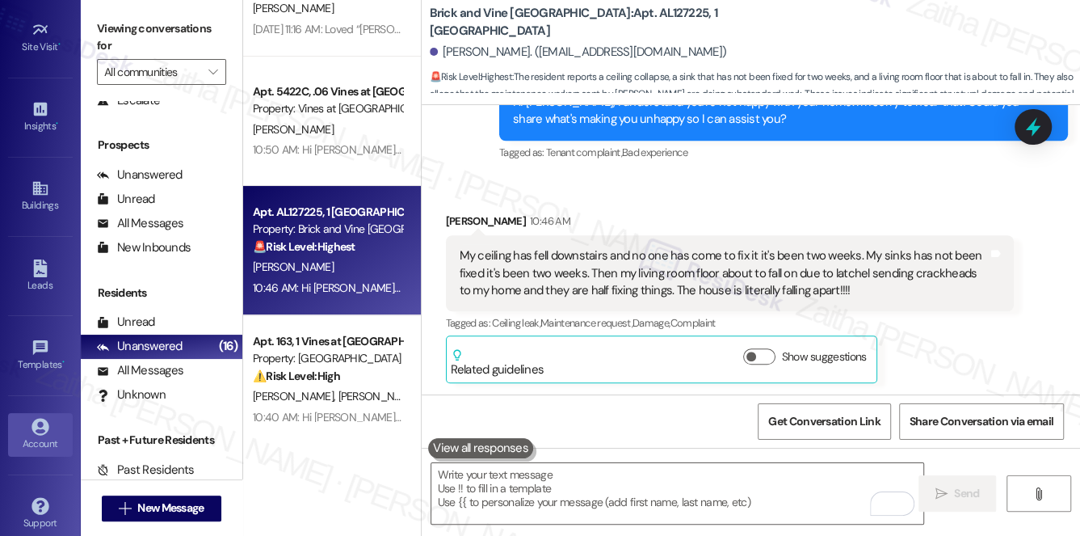
scroll to position [229, 0]
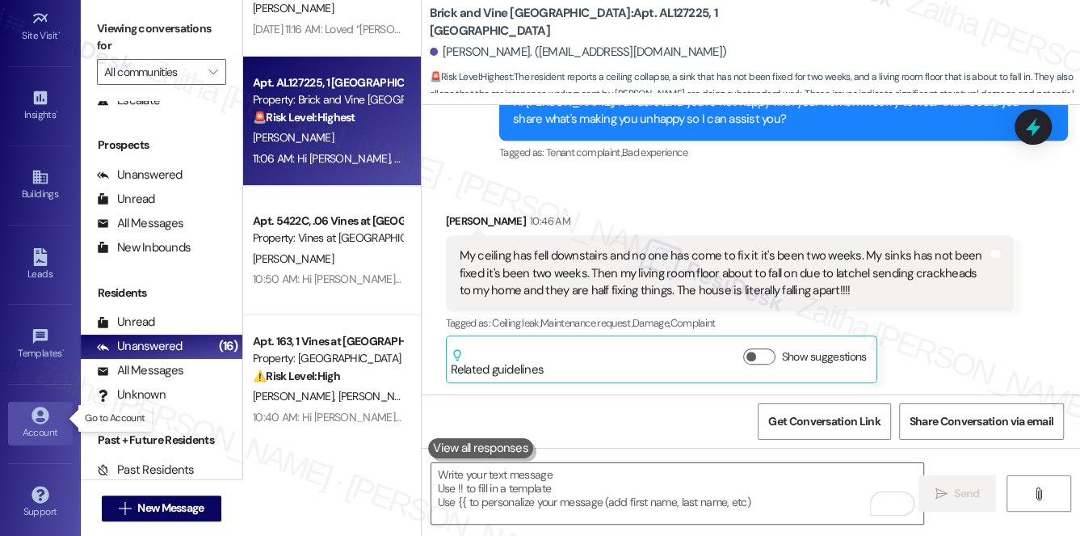
click at [46, 424] on div "Account" at bounding box center [40, 432] width 81 height 16
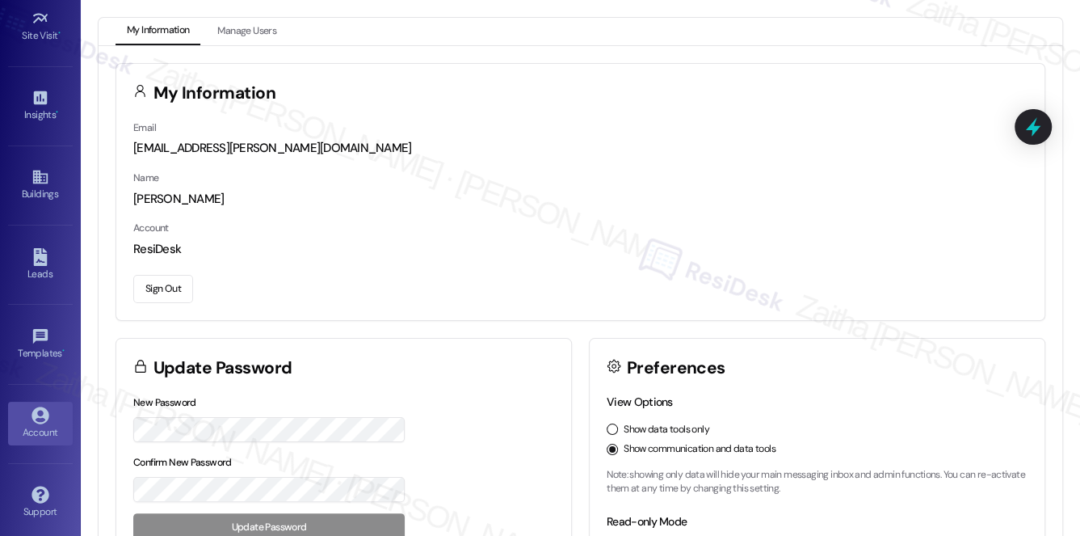
click at [156, 296] on button "Sign Out" at bounding box center [163, 289] width 60 height 28
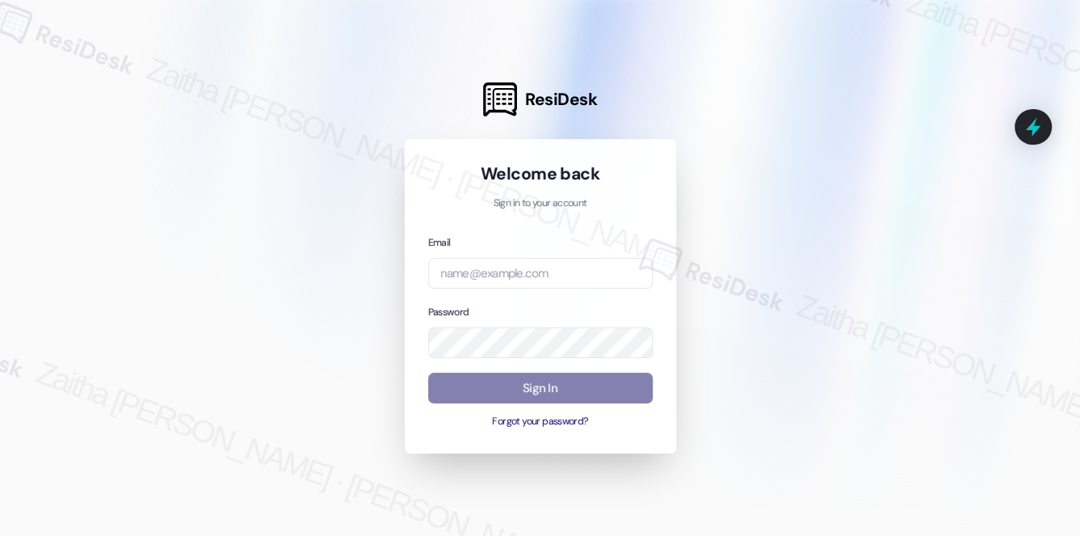
click at [327, 70] on div at bounding box center [540, 268] width 1080 height 536
click at [523, 271] on input "email" at bounding box center [540, 274] width 225 height 32
type input "automated-surveys-icarus-zaitha.mae.garcia@icarus.com"
